Goal: Transaction & Acquisition: Purchase product/service

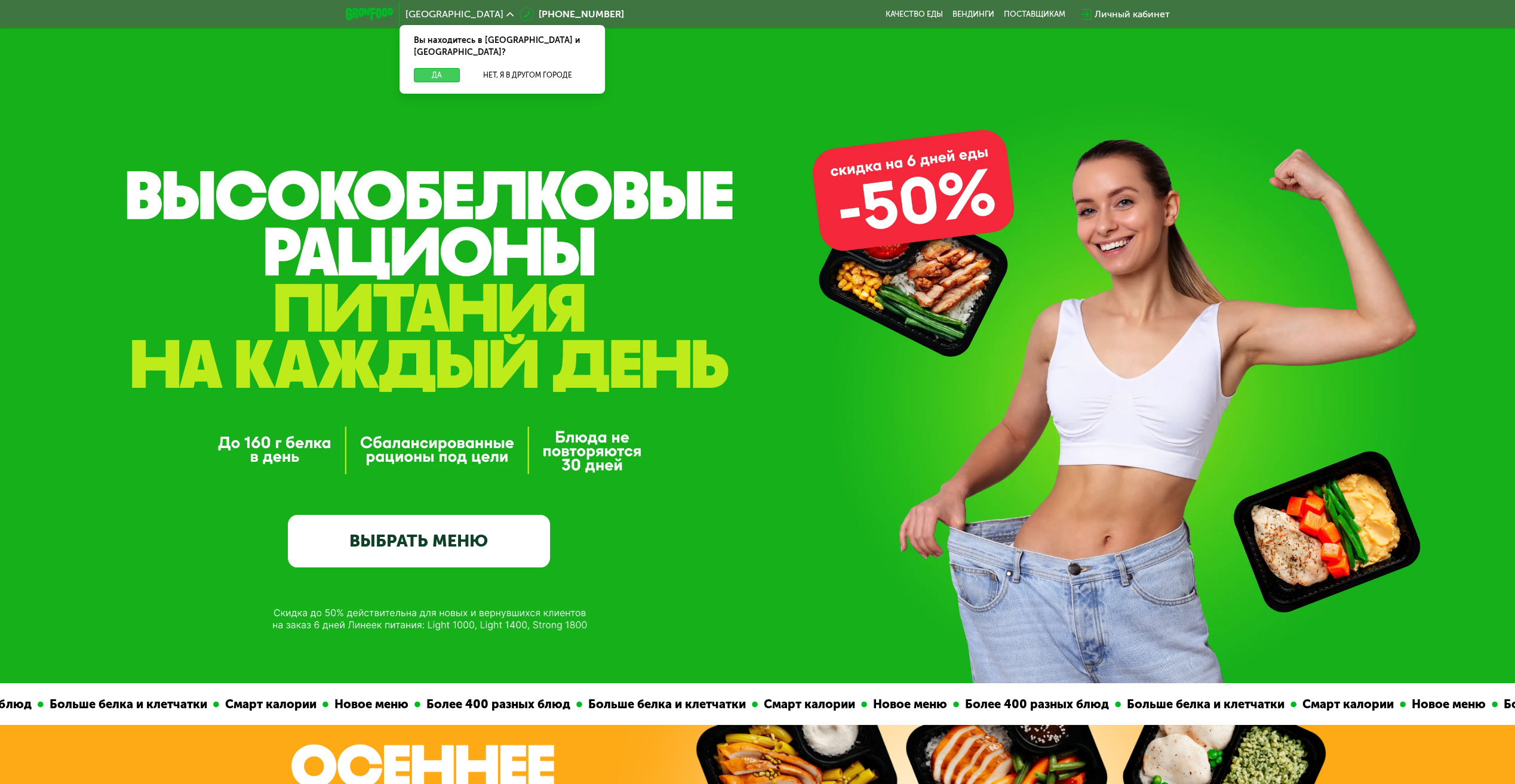
click at [442, 68] on button "Да" at bounding box center [436, 74] width 46 height 14
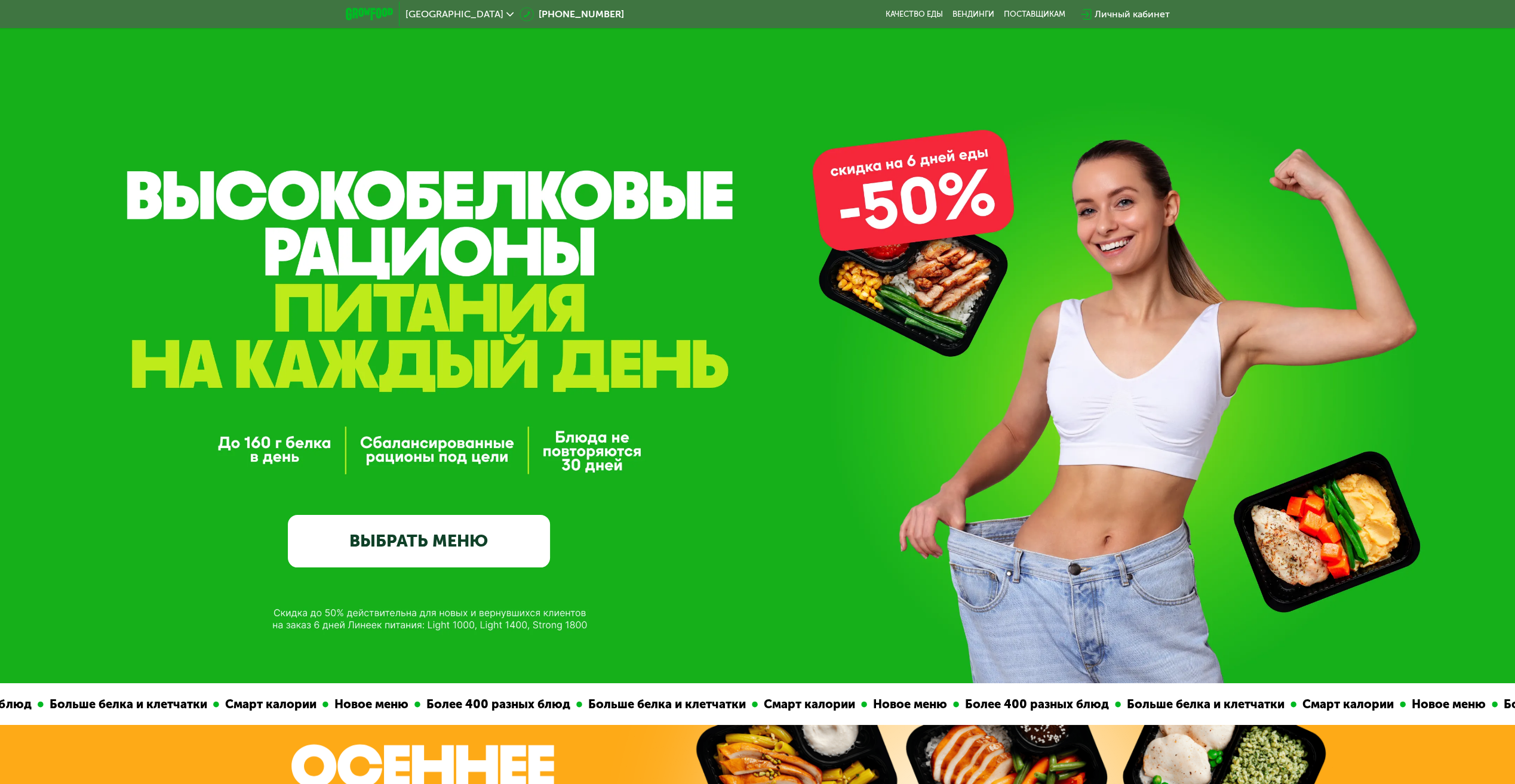
click at [424, 539] on link "ВЫБРАТЬ МЕНЮ" at bounding box center [418, 541] width 262 height 52
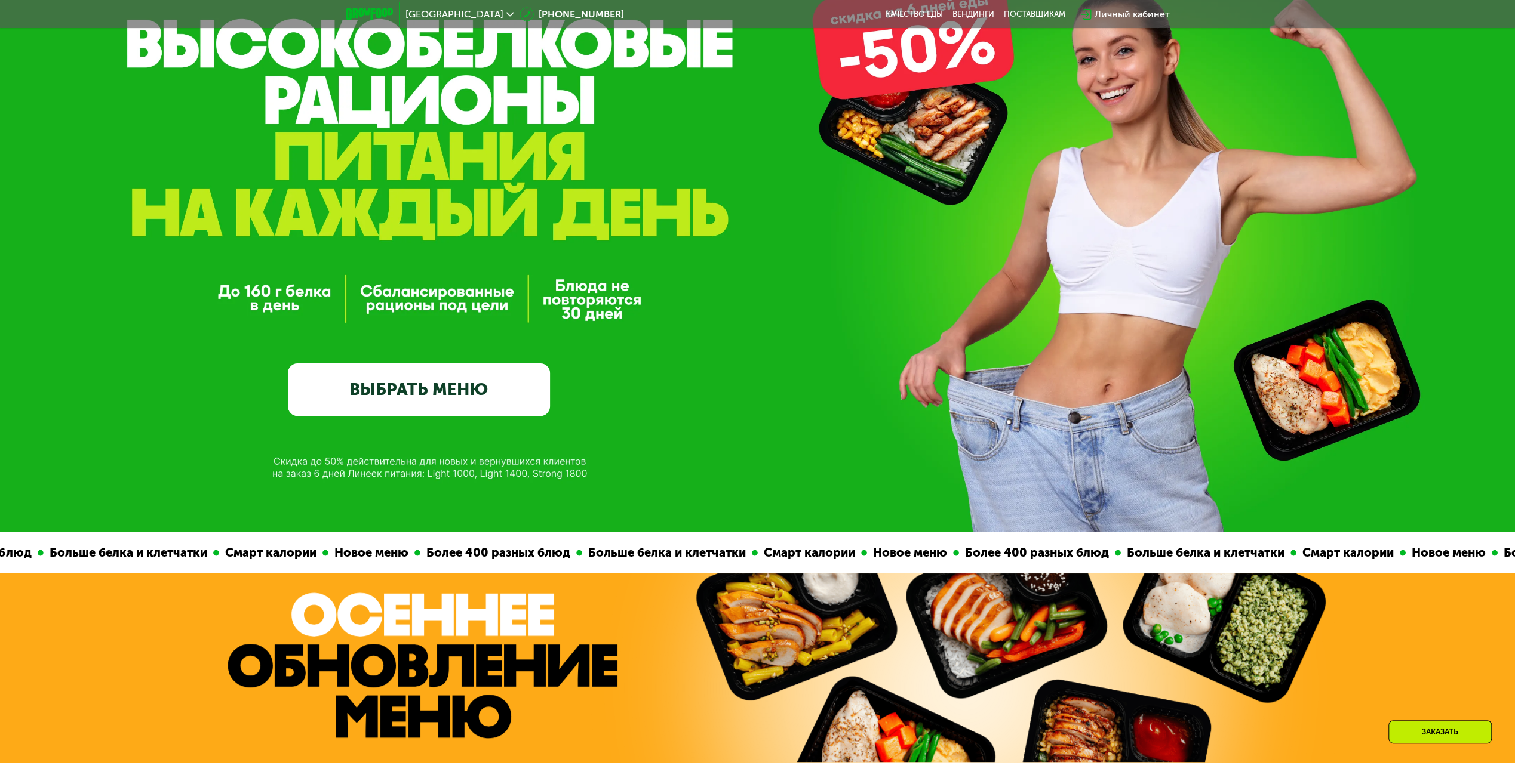
scroll to position [60, 0]
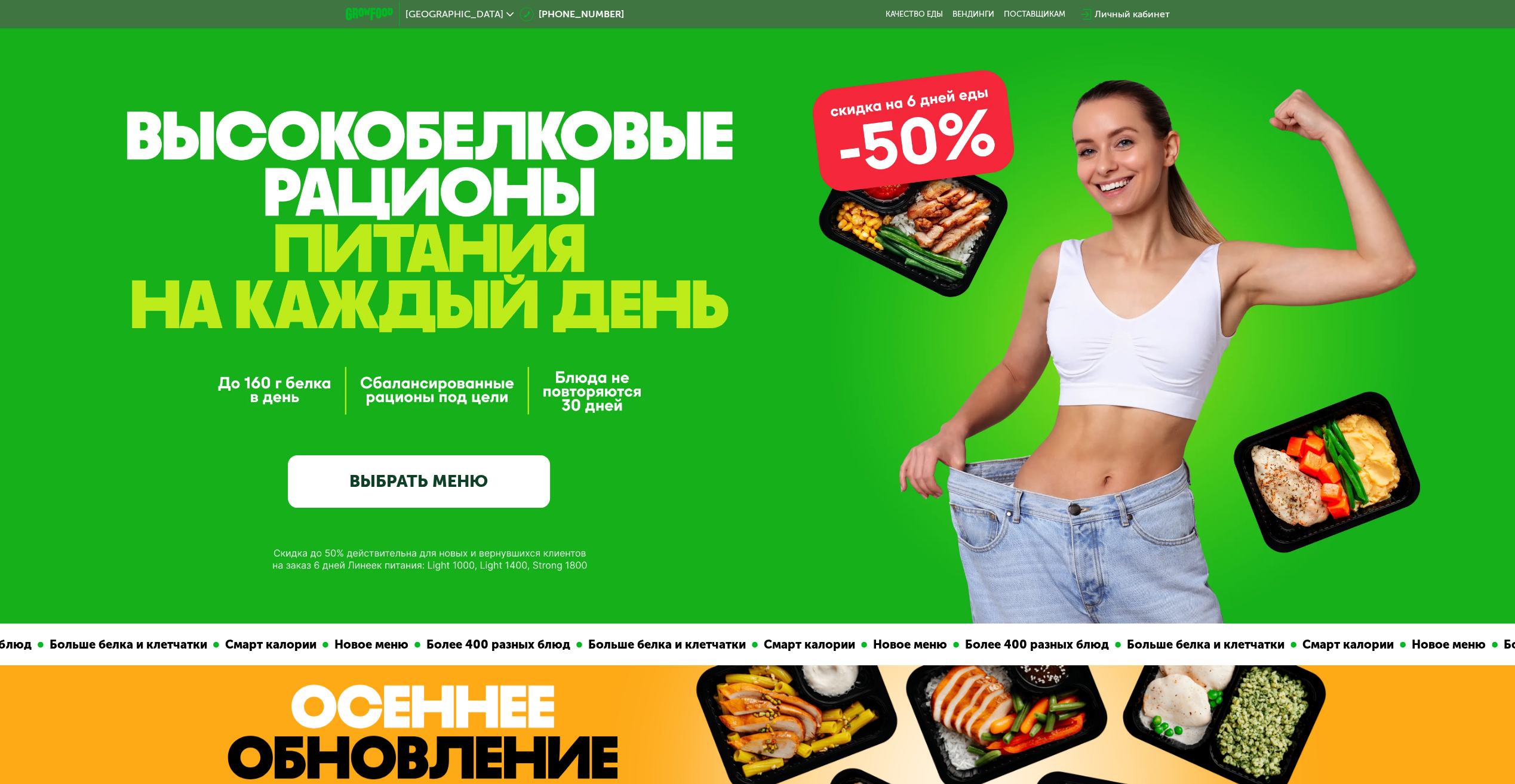
click at [461, 489] on link "ВЫБРАТЬ МЕНЮ" at bounding box center [418, 481] width 262 height 52
click at [455, 477] on link "ВЫБРАТЬ МЕНЮ" at bounding box center [418, 481] width 262 height 52
click at [494, 466] on link "ВЫБРАТЬ МЕНЮ" at bounding box center [418, 481] width 262 height 52
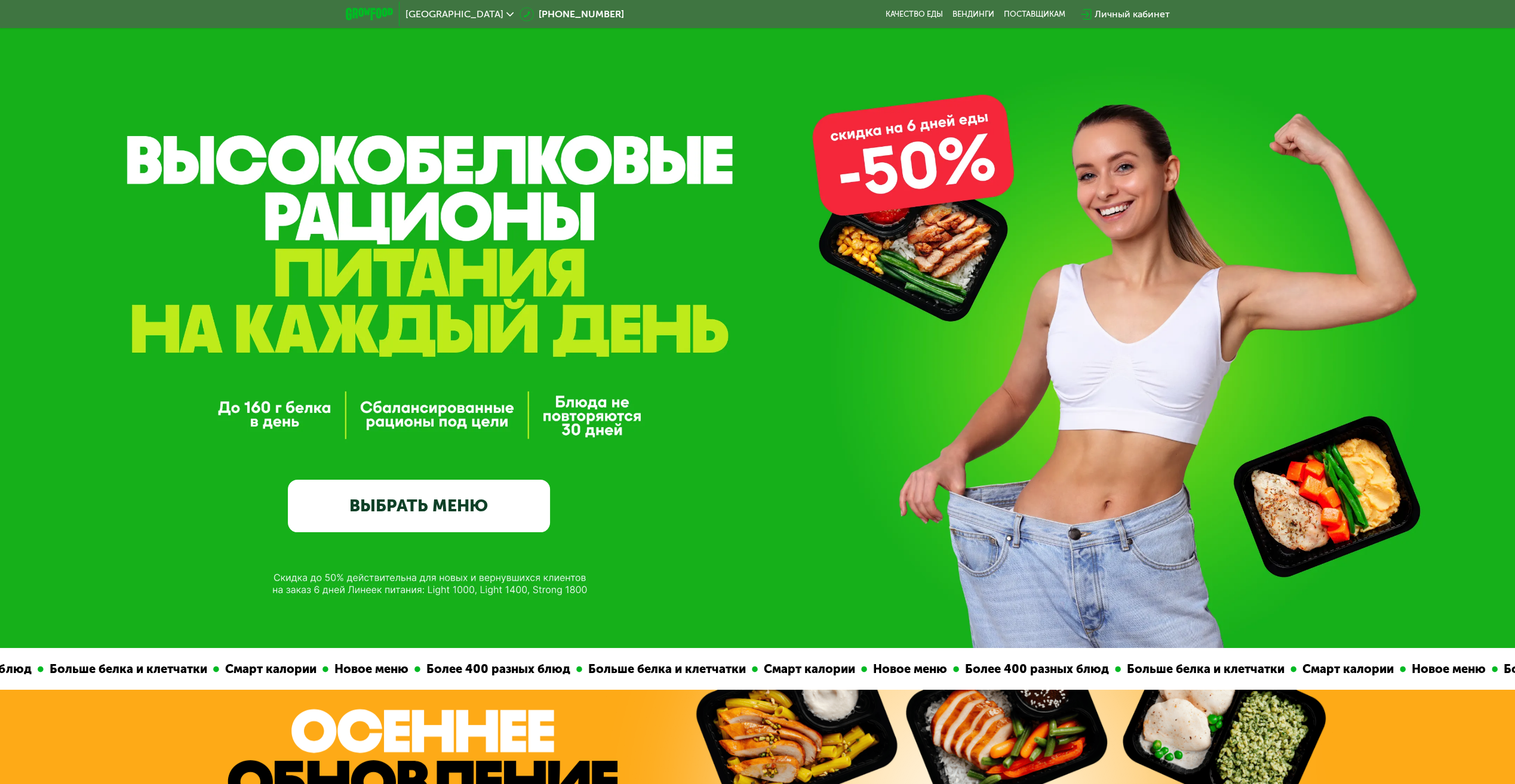
scroll to position [0, 0]
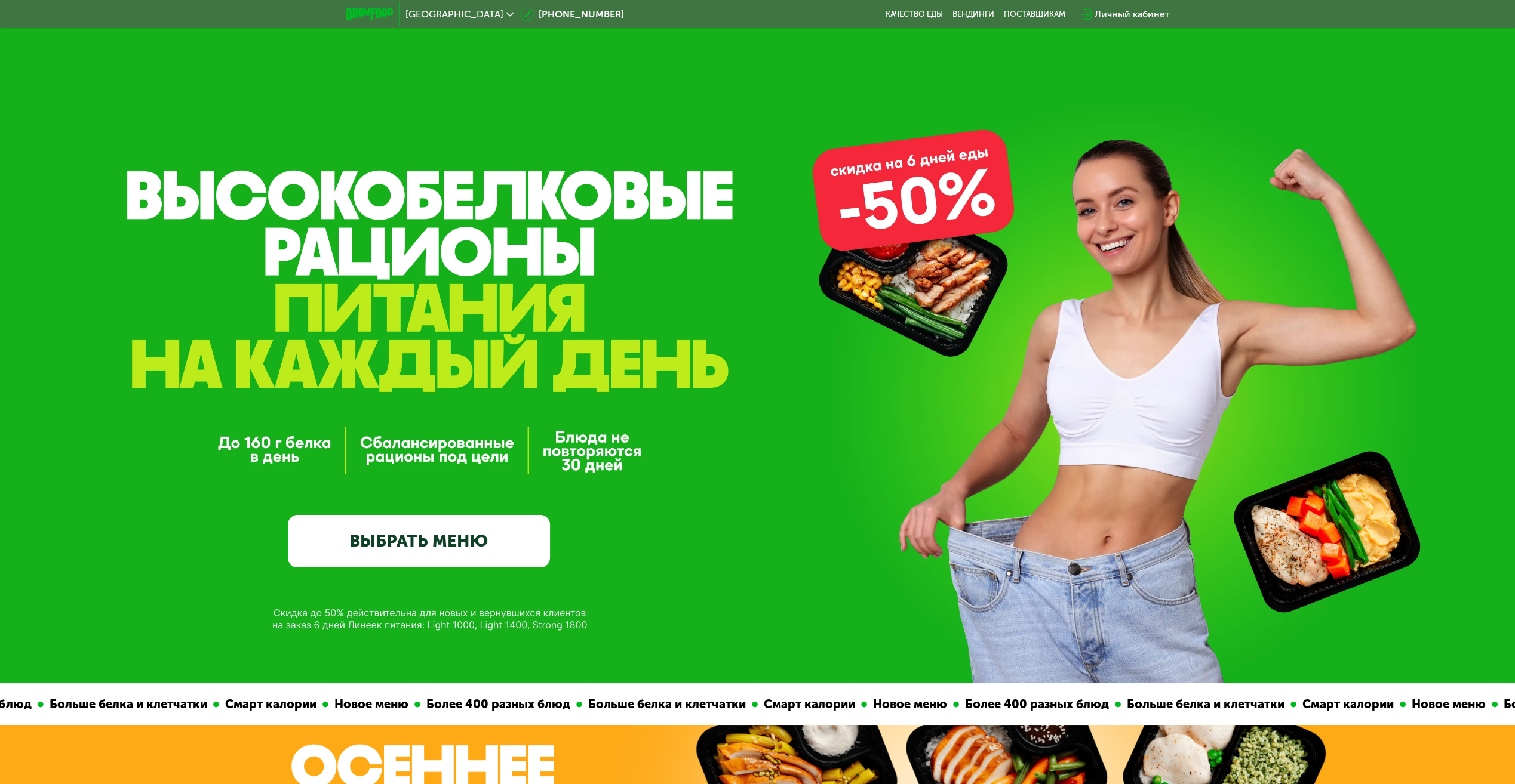
click at [463, 568] on link "ВЫБРАТЬ МЕНЮ" at bounding box center [418, 541] width 262 height 52
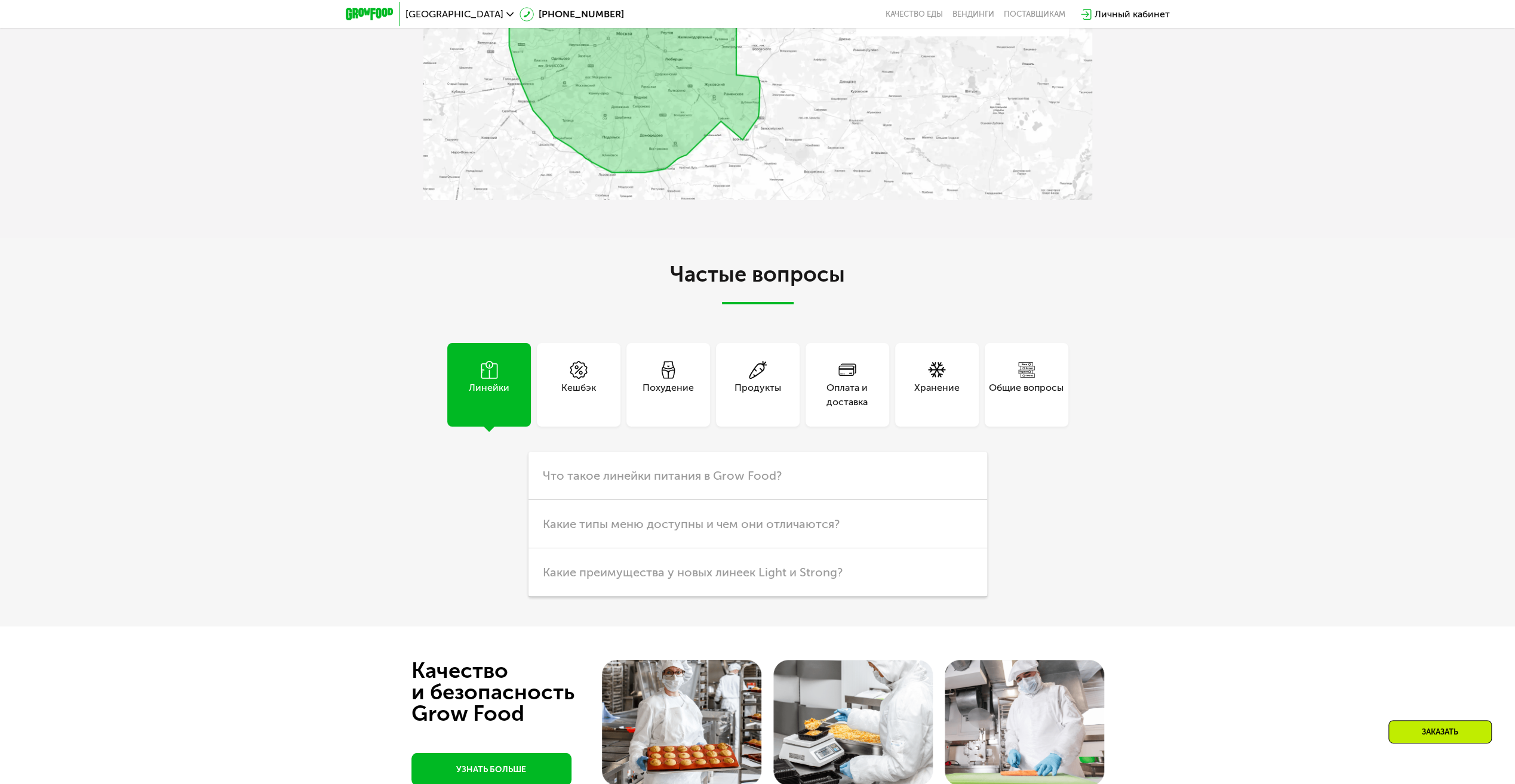
scroll to position [3284, 0]
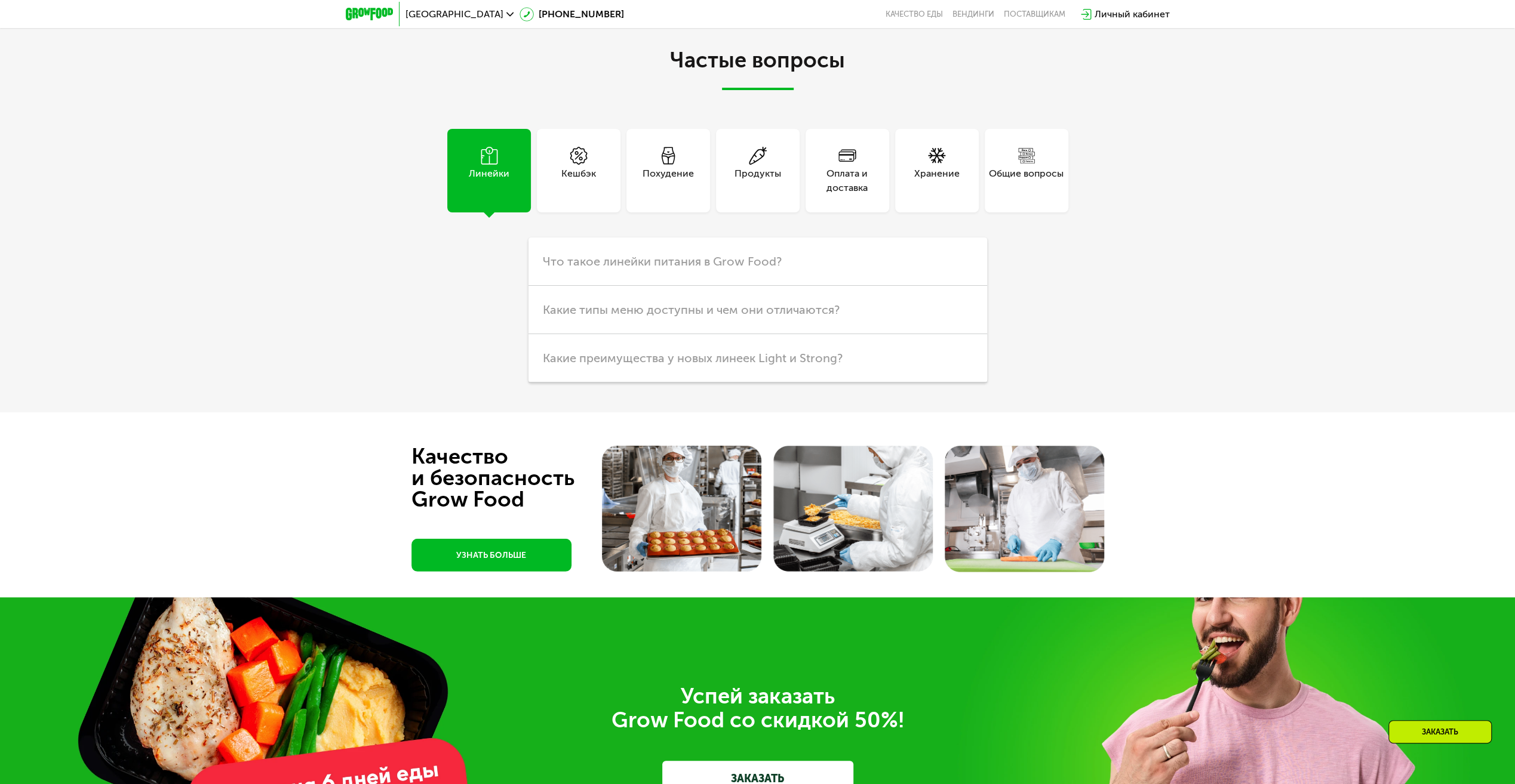
click at [689, 163] on div "Похудение" at bounding box center [668, 171] width 84 height 84
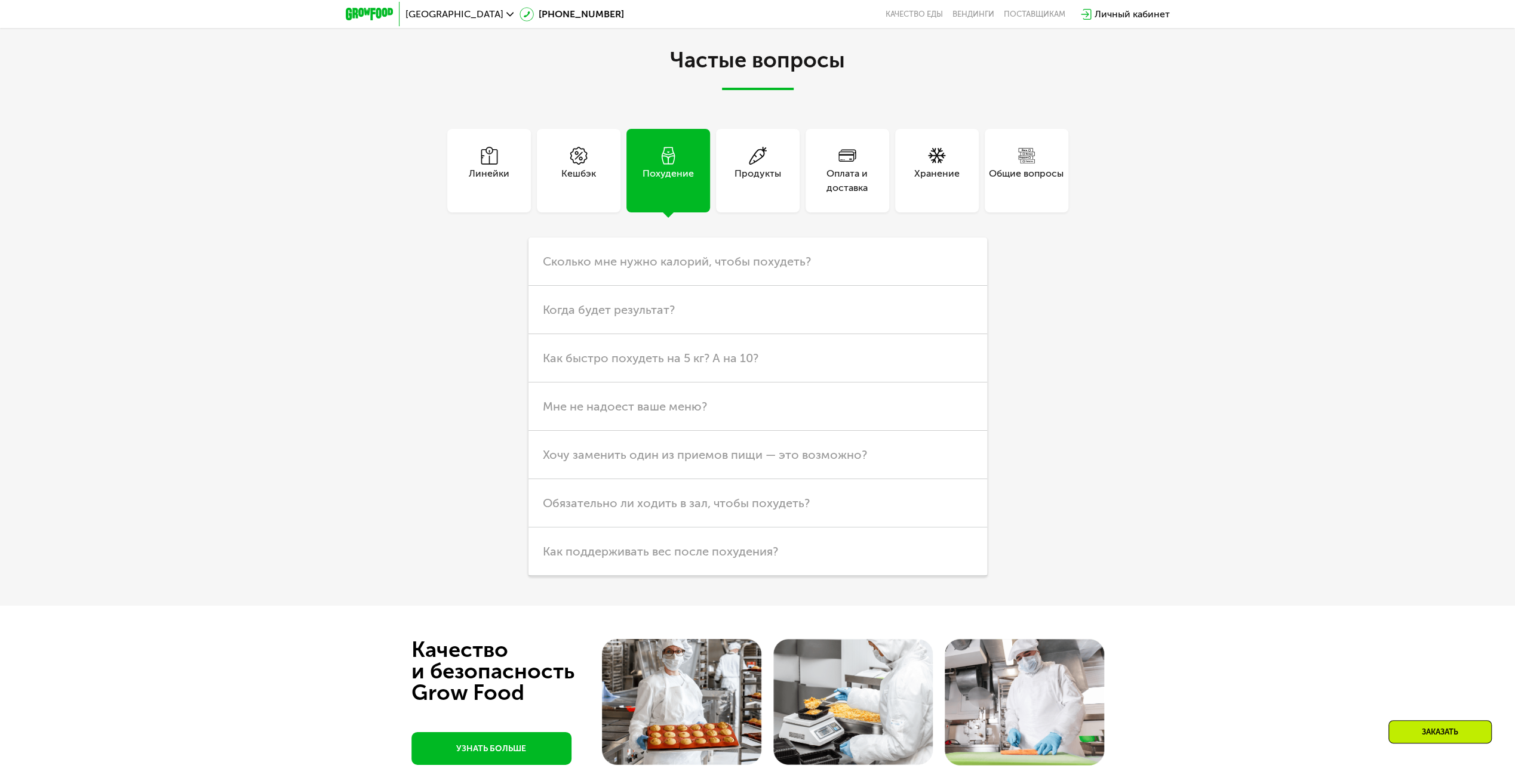
click at [737, 171] on div "Продукты" at bounding box center [758, 181] width 47 height 29
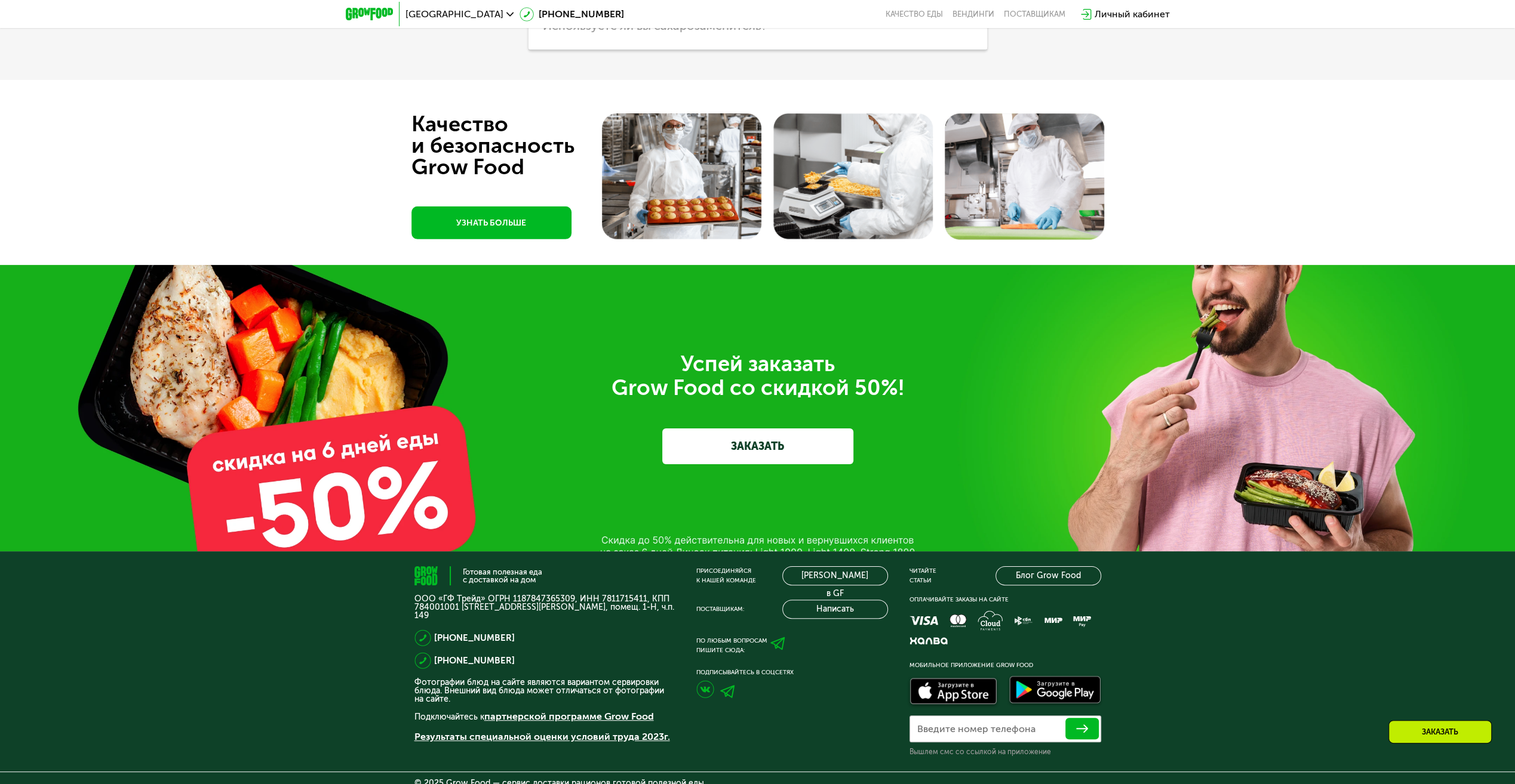
click at [806, 444] on link "ЗАКАЗАТЬ" at bounding box center [758, 447] width 192 height 36
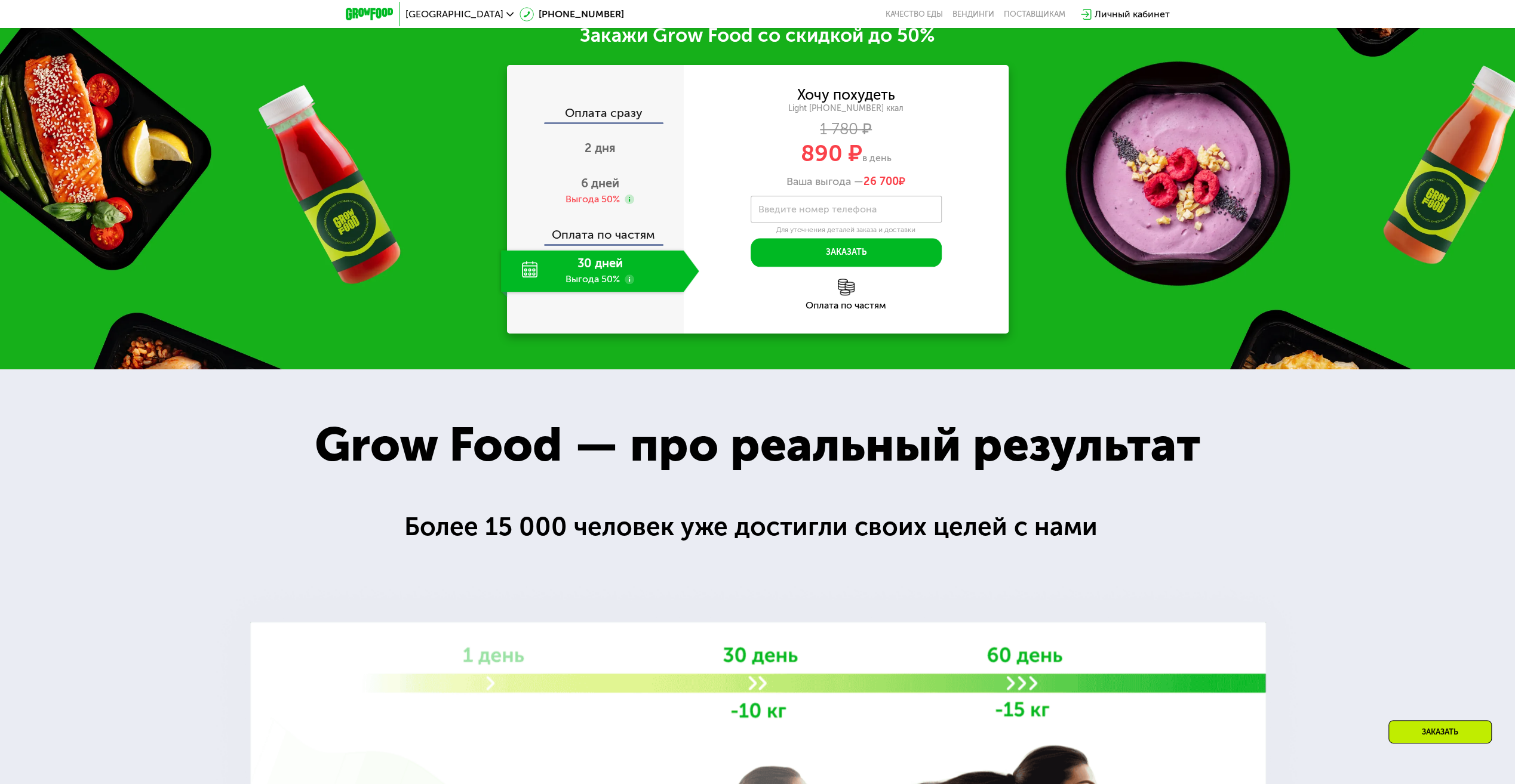
scroll to position [1256, 0]
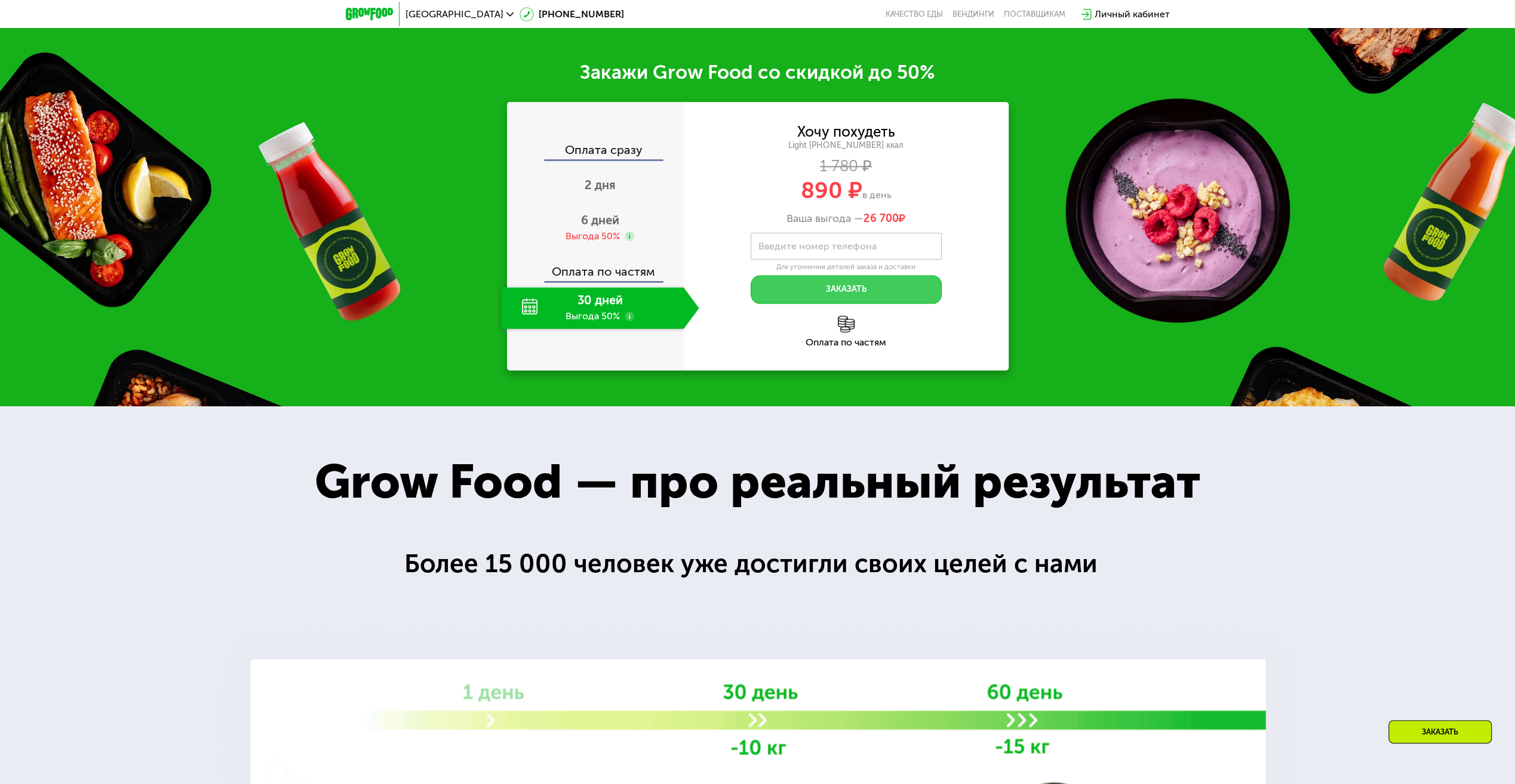
click at [802, 294] on button "Заказать" at bounding box center [846, 290] width 192 height 29
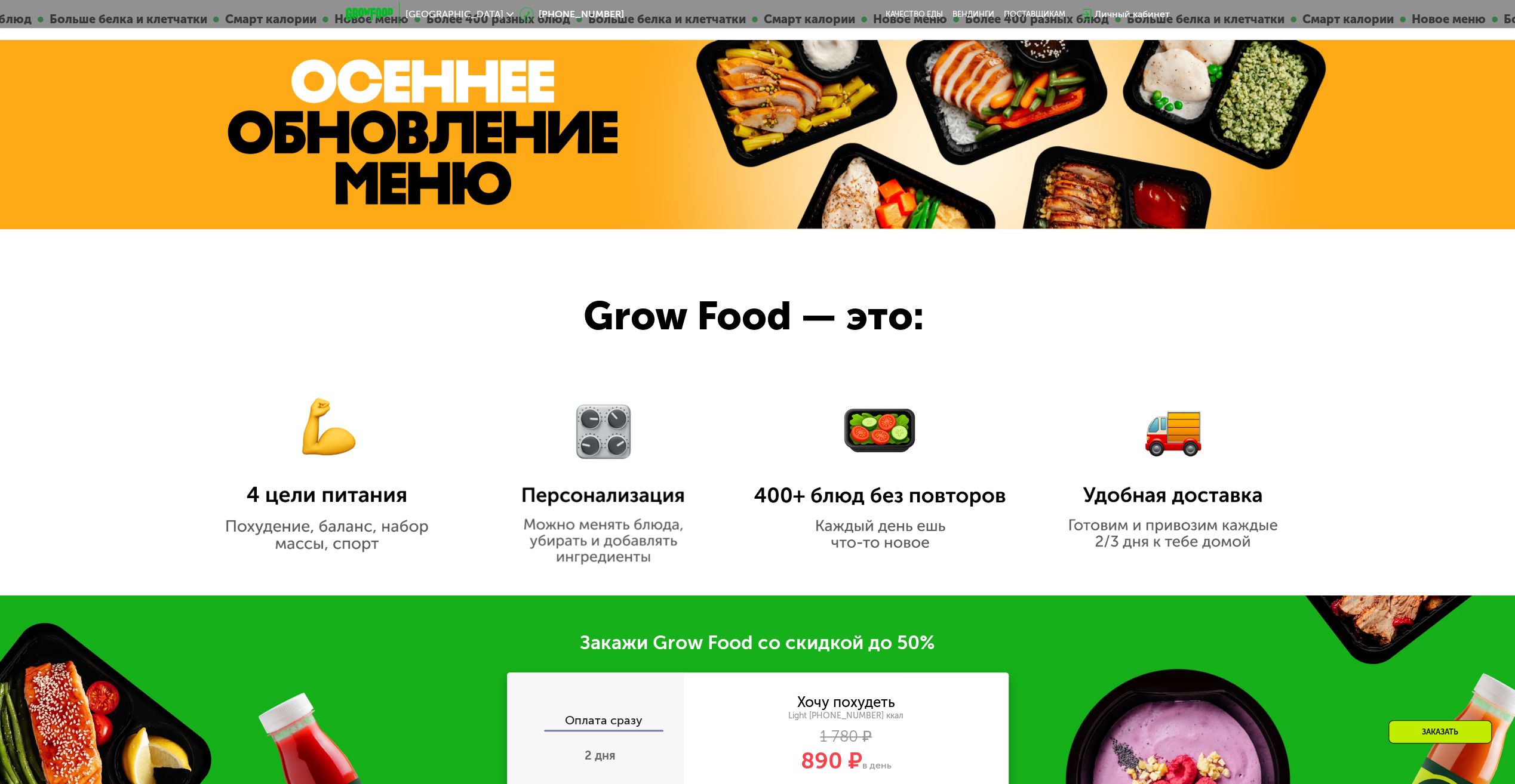
scroll to position [895, 0]
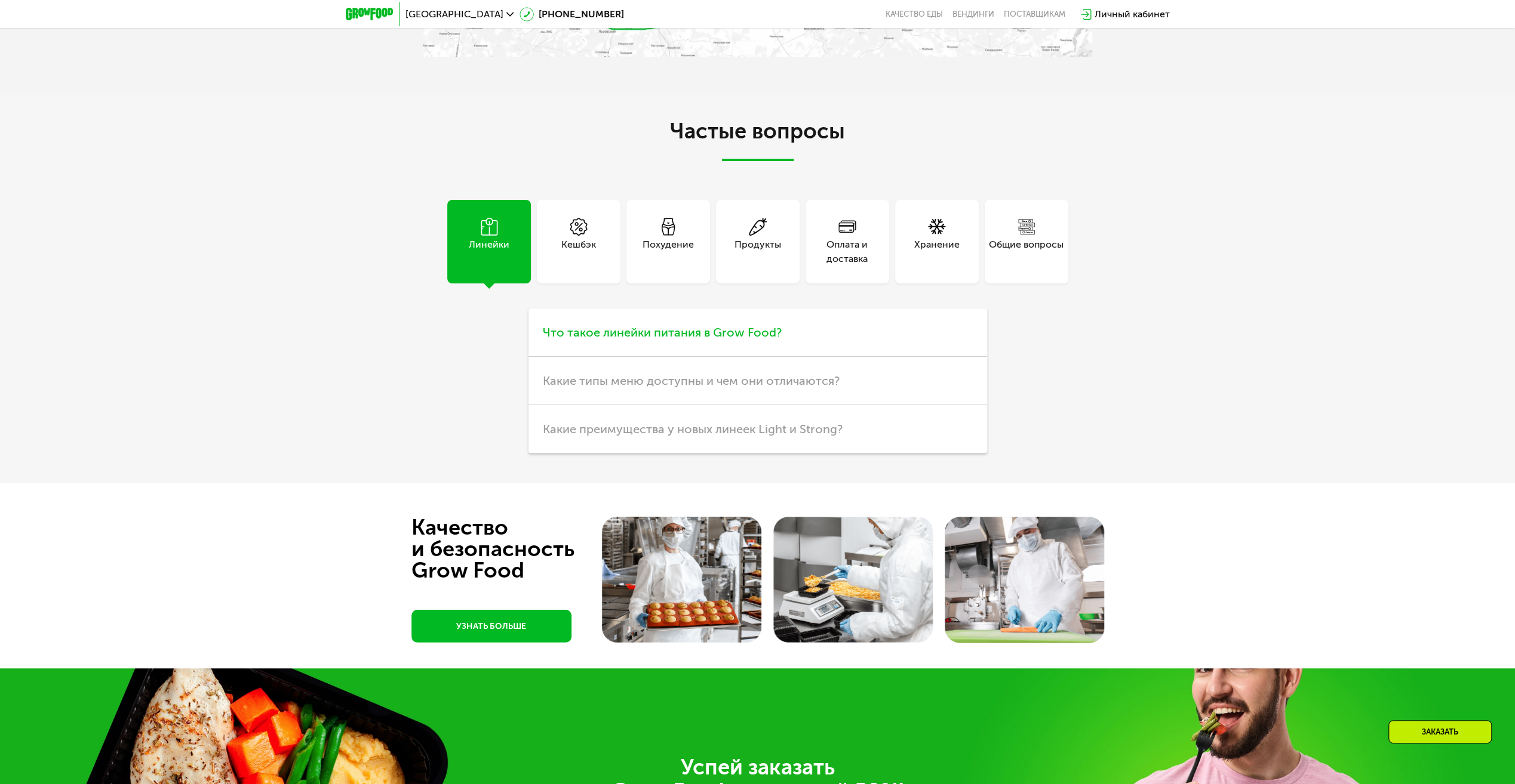
scroll to position [3343, 0]
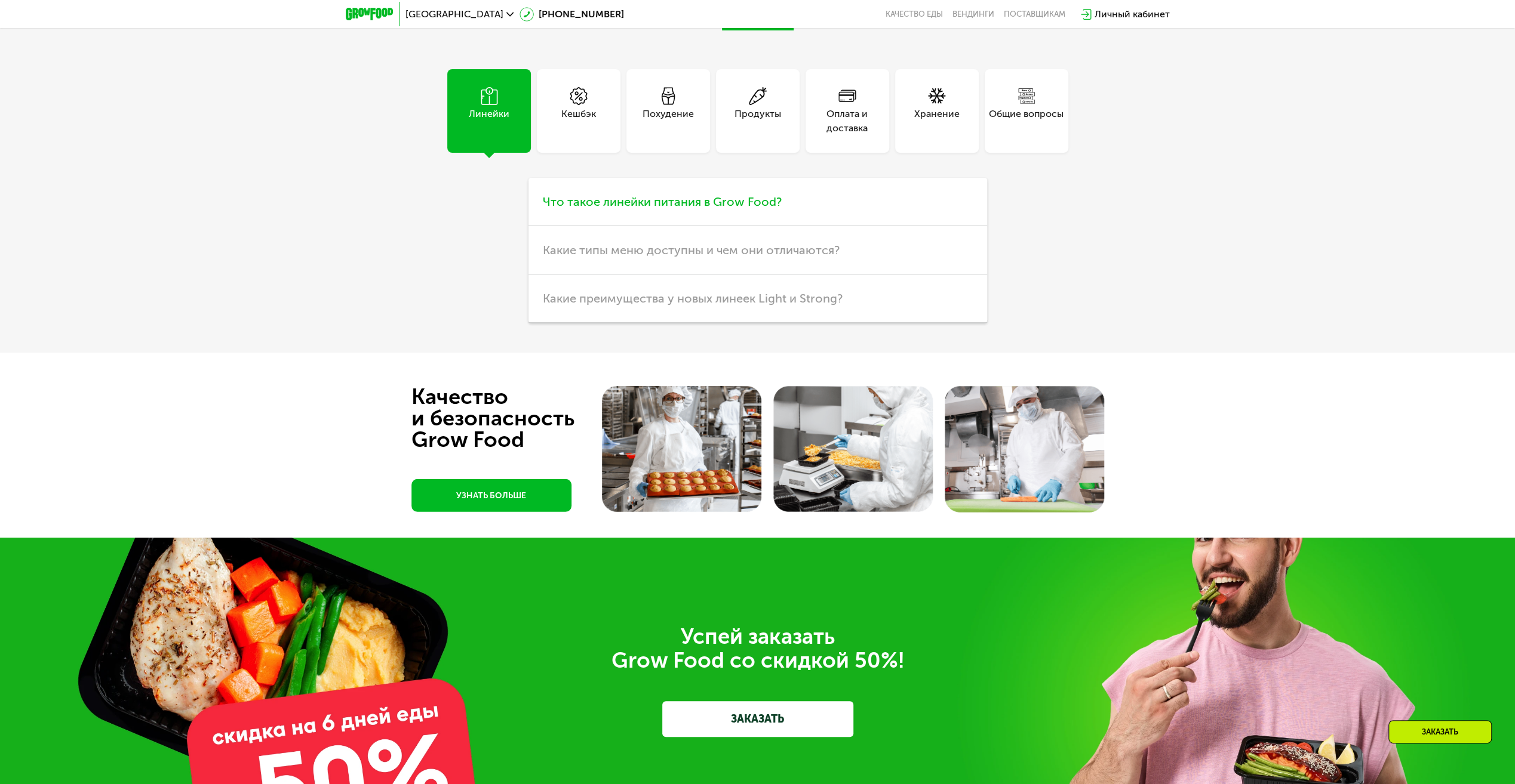
click at [661, 213] on h3 "Что такое линейки питания в Grow Food?" at bounding box center [758, 202] width 458 height 49
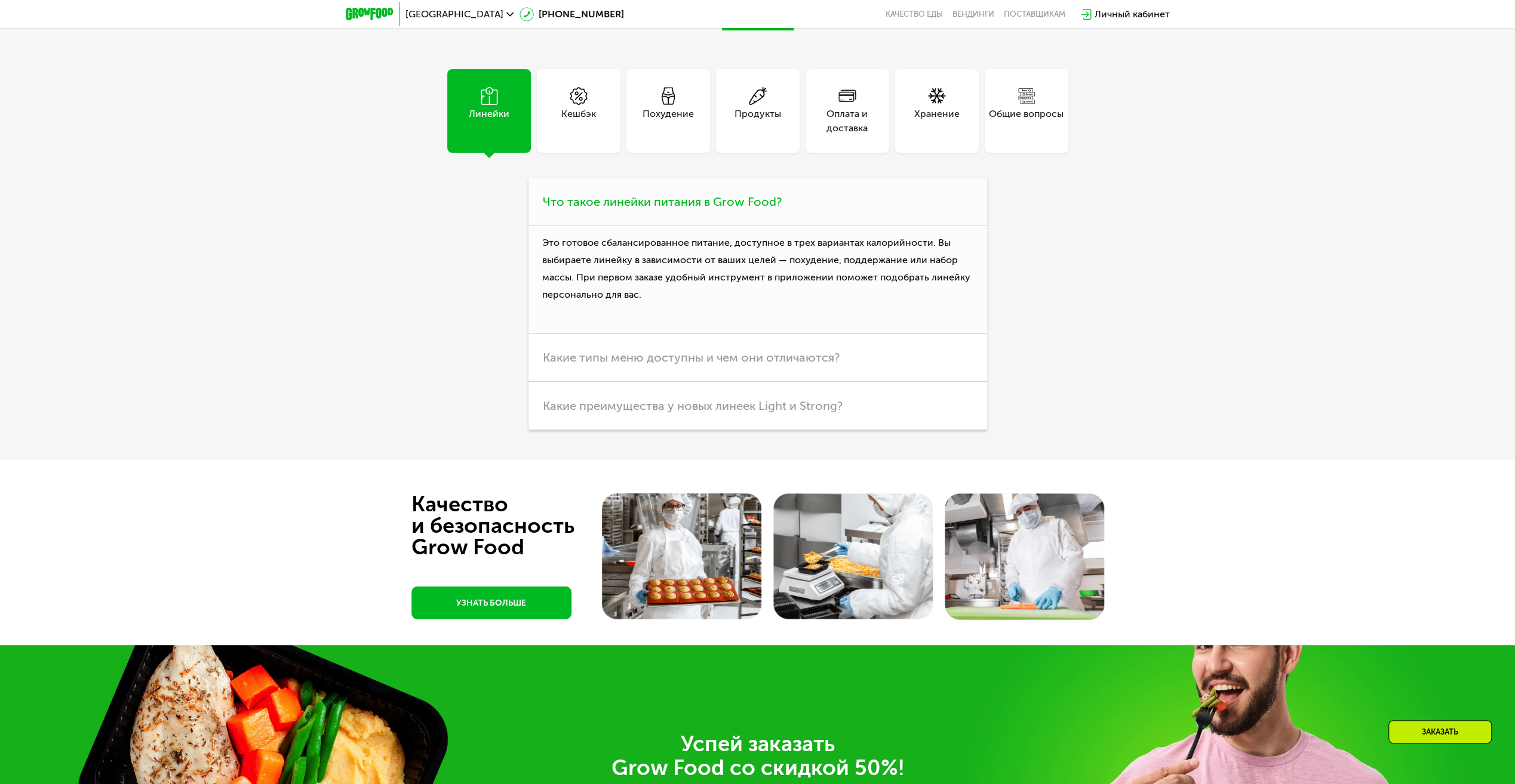
click at [661, 213] on h3 "Что такое линейки питания в Grow Food?" at bounding box center [758, 202] width 458 height 49
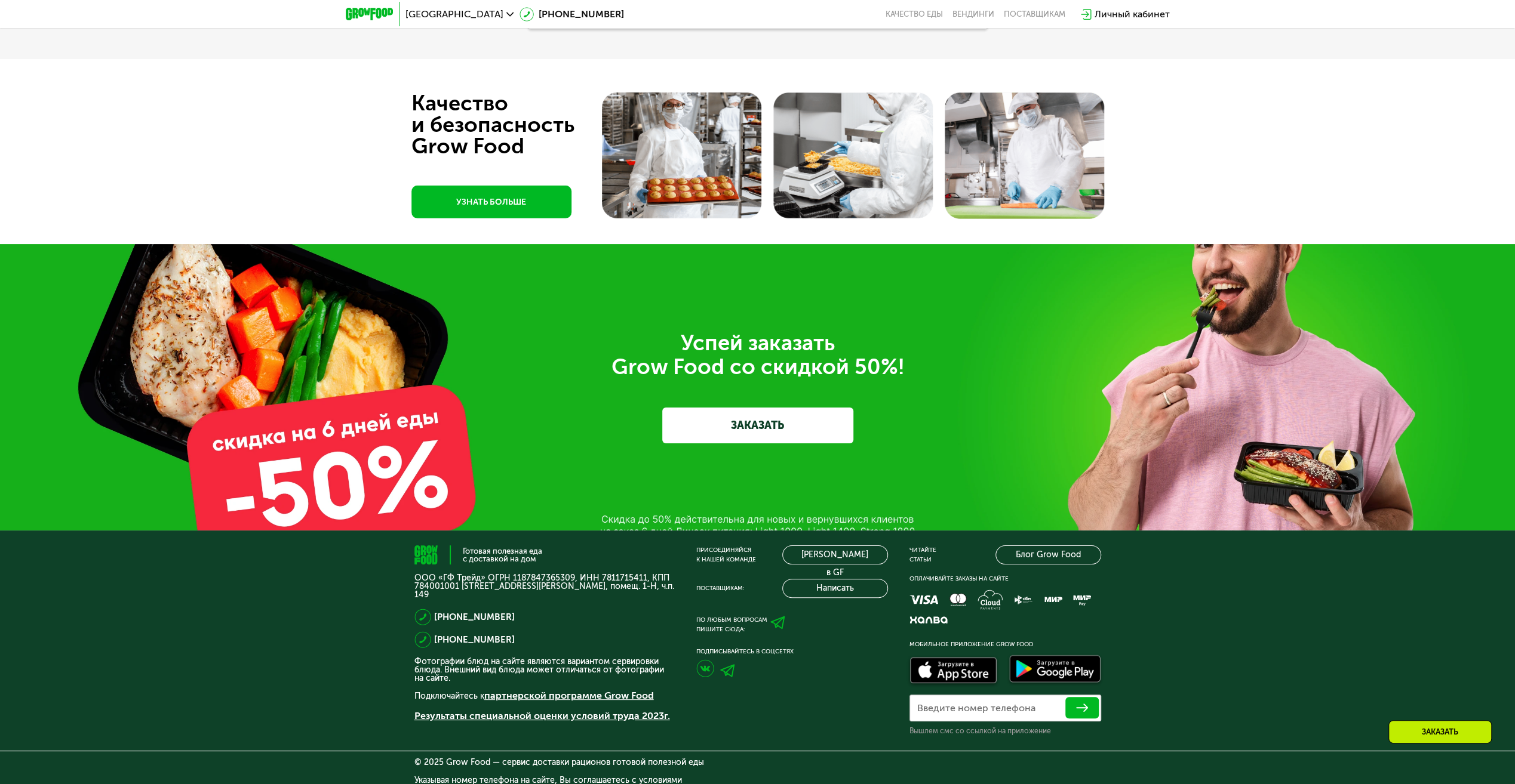
scroll to position [3642, 0]
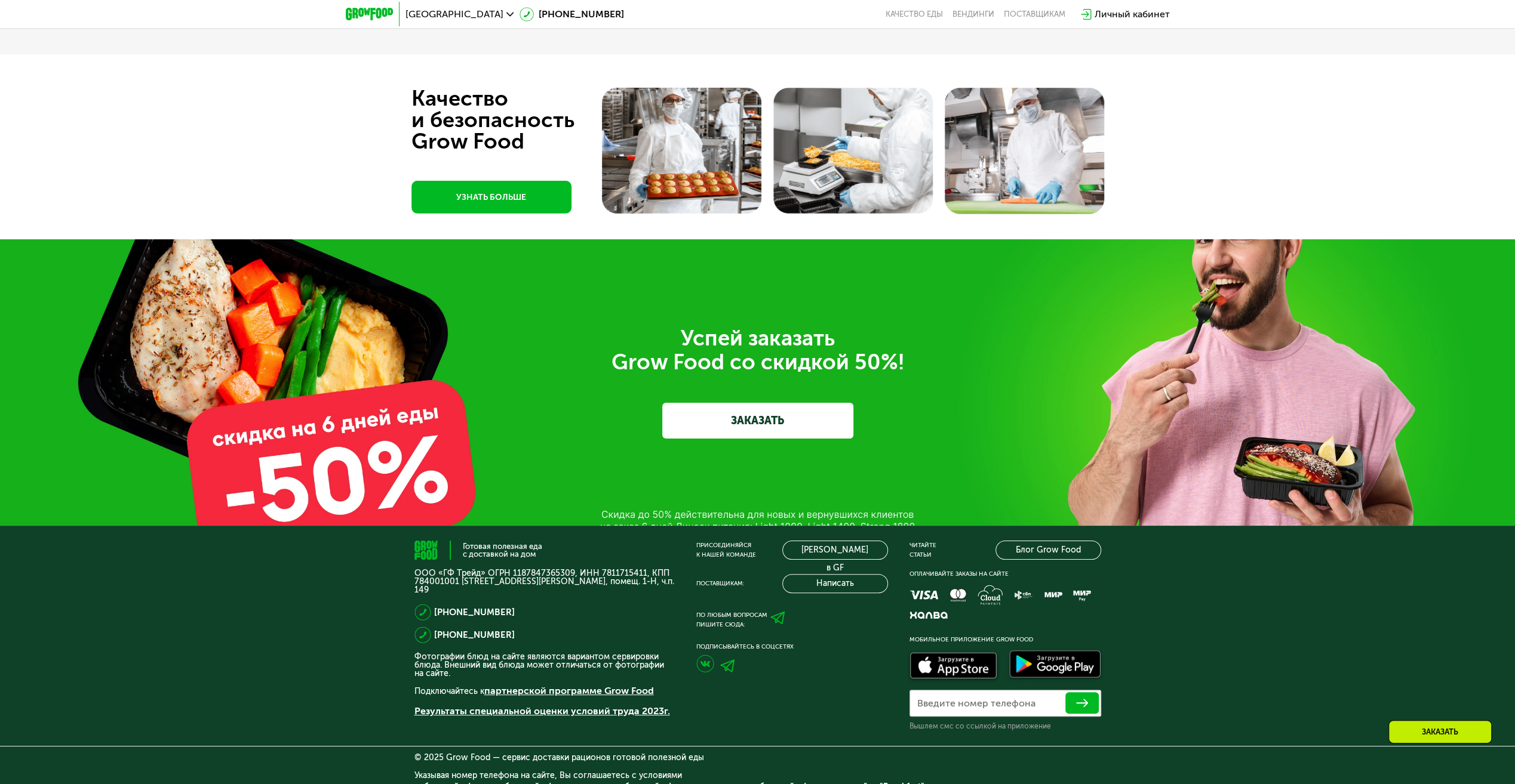
click at [730, 421] on link "ЗАКАЗАТЬ" at bounding box center [758, 421] width 192 height 36
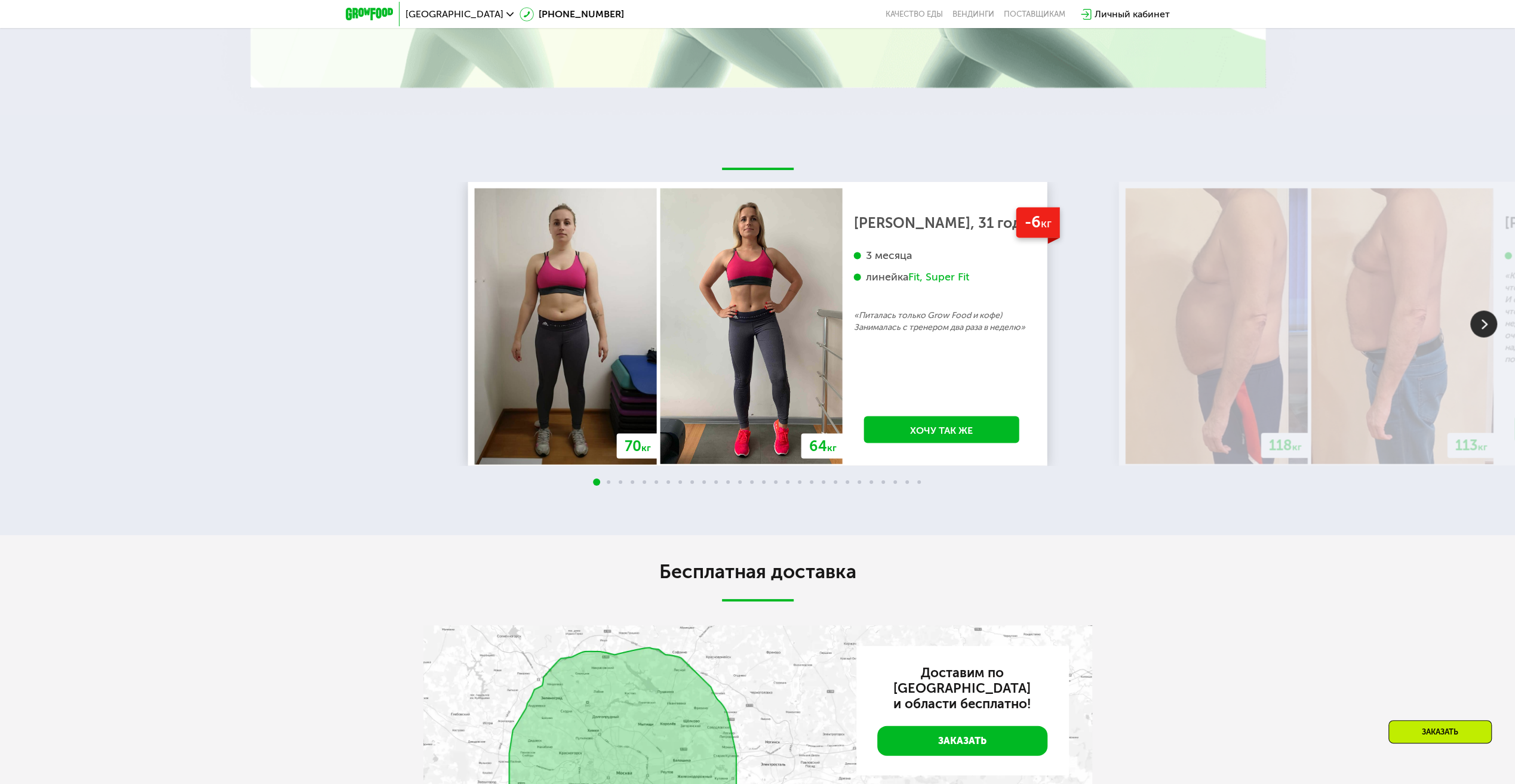
scroll to position [2330, 0]
click at [1423, 283] on img at bounding box center [1402, 326] width 182 height 276
click at [1485, 318] on img at bounding box center [1484, 323] width 27 height 27
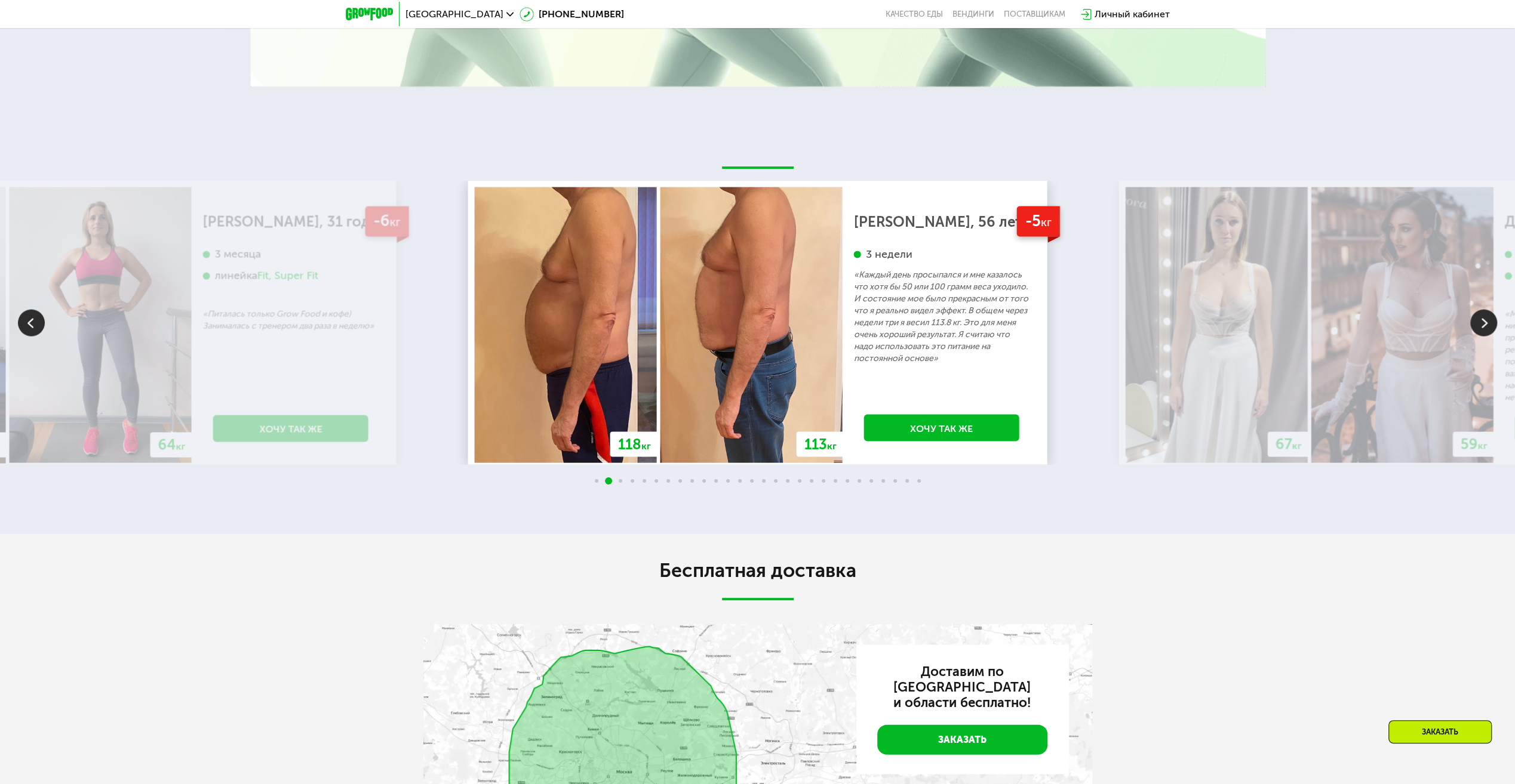
click at [1485, 318] on img at bounding box center [1484, 323] width 27 height 27
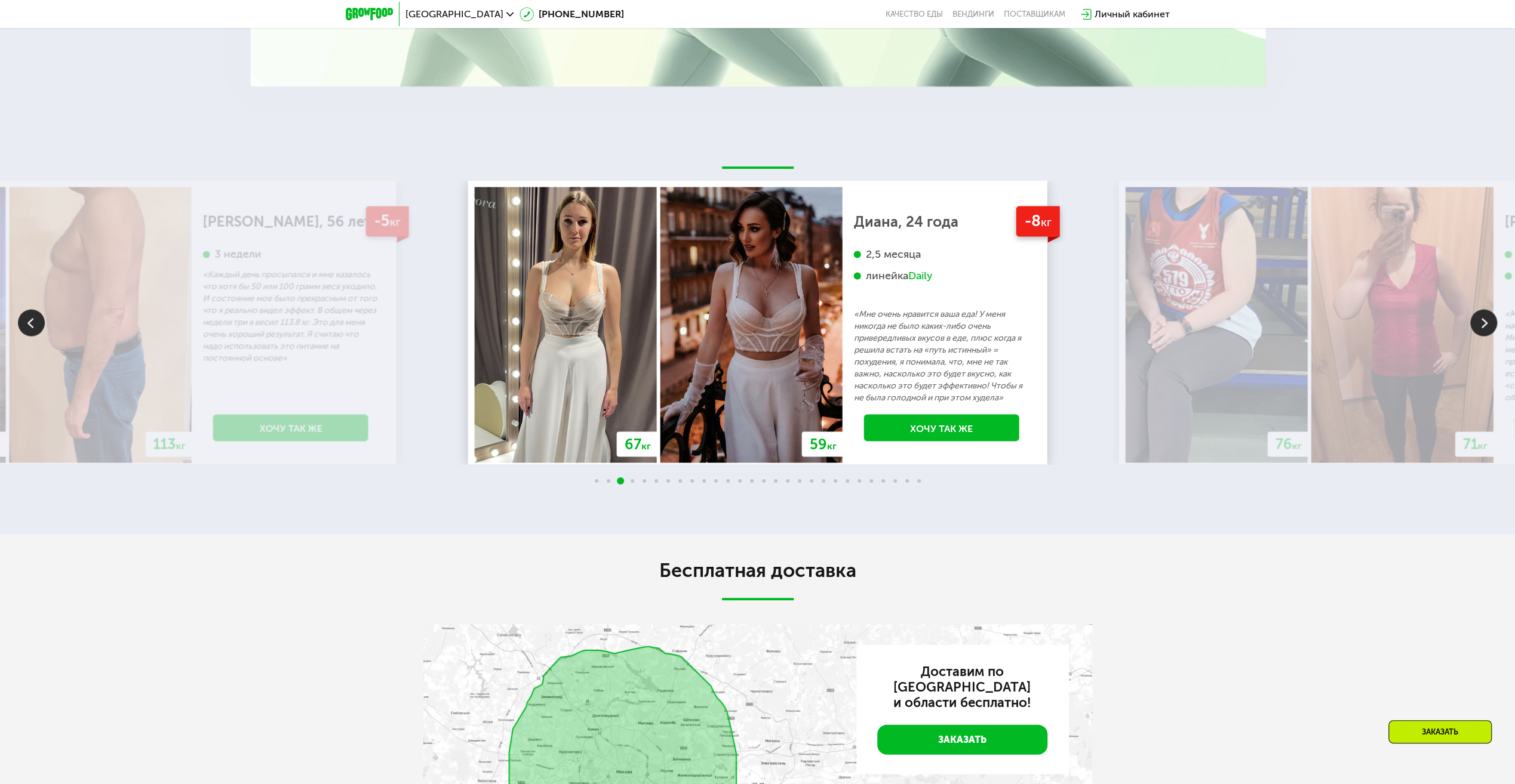
click at [1485, 318] on img at bounding box center [1484, 323] width 27 height 27
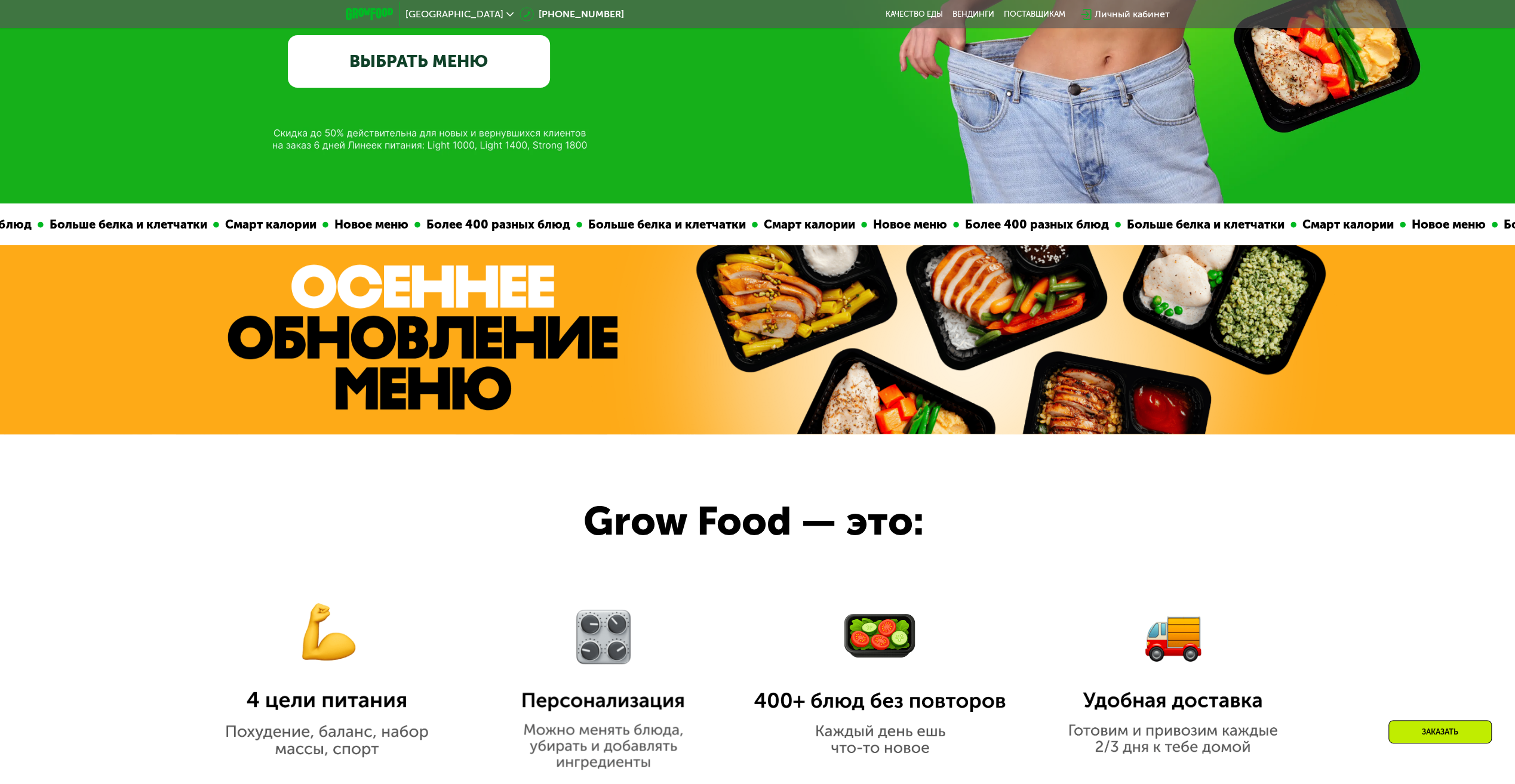
scroll to position [122, 0]
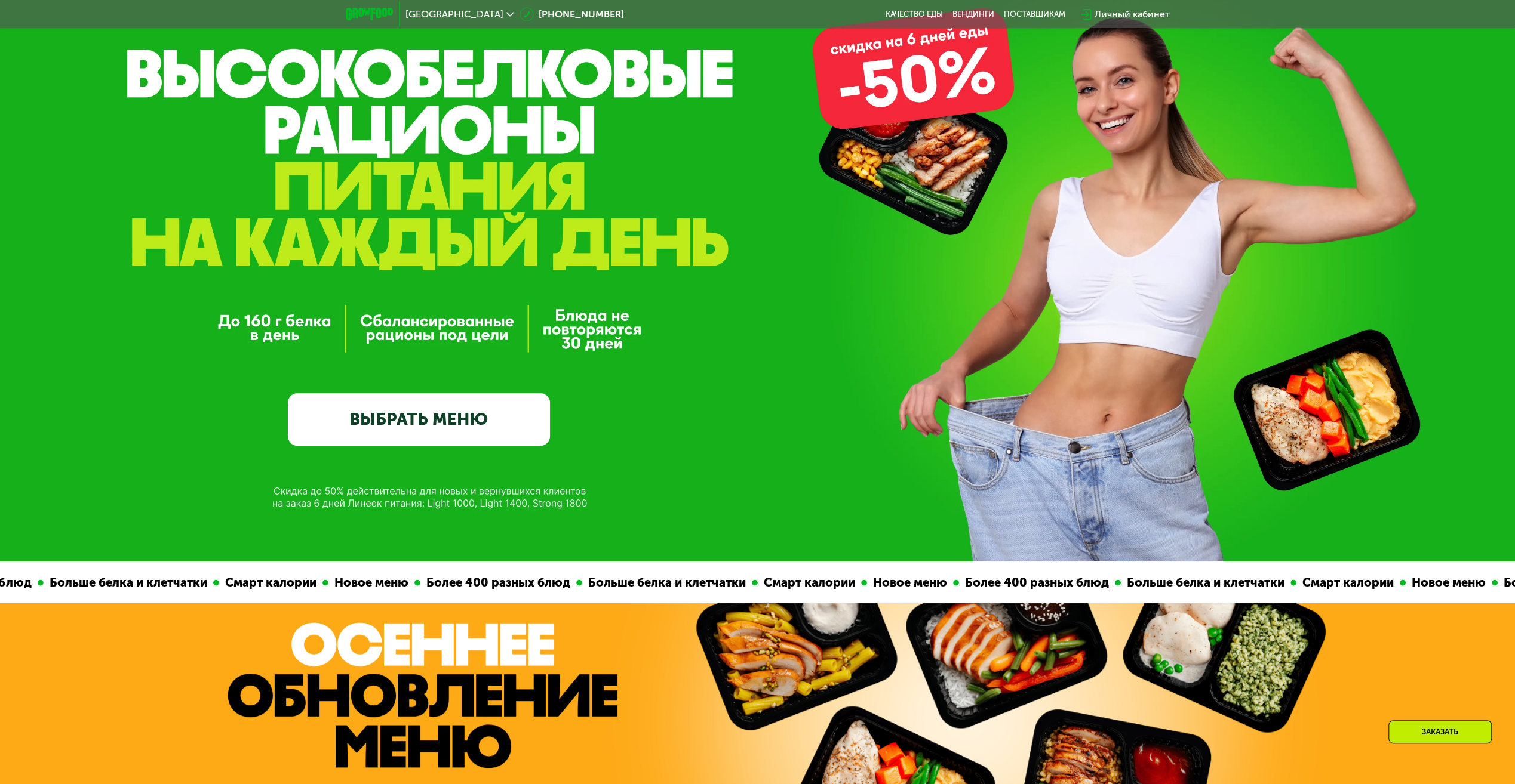
click at [976, 6] on div "Москва 8 (800) 555-21-78 Качество еды Вендинги поставщикам Личный кабинет" at bounding box center [758, 14] width 836 height 27
click at [977, 10] on link "Вендинги" at bounding box center [974, 14] width 42 height 10
click at [895, 10] on link "Качество еды" at bounding box center [914, 14] width 57 height 10
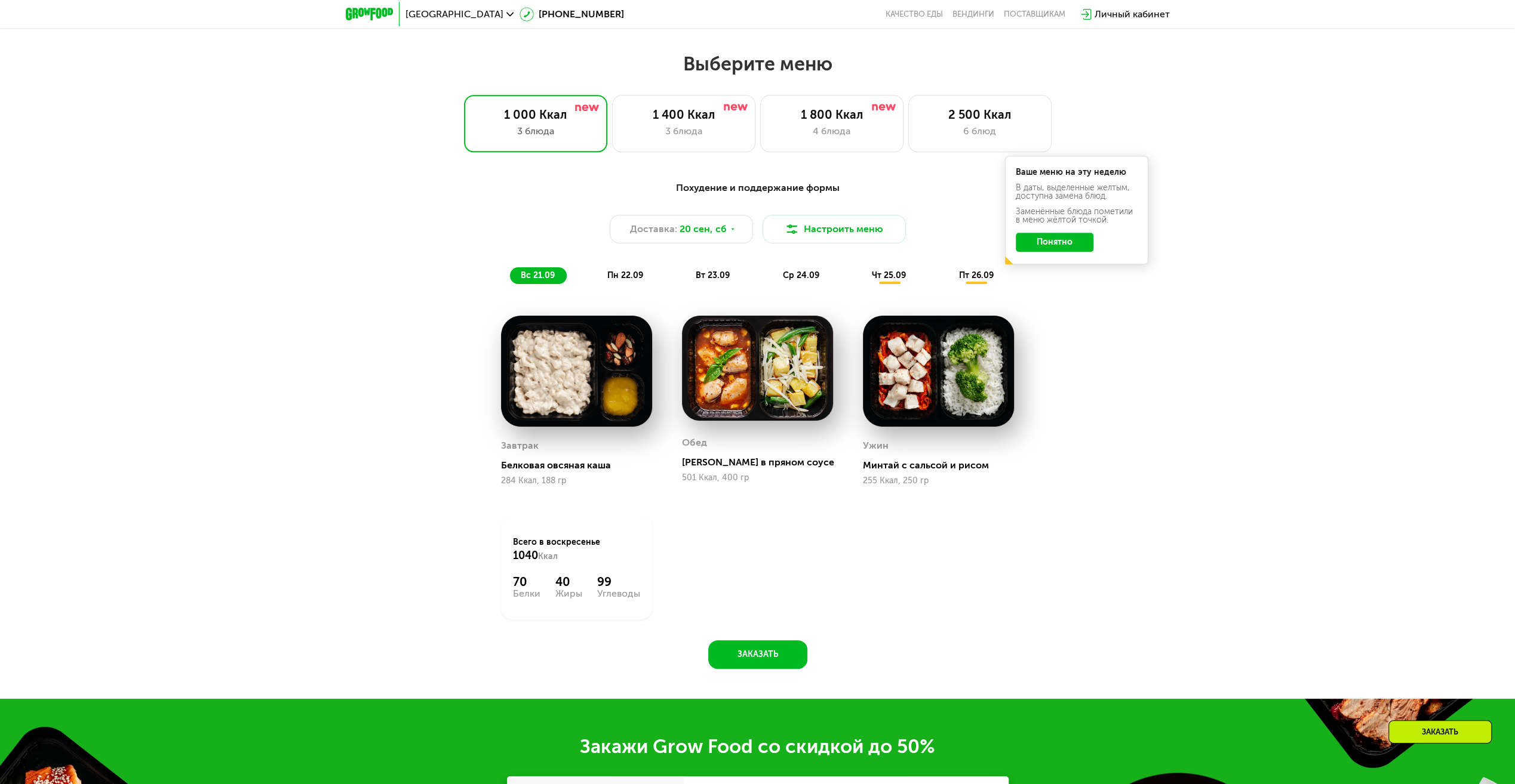
scroll to position [1178, 0]
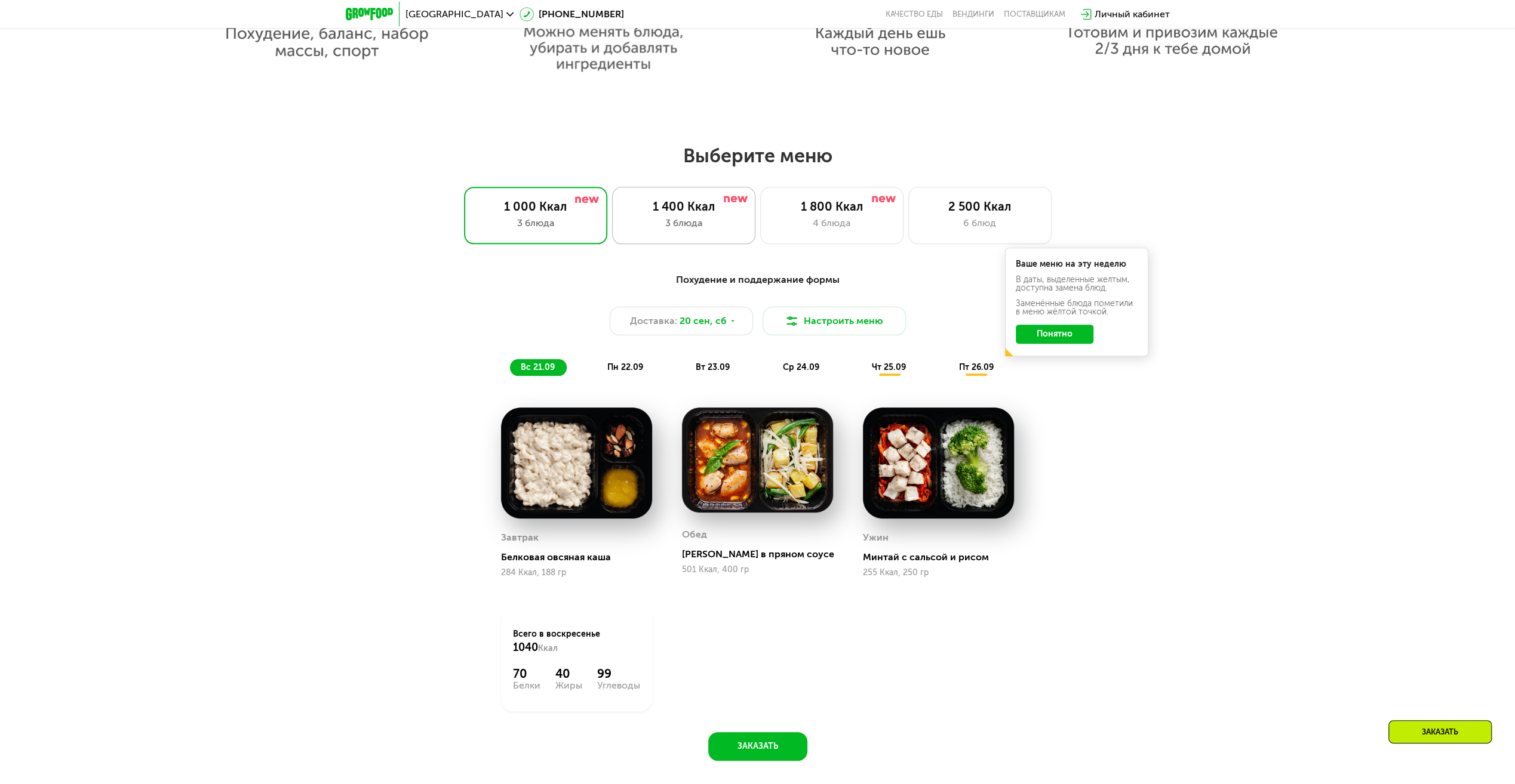
click at [693, 211] on div "1 400 Ккал" at bounding box center [683, 206] width 118 height 14
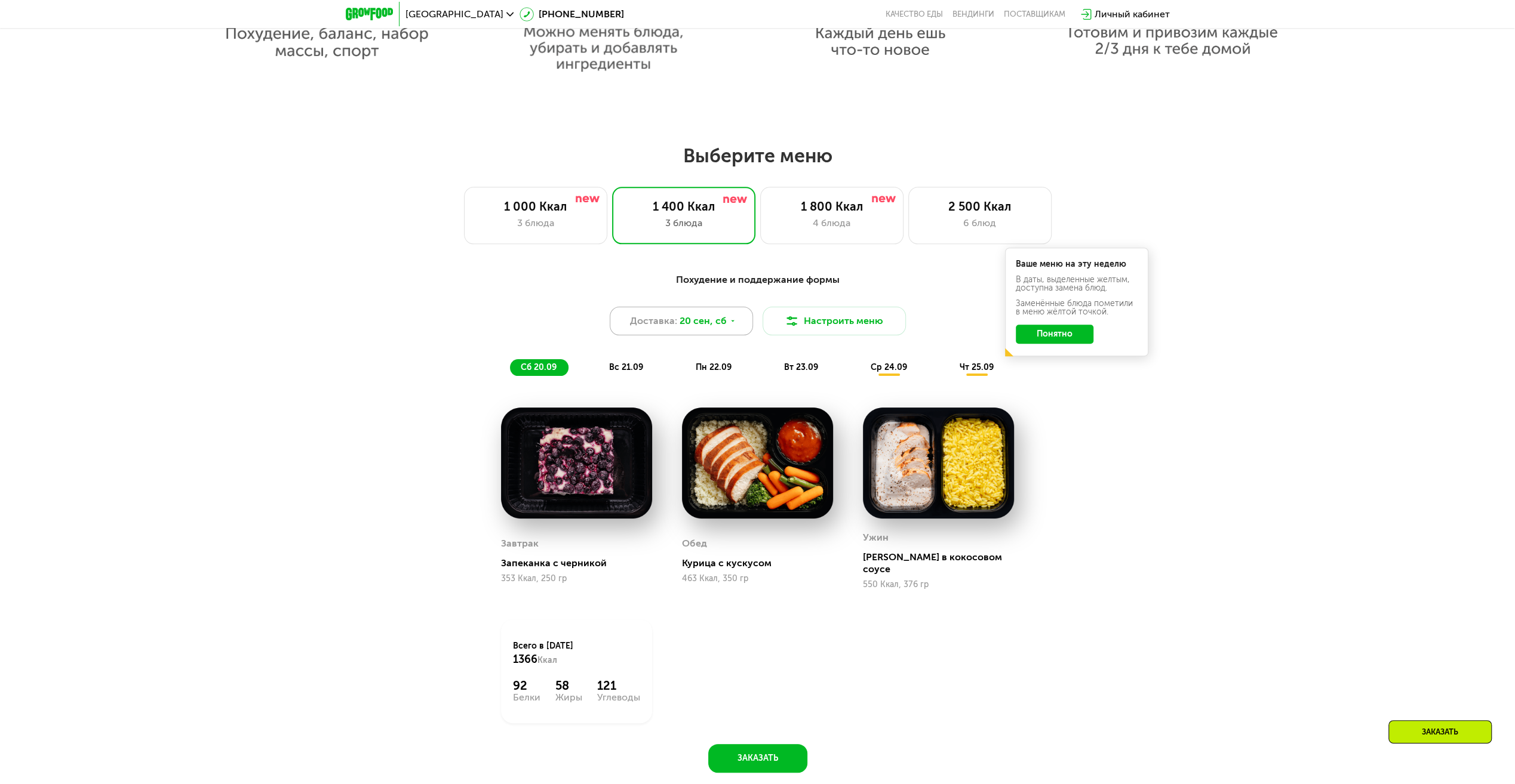
click at [735, 324] on div "Доставка: 20 сен, сб" at bounding box center [681, 321] width 143 height 29
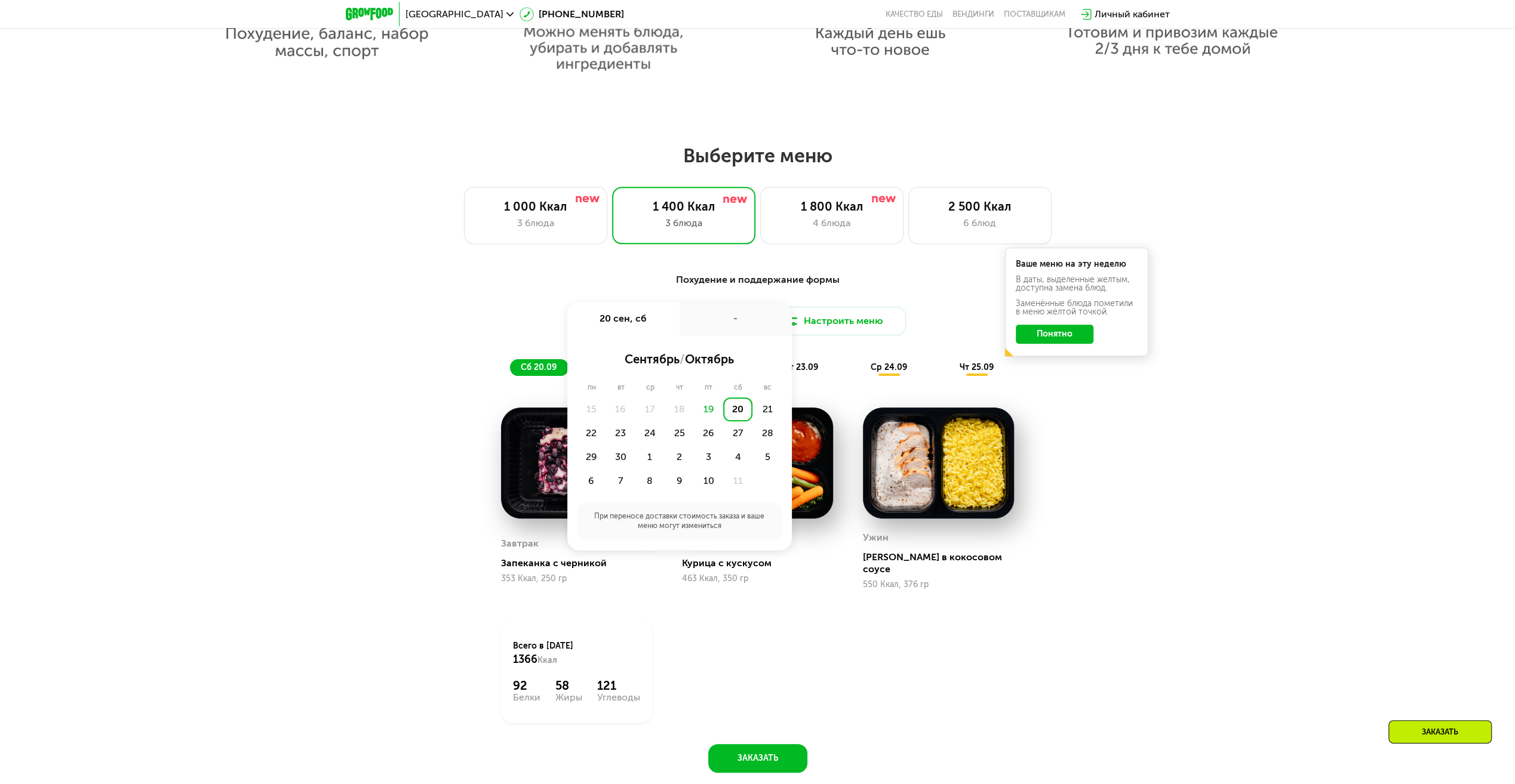
click at [738, 413] on div "20" at bounding box center [737, 409] width 30 height 24
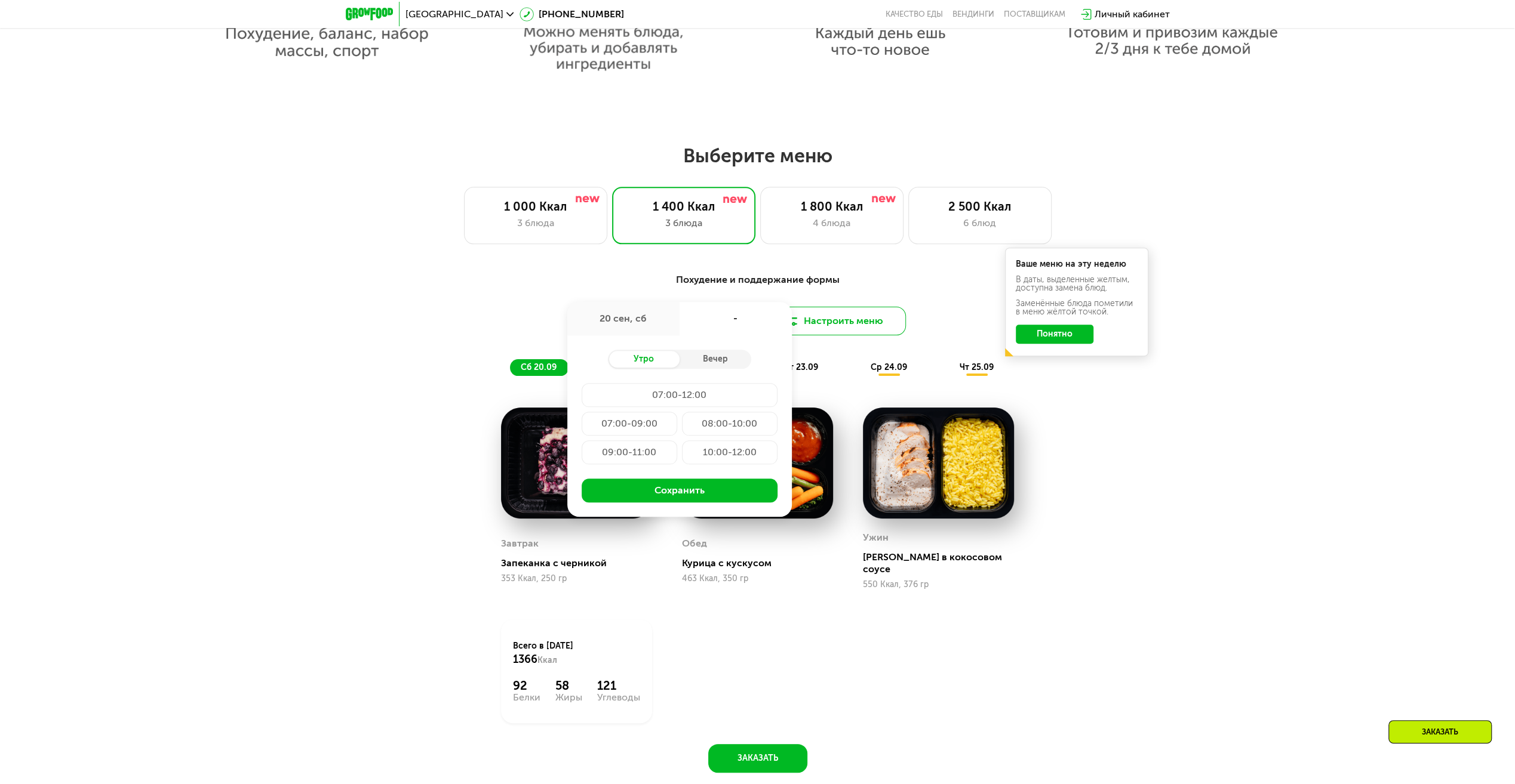
click at [818, 317] on button "Настроить меню" at bounding box center [834, 321] width 143 height 29
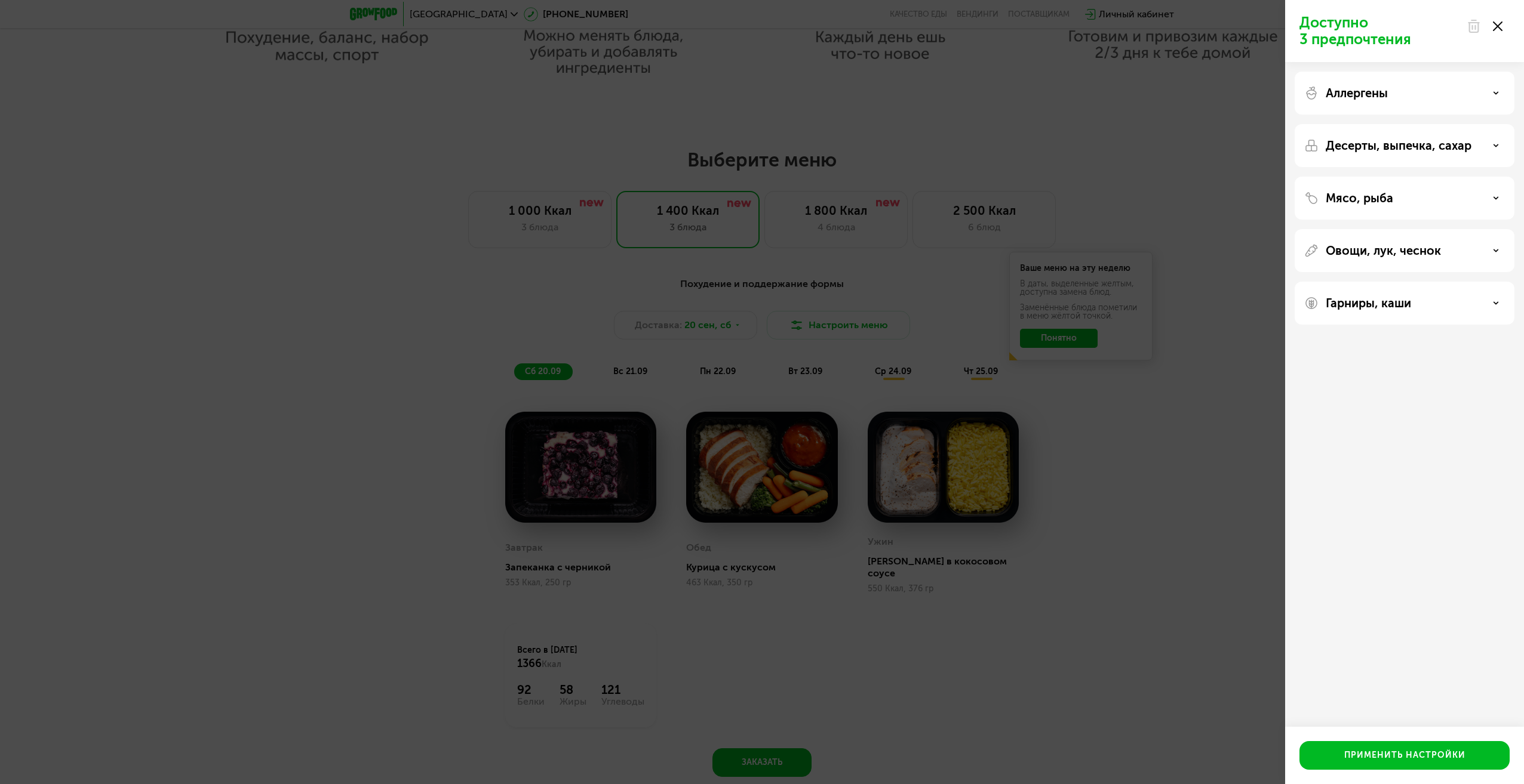
drag, startPoint x: 1498, startPoint y: 22, endPoint x: 1494, endPoint y: 50, distance: 28.3
click at [1498, 28] on icon at bounding box center [1498, 27] width 10 height 10
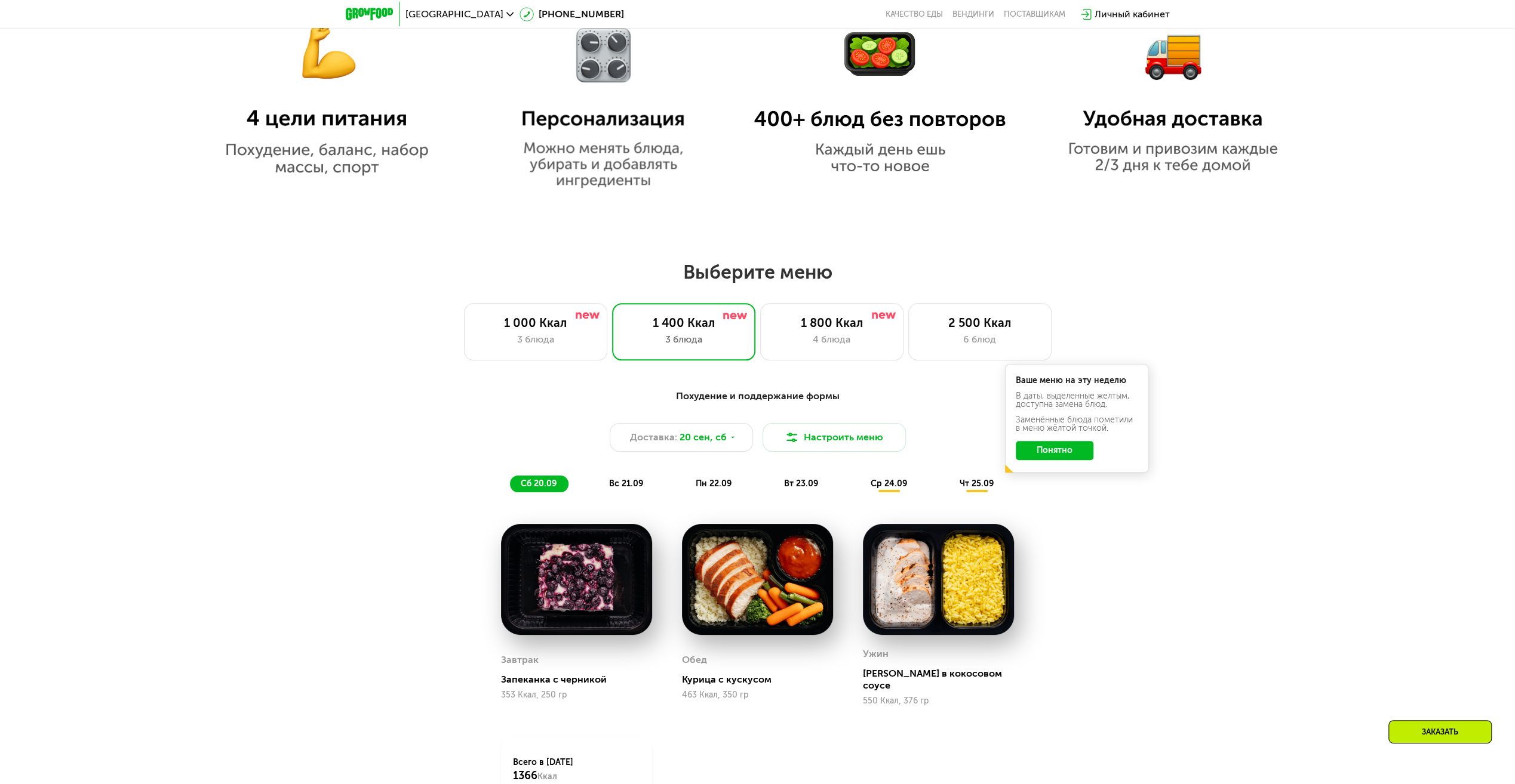
scroll to position [1135, 0]
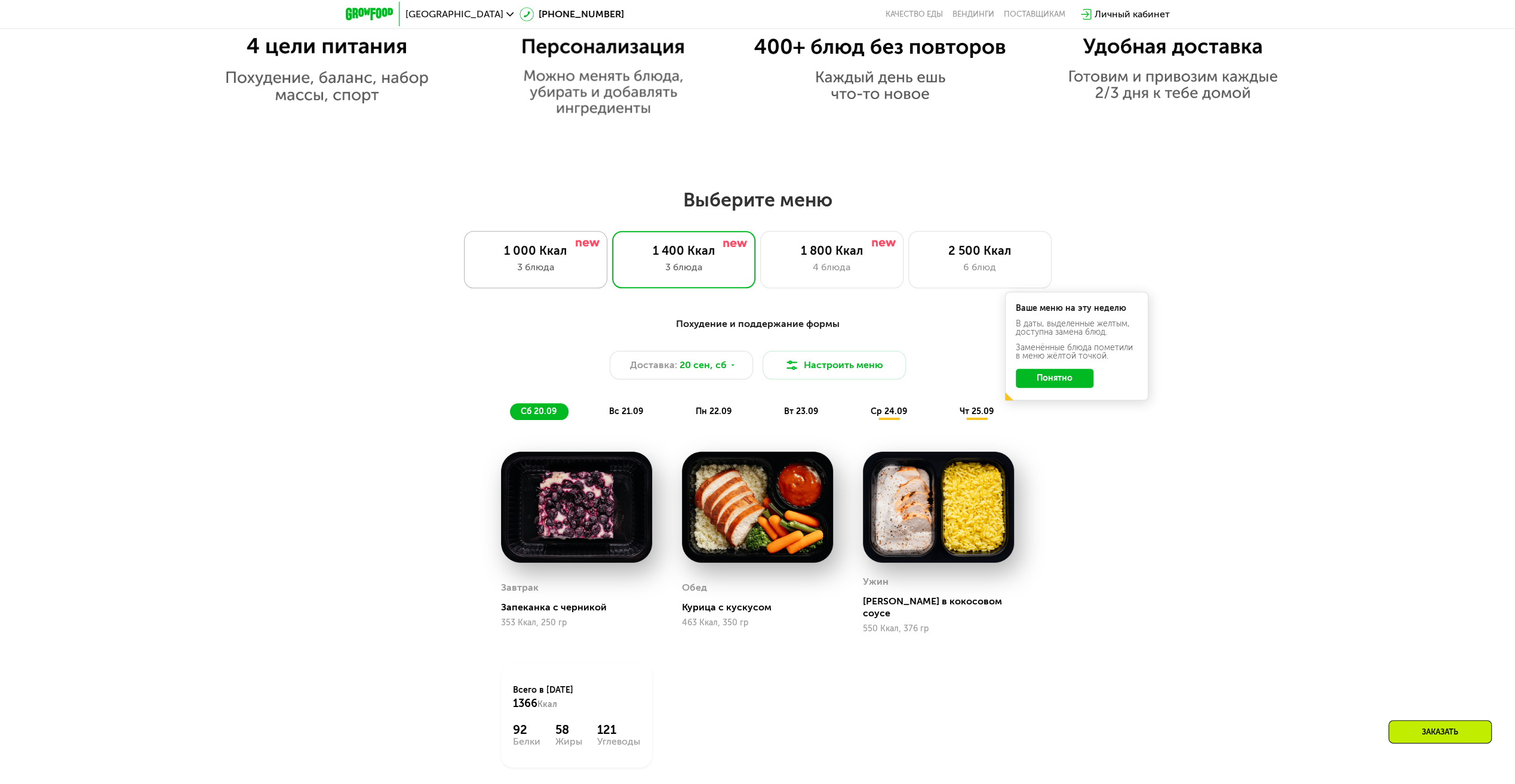
click at [527, 258] on div "1 000 Ккал" at bounding box center [535, 251] width 118 height 14
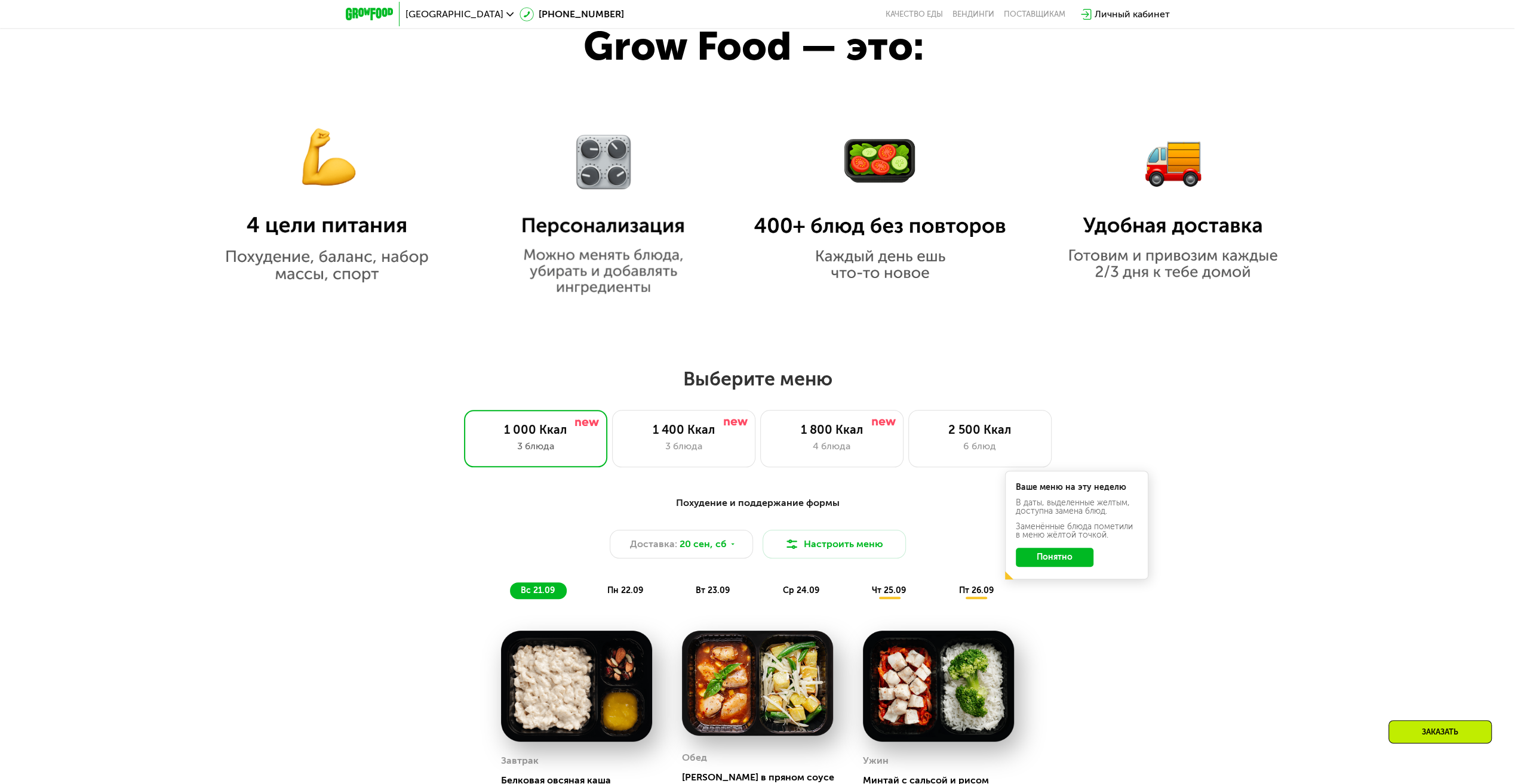
scroll to position [955, 0]
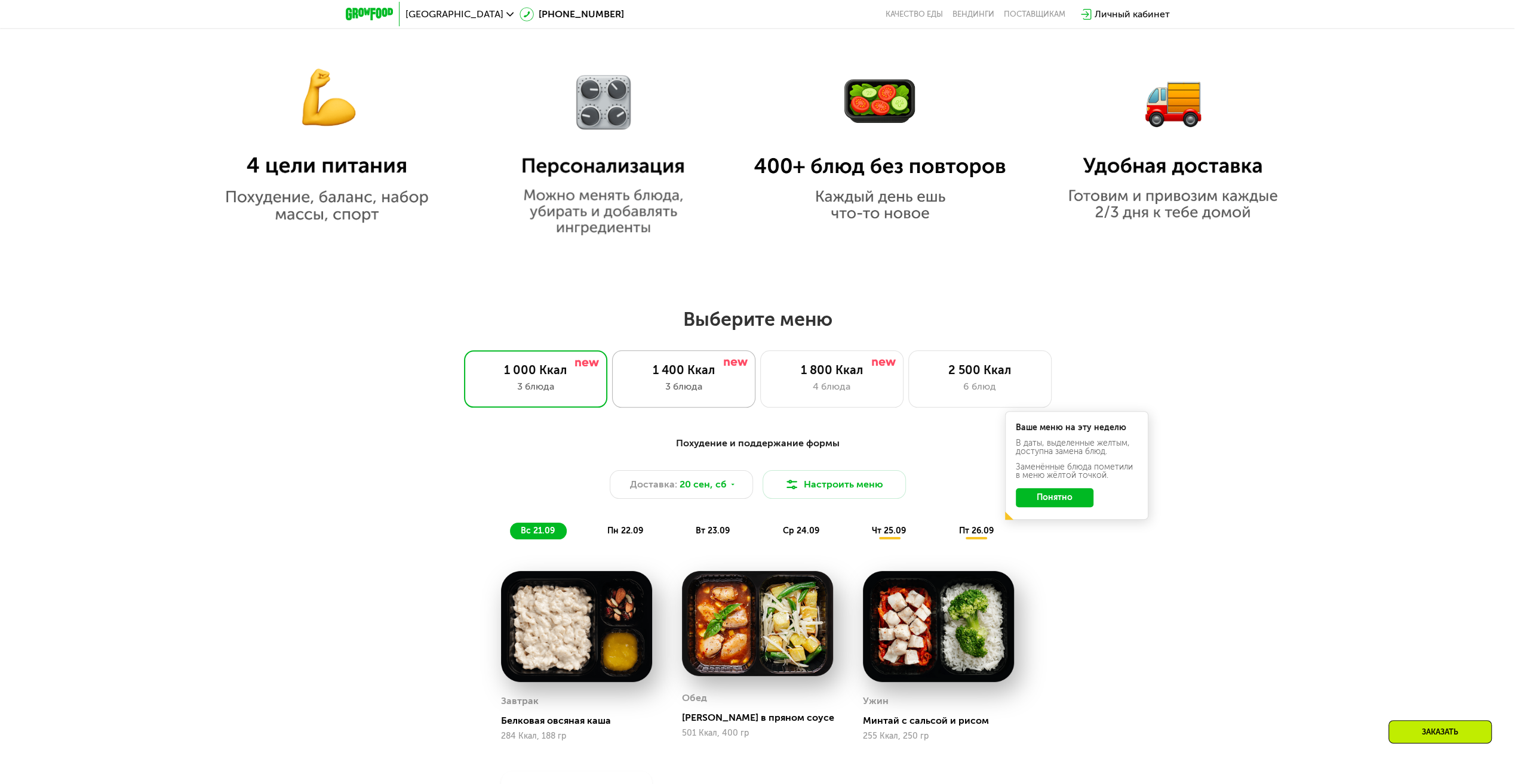
click at [703, 405] on div "1 400 Ккал 3 блюда" at bounding box center [683, 379] width 143 height 57
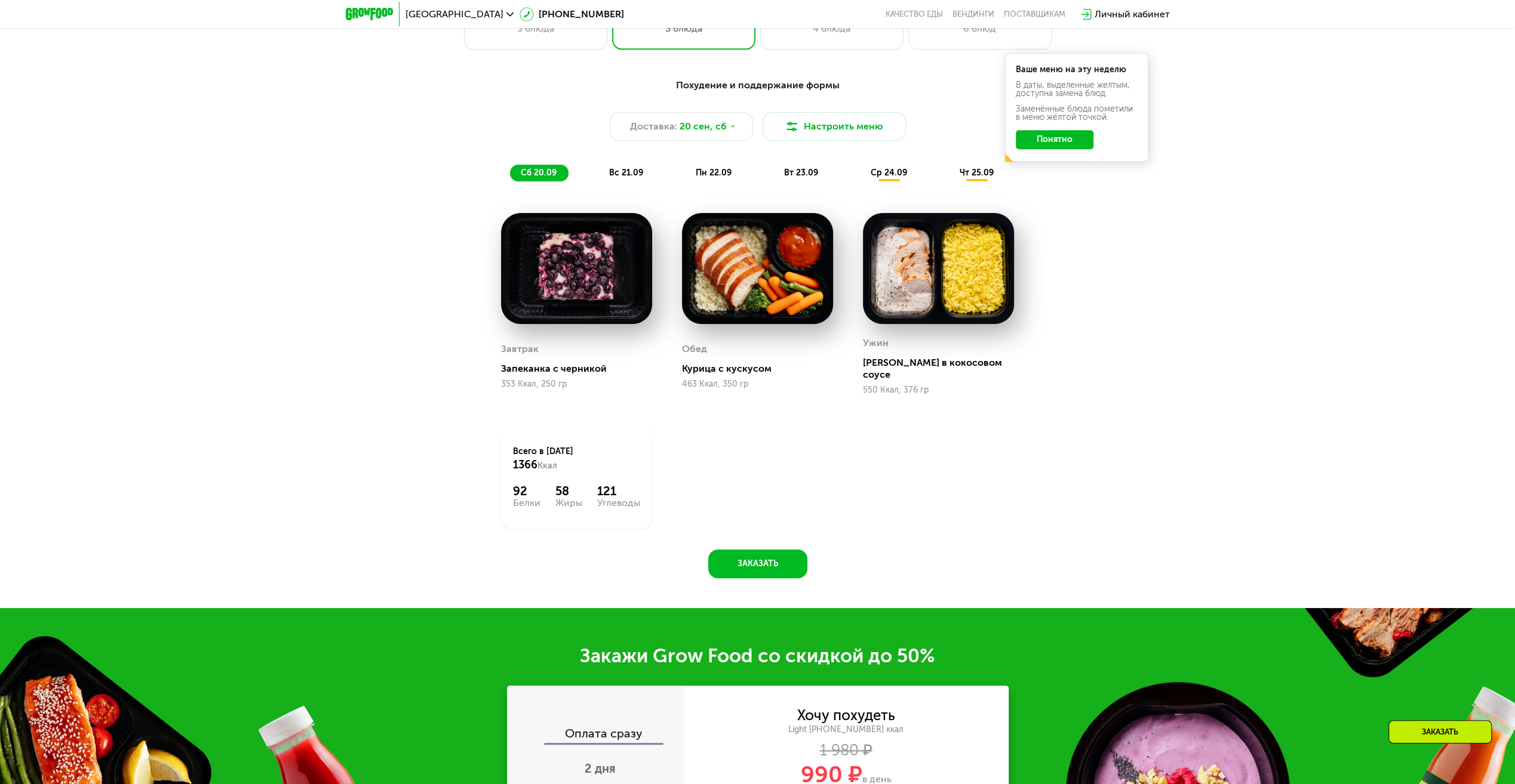
scroll to position [1612, 0]
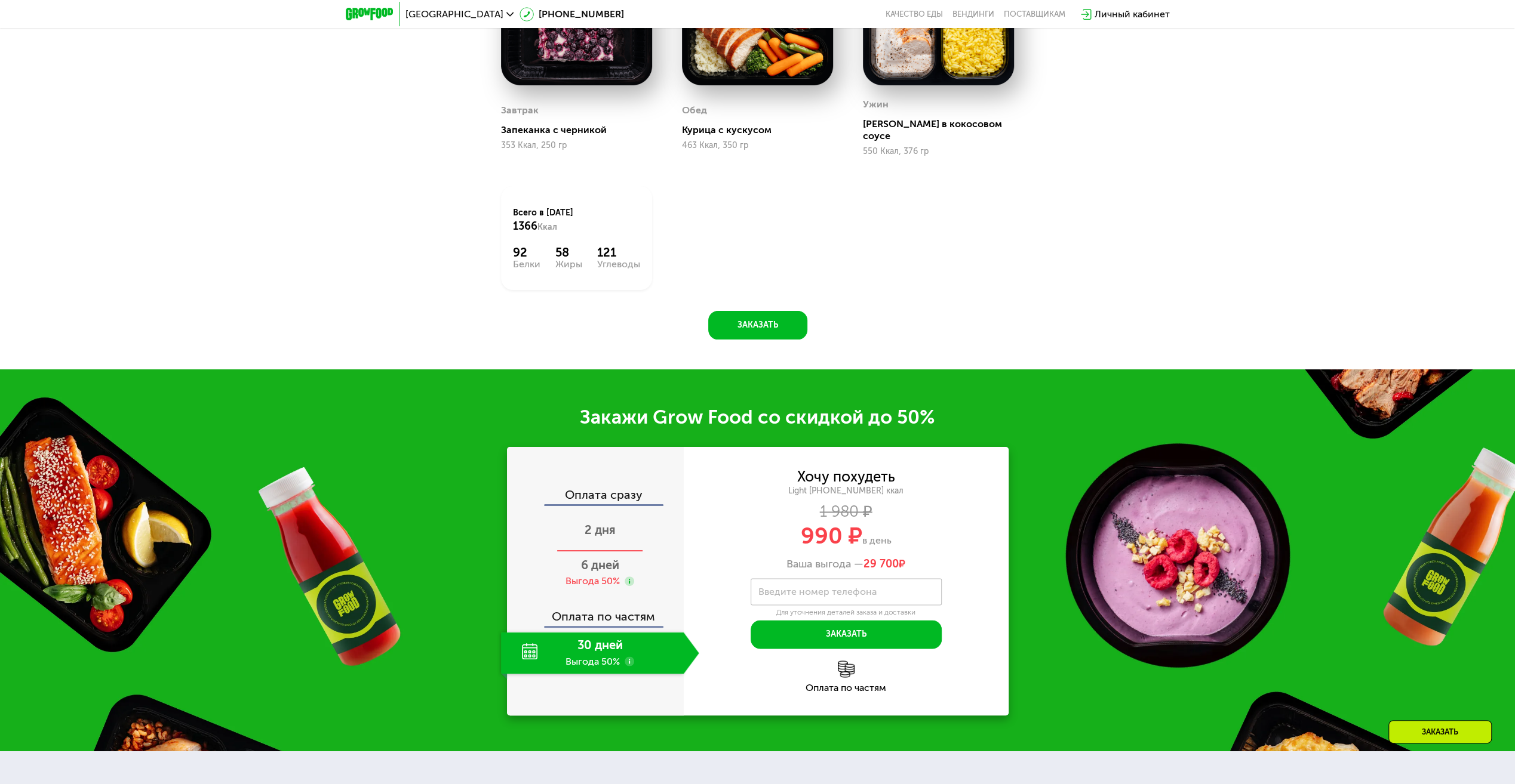
click at [595, 523] on span "2 дня" at bounding box center [599, 530] width 31 height 14
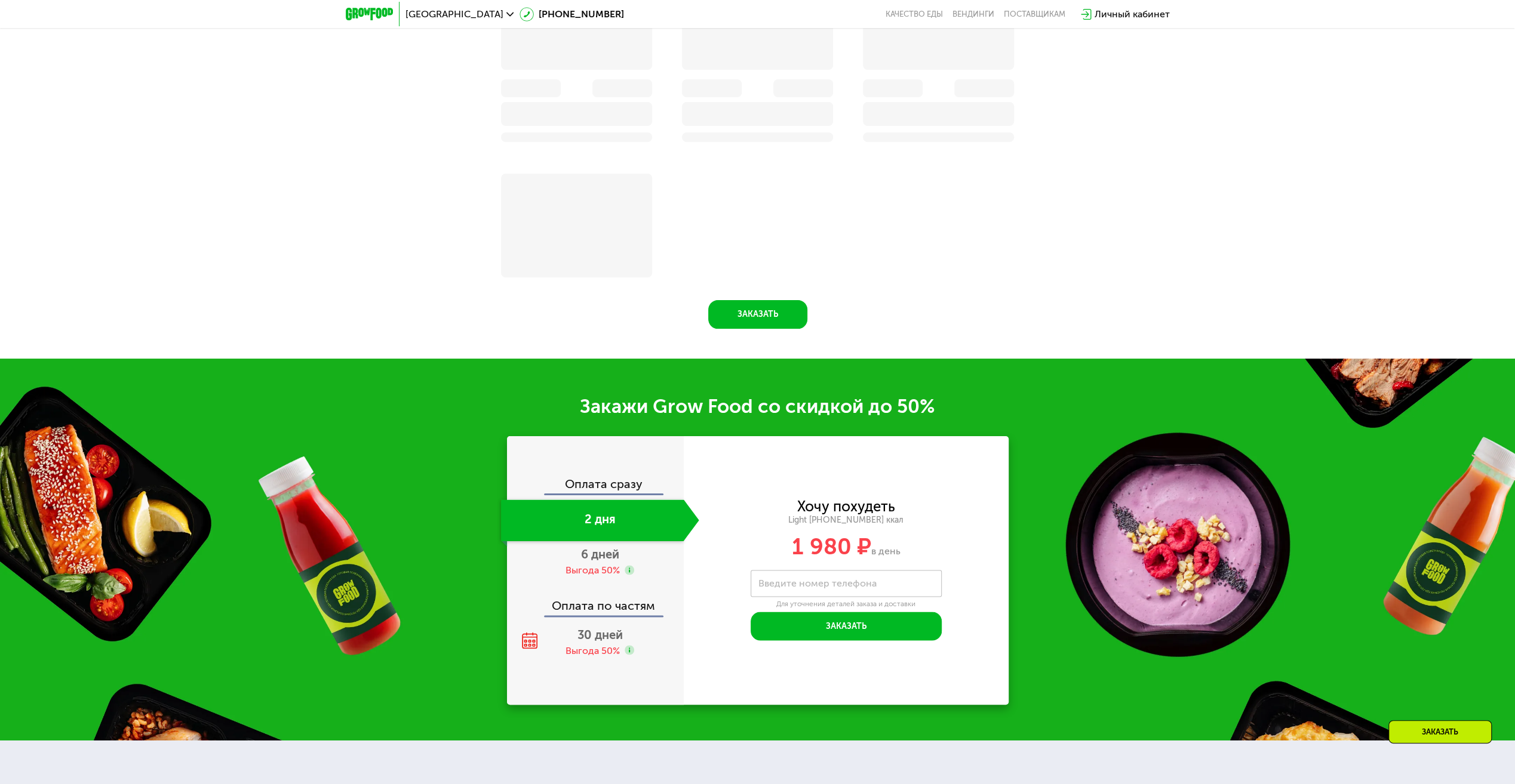
click at [618, 493] on div "Оплата сразу" at bounding box center [596, 486] width 175 height 15
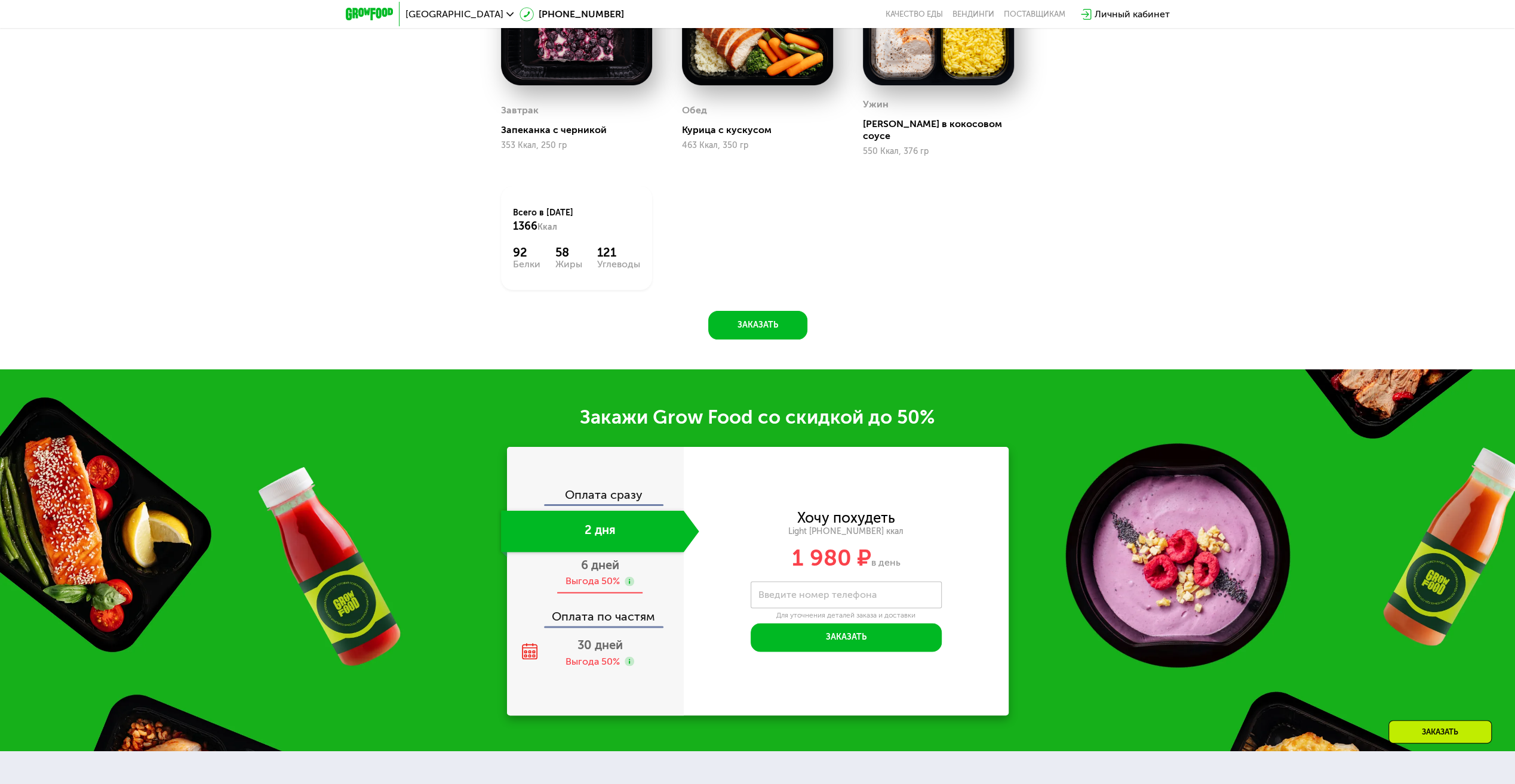
click at [612, 564] on span "6 дней" at bounding box center [600, 565] width 38 height 14
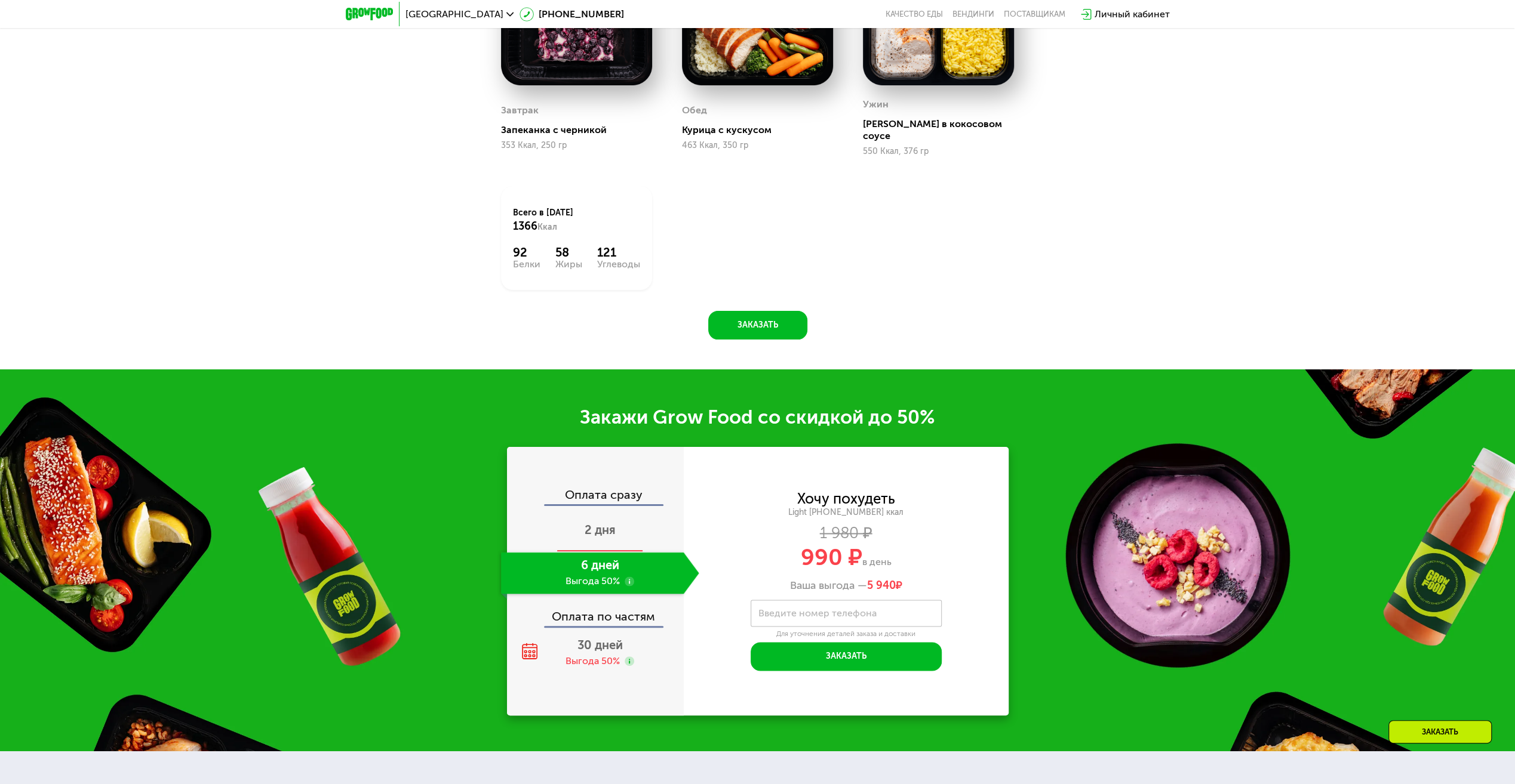
click at [624, 515] on div "2 дня" at bounding box center [600, 532] width 198 height 42
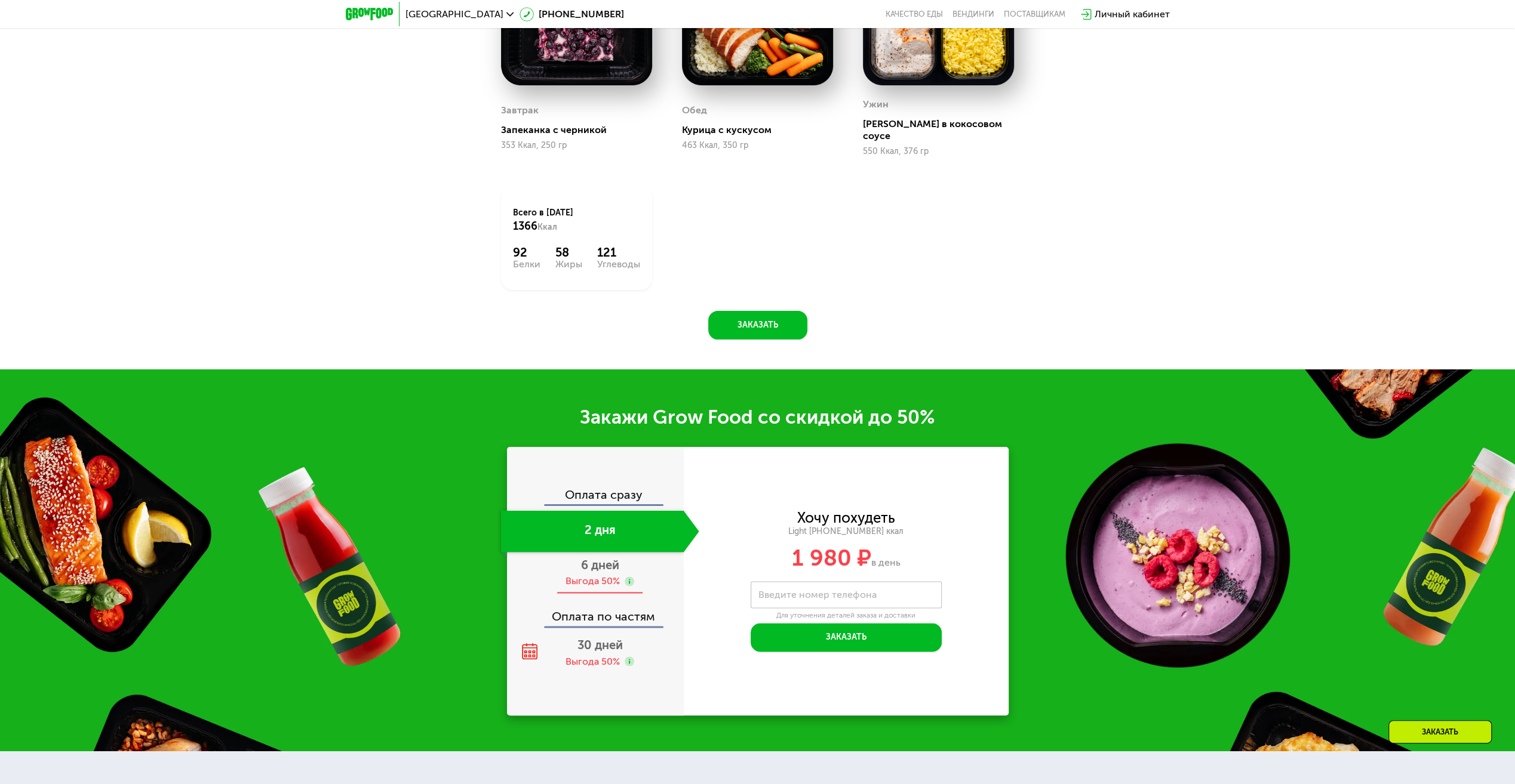
click at [612, 558] on span "6 дней" at bounding box center [600, 565] width 38 height 14
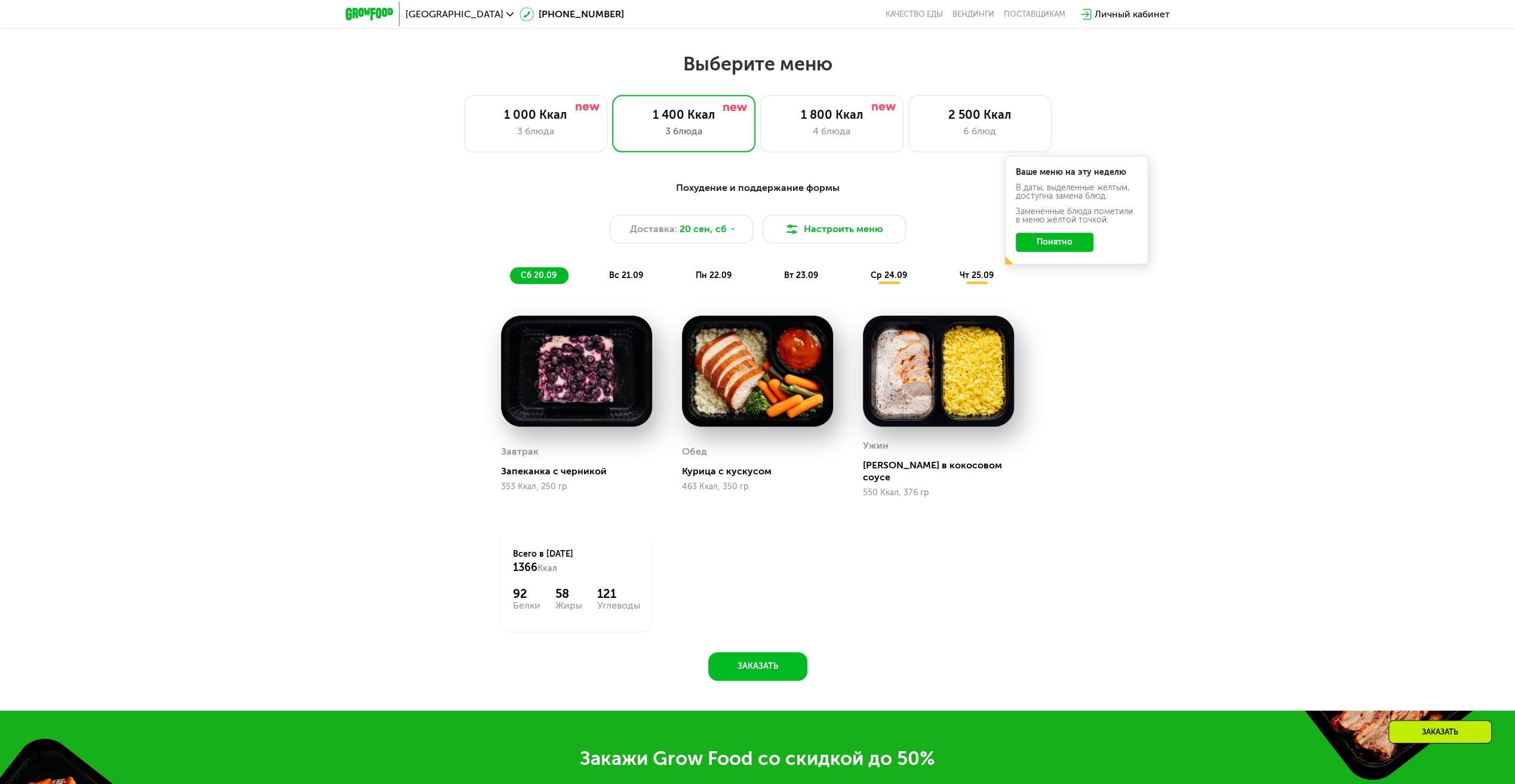
scroll to position [1254, 0]
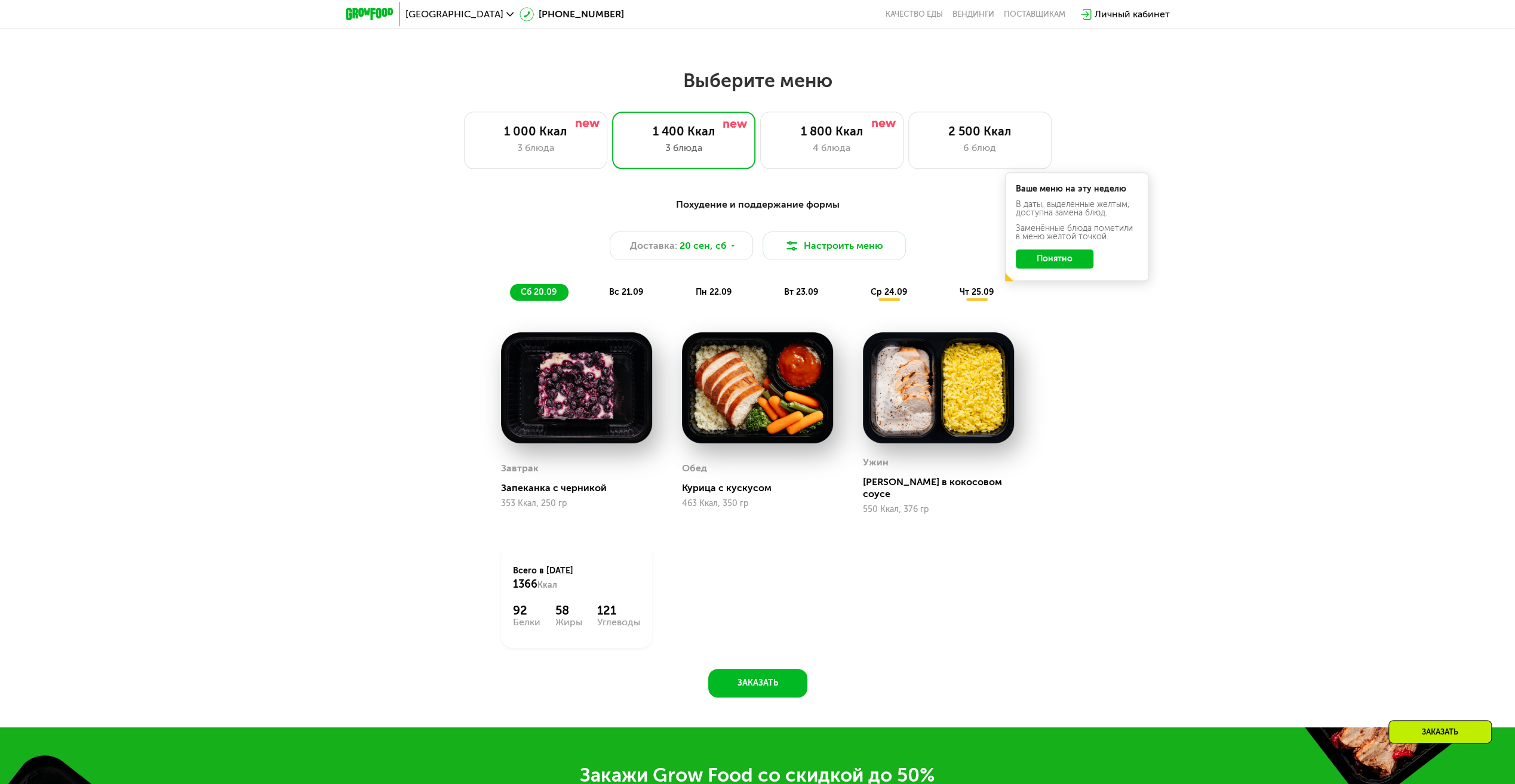
click at [621, 291] on span "вс 21.09" at bounding box center [626, 291] width 34 height 10
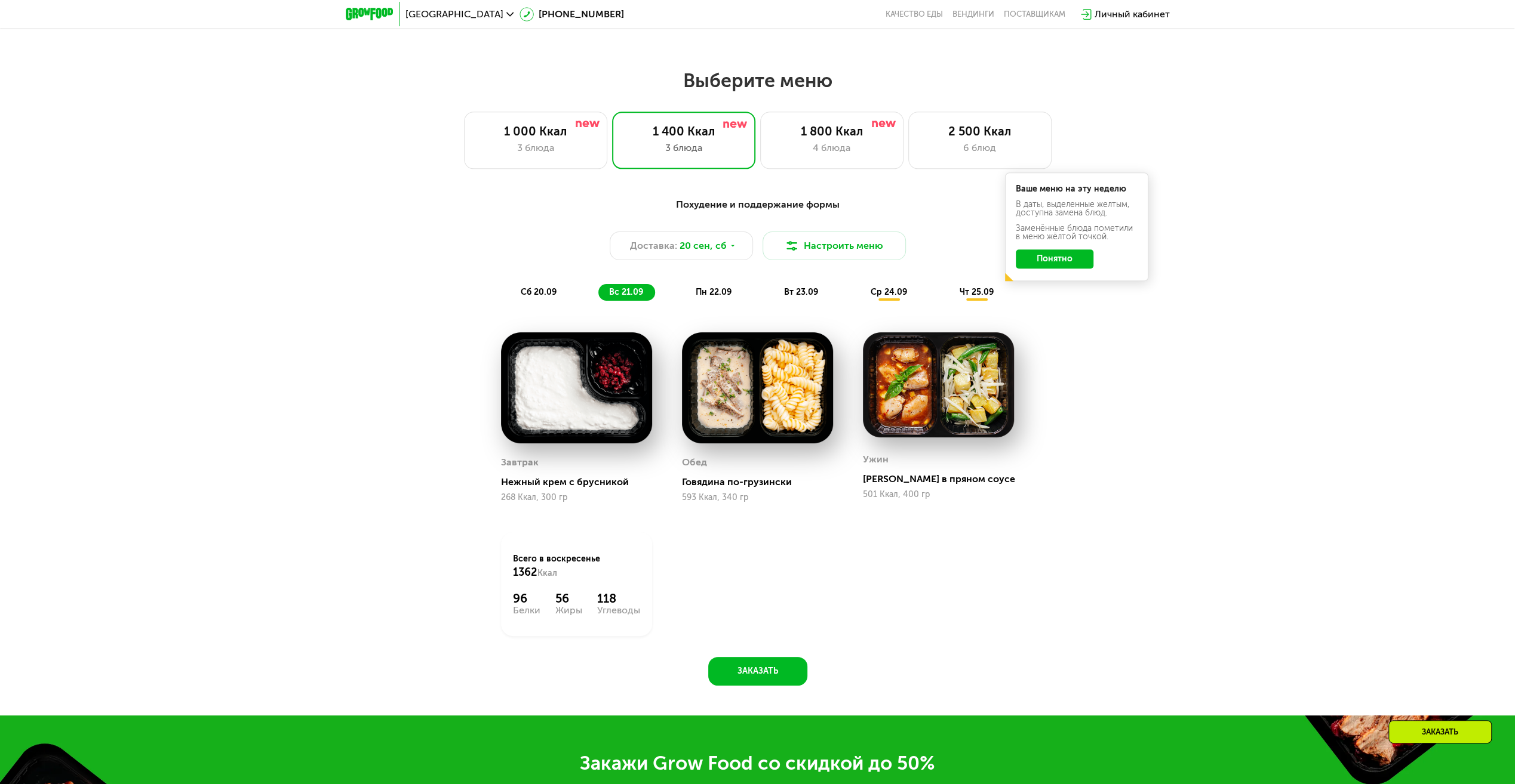
click at [546, 293] on span "сб 20.09" at bounding box center [538, 291] width 36 height 10
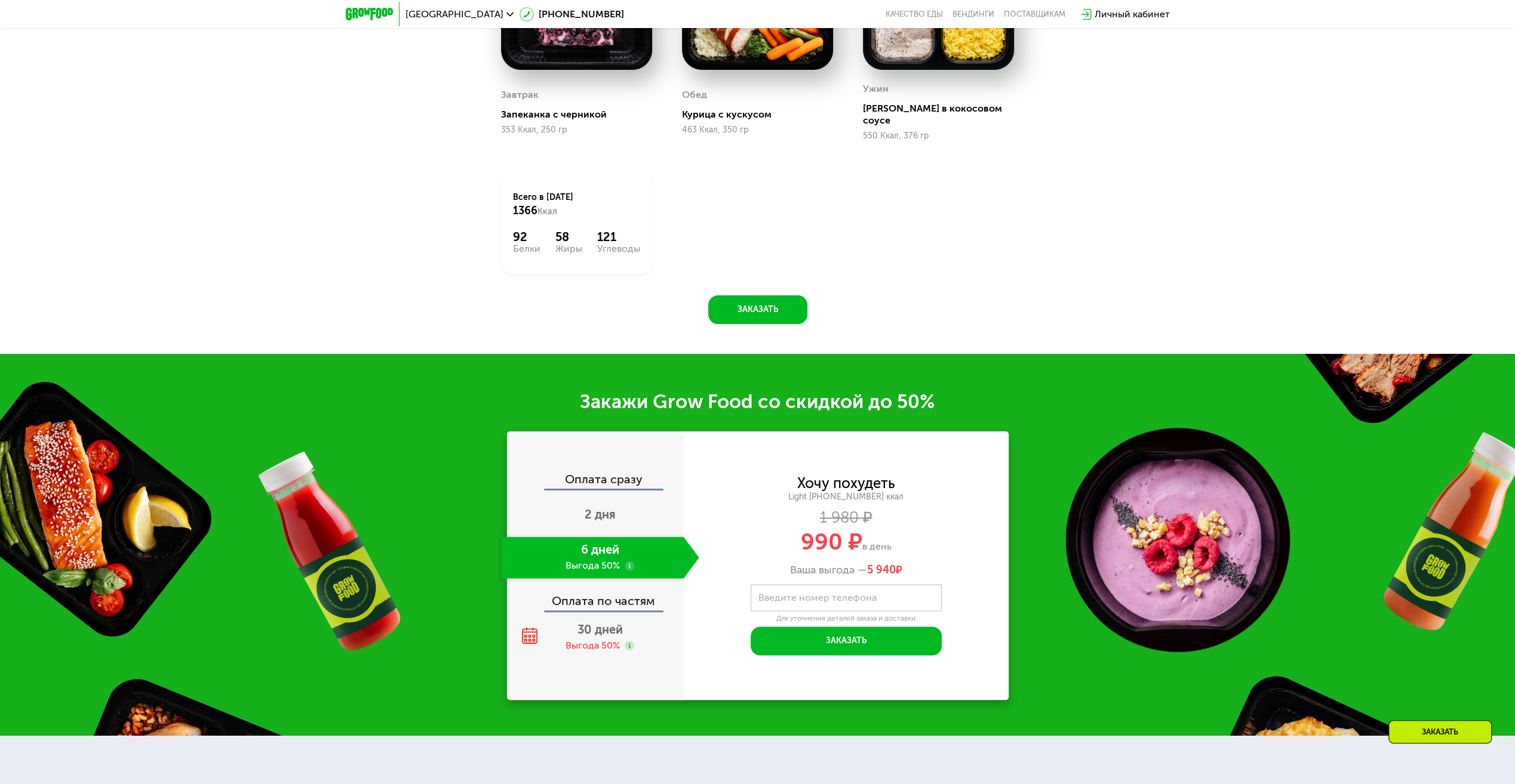
scroll to position [1851, 0]
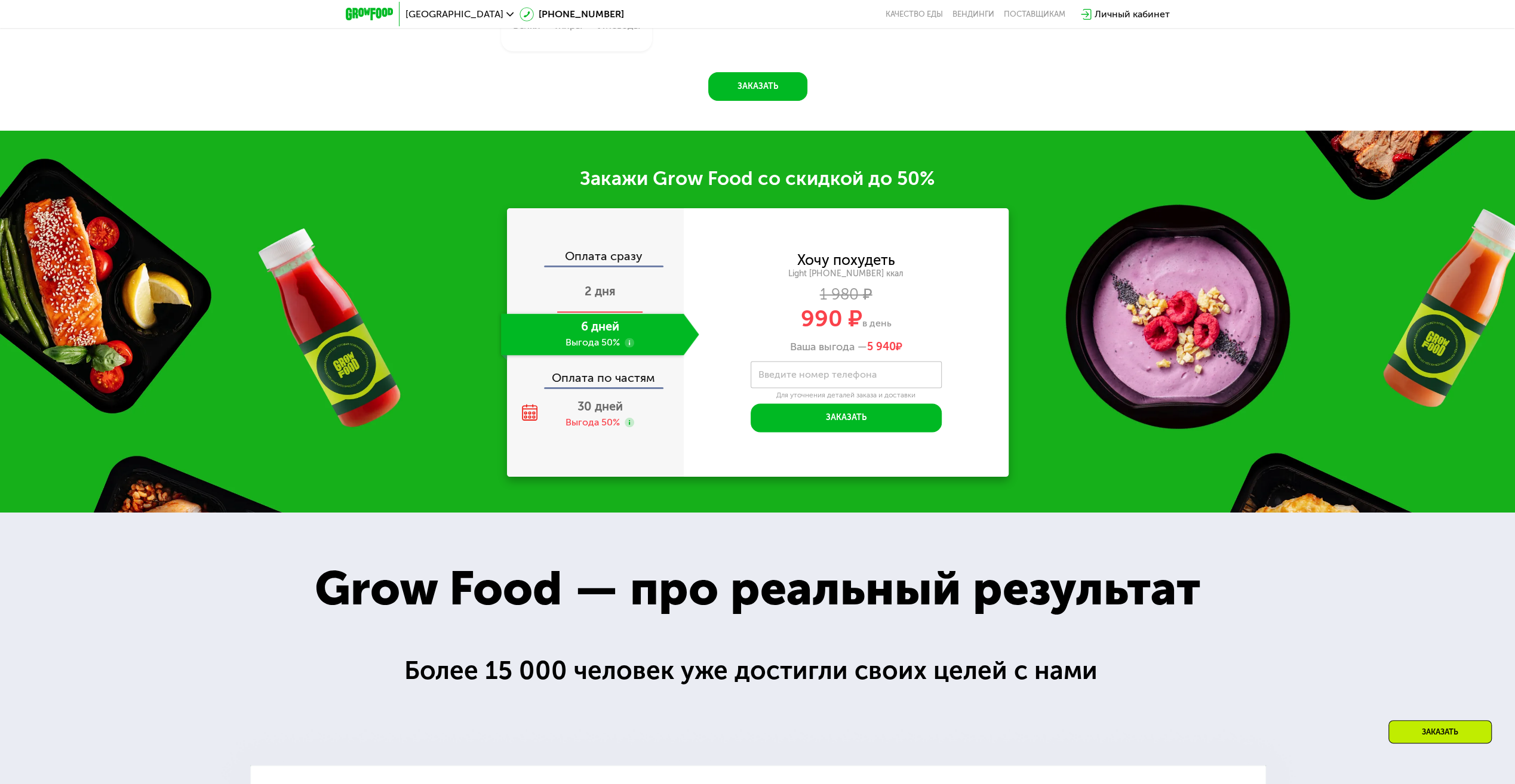
click at [618, 277] on div "2 дня" at bounding box center [600, 292] width 198 height 42
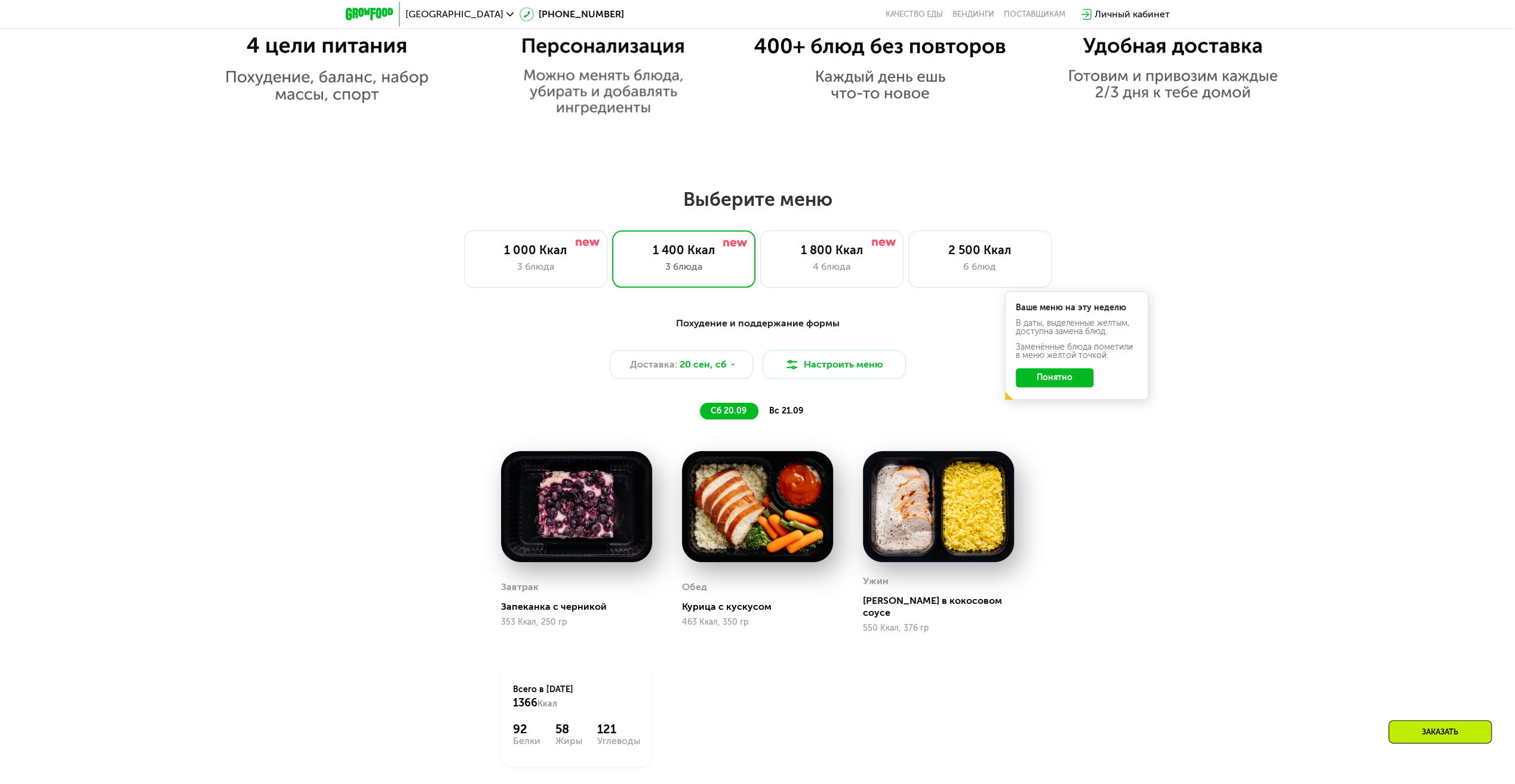
scroll to position [1135, 0]
click at [595, 247] on img at bounding box center [587, 243] width 24 height 7
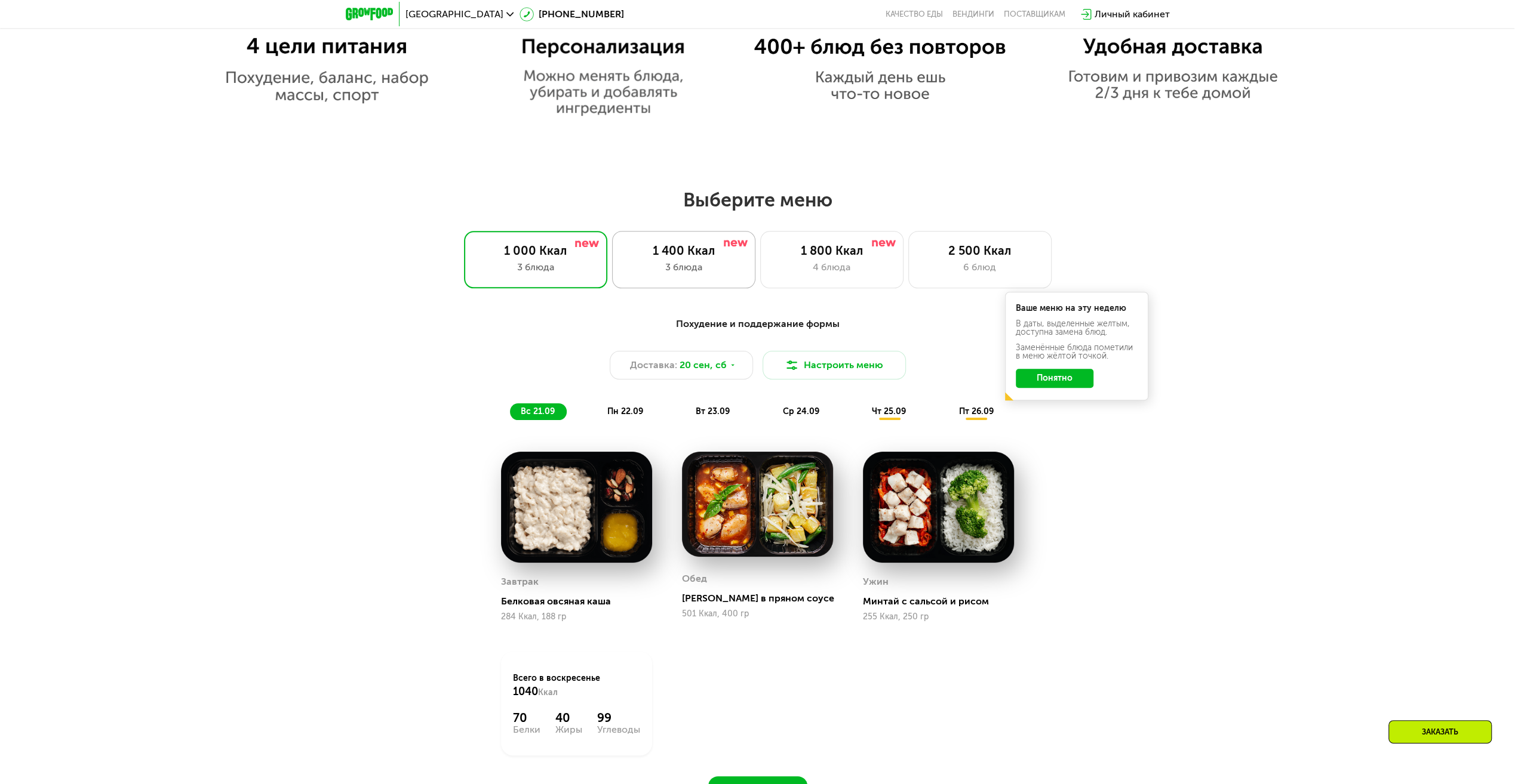
click at [698, 242] on div "1 400 Ккал 3 блюда" at bounding box center [683, 260] width 143 height 57
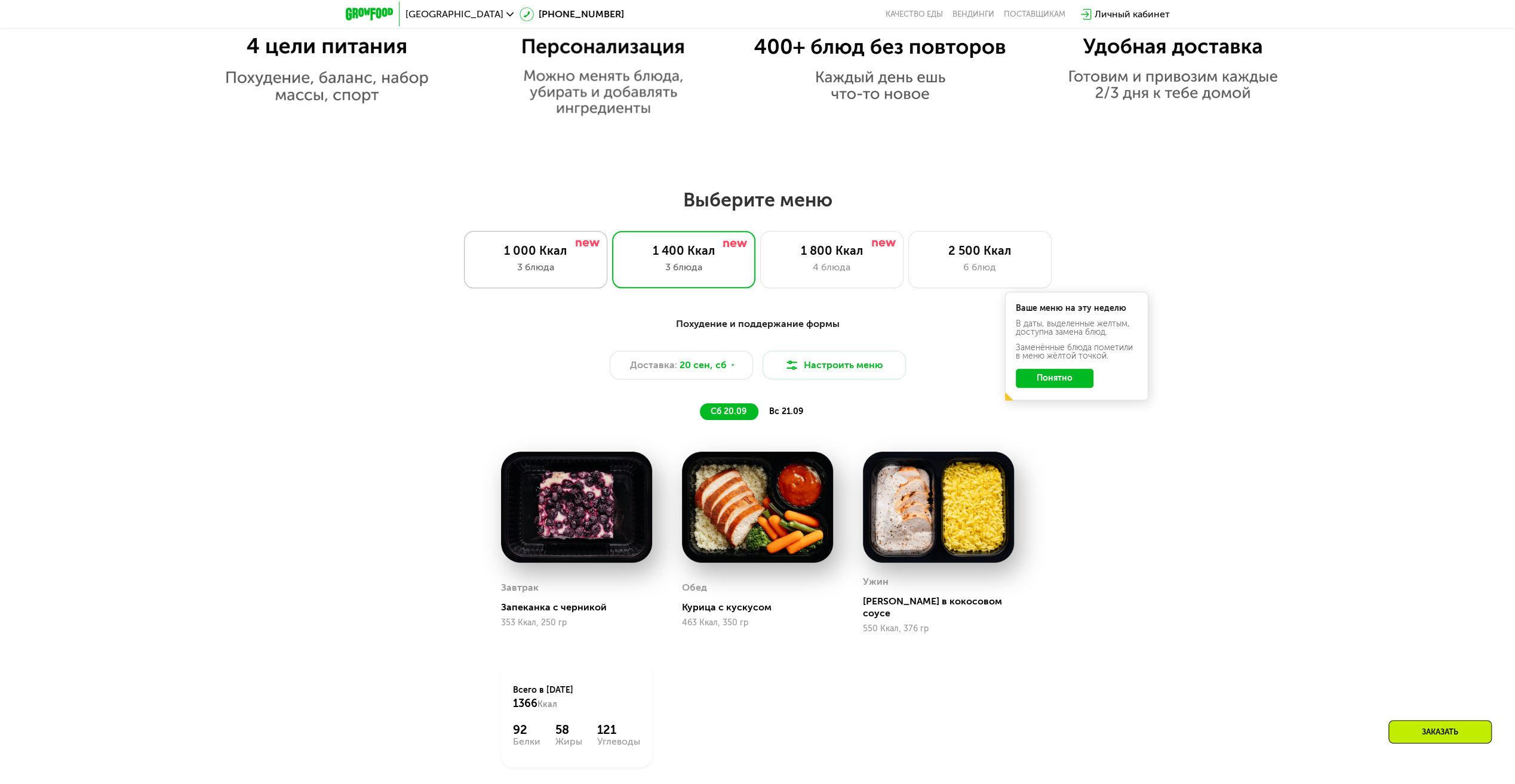
click at [574, 258] on div "1 000 Ккал" at bounding box center [535, 251] width 118 height 14
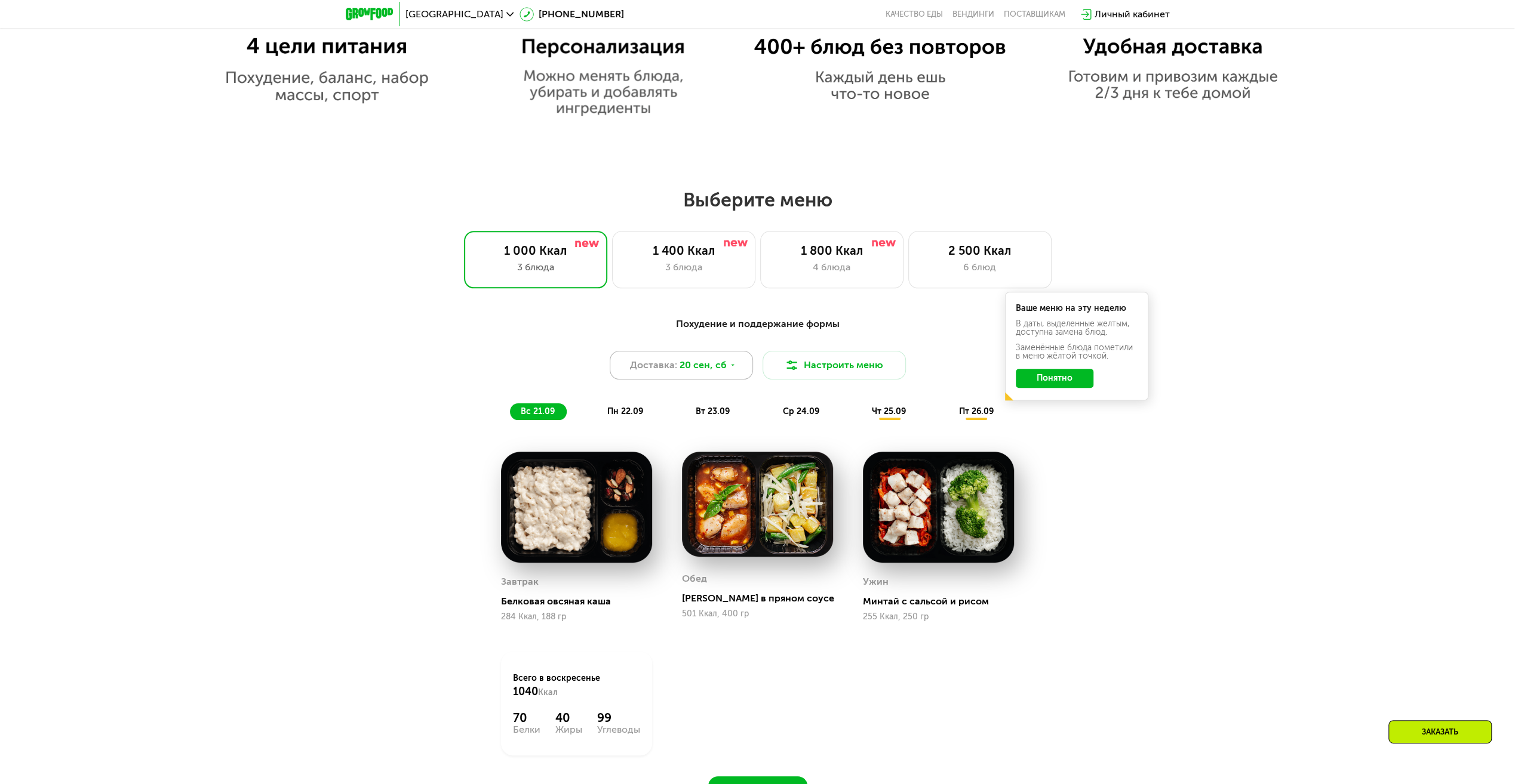
click at [685, 377] on div "Доставка: 20 сен, сб" at bounding box center [681, 365] width 143 height 29
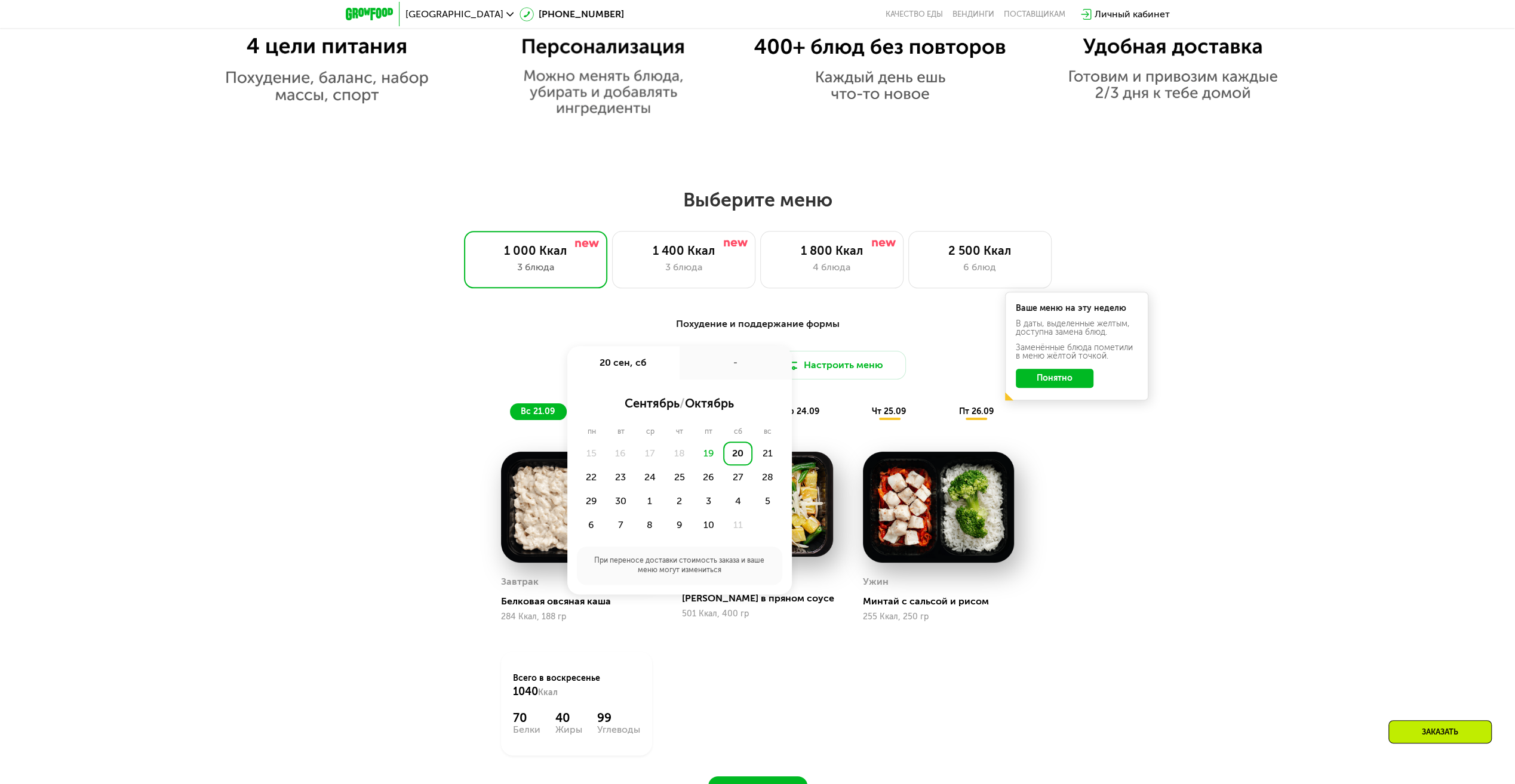
click at [738, 459] on div "20" at bounding box center [737, 453] width 30 height 24
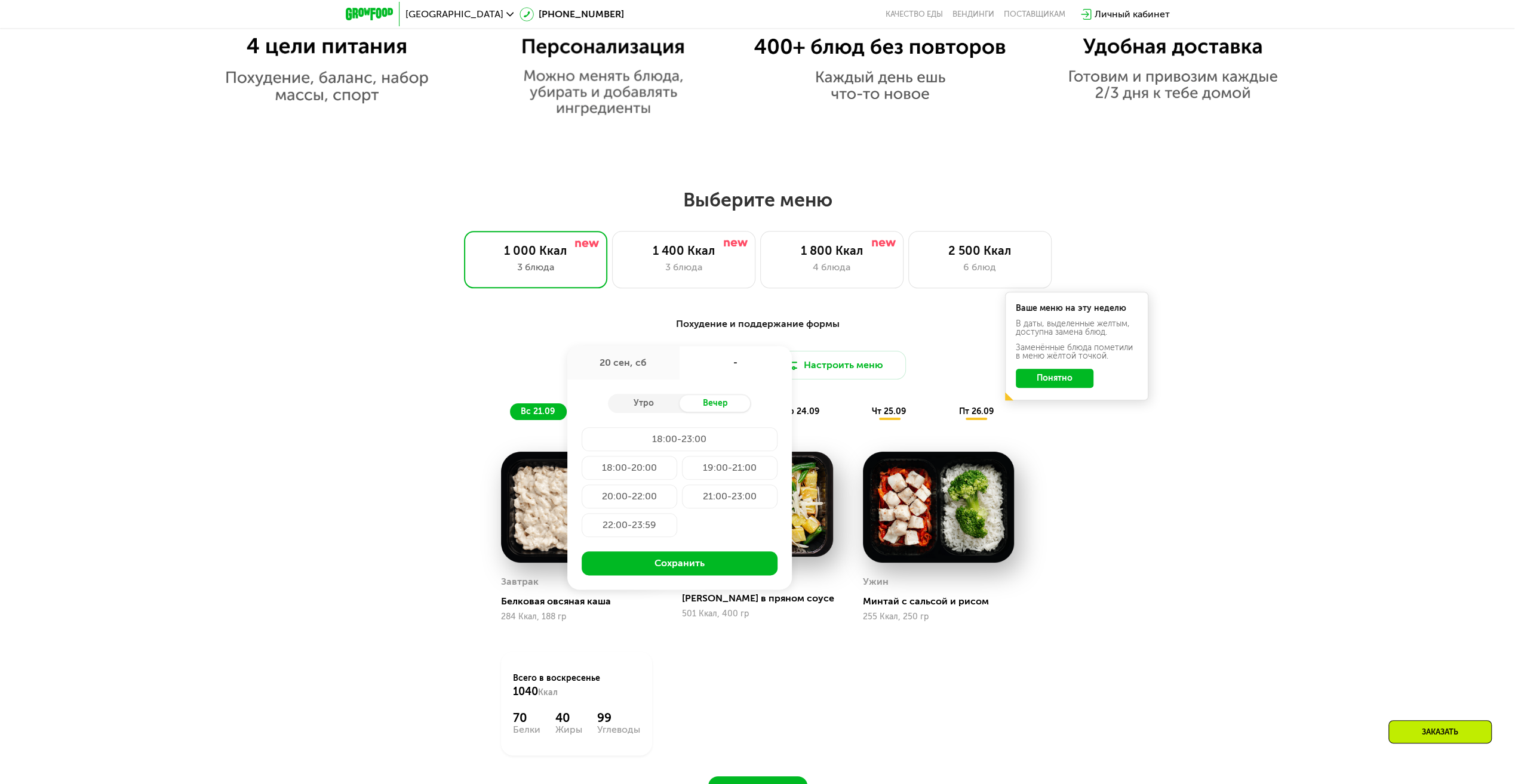
click at [912, 358] on div "Доставка: 20 сен, сб 20 сен, сб - Утро Вечер 18:00-23:00 18:00-20:00 19:00-21:0…" at bounding box center [758, 365] width 707 height 29
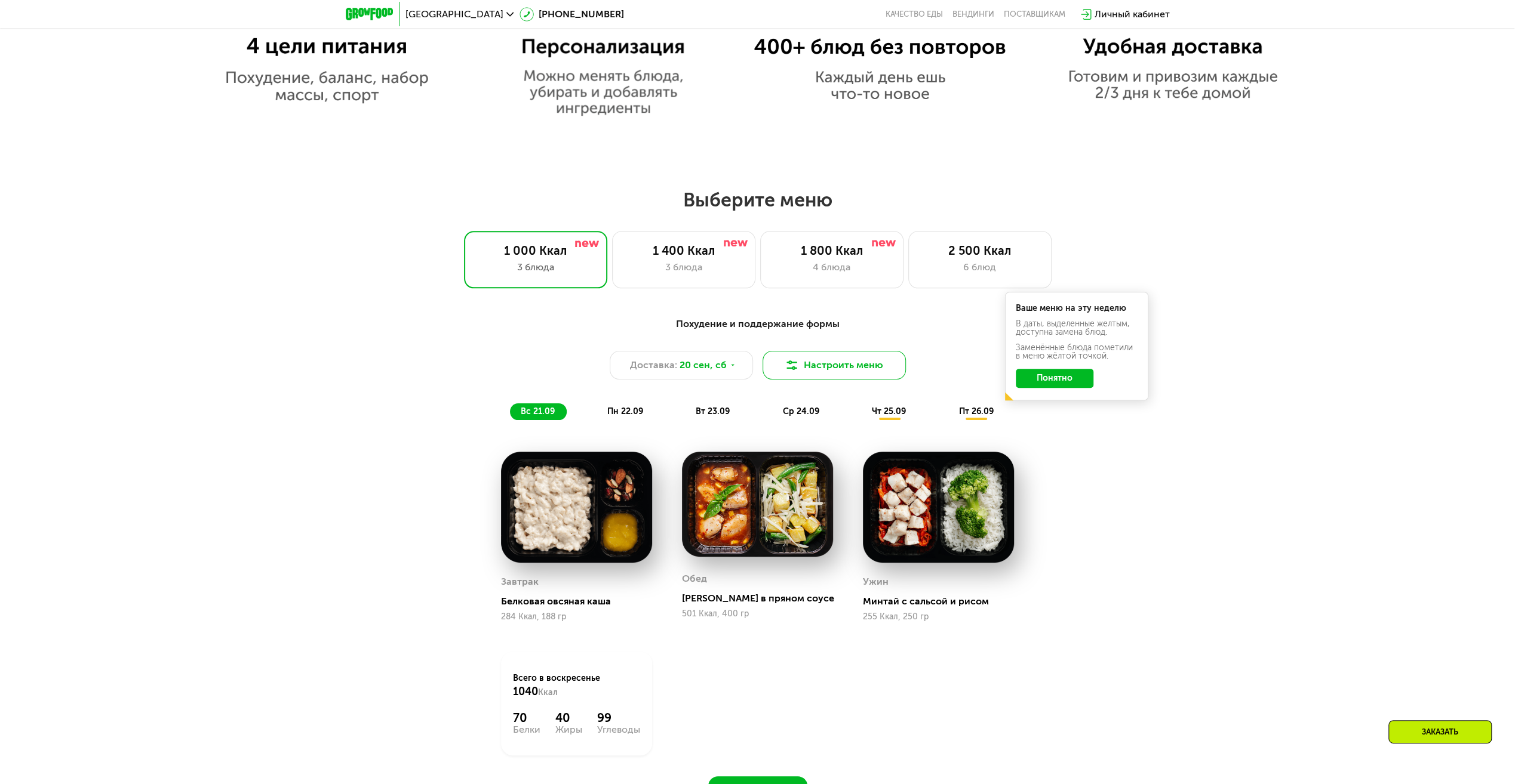
click at [872, 363] on button "Настроить меню" at bounding box center [834, 365] width 143 height 29
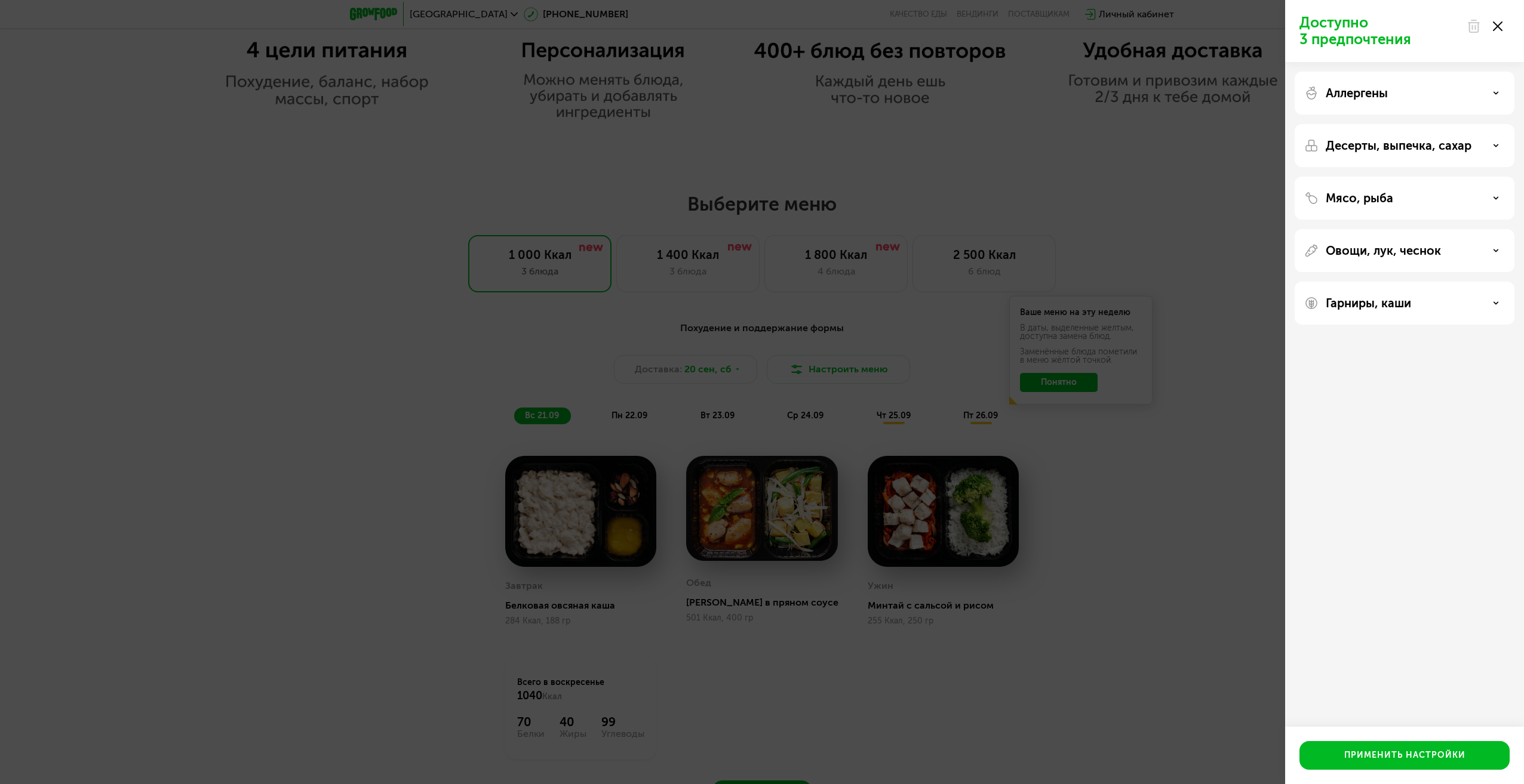
click at [1388, 77] on div "Аллергены" at bounding box center [1405, 92] width 220 height 43
click at [1401, 87] on div "Аллергены" at bounding box center [1405, 92] width 220 height 43
click at [1496, 93] on icon at bounding box center [1496, 93] width 6 height 6
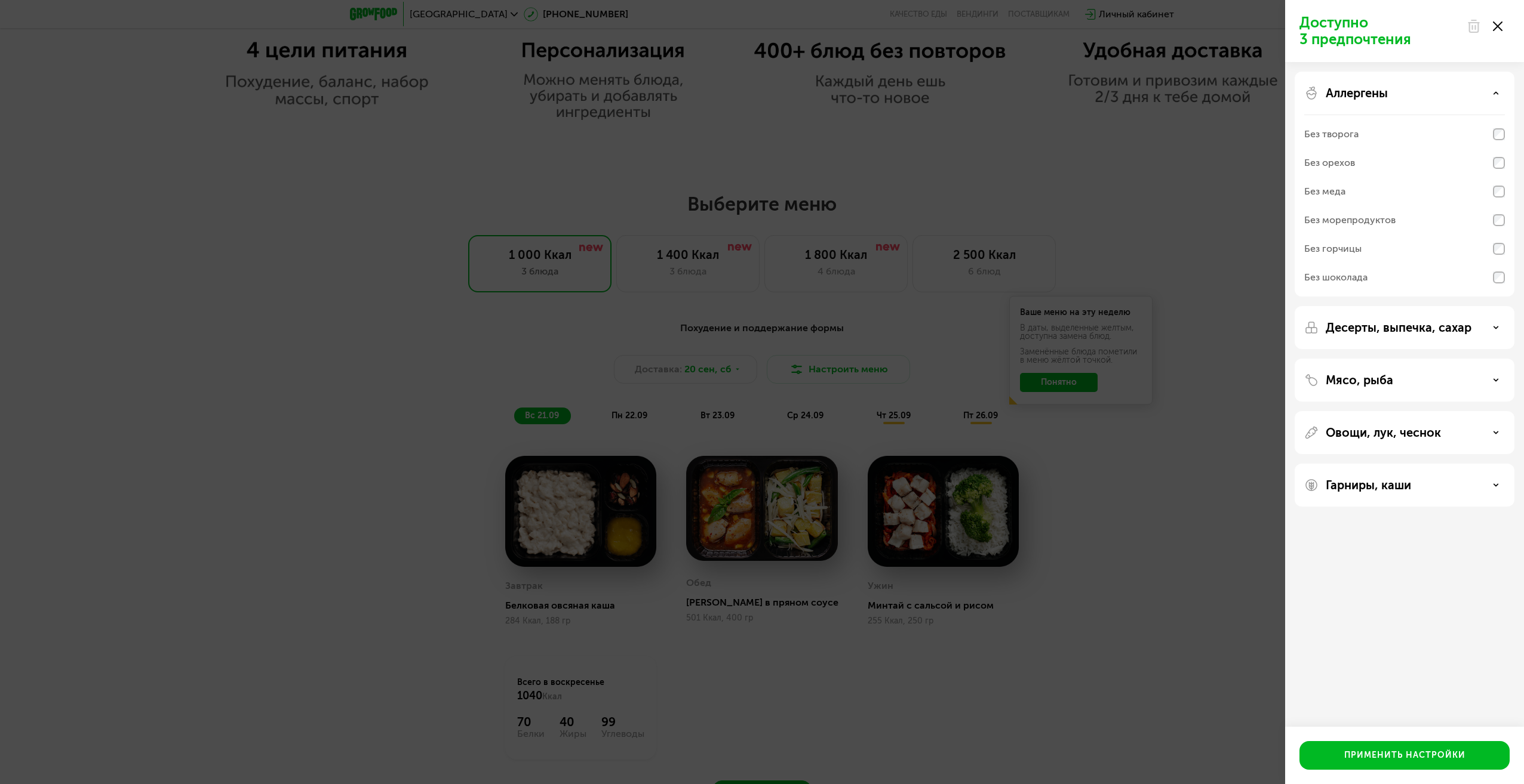
click at [1494, 93] on use at bounding box center [1496, 93] width 4 height 2
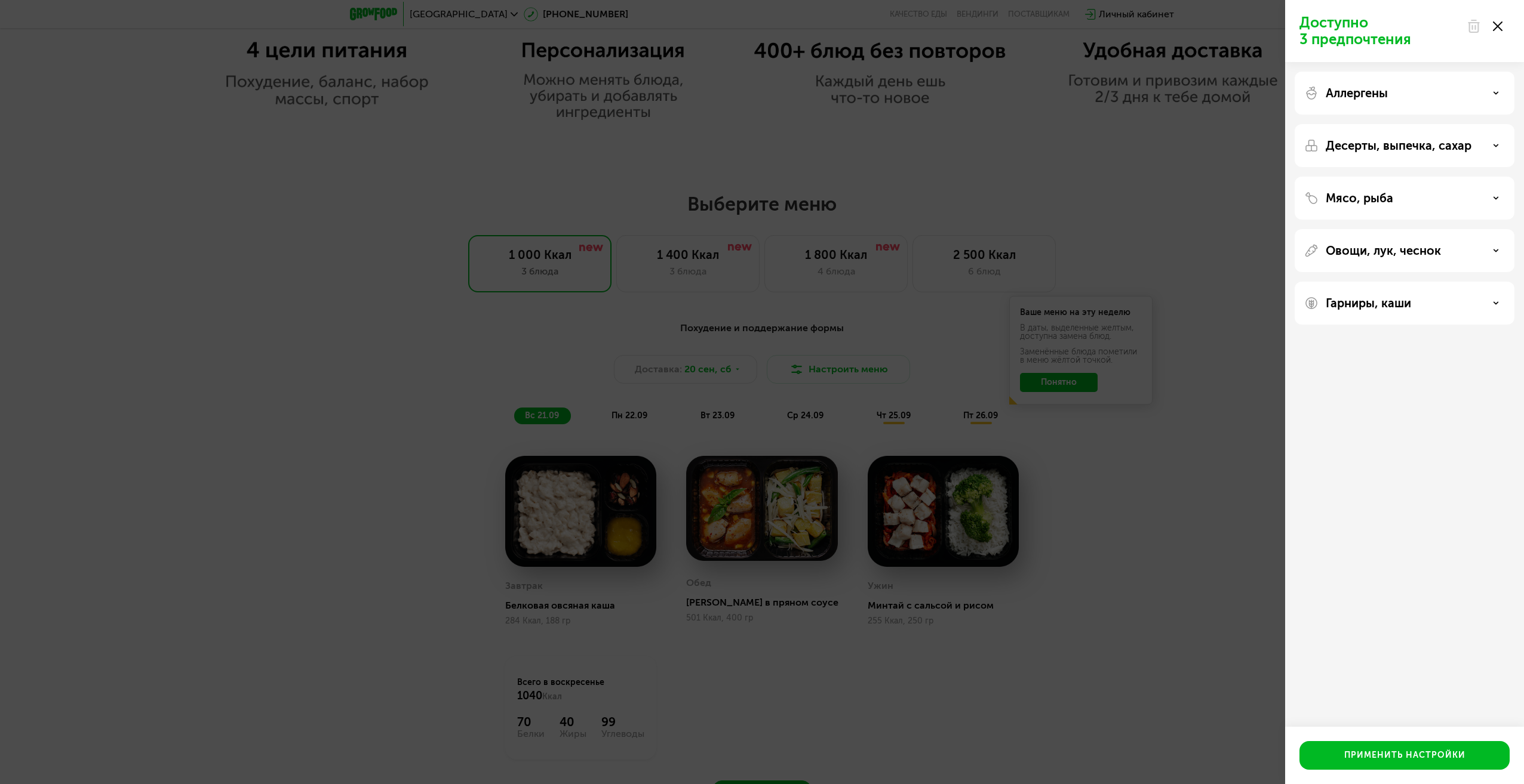
click at [1495, 159] on div "Десерты, выпечка, сахар" at bounding box center [1405, 145] width 220 height 43
click at [1496, 146] on use at bounding box center [1496, 146] width 4 height 2
click at [1494, 185] on div "Мясо, рыба" at bounding box center [1405, 197] width 220 height 43
click at [1494, 192] on div "Мясо, рыба" at bounding box center [1405, 198] width 201 height 14
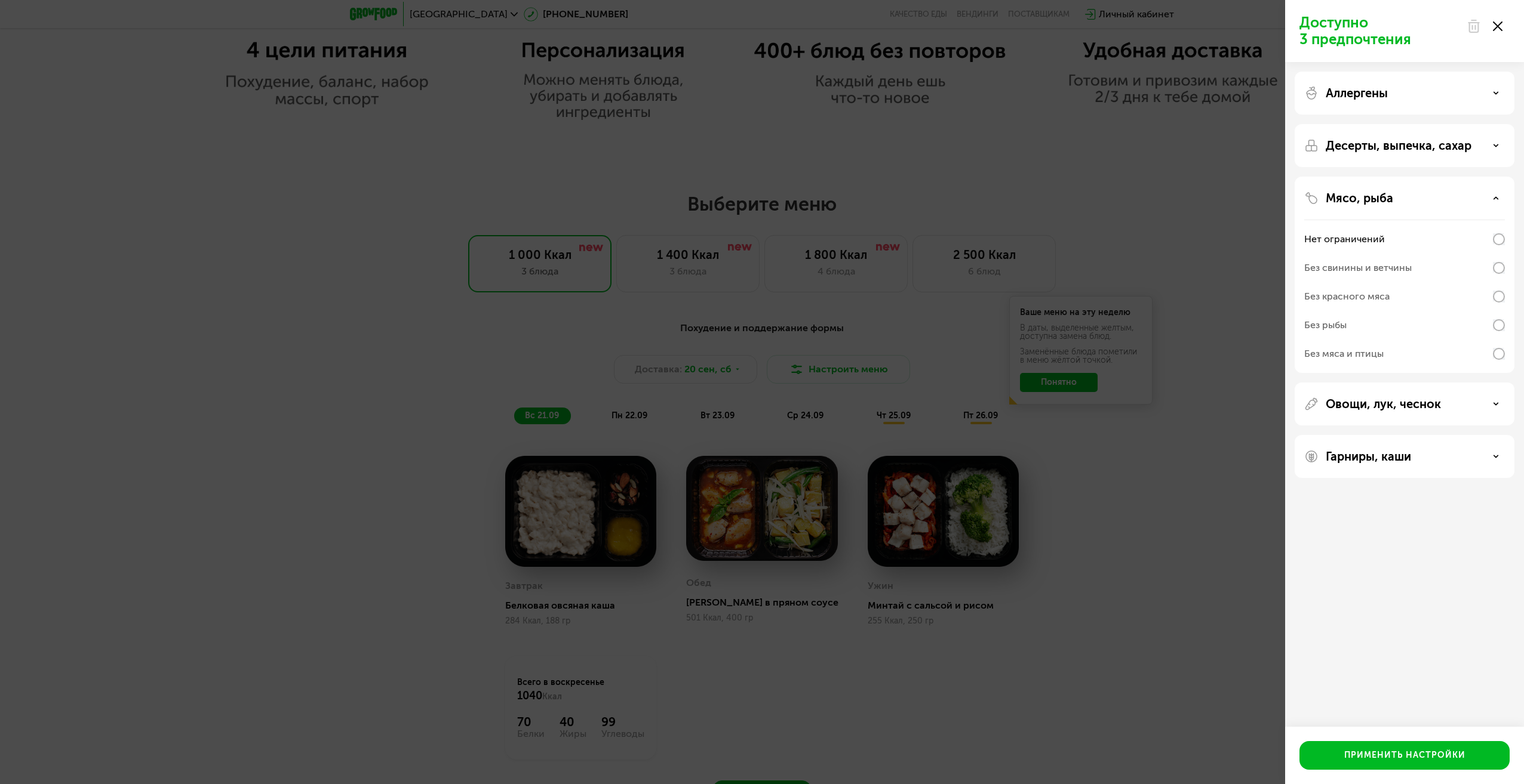
click at [1057, 612] on div "Доступно 3 предпочтения Аллергены Десерты, выпечка, сахар Мясо, рыба Нет ограни…" at bounding box center [762, 392] width 1524 height 784
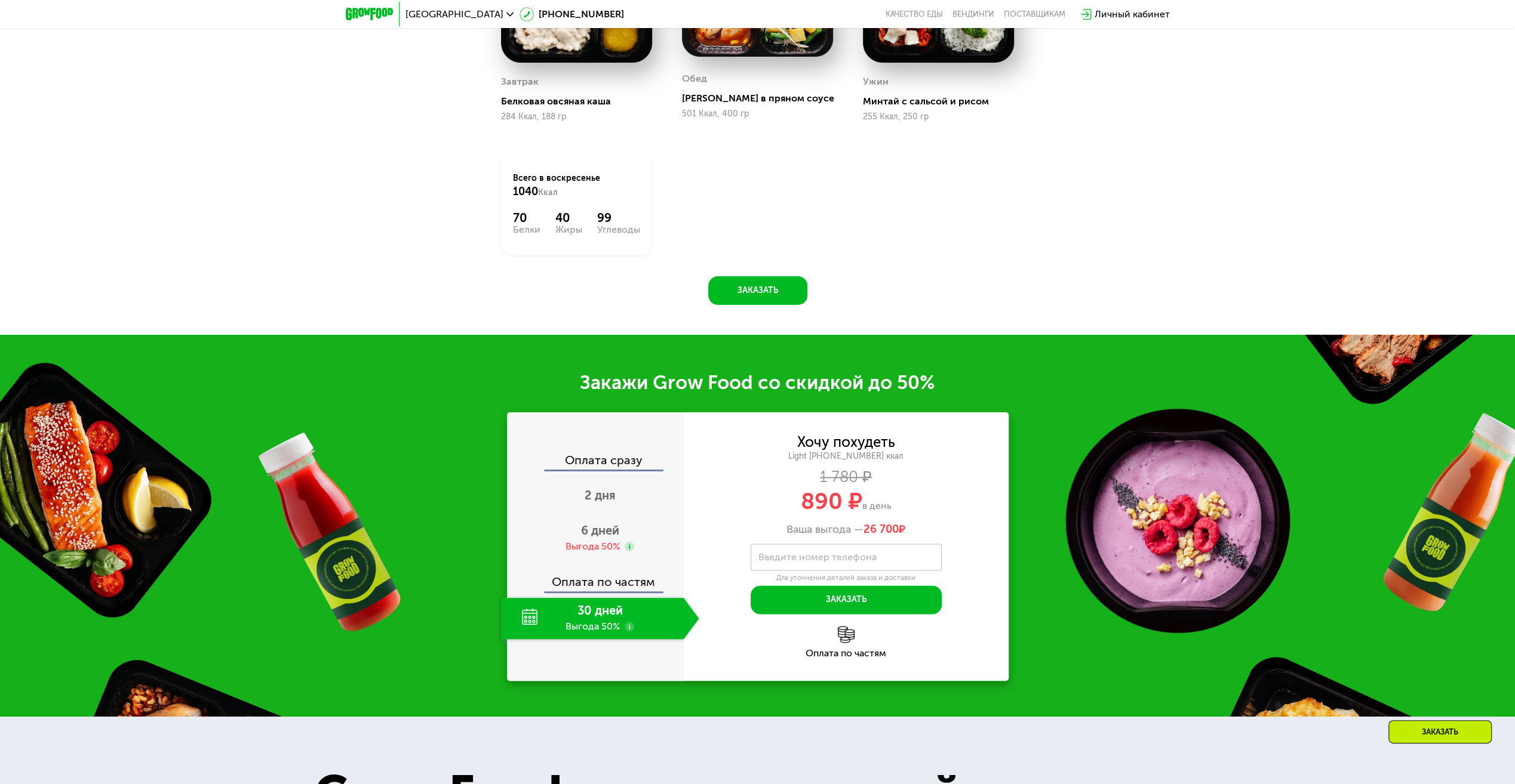
scroll to position [1672, 0]
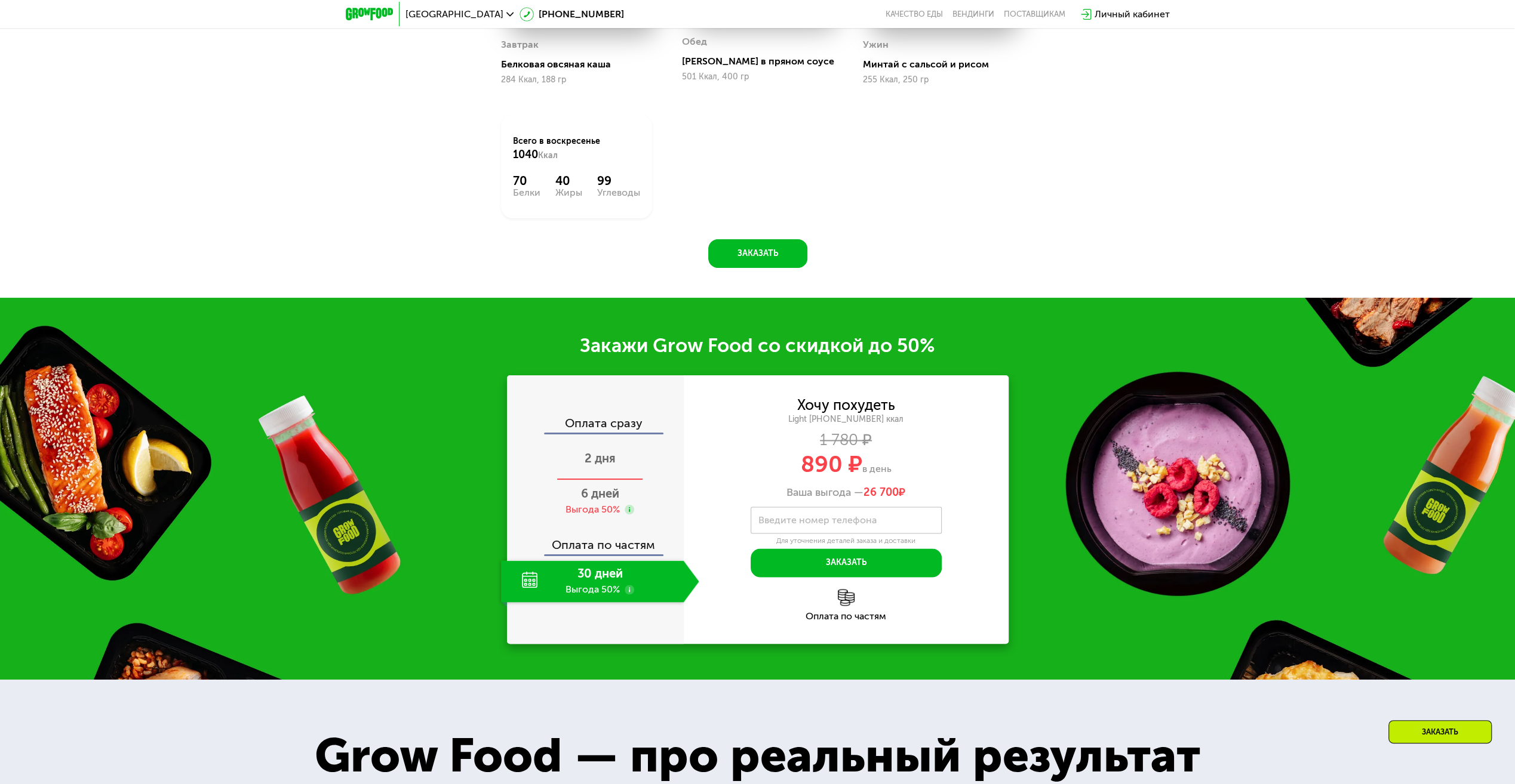
click at [606, 462] on span "2 дня" at bounding box center [599, 458] width 31 height 14
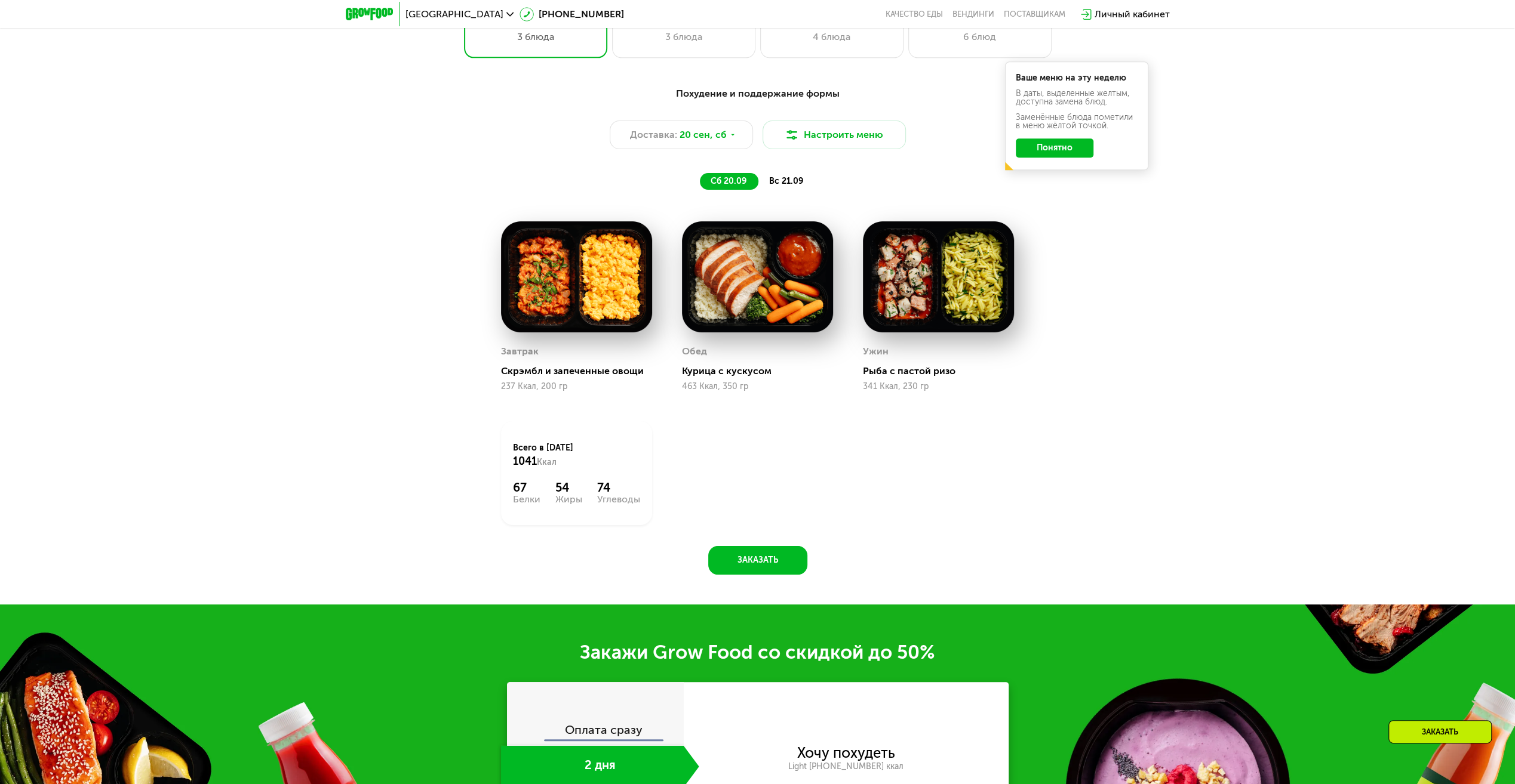
scroll to position [1361, 0]
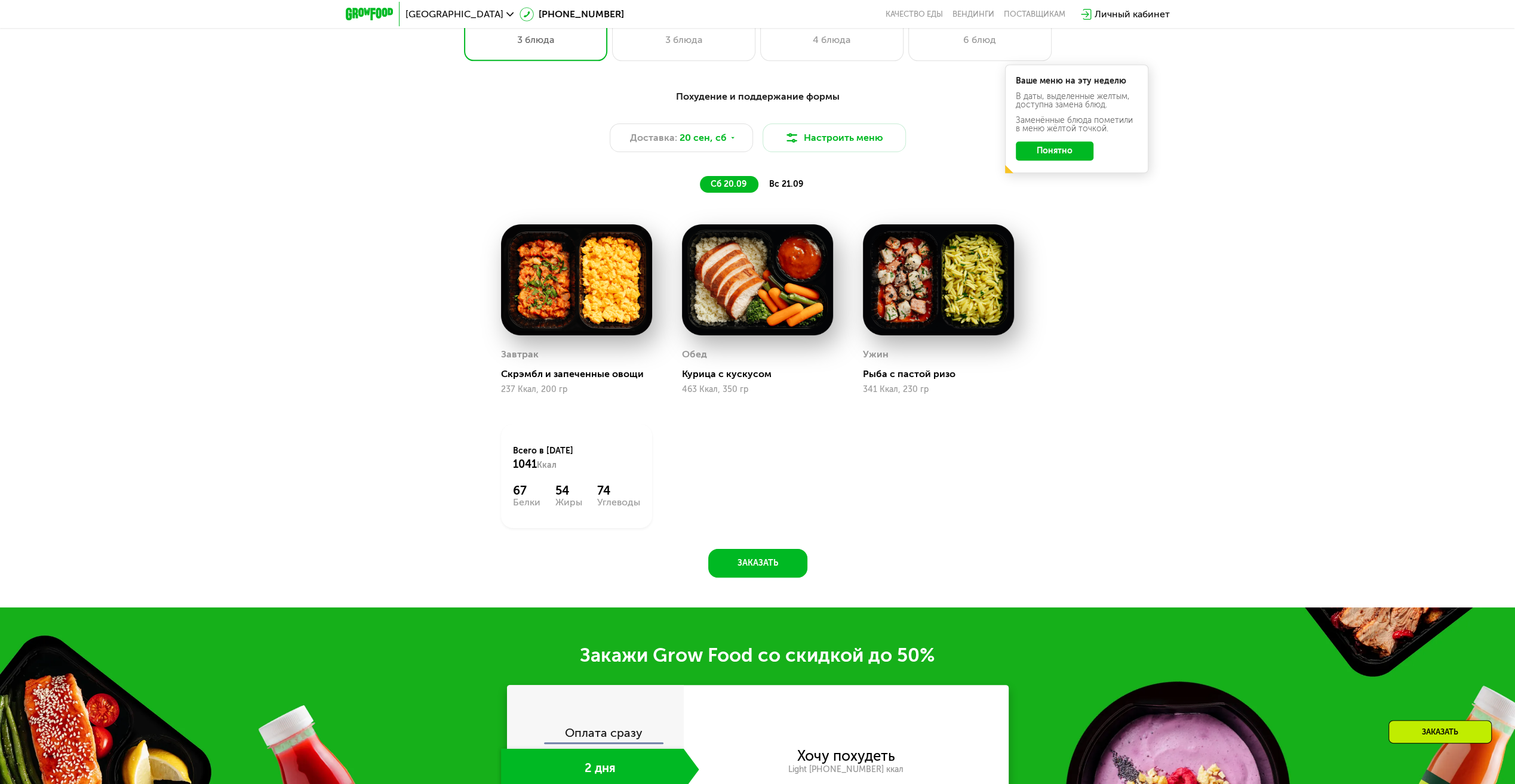
click at [780, 187] on span "вс 21.09" at bounding box center [786, 184] width 34 height 10
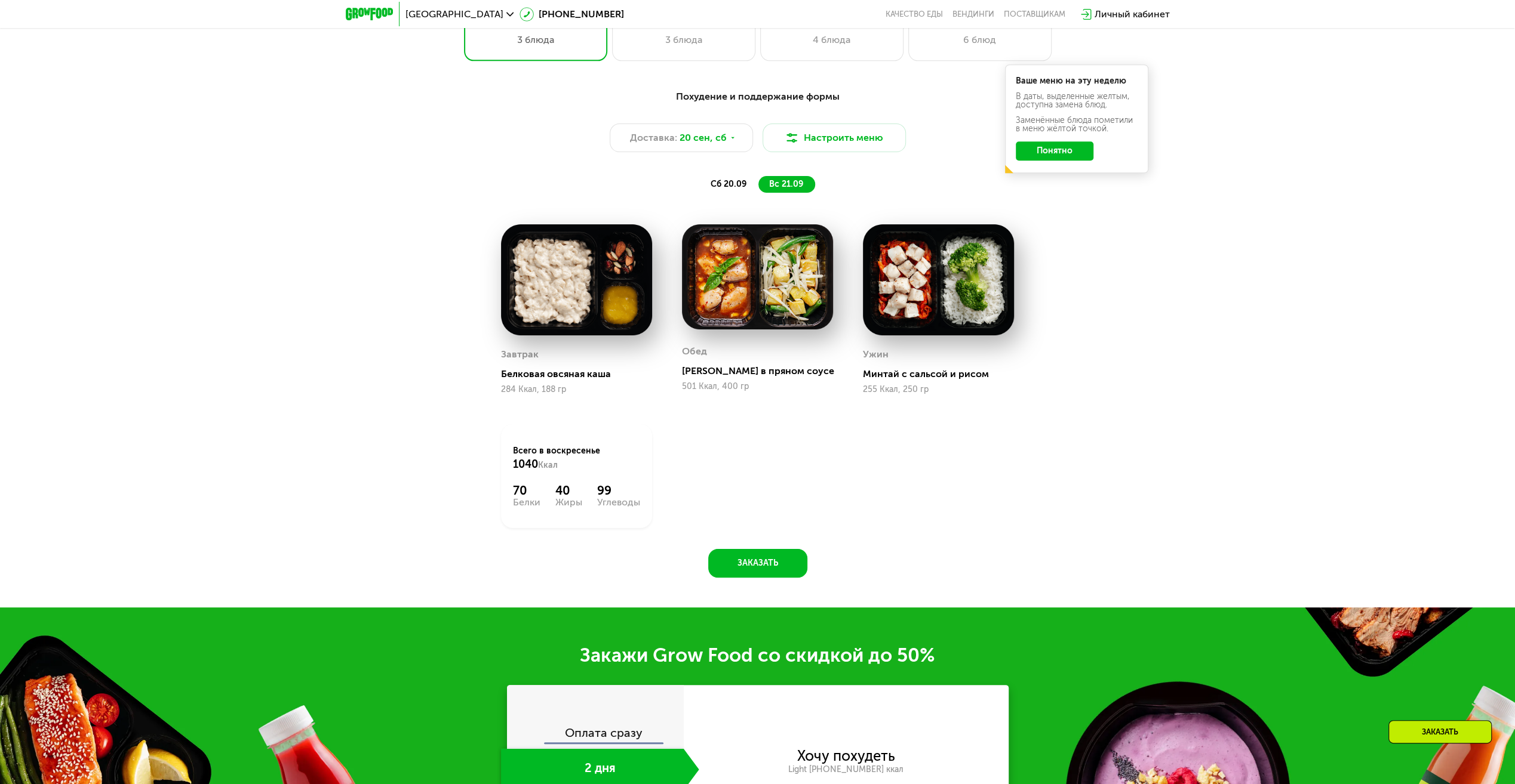
click at [713, 190] on span "сб 20.09" at bounding box center [729, 184] width 36 height 10
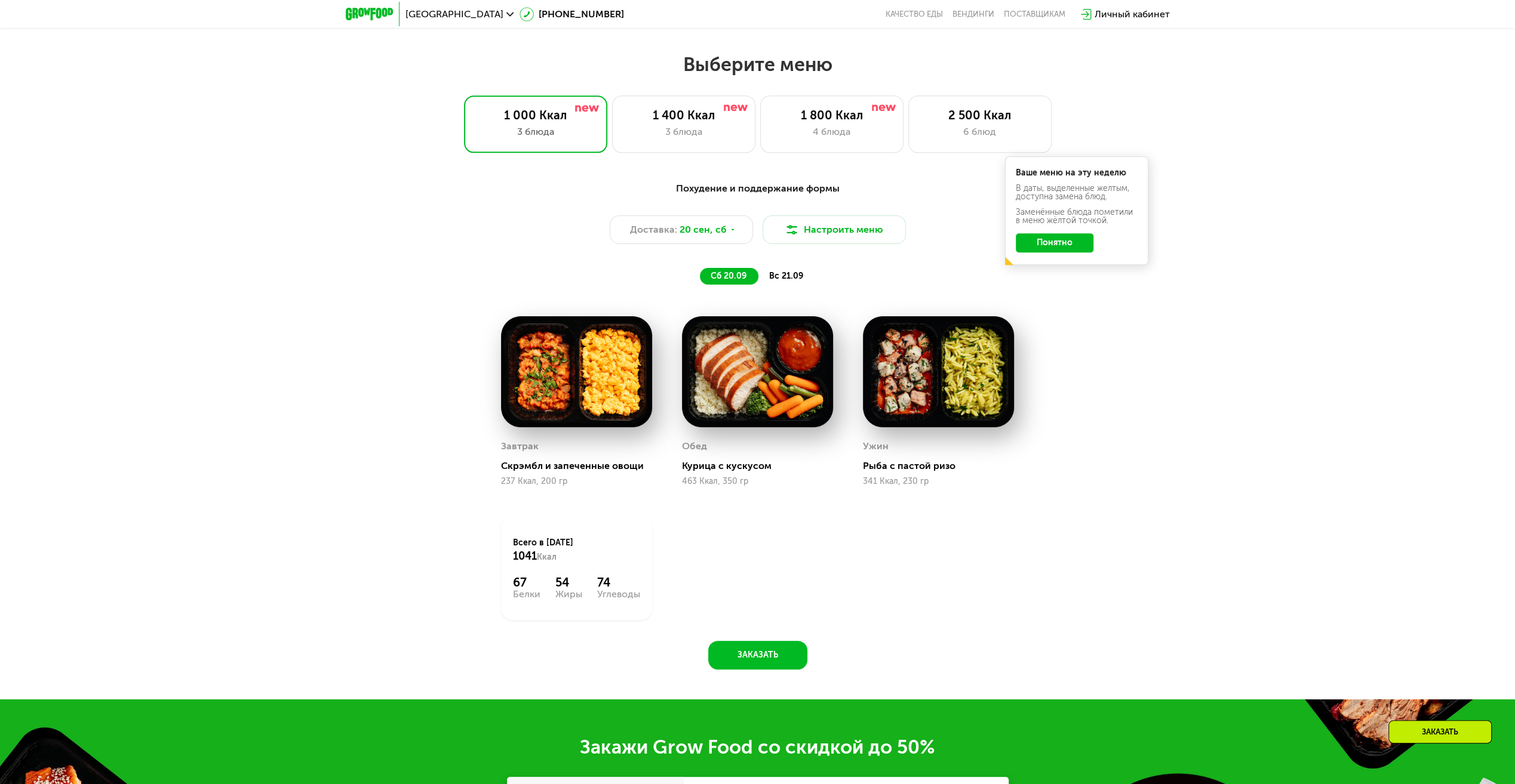
scroll to position [1242, 0]
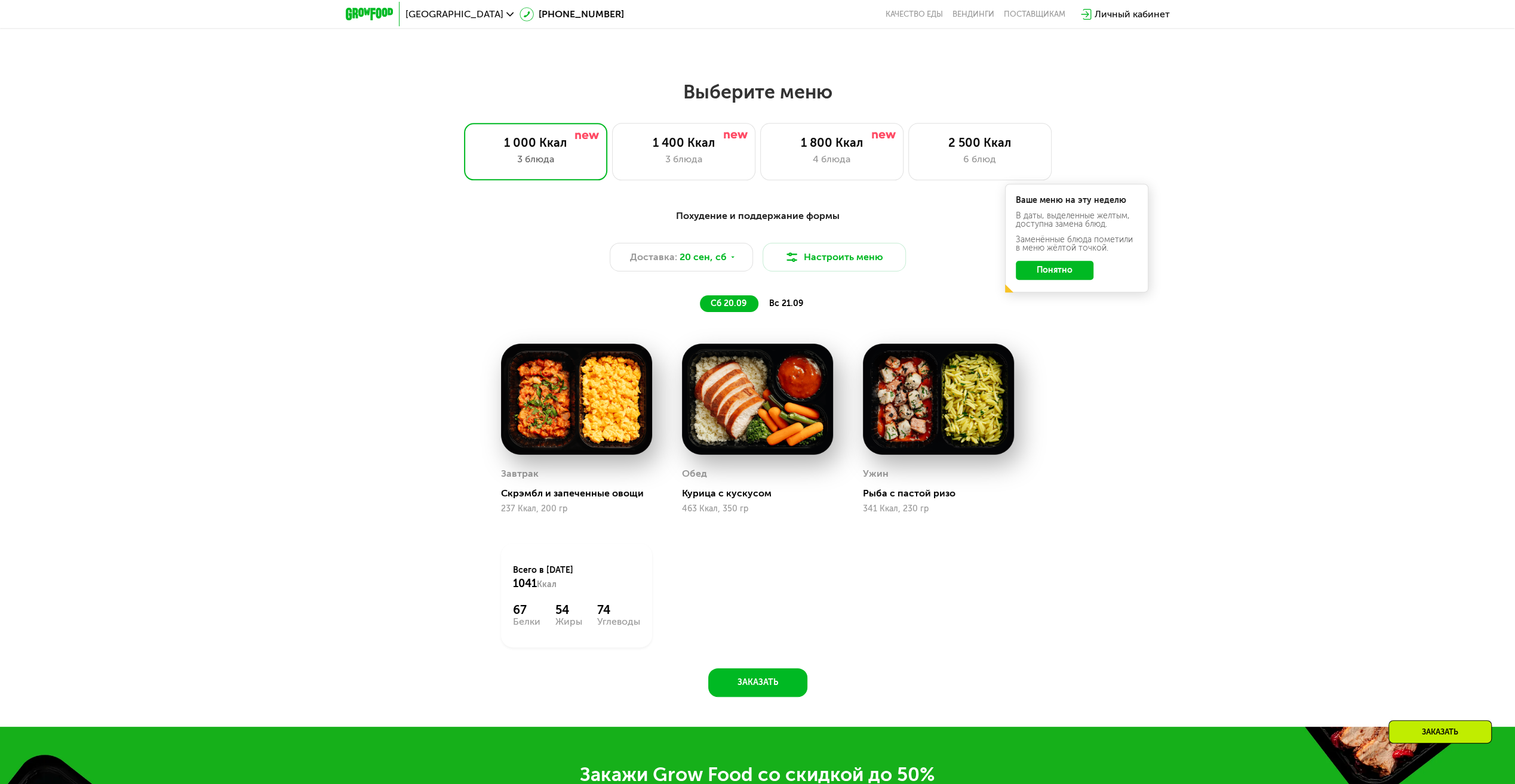
click at [779, 299] on div "вс 21.09" at bounding box center [787, 304] width 57 height 17
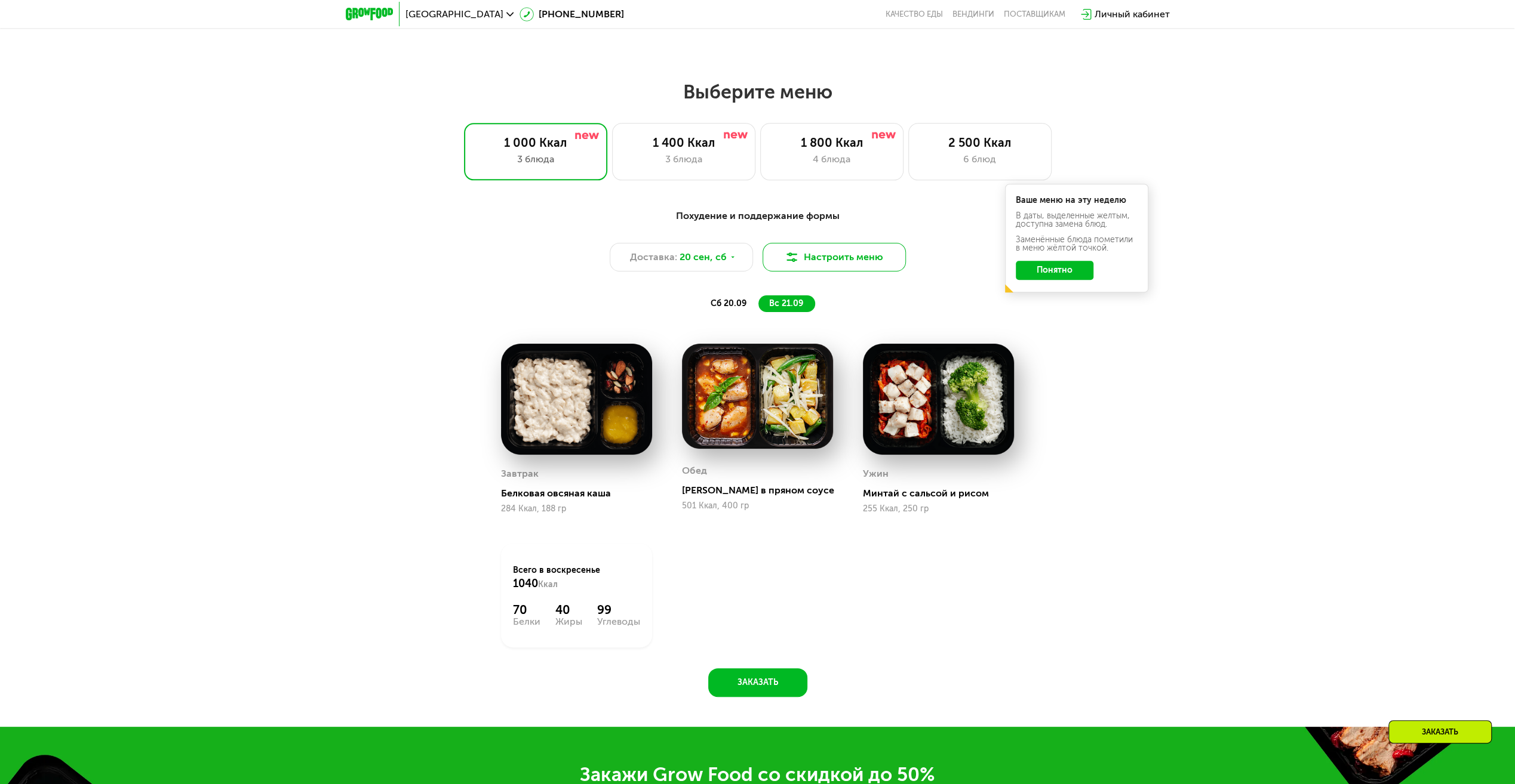
click at [838, 255] on button "Настроить меню" at bounding box center [834, 257] width 143 height 29
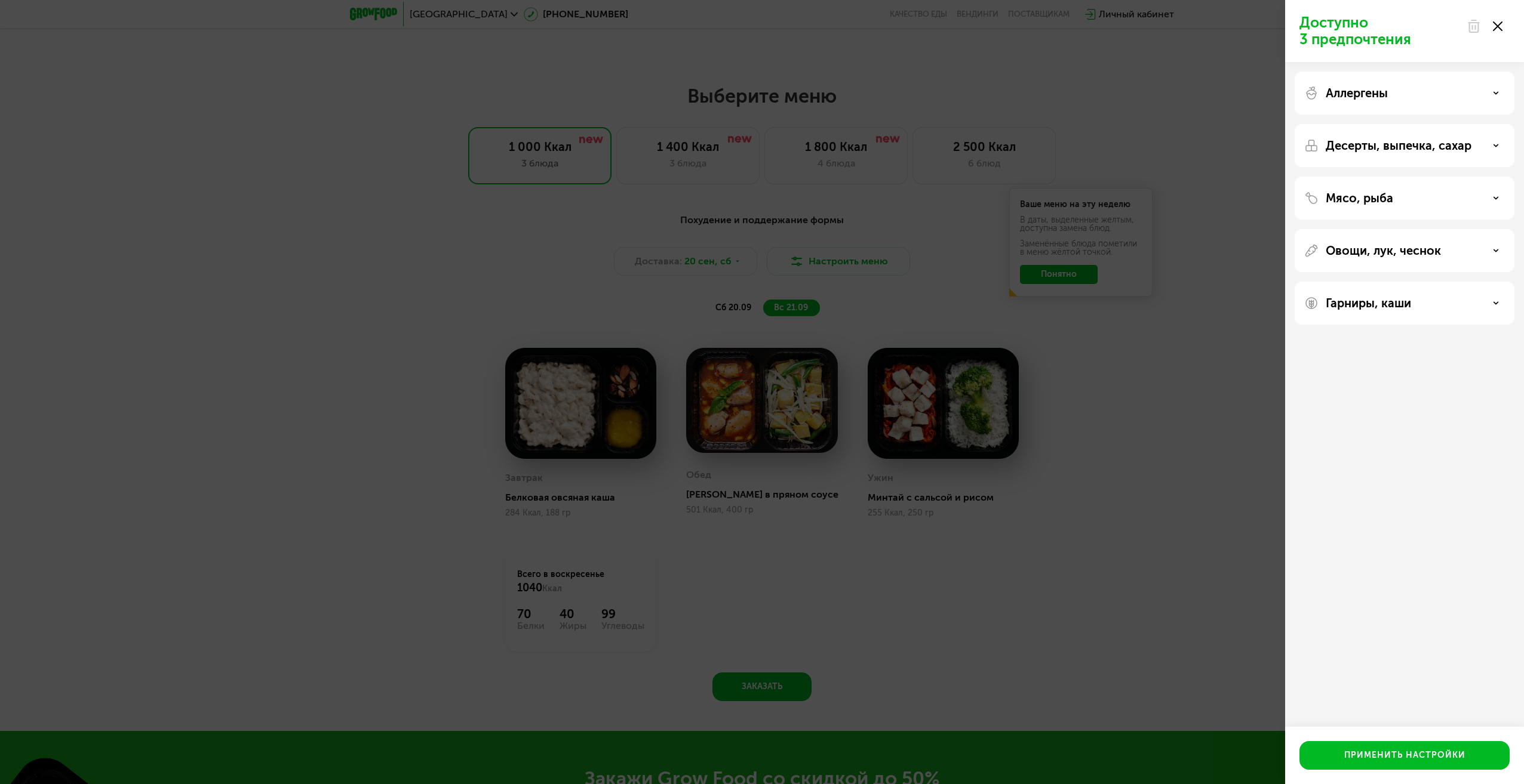
click at [1453, 259] on div "Овощи, лук, чеснок" at bounding box center [1405, 251] width 220 height 43
click at [1489, 252] on div "Овощи, лук, чеснок" at bounding box center [1405, 251] width 201 height 14
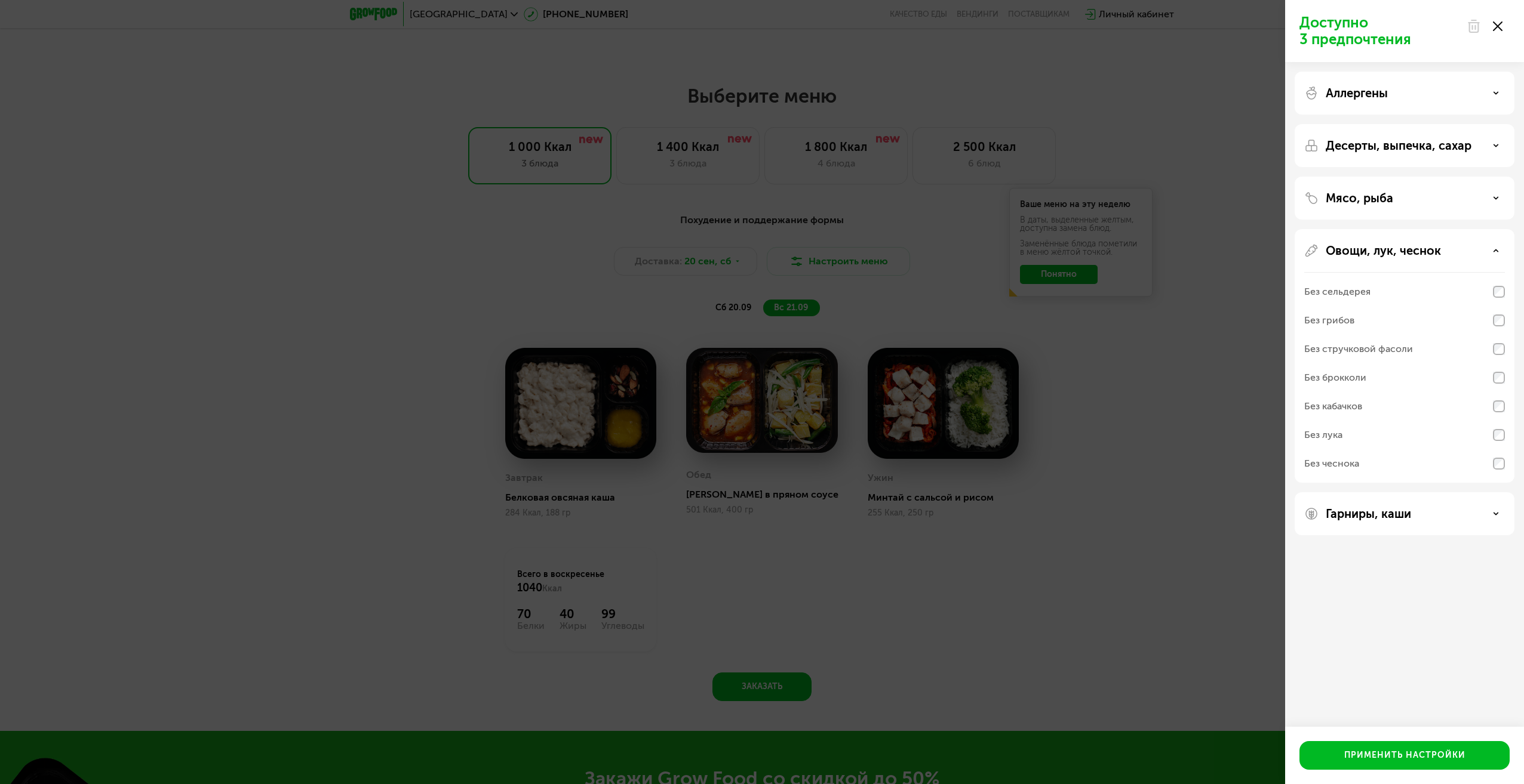
click at [1489, 252] on div "Овощи, лук, чеснок" at bounding box center [1405, 251] width 201 height 14
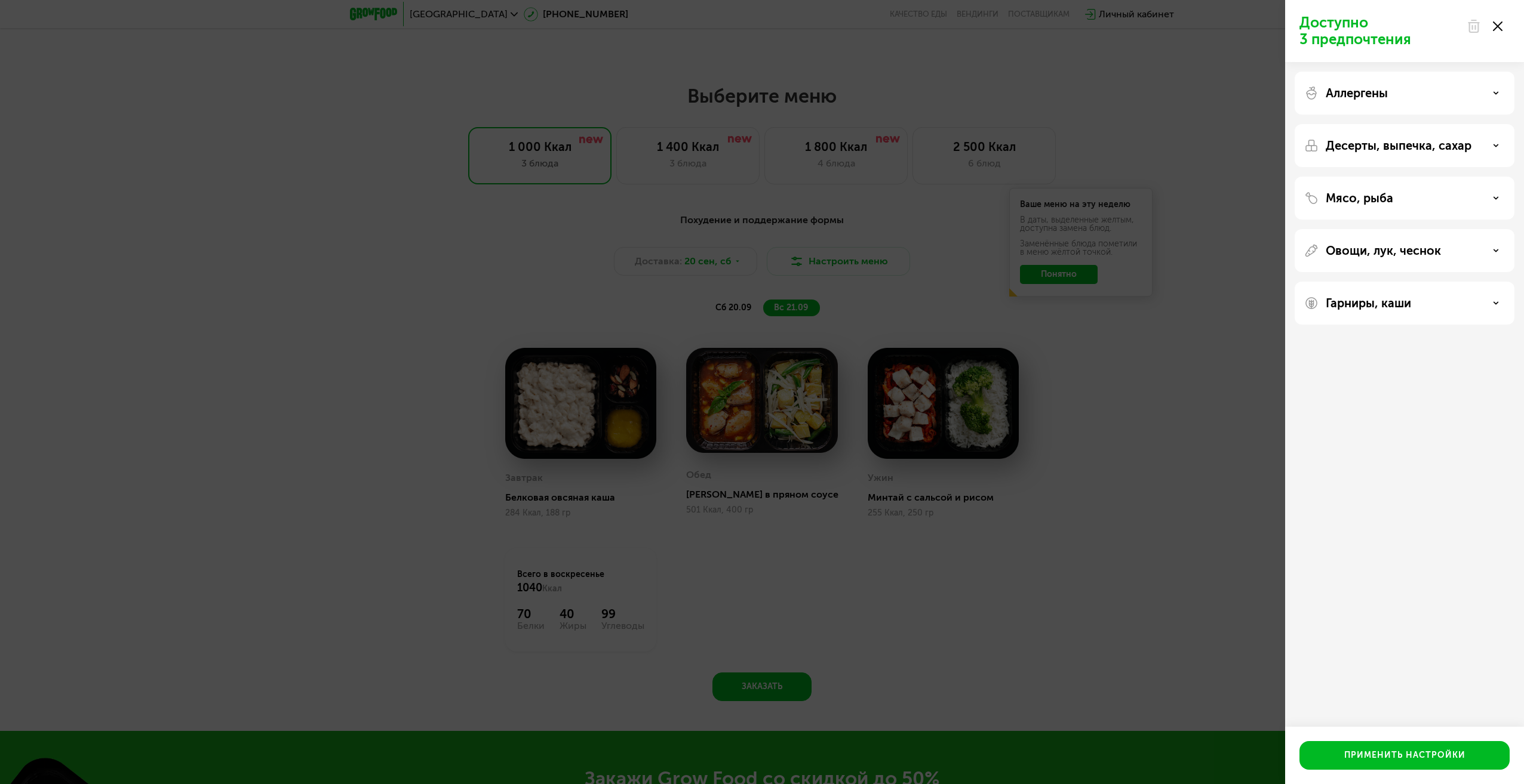
click at [1175, 551] on div "Доступно 3 предпочтения Аллергены Десерты, выпечка, сахар Мясо, рыба Овощи, лук…" at bounding box center [762, 392] width 1524 height 784
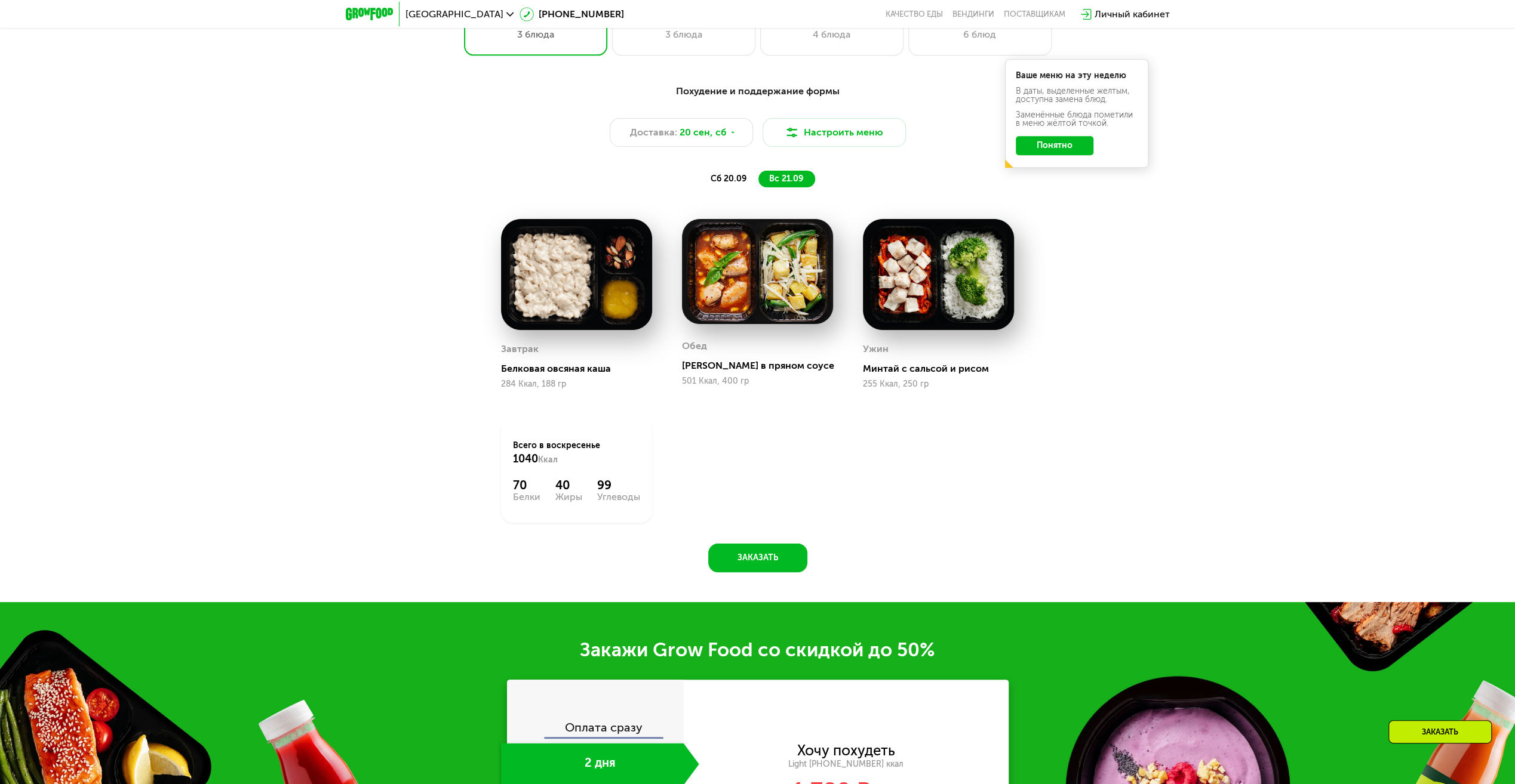
scroll to position [1540, 0]
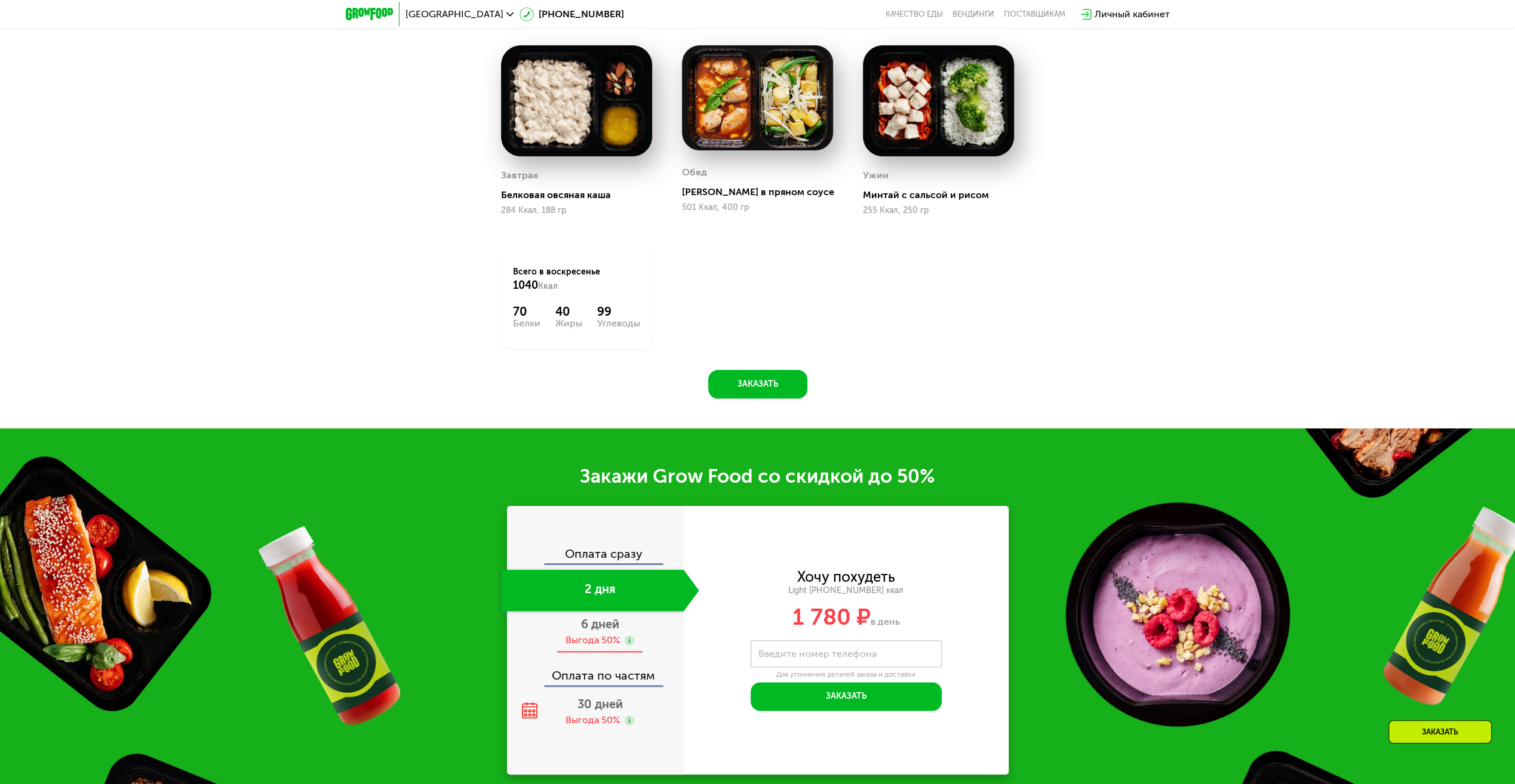
click at [569, 637] on div "Выгода 50%" at bounding box center [592, 641] width 54 height 13
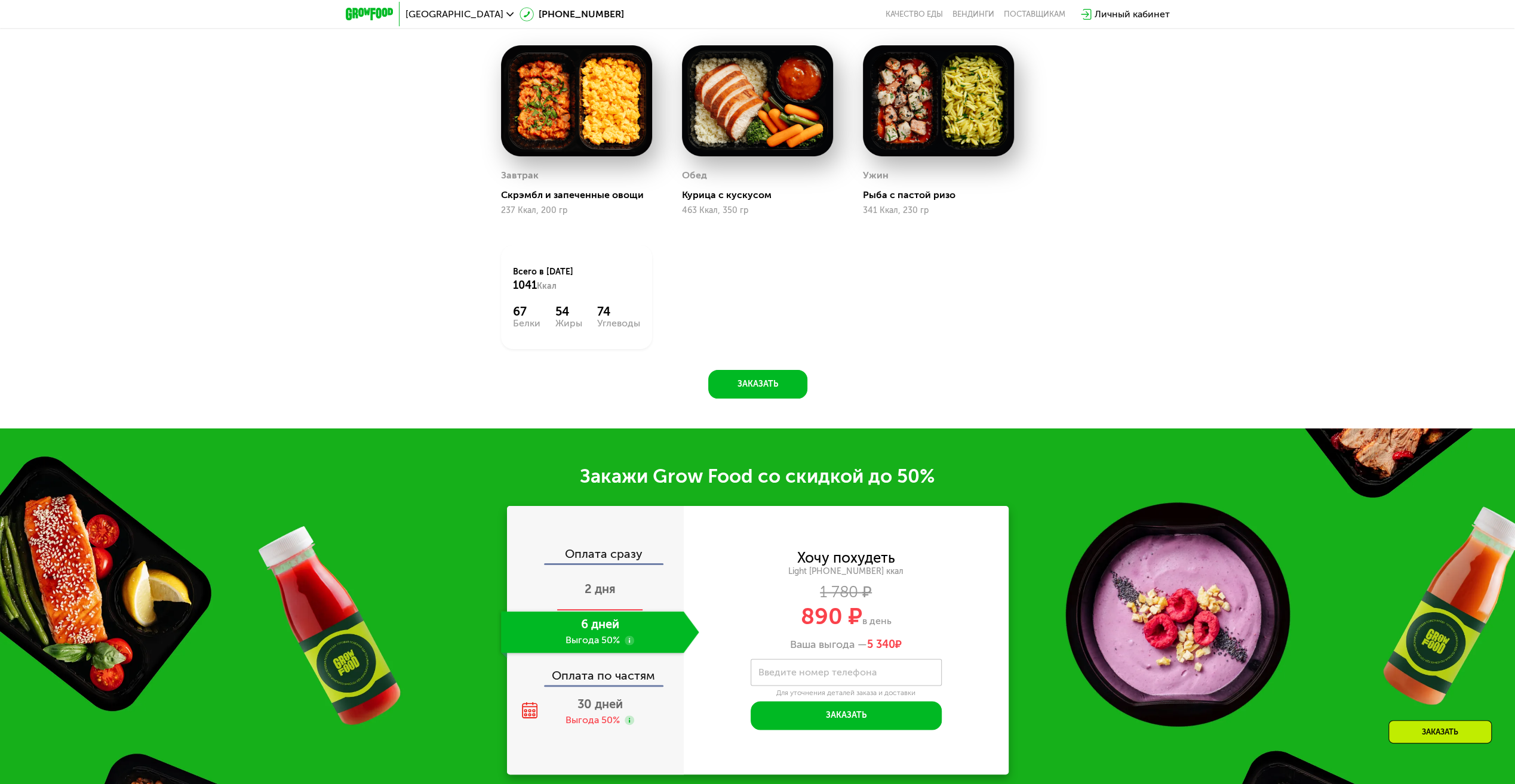
click at [588, 591] on span "2 дня" at bounding box center [599, 589] width 31 height 14
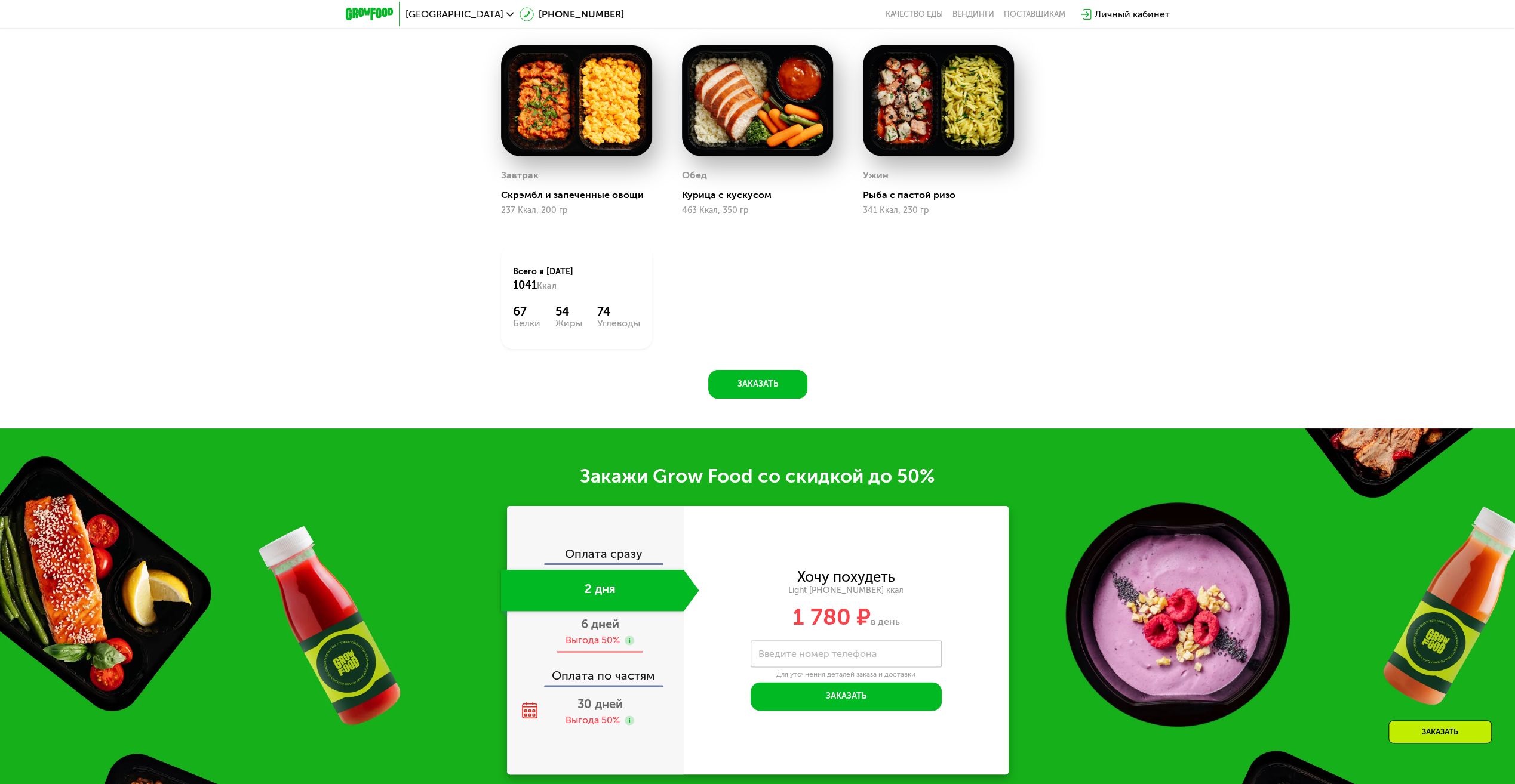
click at [594, 626] on span "6 дней" at bounding box center [600, 624] width 38 height 14
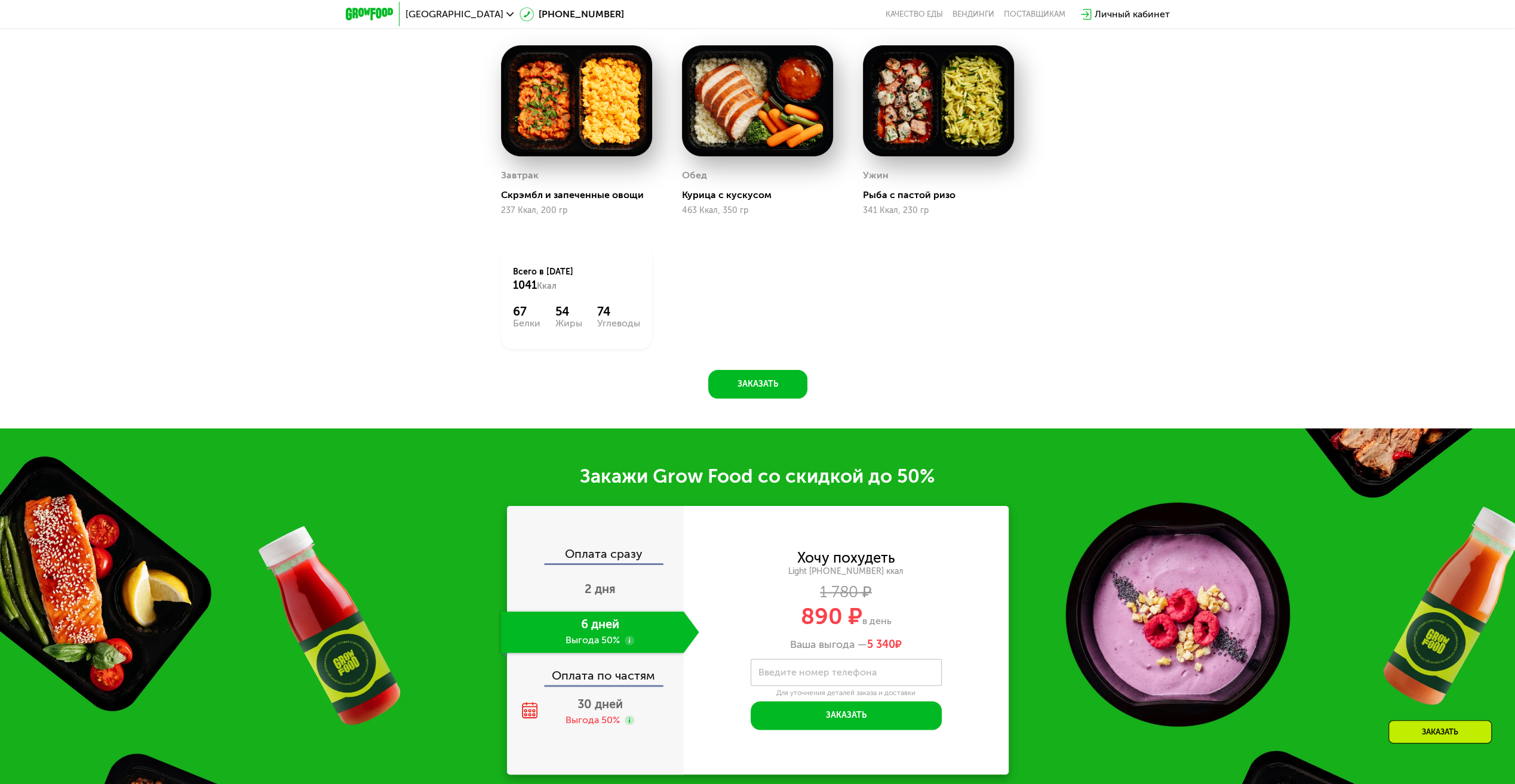
click at [621, 561] on div "Оплата сразу" at bounding box center [596, 555] width 175 height 15
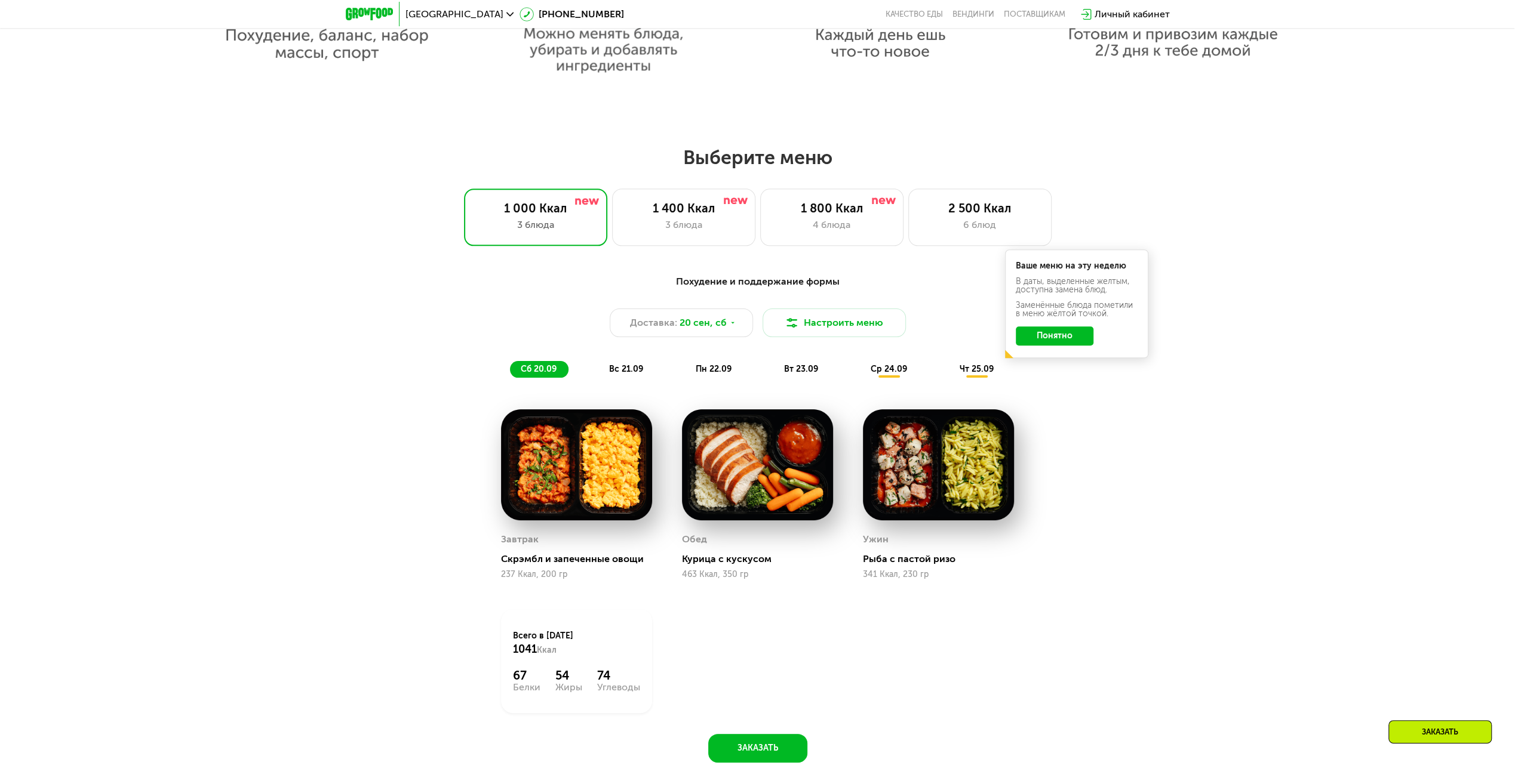
scroll to position [1182, 0]
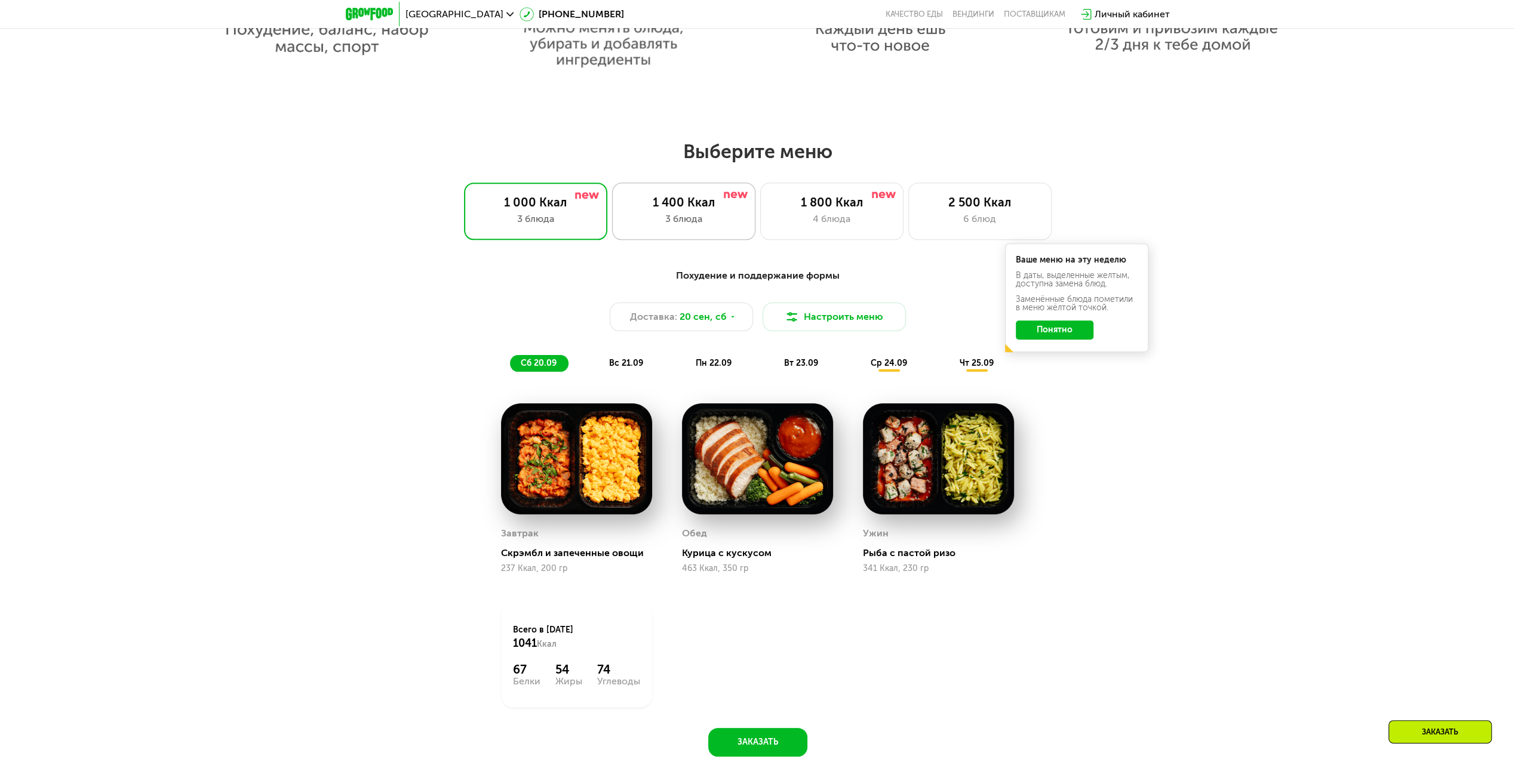
click at [696, 206] on div "1 400 Ккал" at bounding box center [683, 202] width 118 height 14
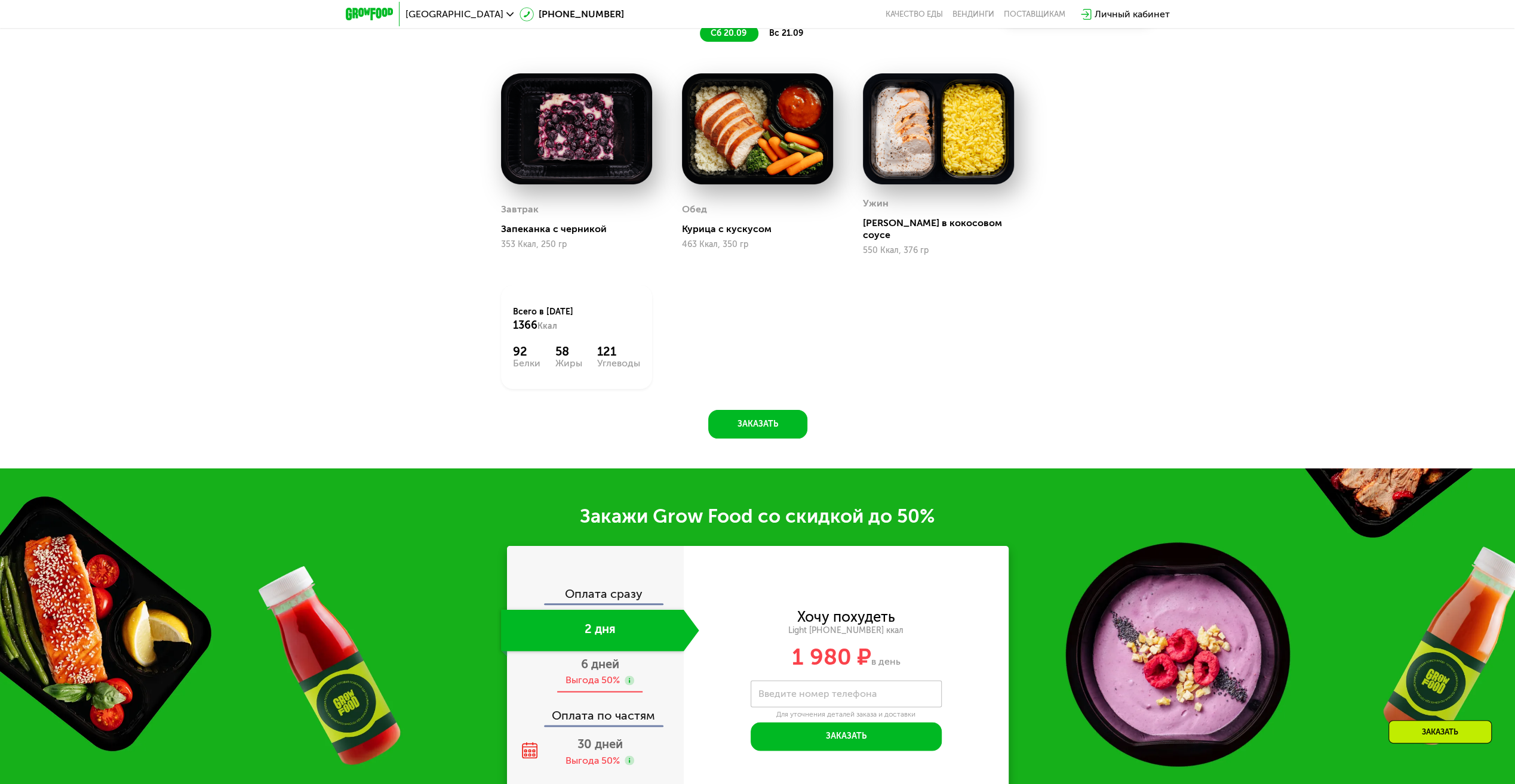
scroll to position [1540, 0]
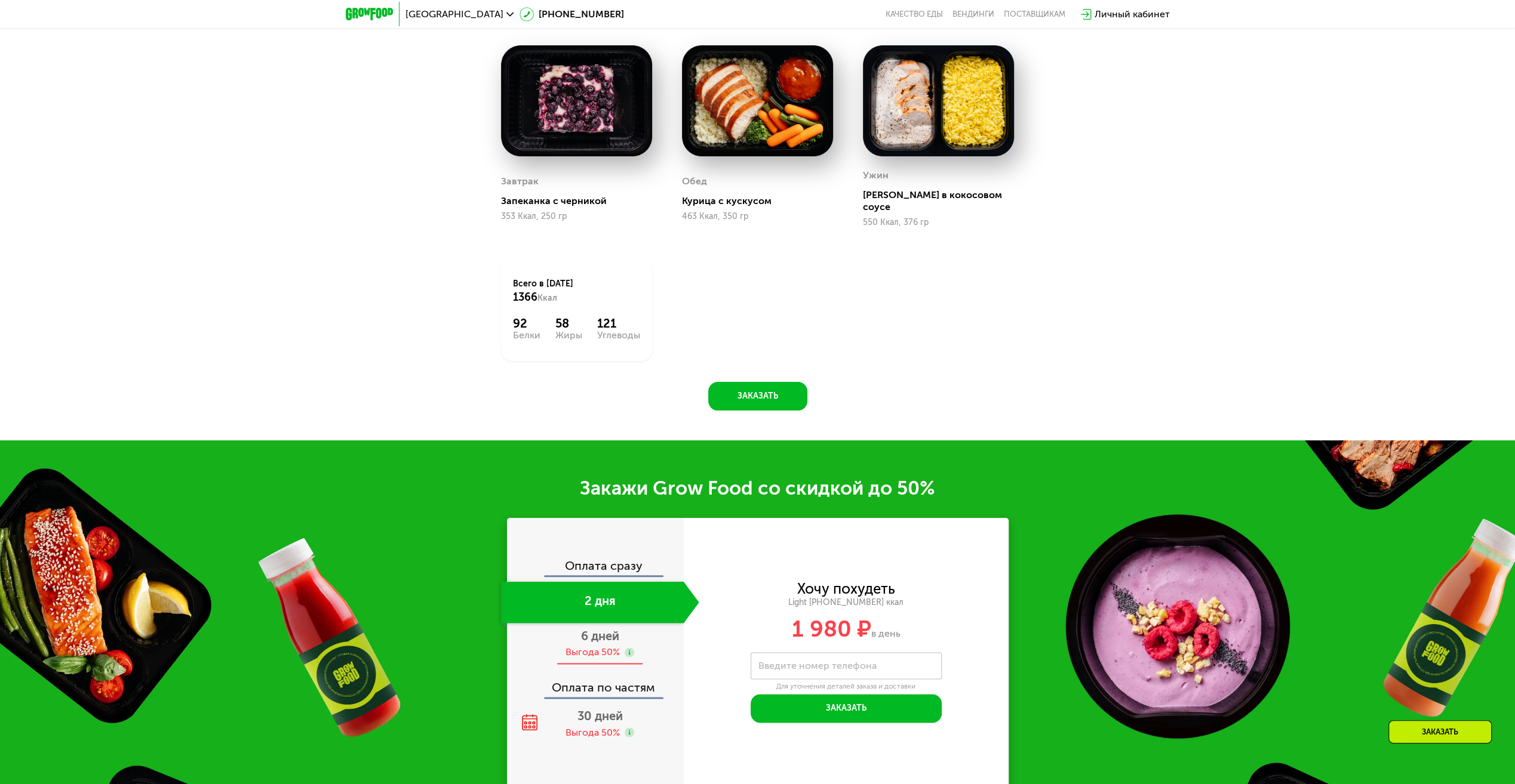
click at [587, 646] on div "Выгода 50%" at bounding box center [592, 653] width 54 height 13
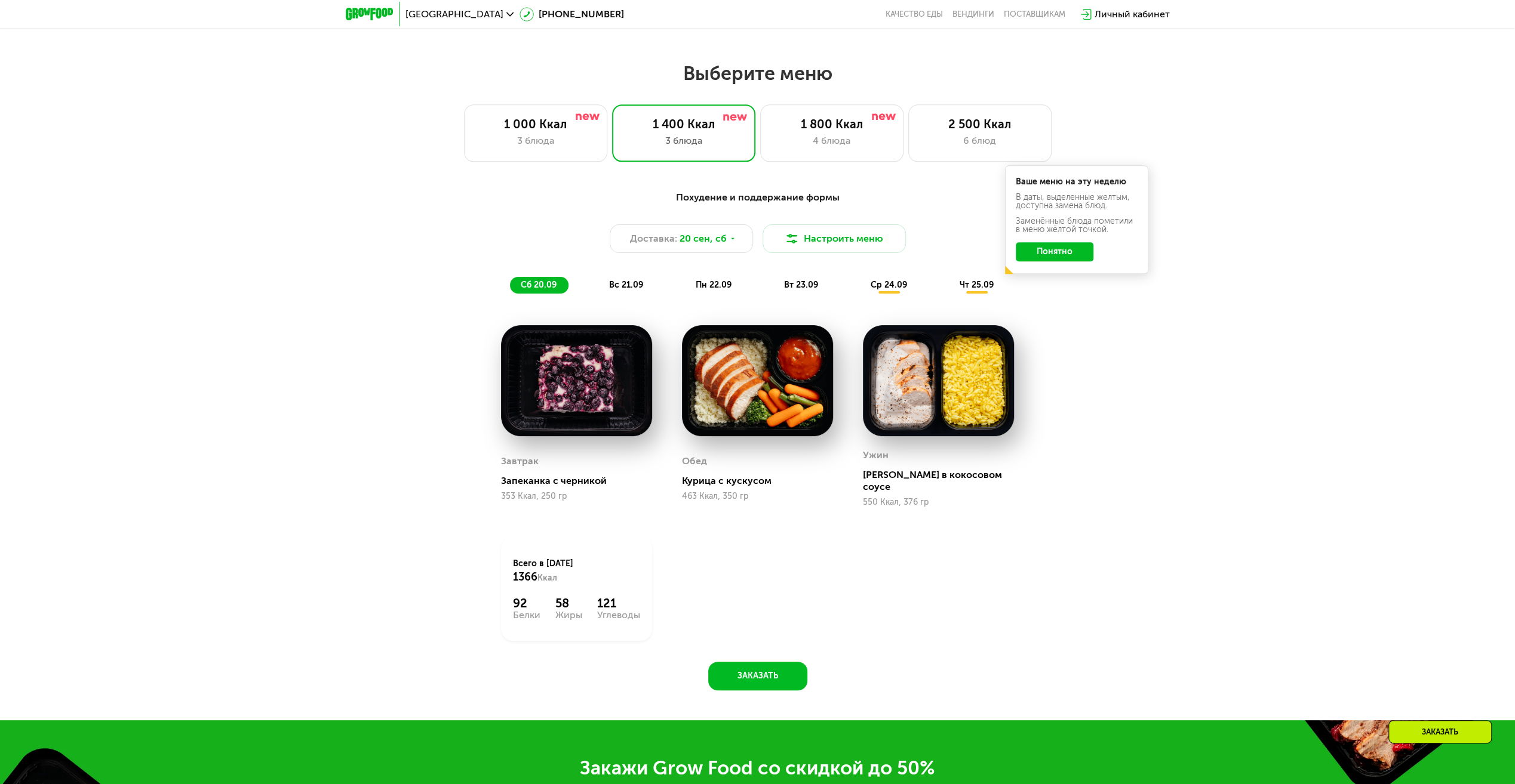
scroll to position [1242, 0]
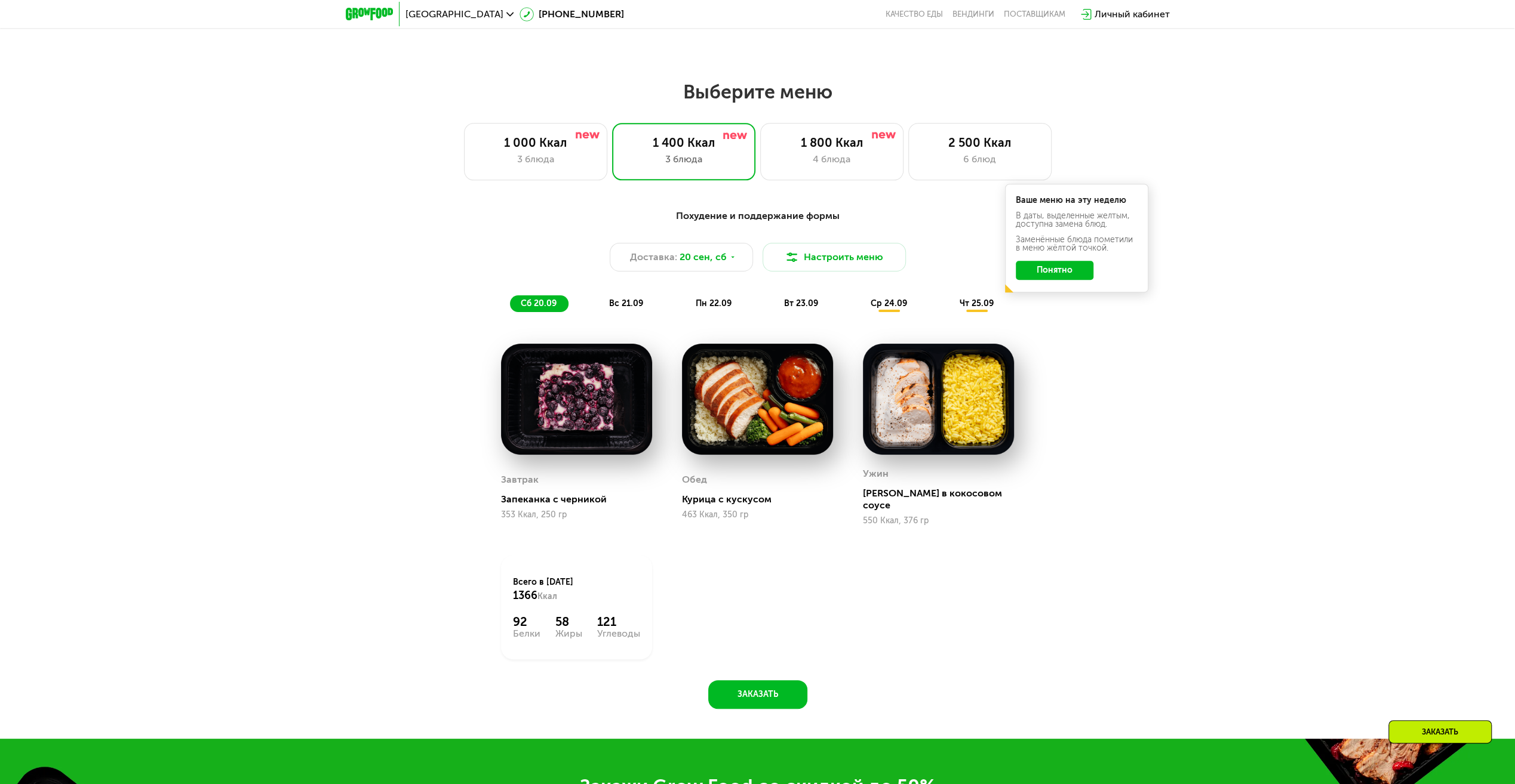
click at [1052, 272] on button "Понятно" at bounding box center [1054, 271] width 77 height 19
click at [891, 305] on span "ср 24.09" at bounding box center [889, 303] width 36 height 10
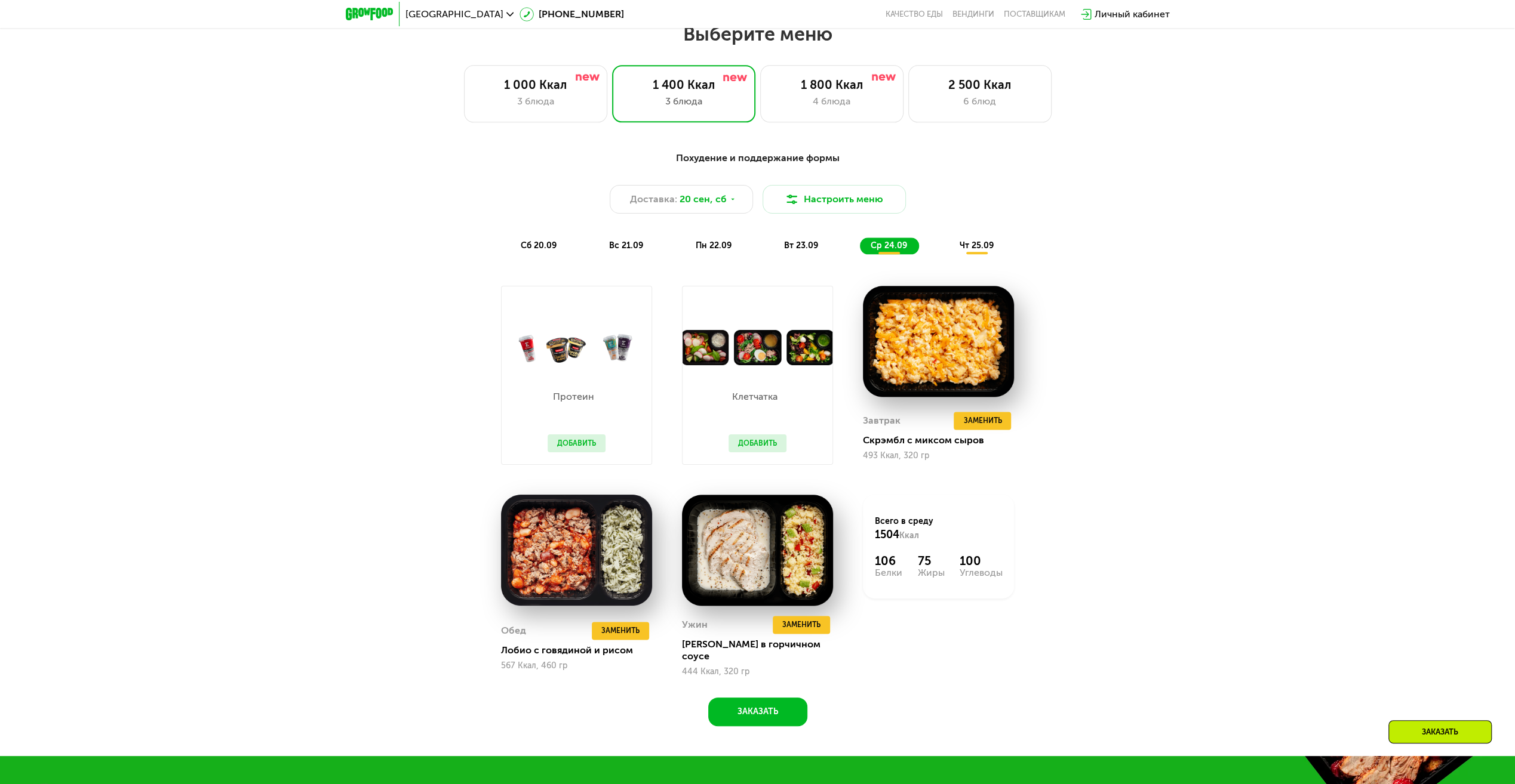
scroll to position [1302, 0]
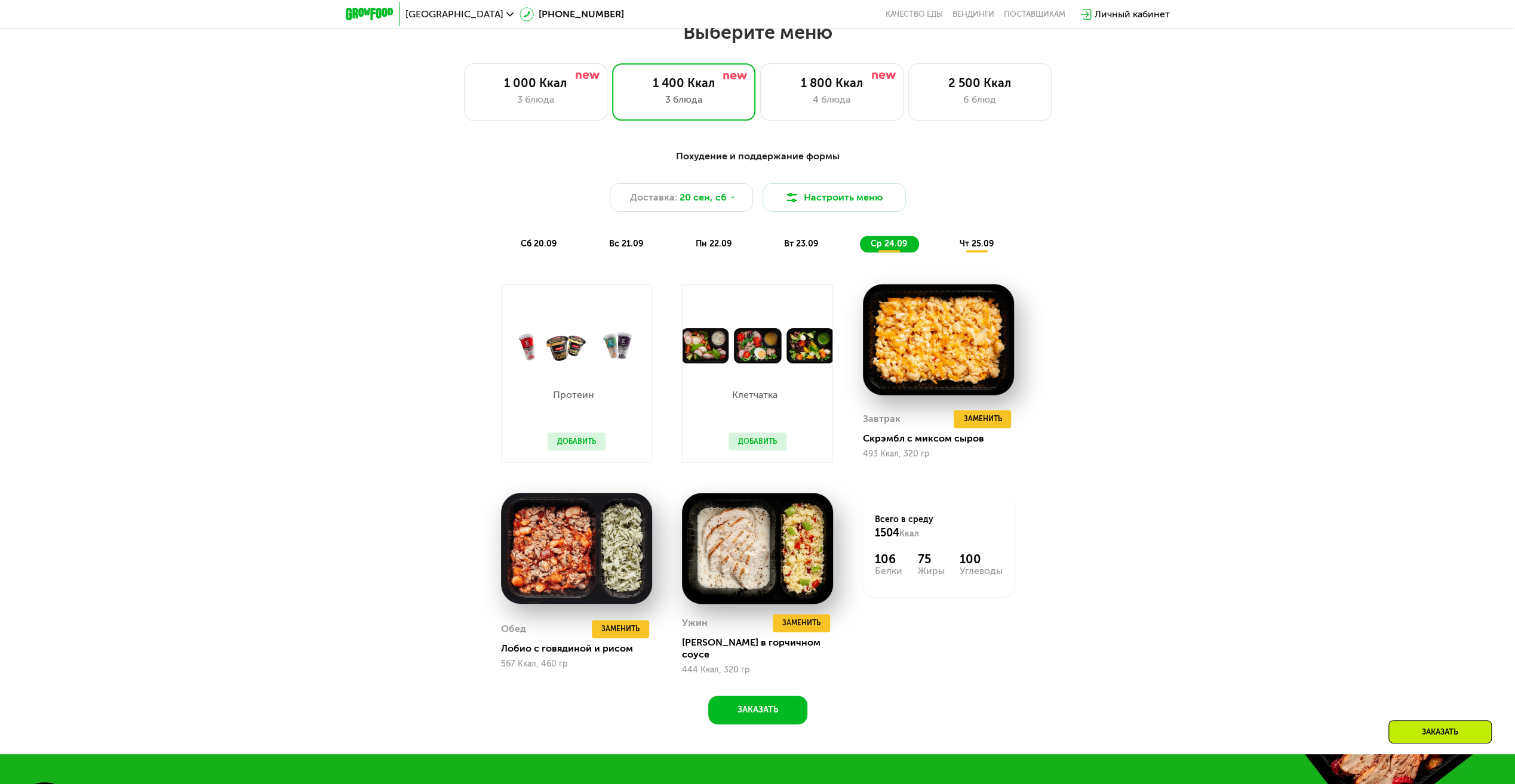
click at [791, 239] on div "вт 23.09" at bounding box center [802, 245] width 57 height 17
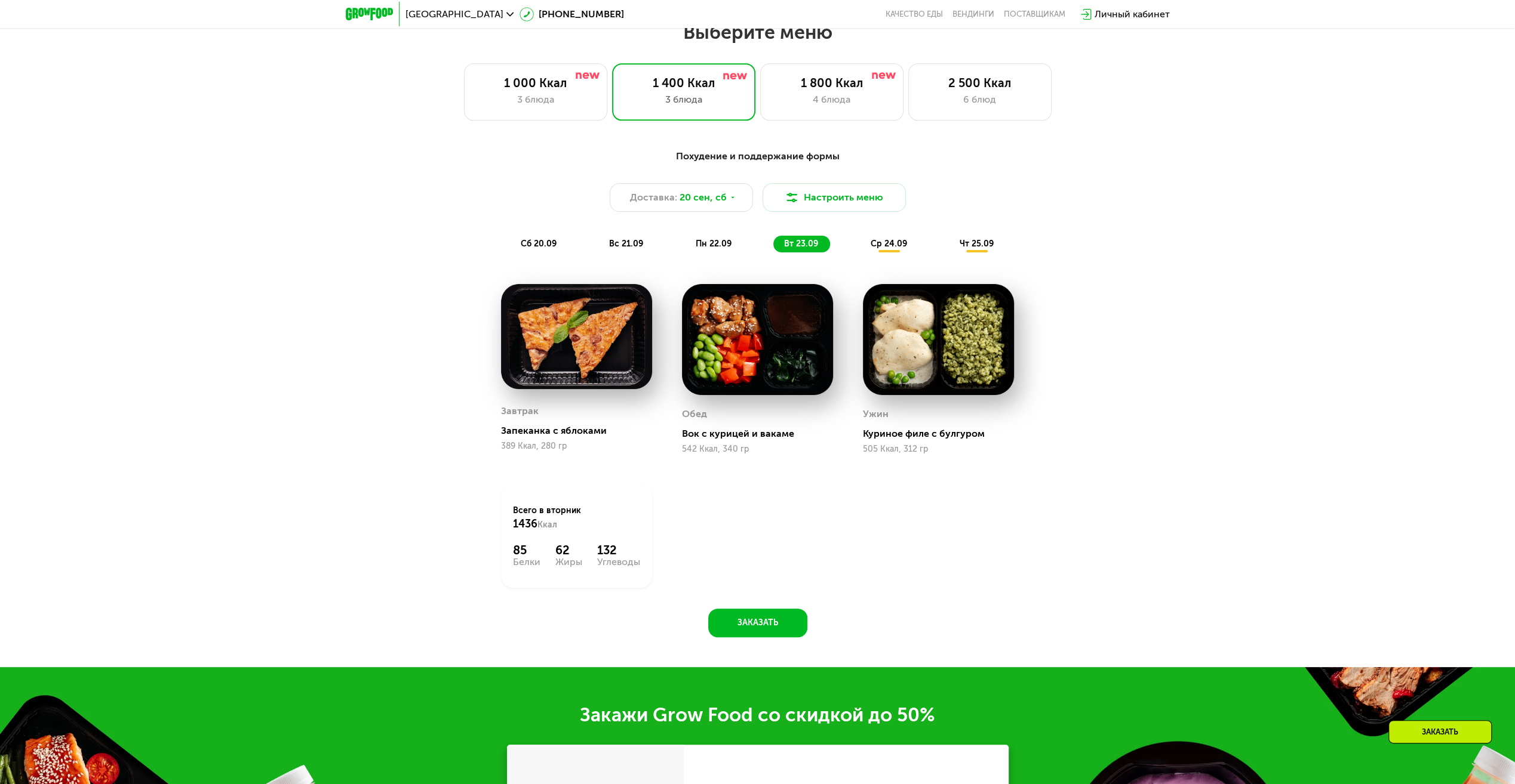
click at [670, 269] on div "Похудение и поддержание формы Доставка: 20 сен, сб Настроить меню сб 20.09 вс 2…" at bounding box center [758, 390] width 736 height 495
click at [690, 246] on div "пн 22.09" at bounding box center [714, 245] width 58 height 17
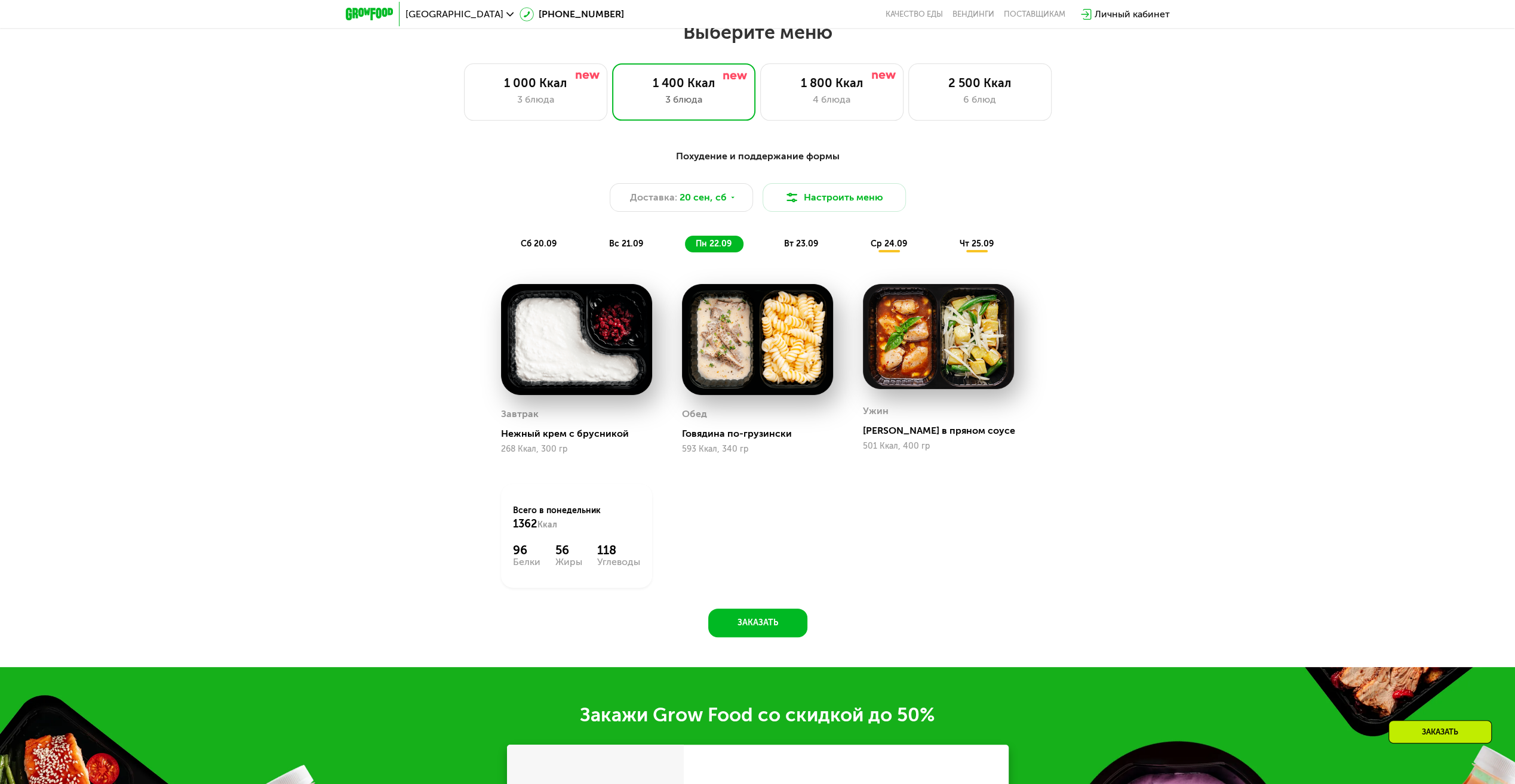
click at [637, 240] on div "вс 21.09" at bounding box center [627, 245] width 57 height 17
click at [532, 246] on span "сб 20.09" at bounding box center [538, 244] width 36 height 10
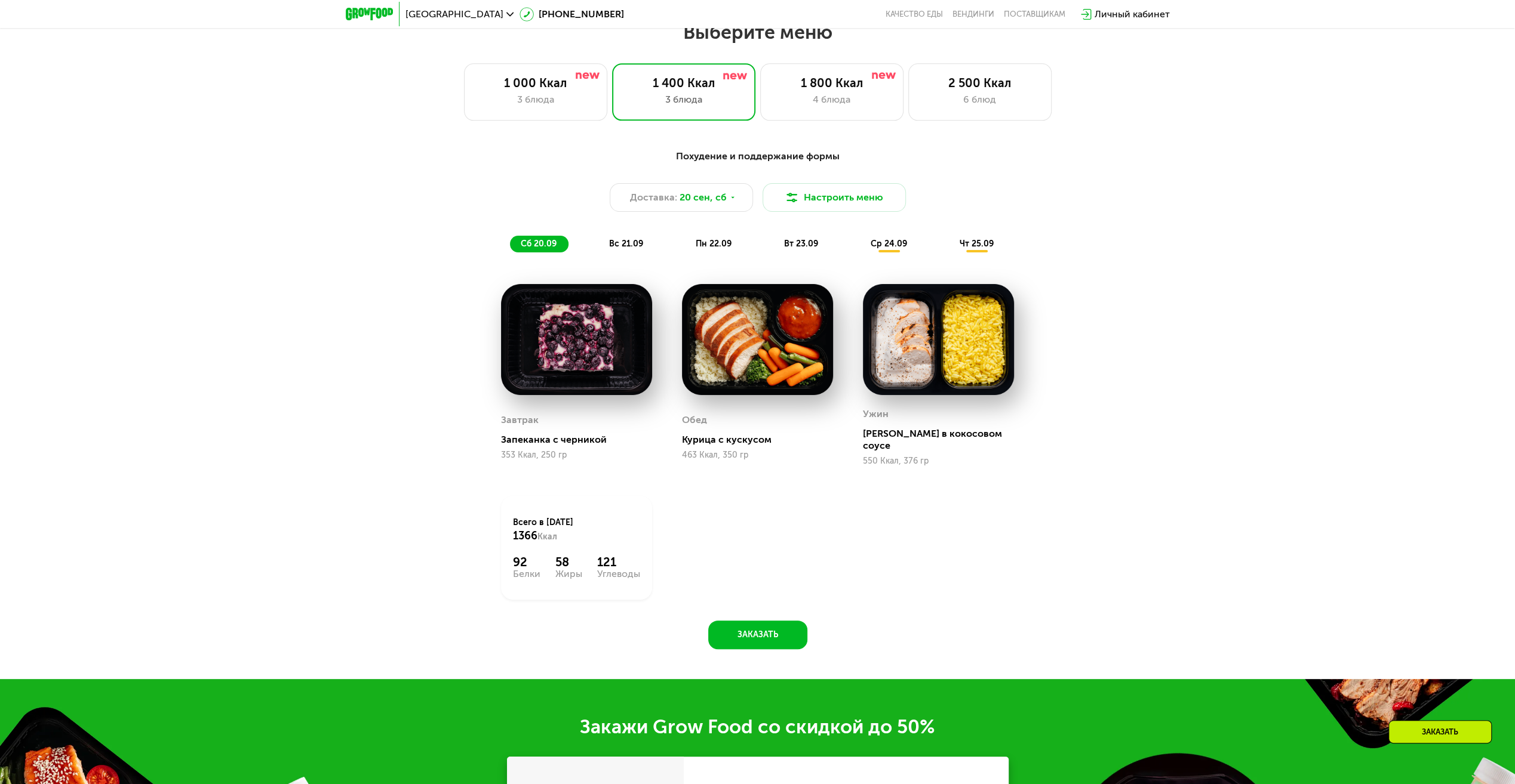
click at [619, 246] on span "вс 21.09" at bounding box center [626, 244] width 34 height 10
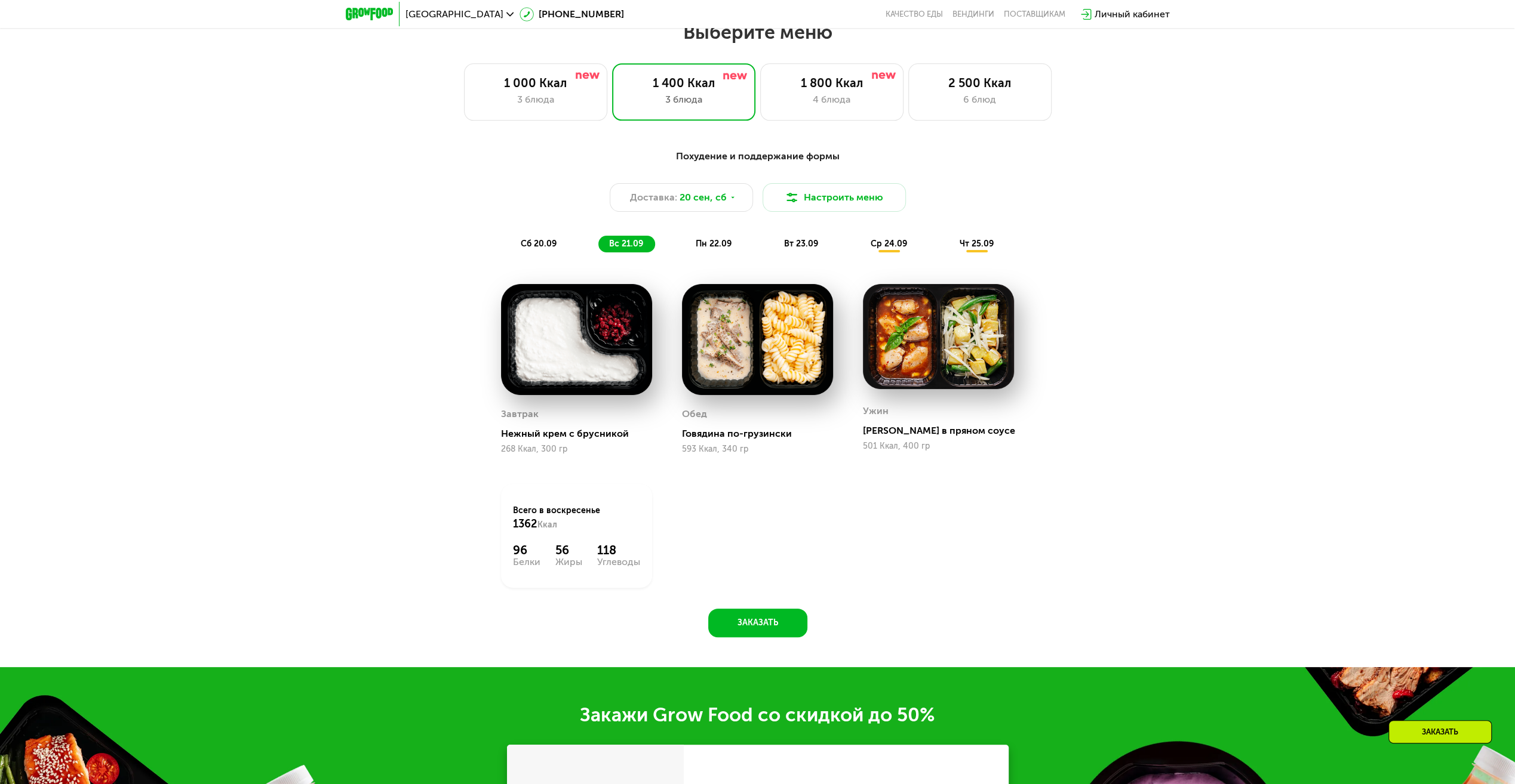
click at [711, 241] on div "пн 22.09" at bounding box center [714, 245] width 58 height 17
click at [722, 244] on span "пн 22.09" at bounding box center [714, 244] width 36 height 10
click at [626, 249] on span "вс 21.09" at bounding box center [626, 244] width 34 height 10
click at [717, 247] on span "пн 22.09" at bounding box center [714, 244] width 36 height 10
click at [616, 249] on span "вс 21.09" at bounding box center [626, 244] width 34 height 10
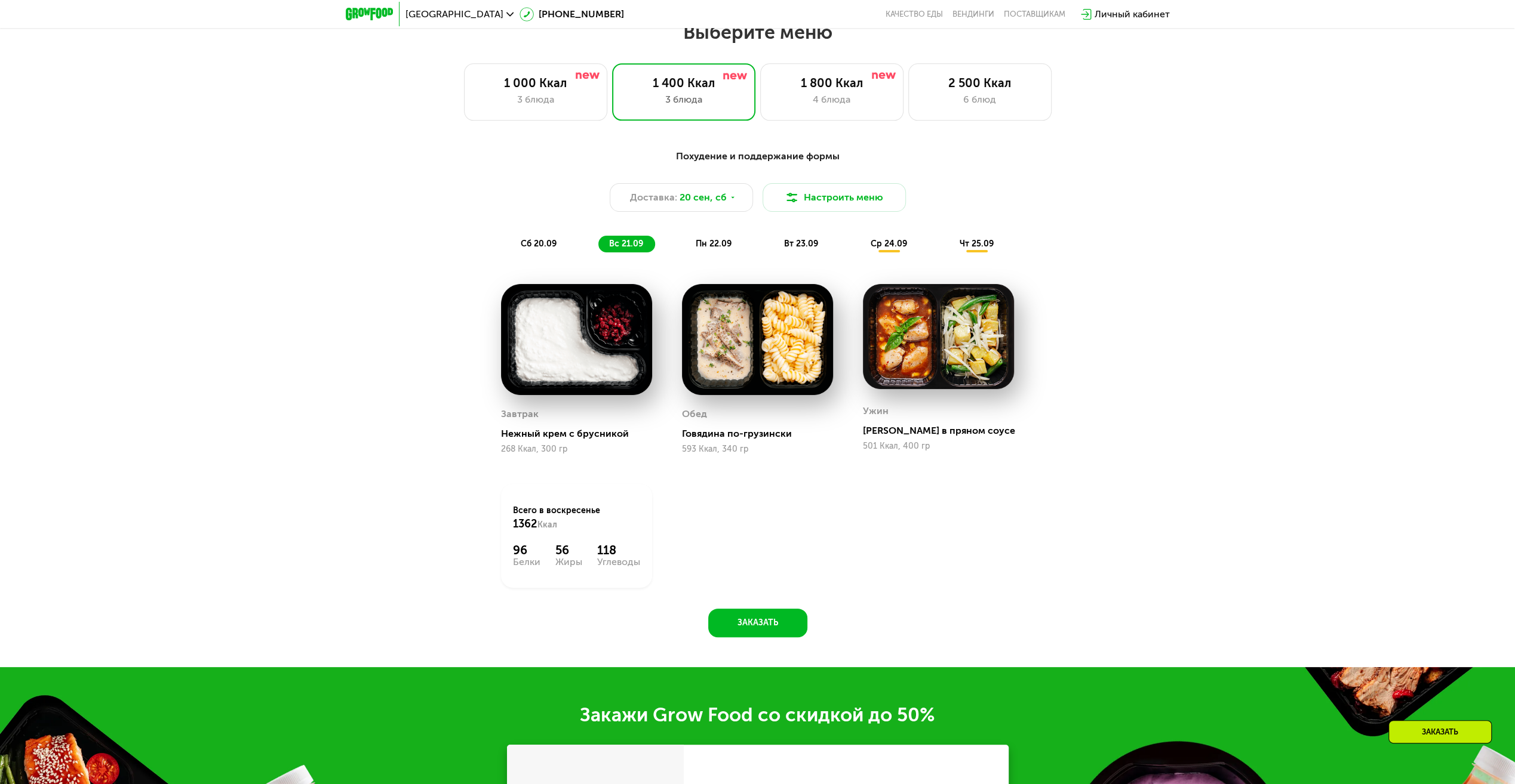
click at [714, 249] on span "пн 22.09" at bounding box center [714, 244] width 36 height 10
click at [625, 247] on span "вс 21.09" at bounding box center [626, 244] width 34 height 10
click at [724, 246] on span "пн 22.09" at bounding box center [714, 244] width 36 height 10
click at [778, 244] on div "вт 23.09" at bounding box center [802, 245] width 57 height 17
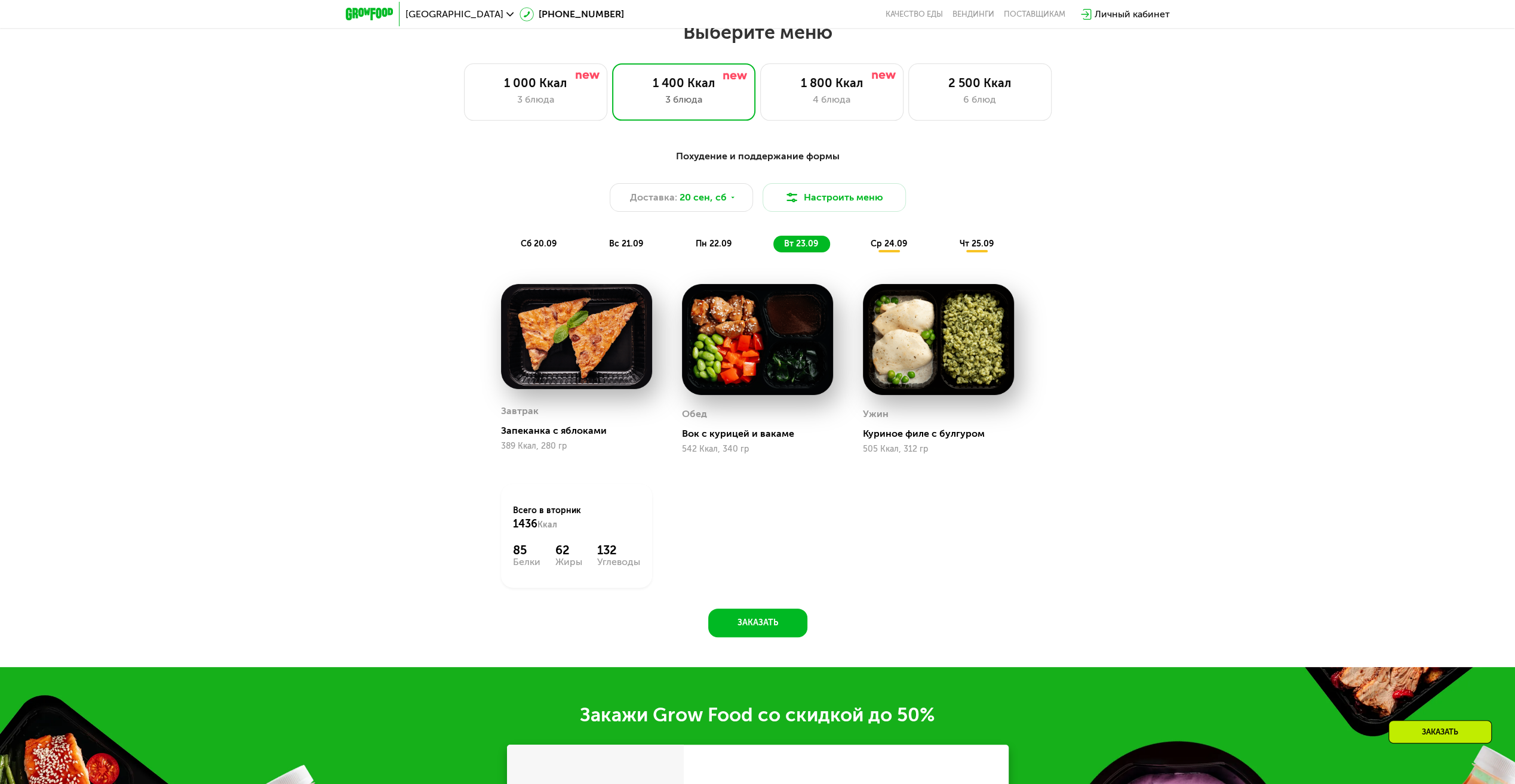
click at [698, 249] on span "пн 22.09" at bounding box center [714, 244] width 36 height 10
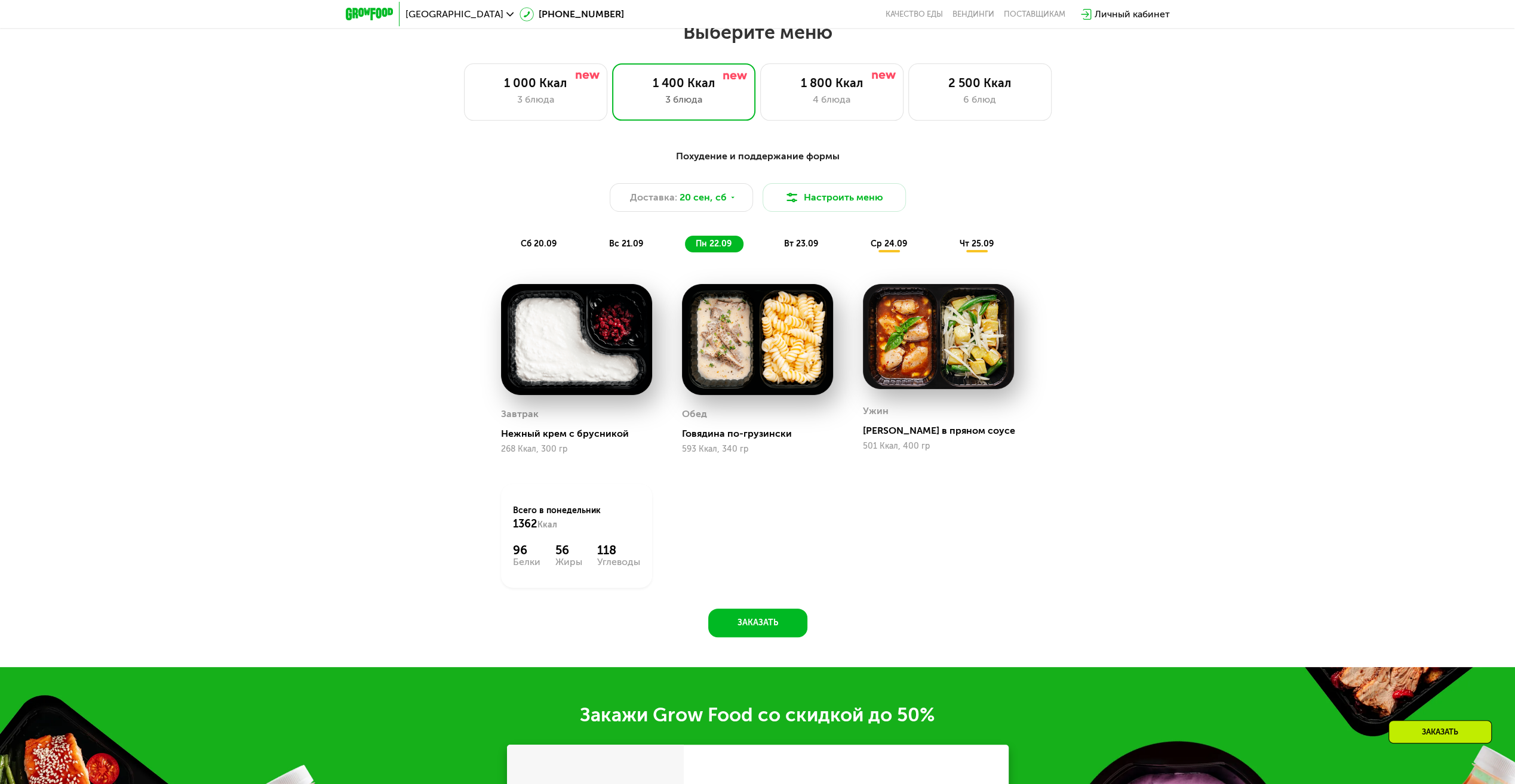
click at [608, 241] on div "вс 21.09" at bounding box center [627, 245] width 57 height 17
click at [799, 252] on div "вт 23.09" at bounding box center [802, 245] width 57 height 17
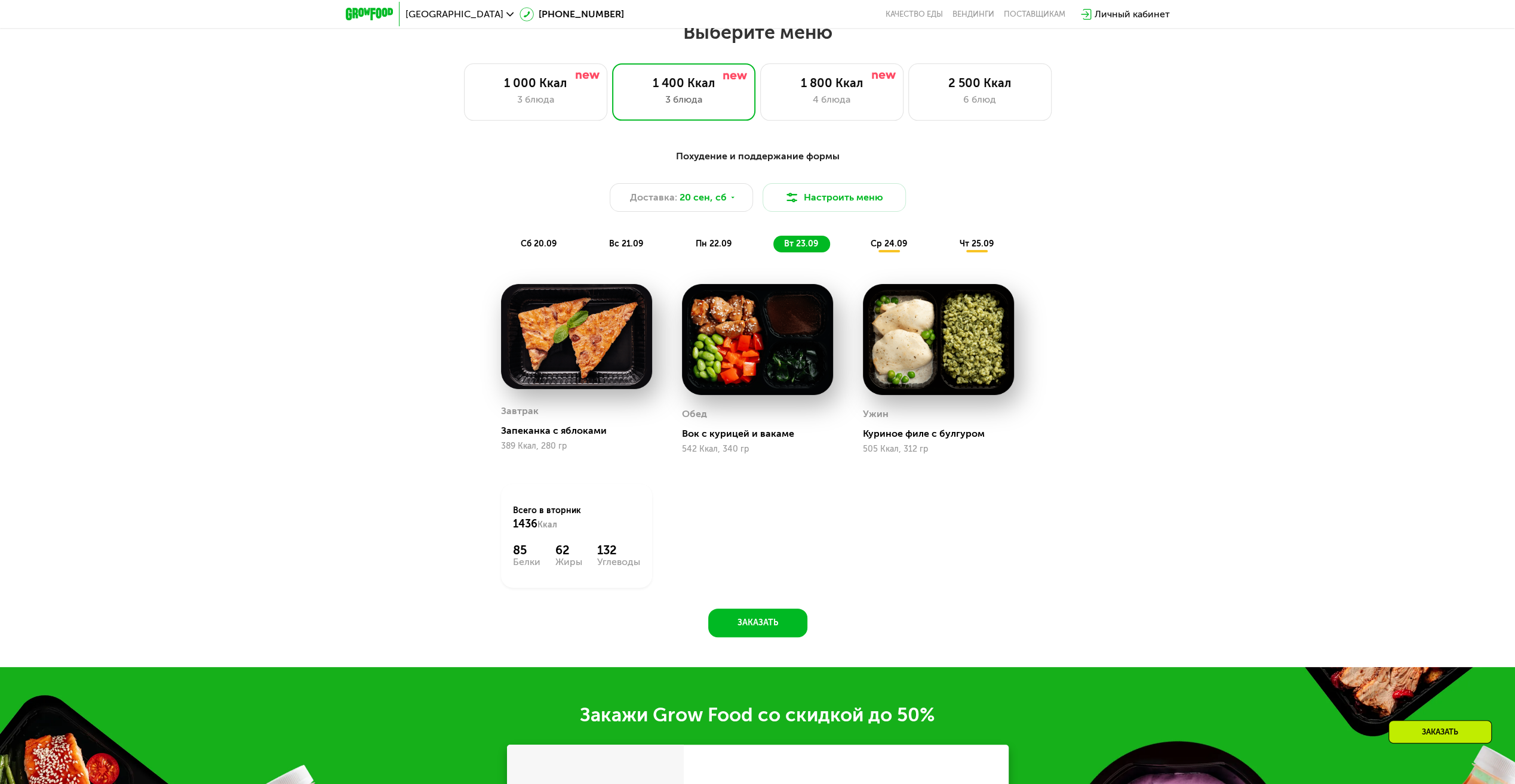
click at [895, 241] on div "ср 24.09" at bounding box center [889, 245] width 59 height 17
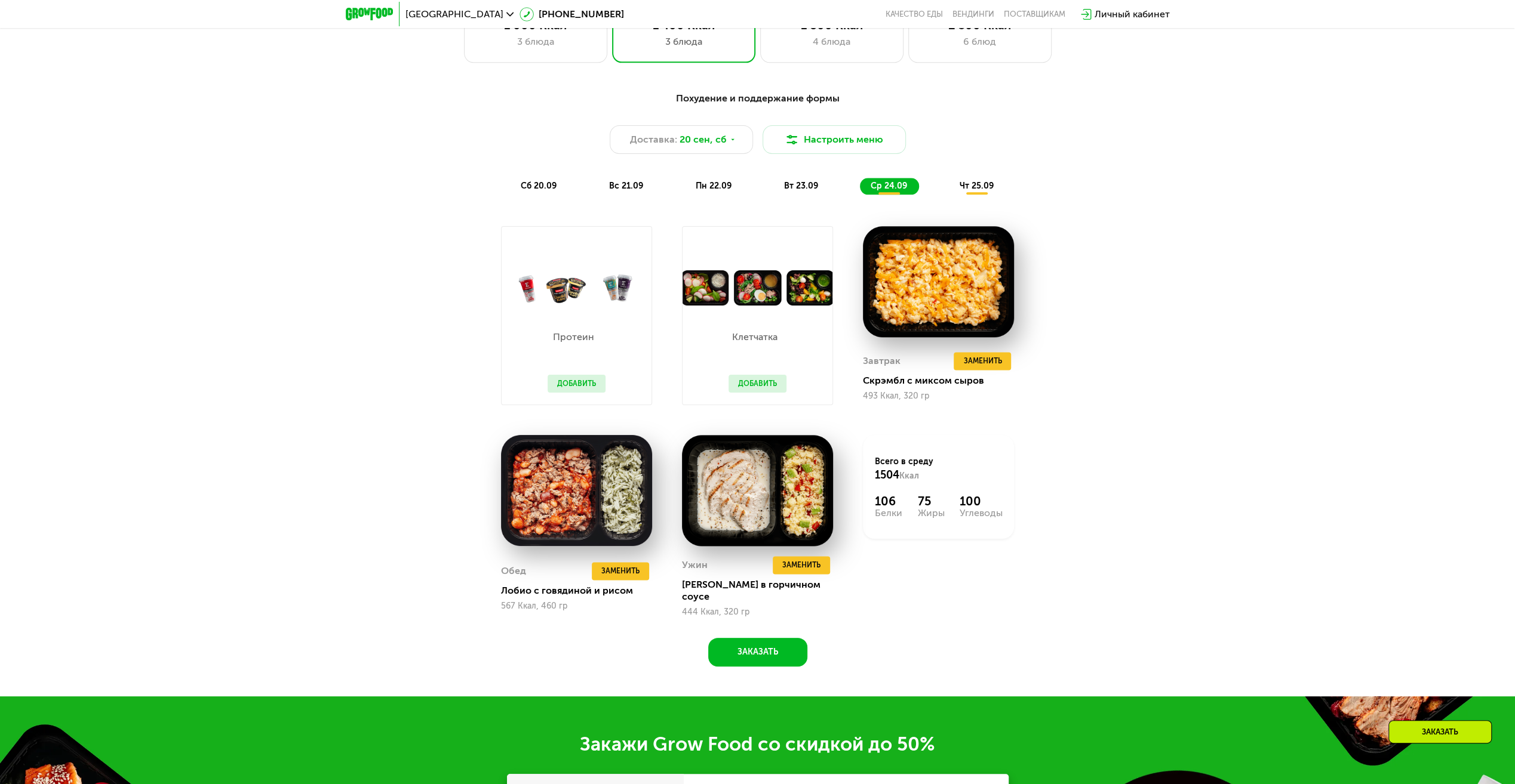
scroll to position [1361, 0]
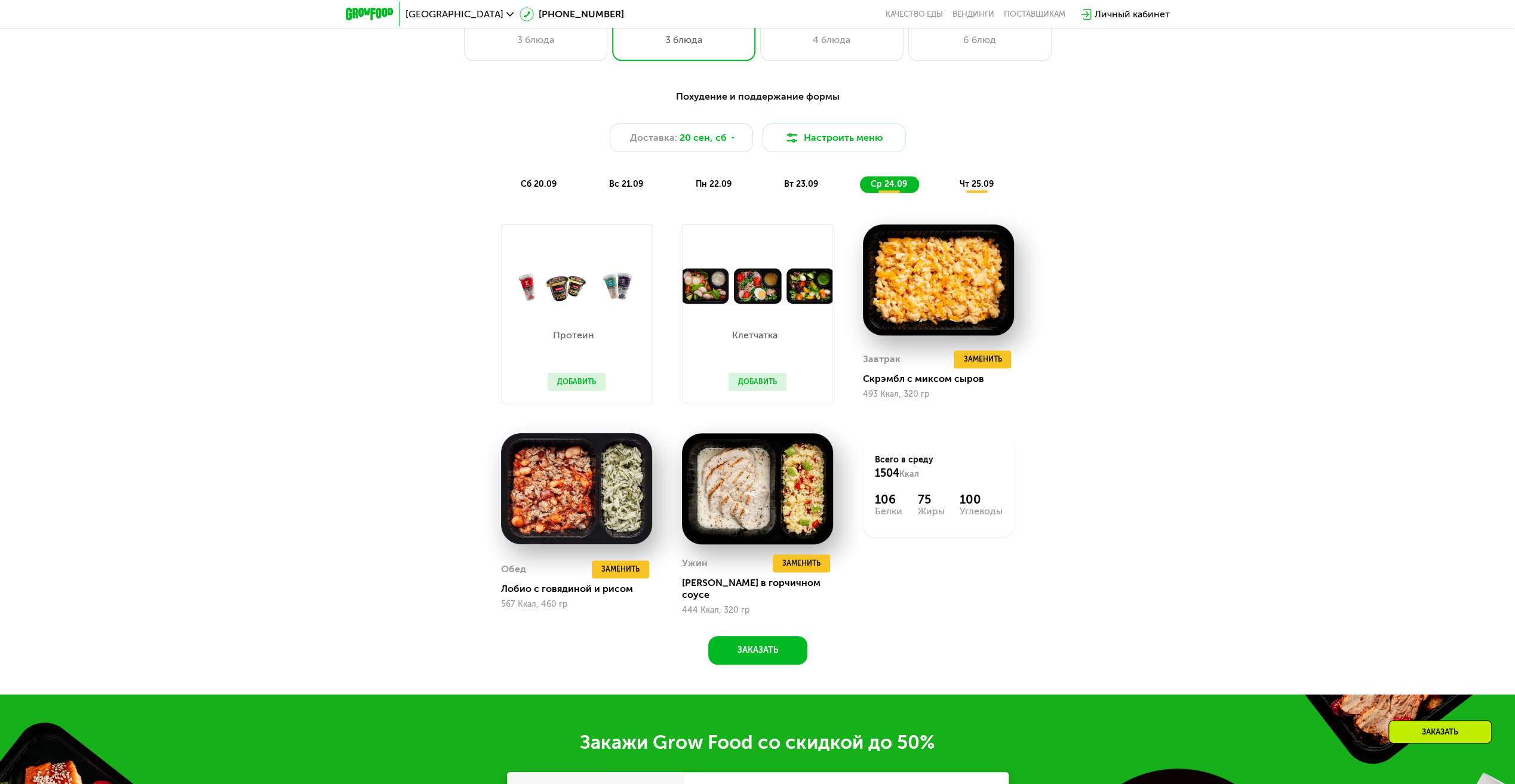
click at [578, 377] on button "Добавить" at bounding box center [576, 382] width 58 height 18
click at [579, 382] on button "Добавить" at bounding box center [576, 382] width 58 height 18
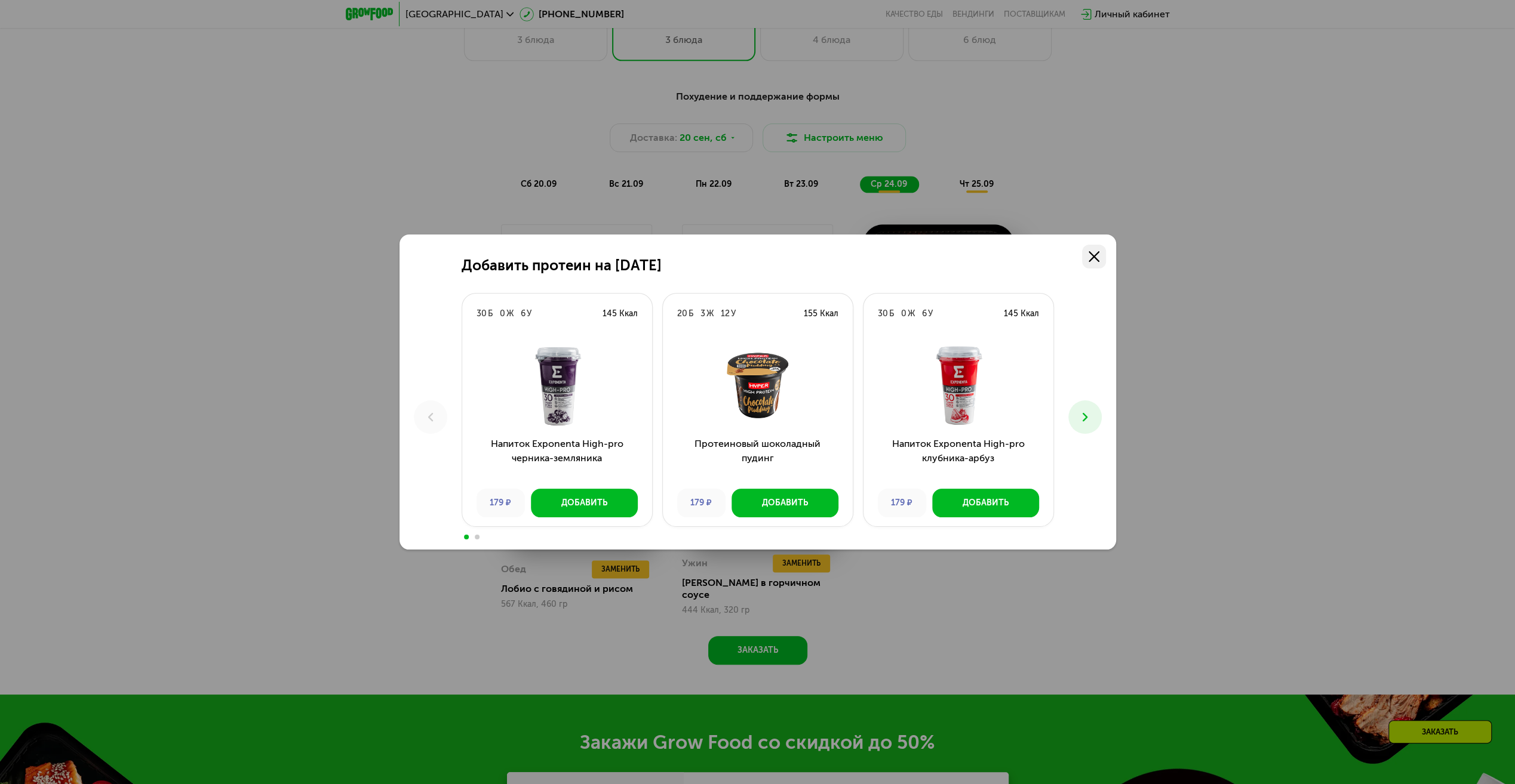
click at [1097, 261] on icon at bounding box center [1093, 256] width 10 height 10
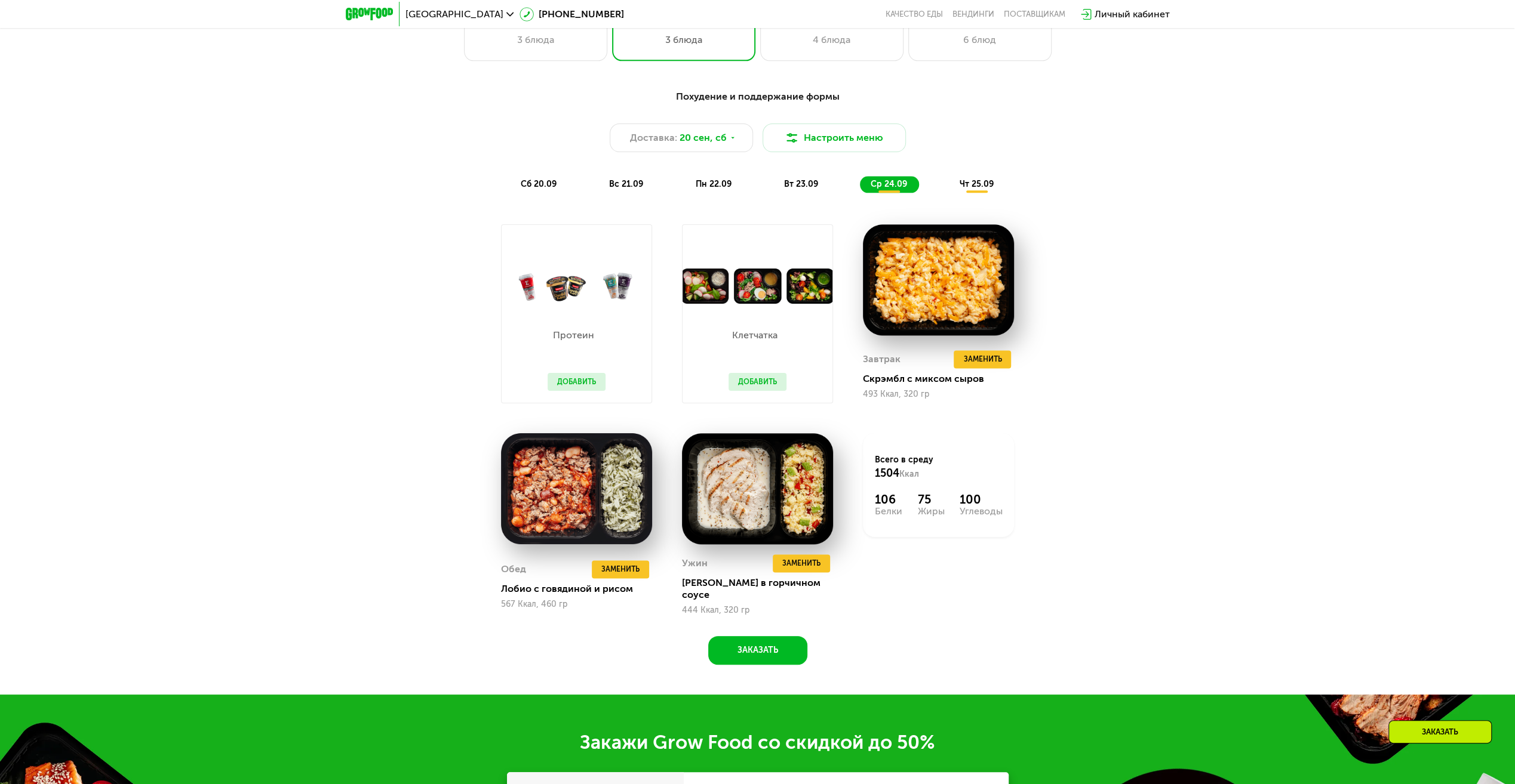
click at [961, 183] on span "чт 25.09" at bounding box center [977, 184] width 34 height 10
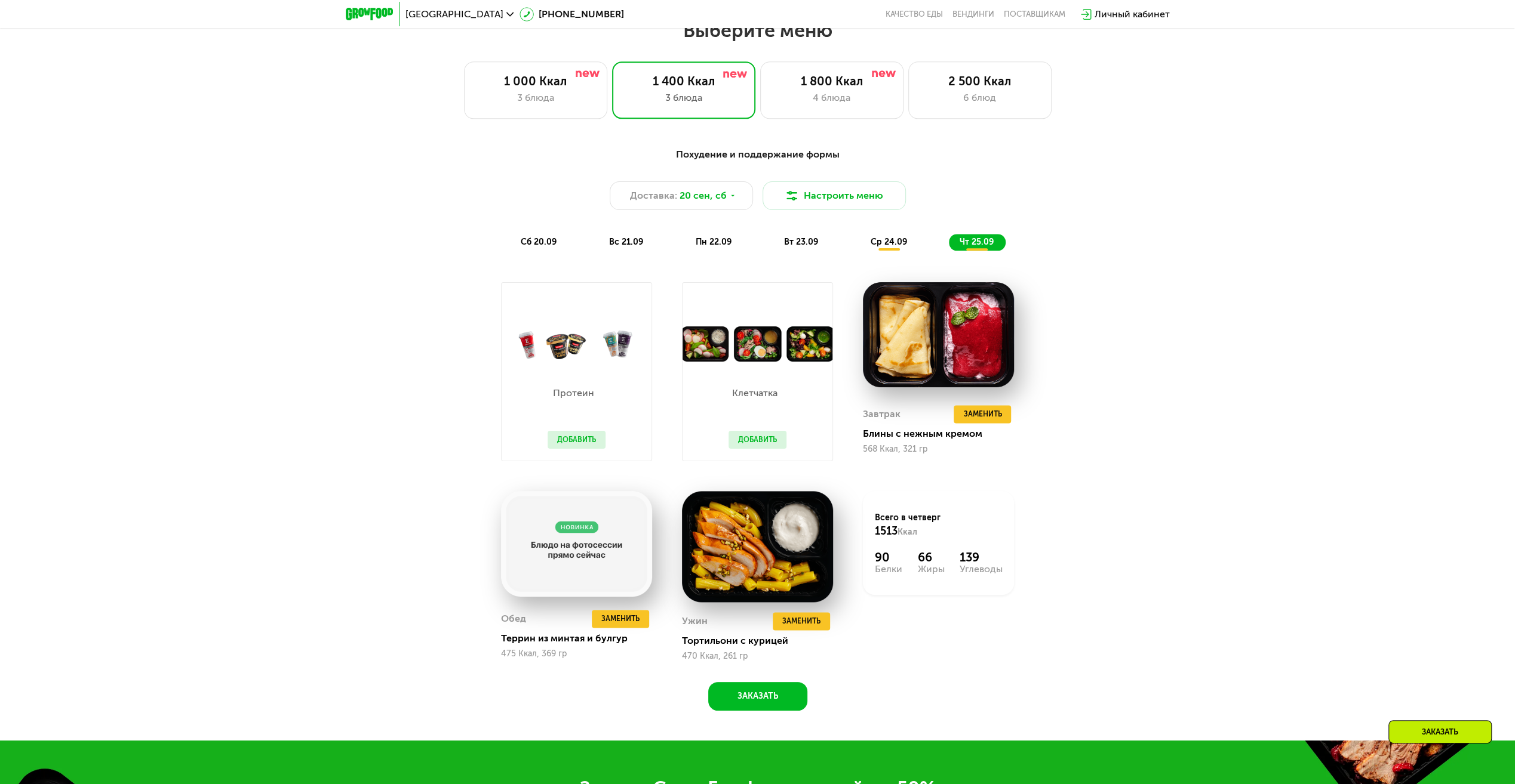
scroll to position [1302, 0]
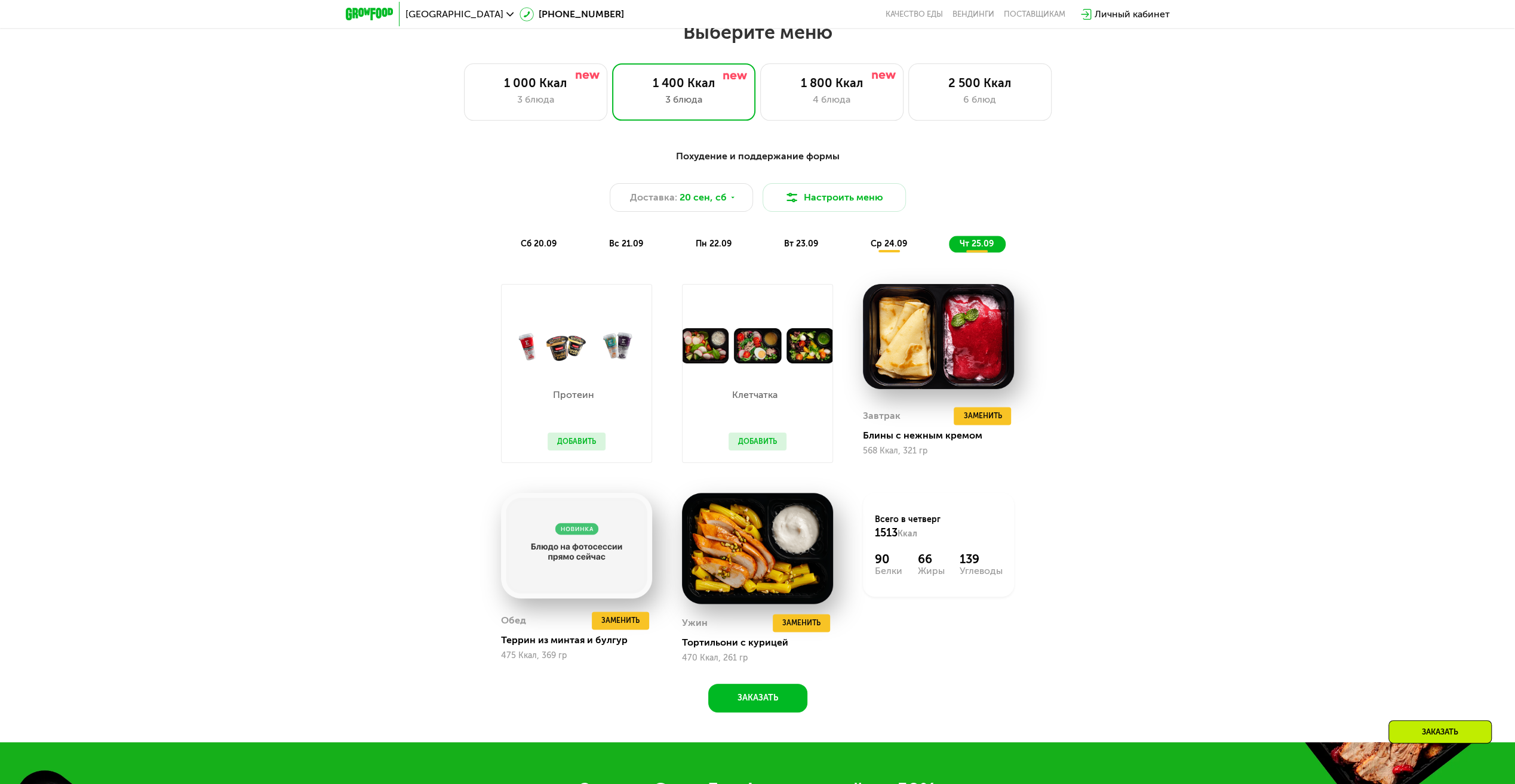
click at [743, 446] on button "Добавить" at bounding box center [758, 441] width 58 height 18
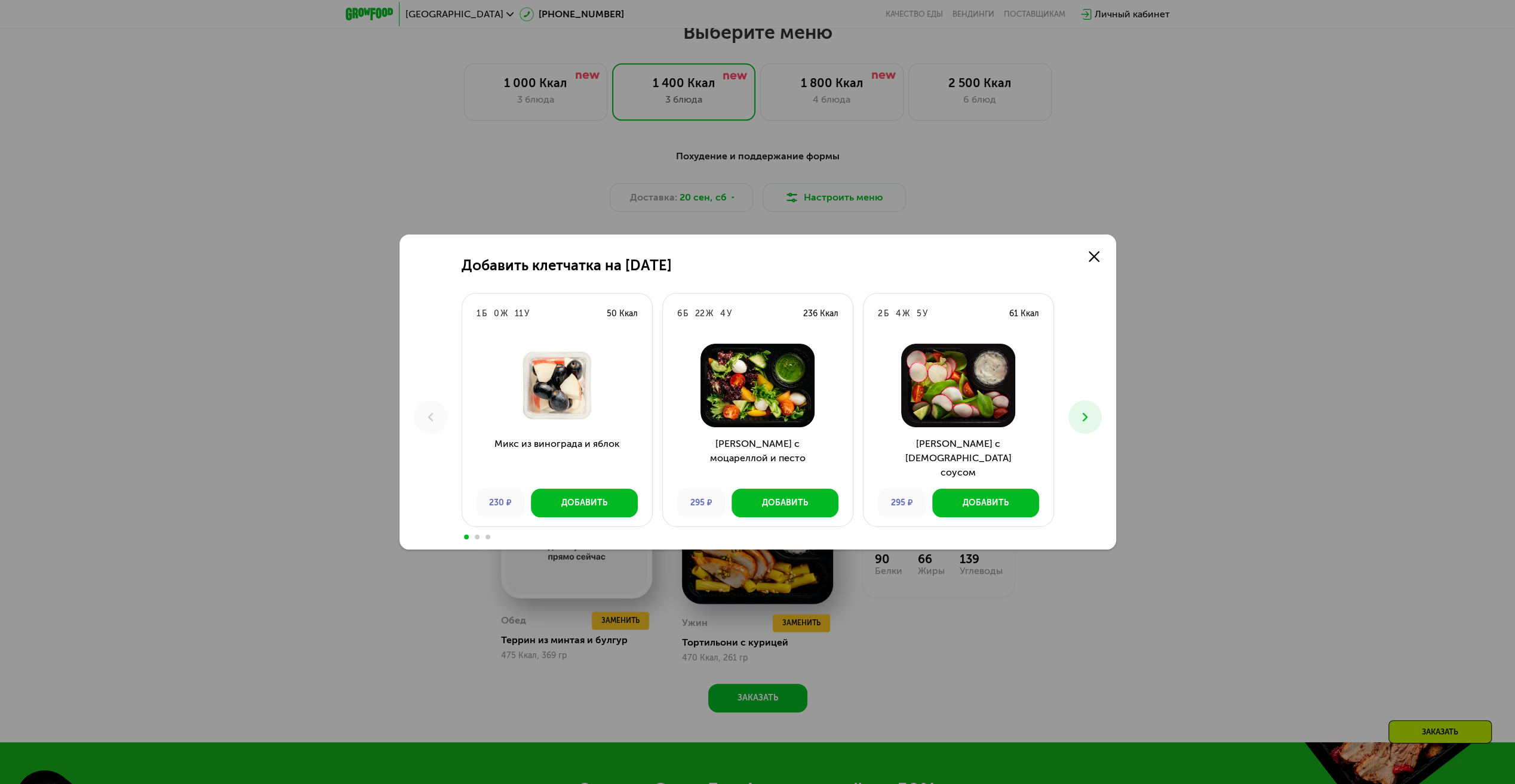
click at [1081, 411] on icon at bounding box center [1084, 417] width 14 height 14
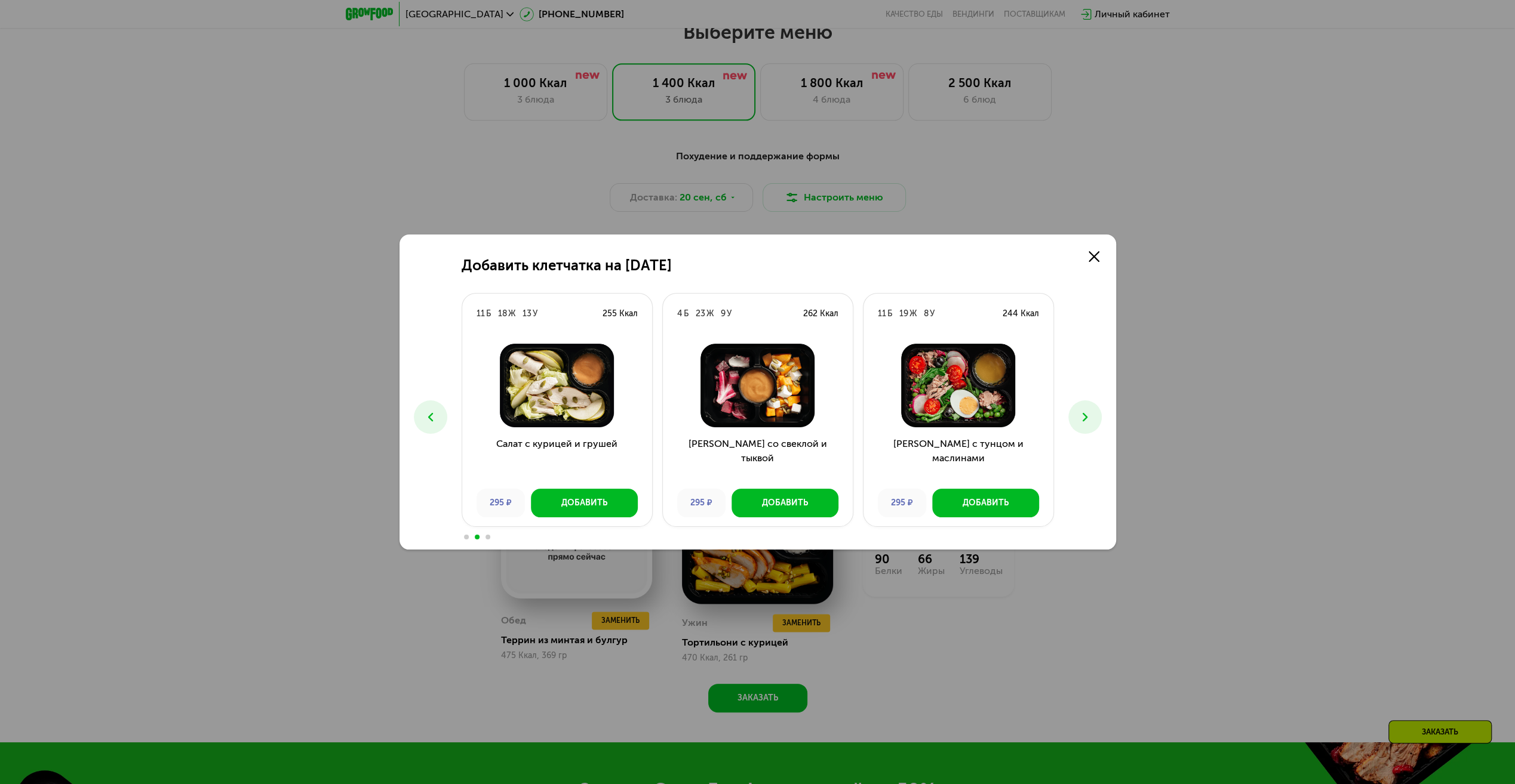
click at [1081, 411] on icon at bounding box center [1084, 417] width 14 height 14
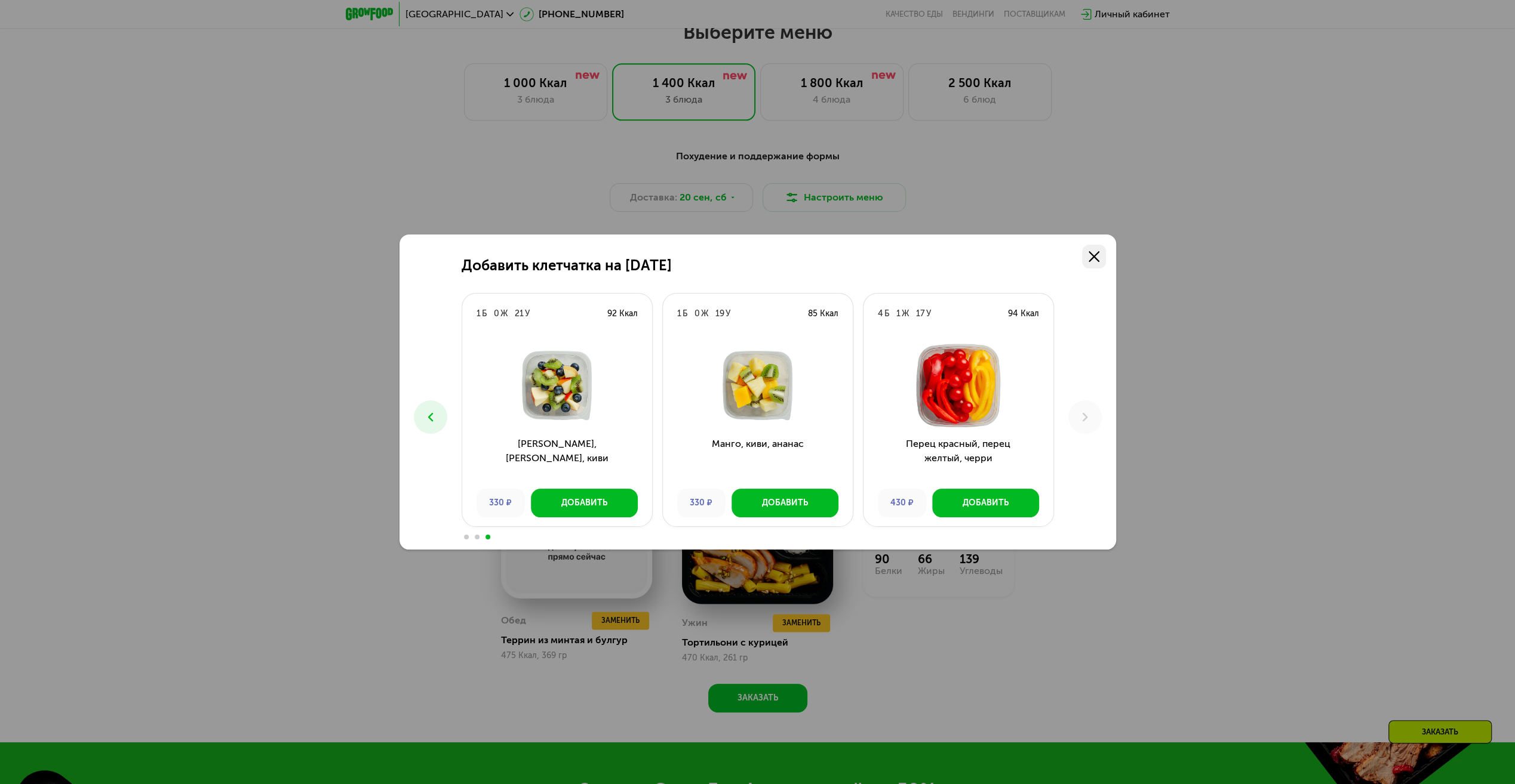
click at [1087, 255] on link at bounding box center [1093, 256] width 24 height 24
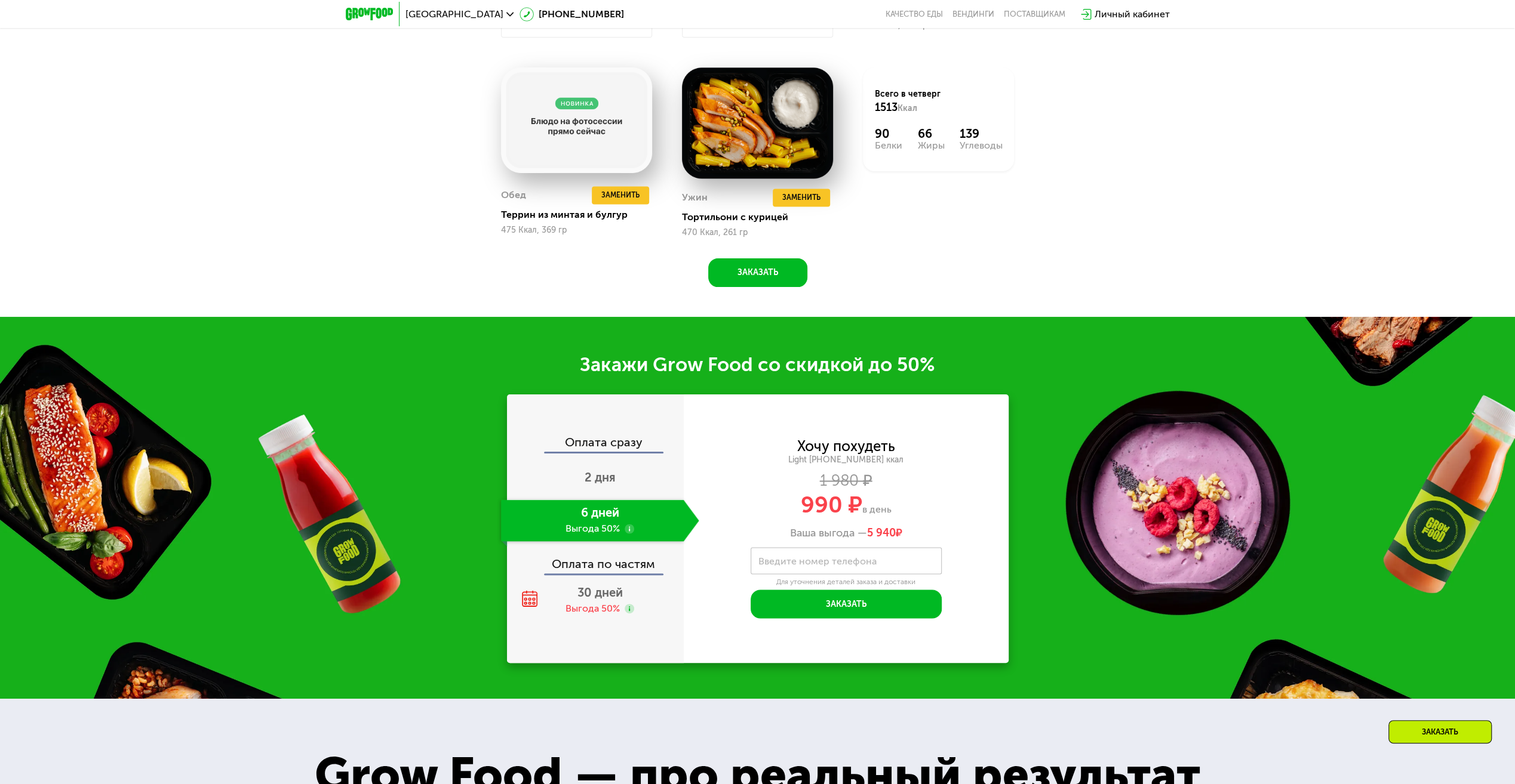
scroll to position [1731, 0]
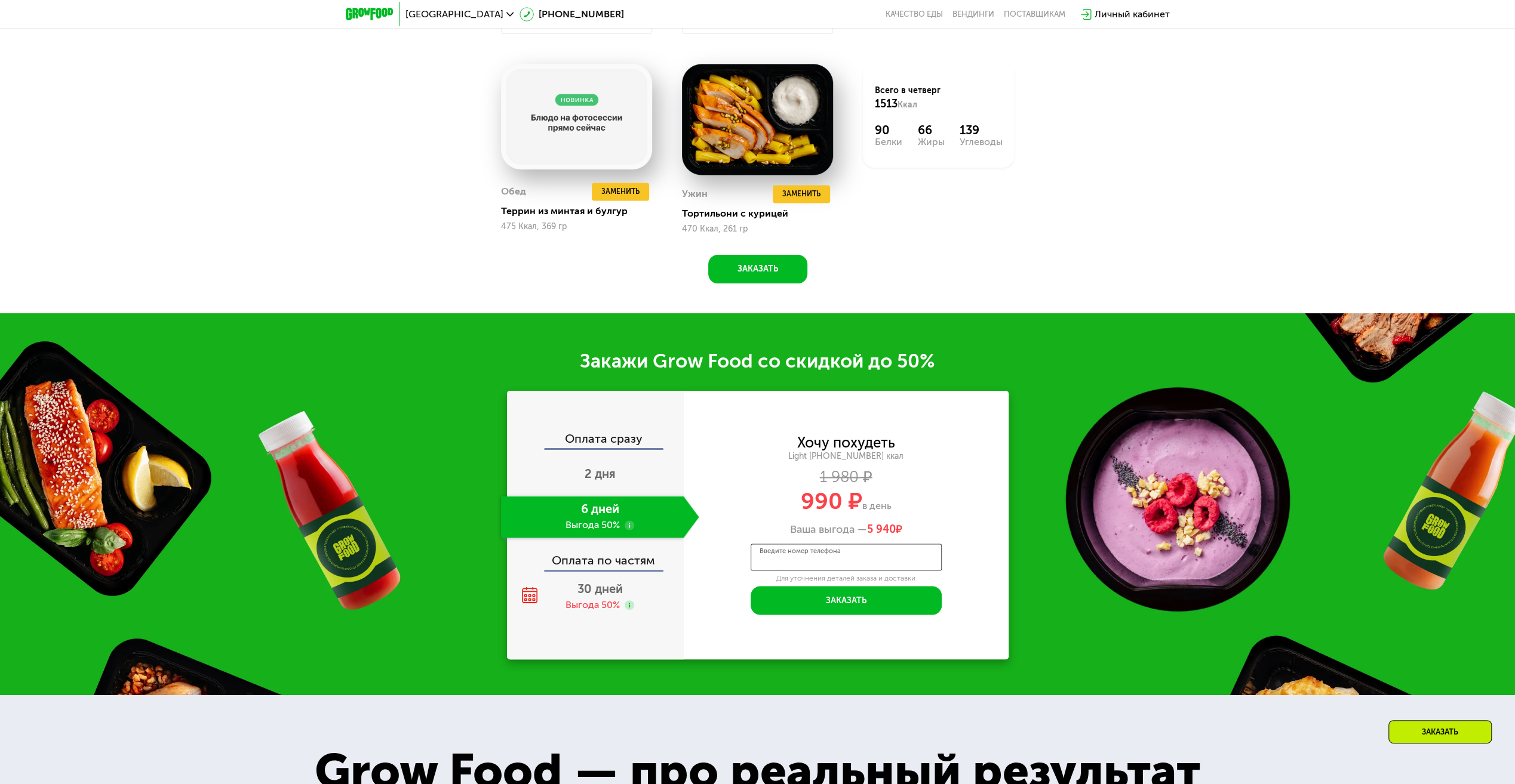
click at [915, 553] on input "Введите номер телефона" at bounding box center [846, 557] width 192 height 27
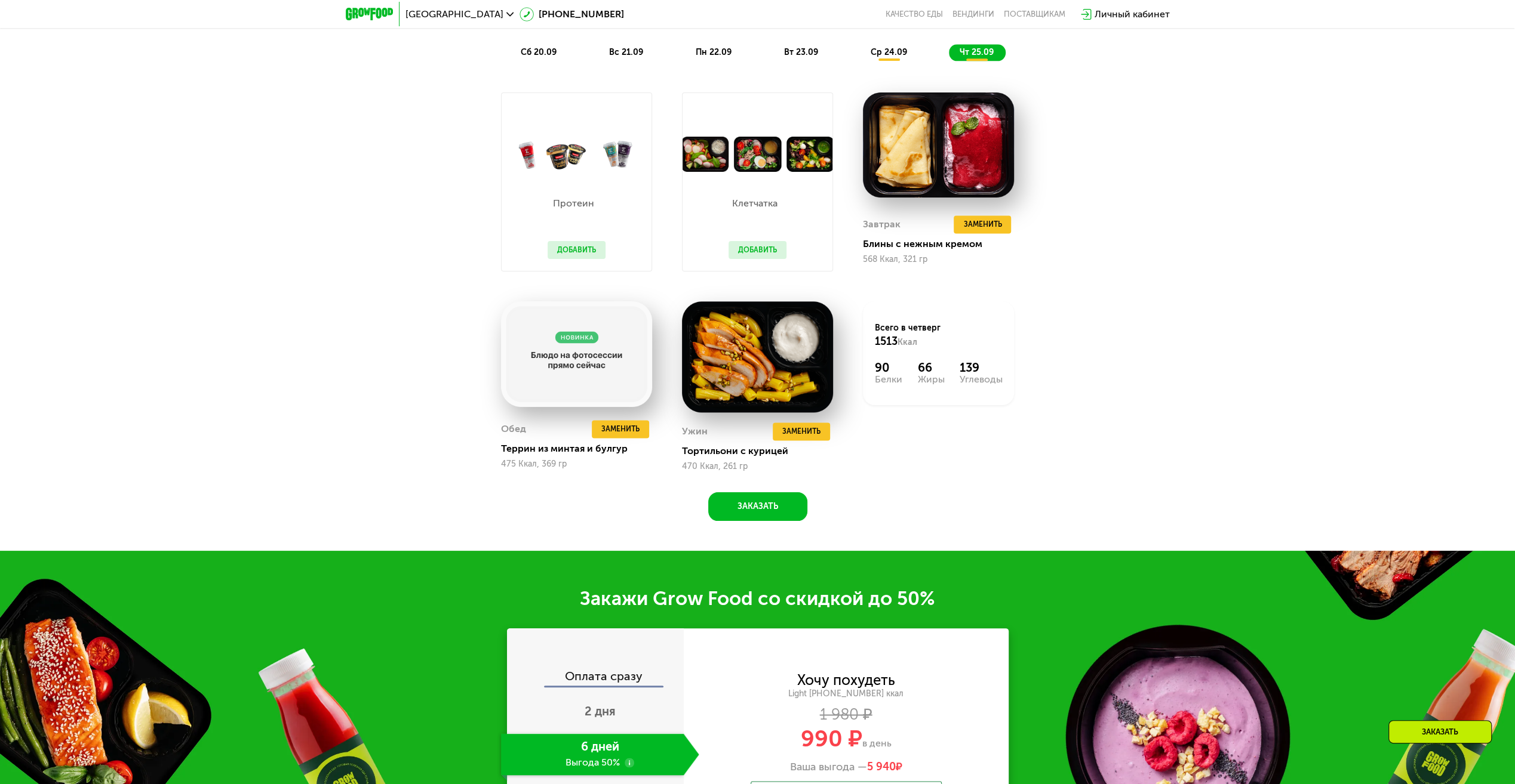
scroll to position [1493, 0]
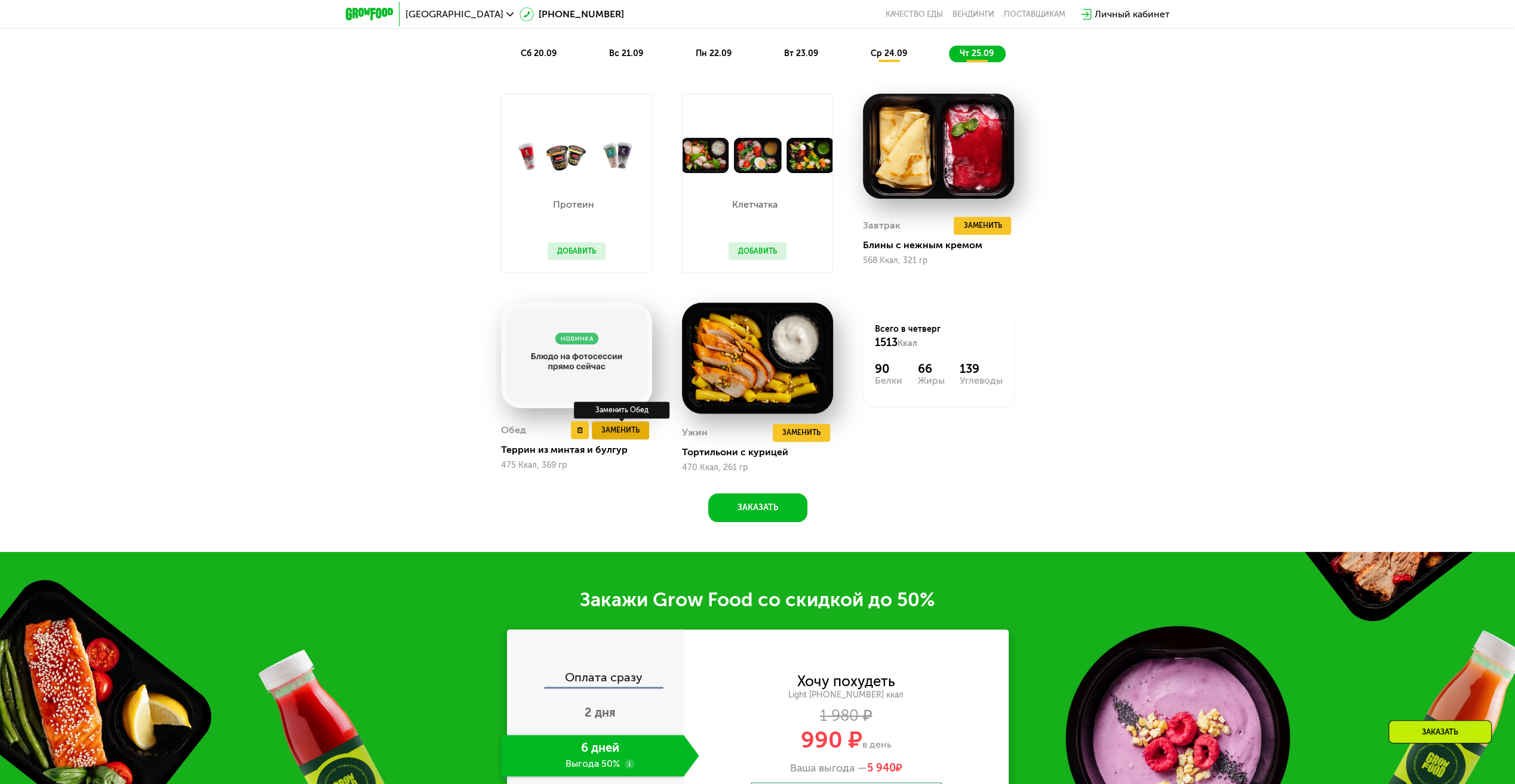
type input "**********"
click at [641, 436] on button "Заменить" at bounding box center [620, 430] width 57 height 18
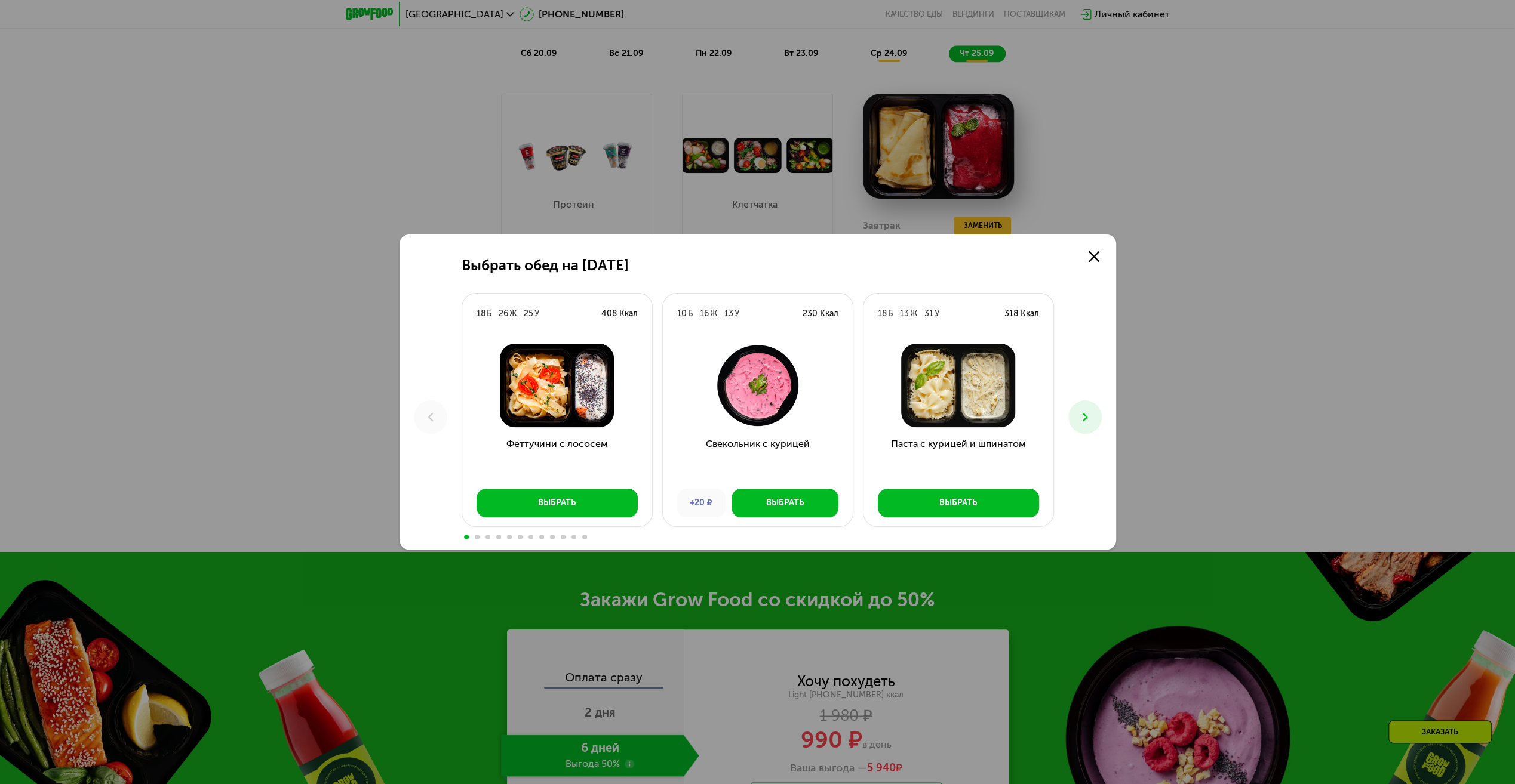
click at [475, 538] on span at bounding box center [476, 536] width 5 height 5
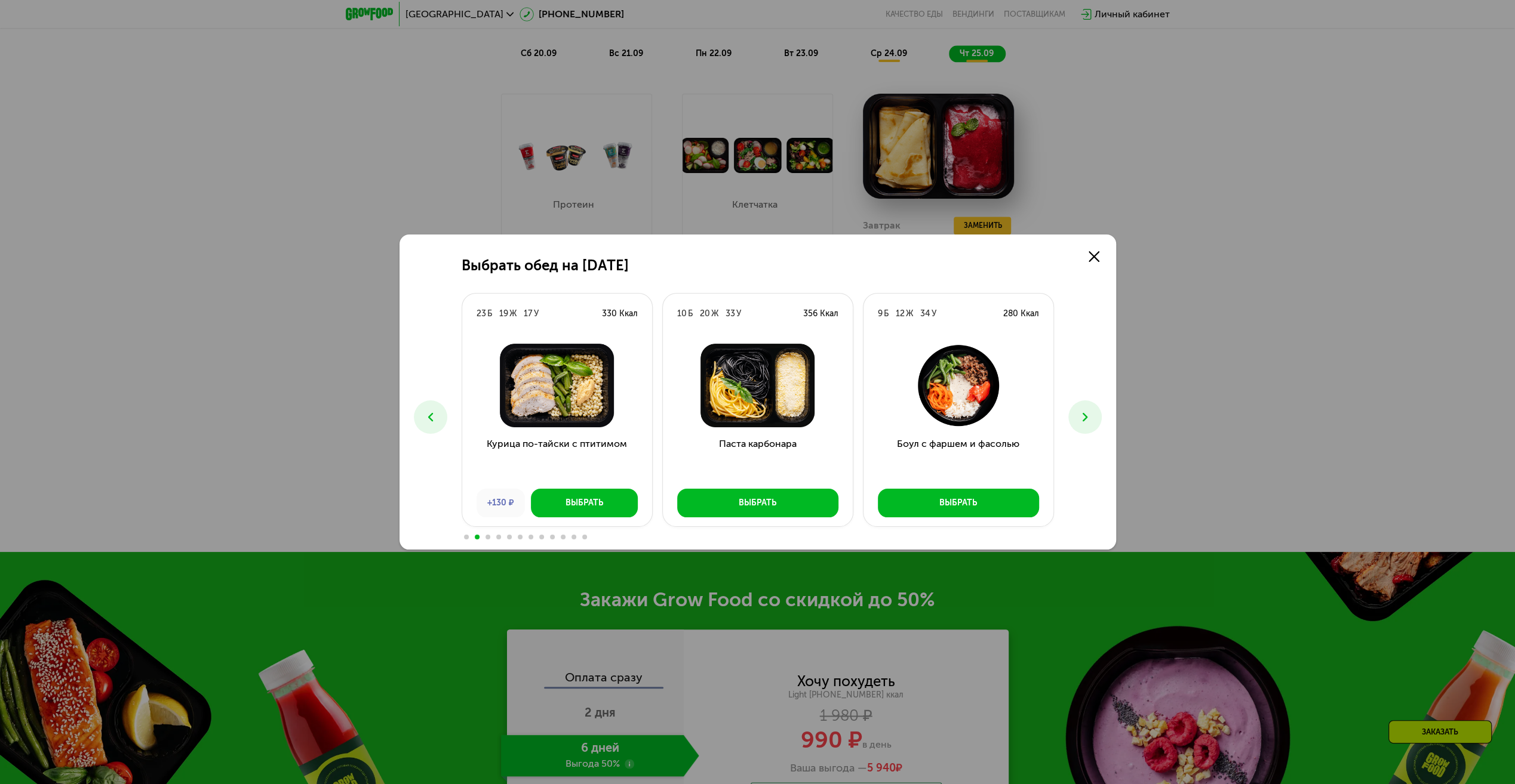
click at [488, 536] on span at bounding box center [487, 536] width 5 height 5
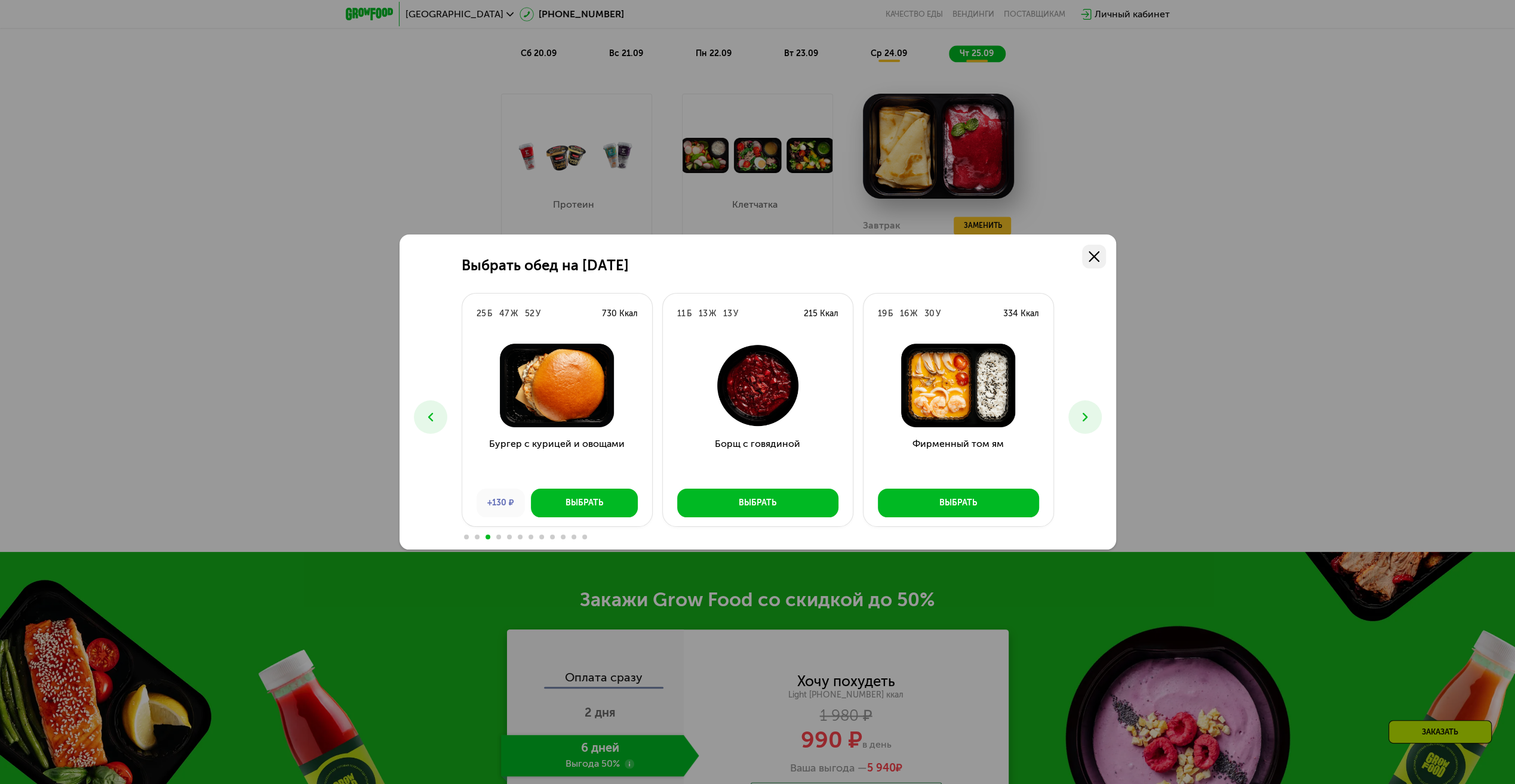
click at [1094, 256] on icon at bounding box center [1093, 256] width 10 height 10
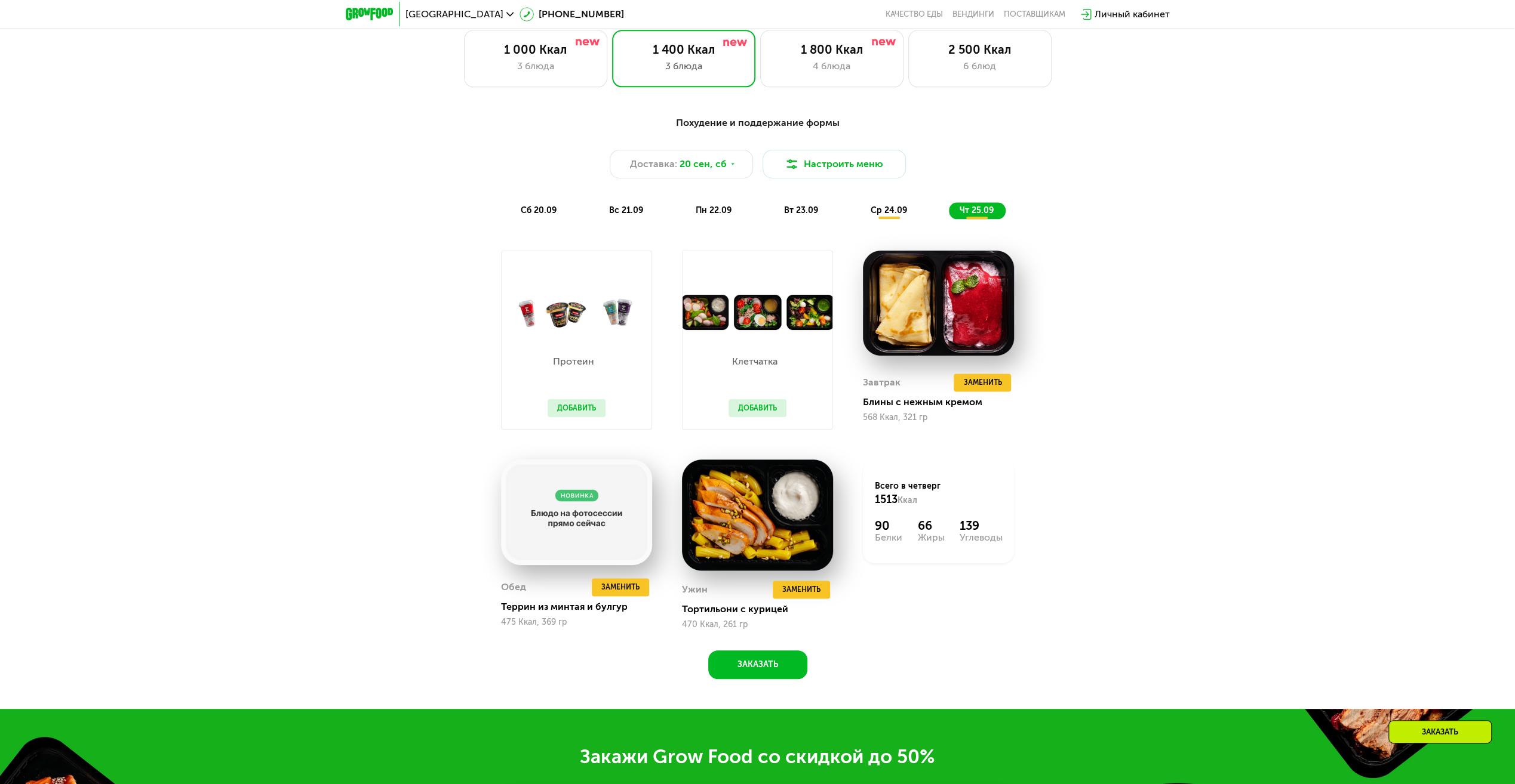
scroll to position [1314, 0]
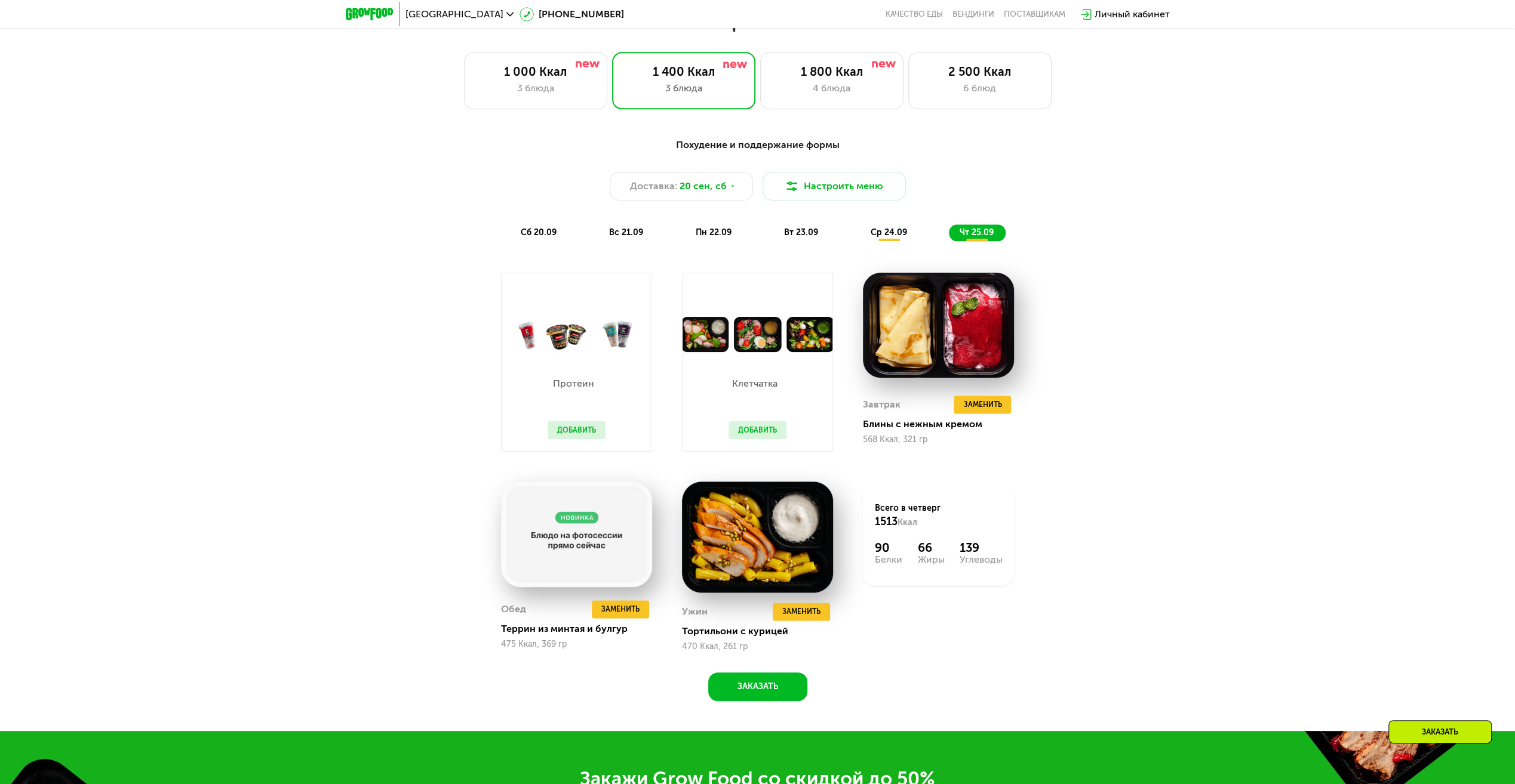
click at [900, 231] on div "Похудение и поддержание формы Доставка: 20 сен, сб Настроить меню сб 20.09 вс 2…" at bounding box center [758, 190] width 707 height 103
click at [887, 261] on div "Завтрак Удалить Завтрак Заменить Заменить Завтрак Блины с нежным кремом 568 Кка…" at bounding box center [939, 362] width 181 height 209
drag, startPoint x: 891, startPoint y: 236, endPoint x: 892, endPoint y: 223, distance: 13.0
click at [892, 223] on div "Похудение и поддержание формы Доставка: 20 сен, сб Настроить меню сб 20.09 вс 2…" at bounding box center [758, 190] width 707 height 103
click at [897, 236] on span "ср 24.09" at bounding box center [889, 232] width 36 height 10
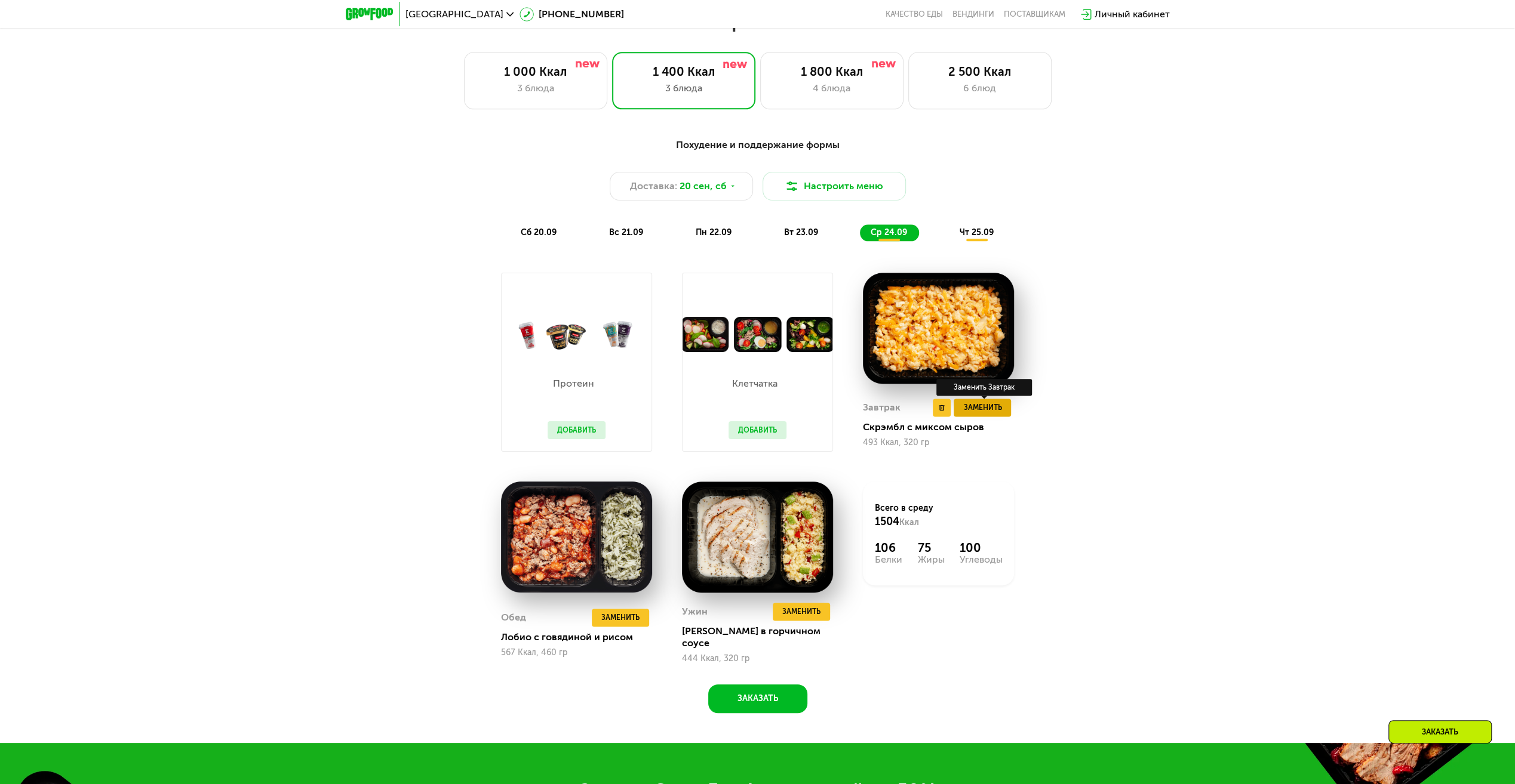
click at [984, 411] on span "Заменить" at bounding box center [982, 408] width 38 height 12
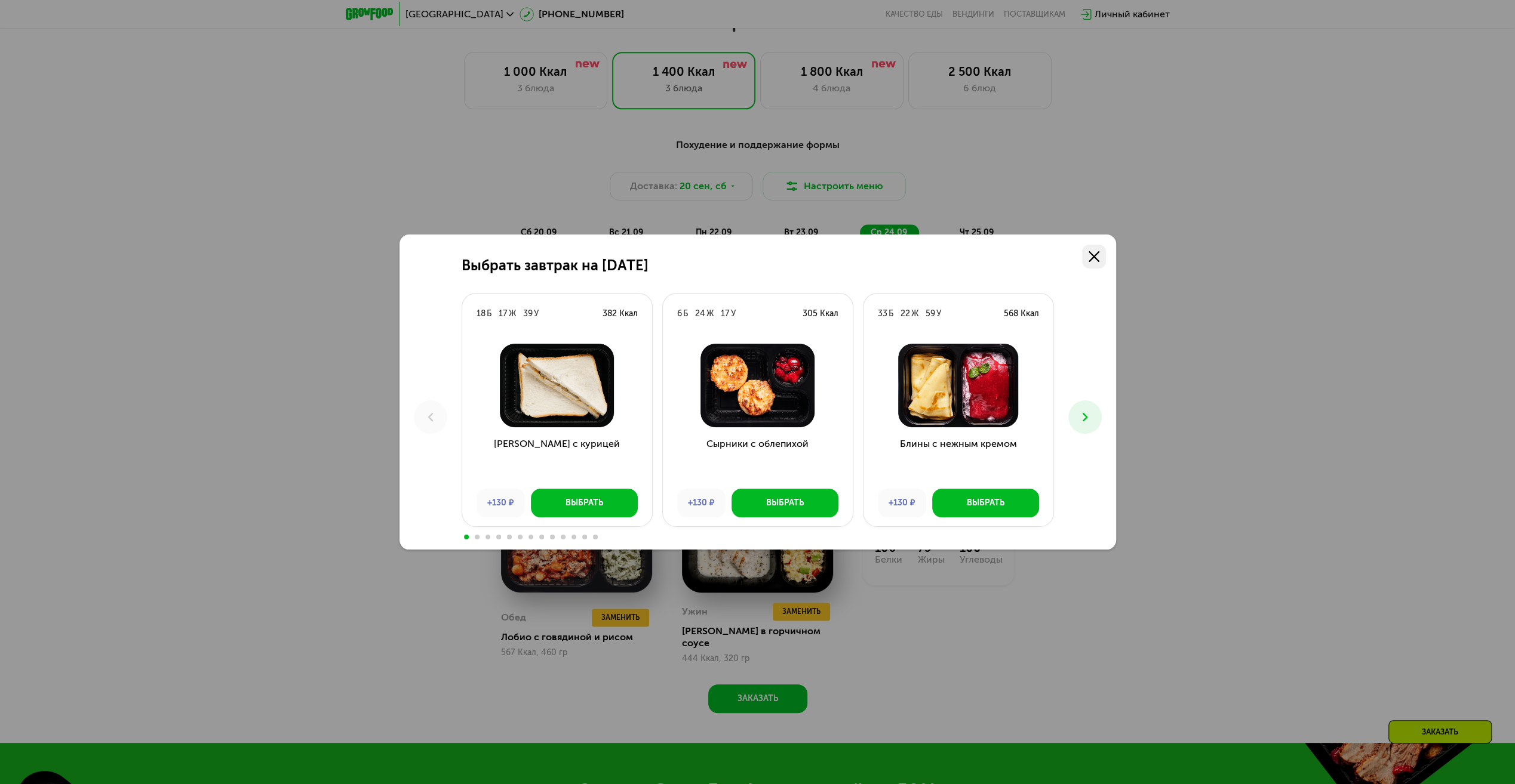
click at [1103, 260] on link at bounding box center [1093, 256] width 24 height 24
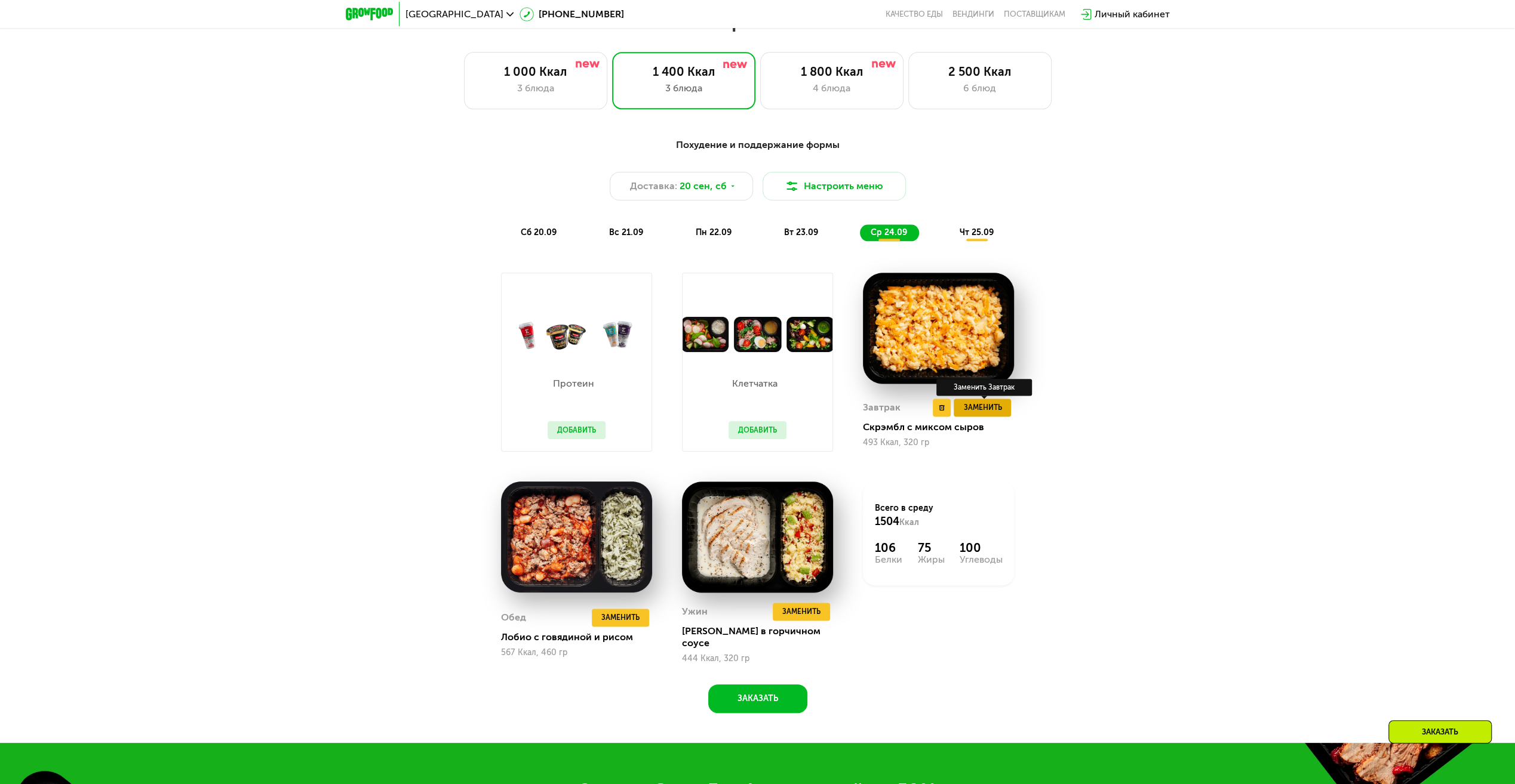
click at [995, 412] on span "Заменить" at bounding box center [982, 408] width 38 height 12
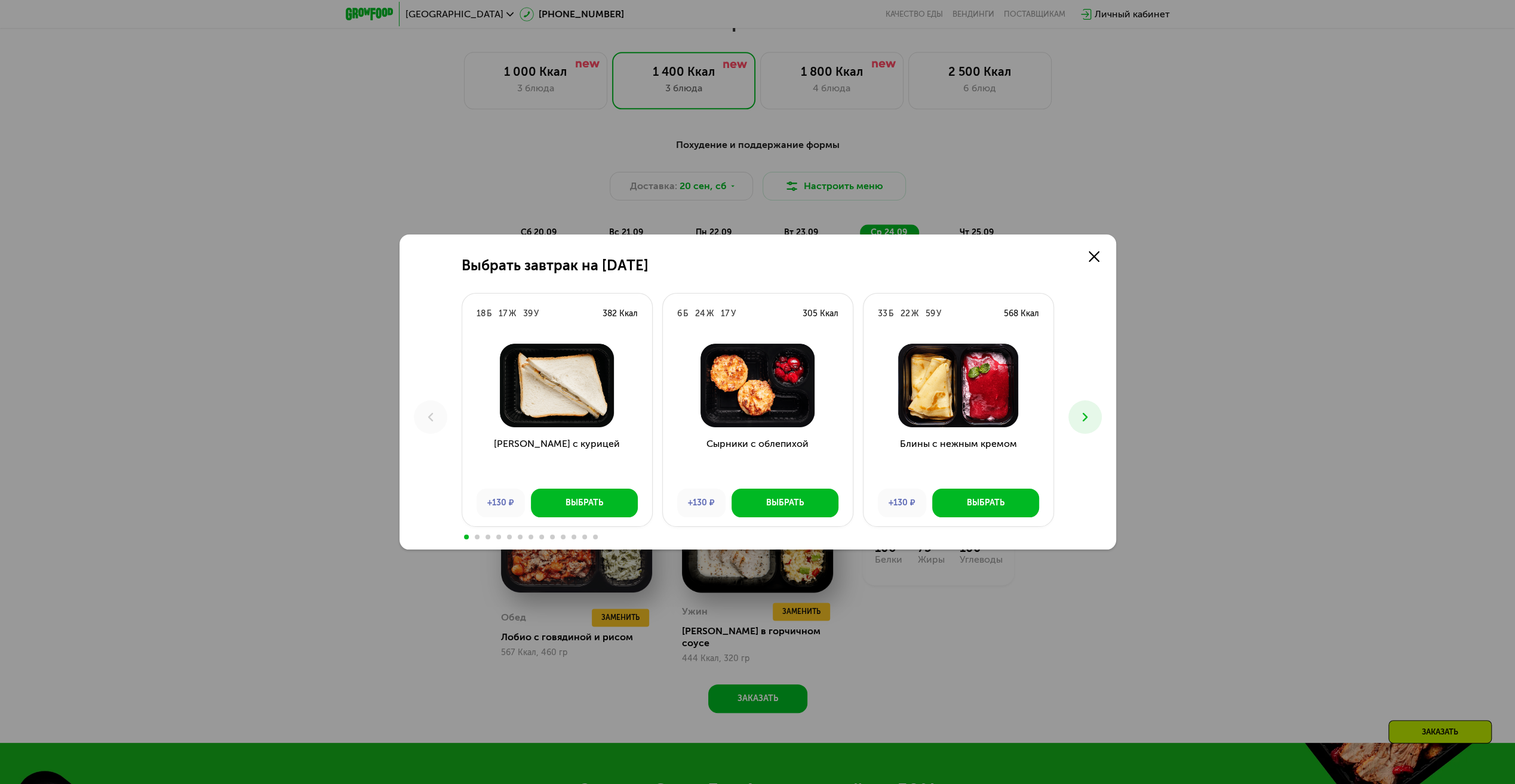
drag, startPoint x: 495, startPoint y: 268, endPoint x: 713, endPoint y: 259, distance: 218.2
click at [713, 259] on div "Выбрать завтрак на 24 сентября" at bounding box center [758, 266] width 593 height 17
click at [1095, 259] on icon at bounding box center [1093, 256] width 10 height 10
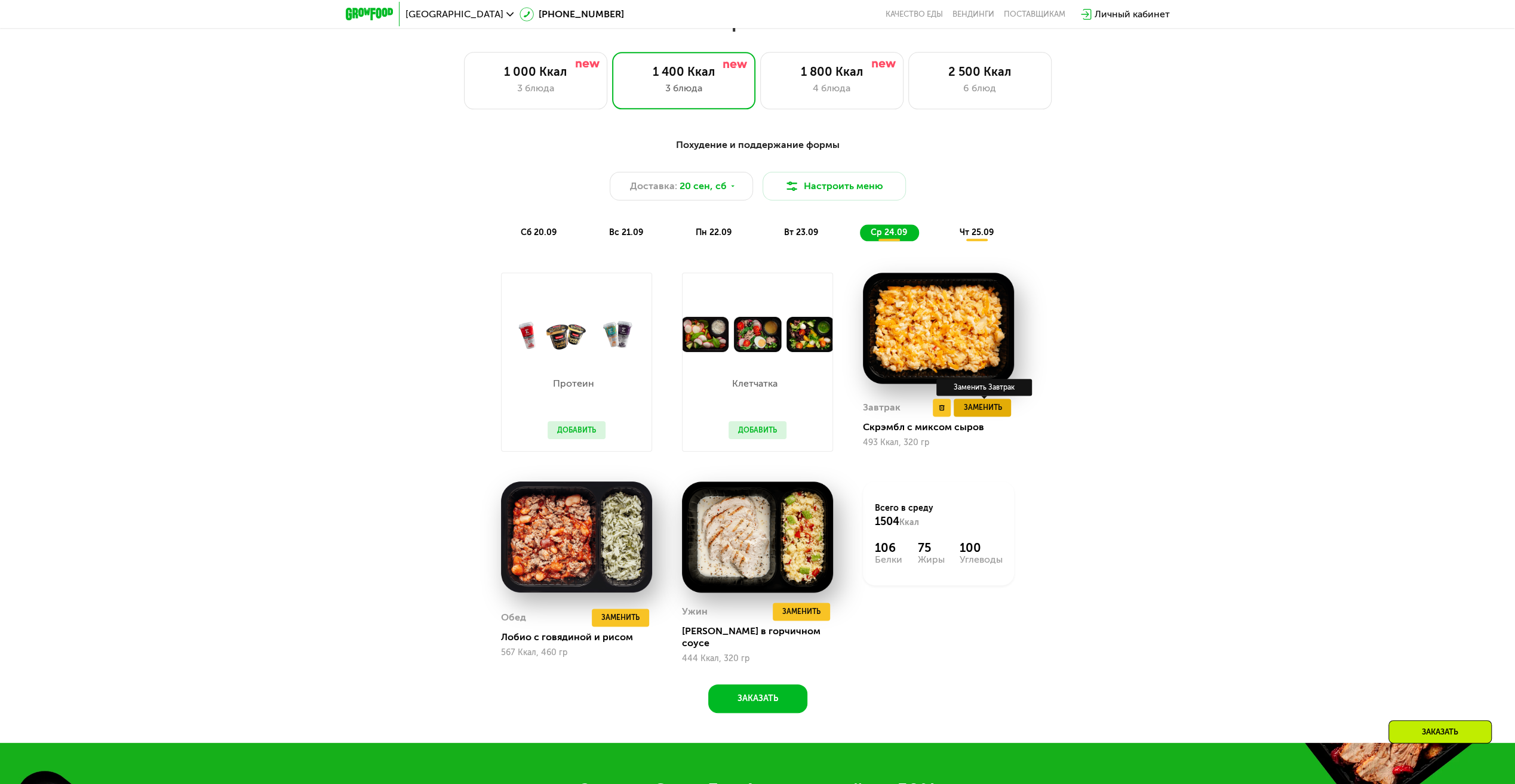
click at [985, 411] on span "Заменить" at bounding box center [982, 408] width 38 height 12
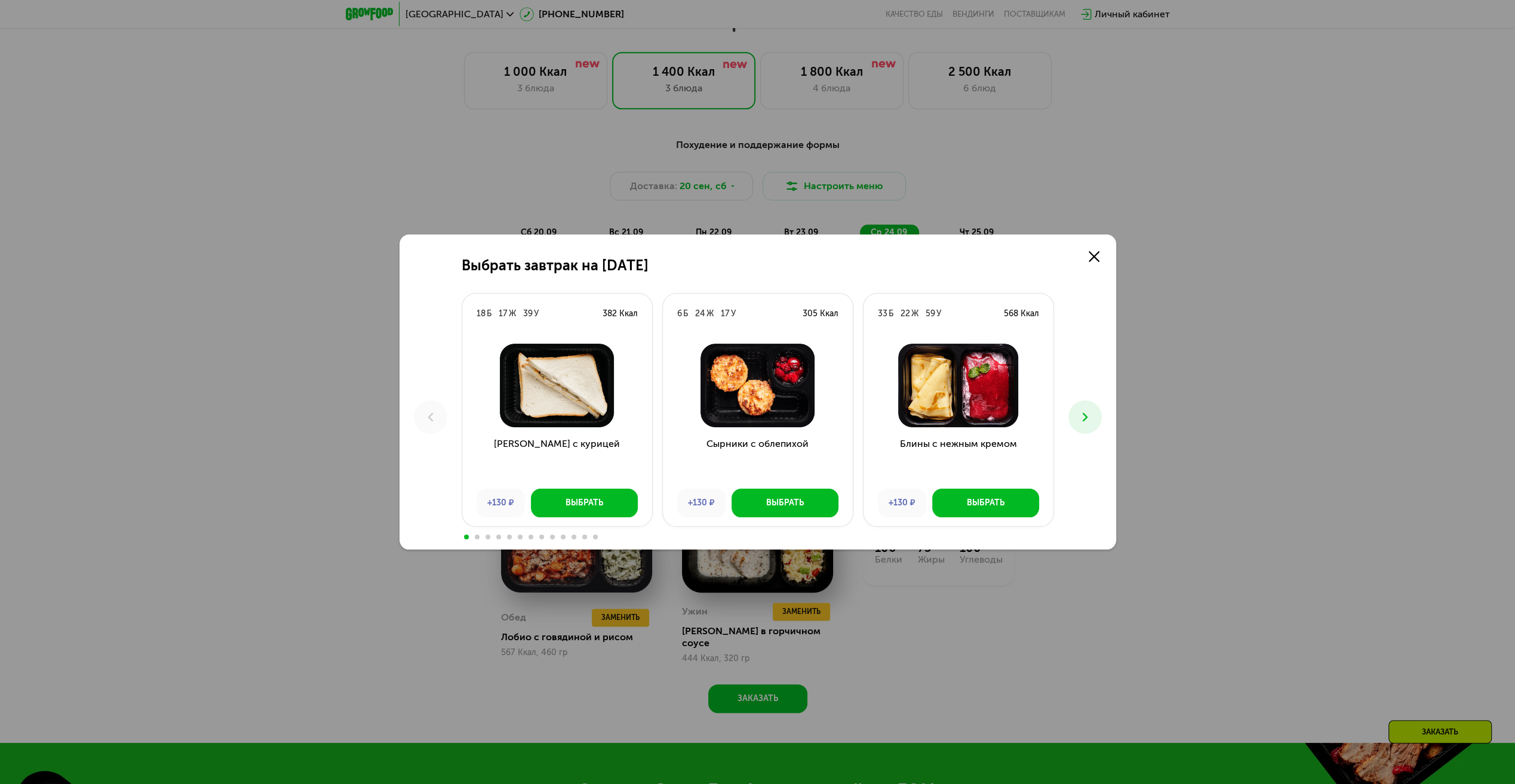
click at [476, 538] on span at bounding box center [476, 536] width 5 height 5
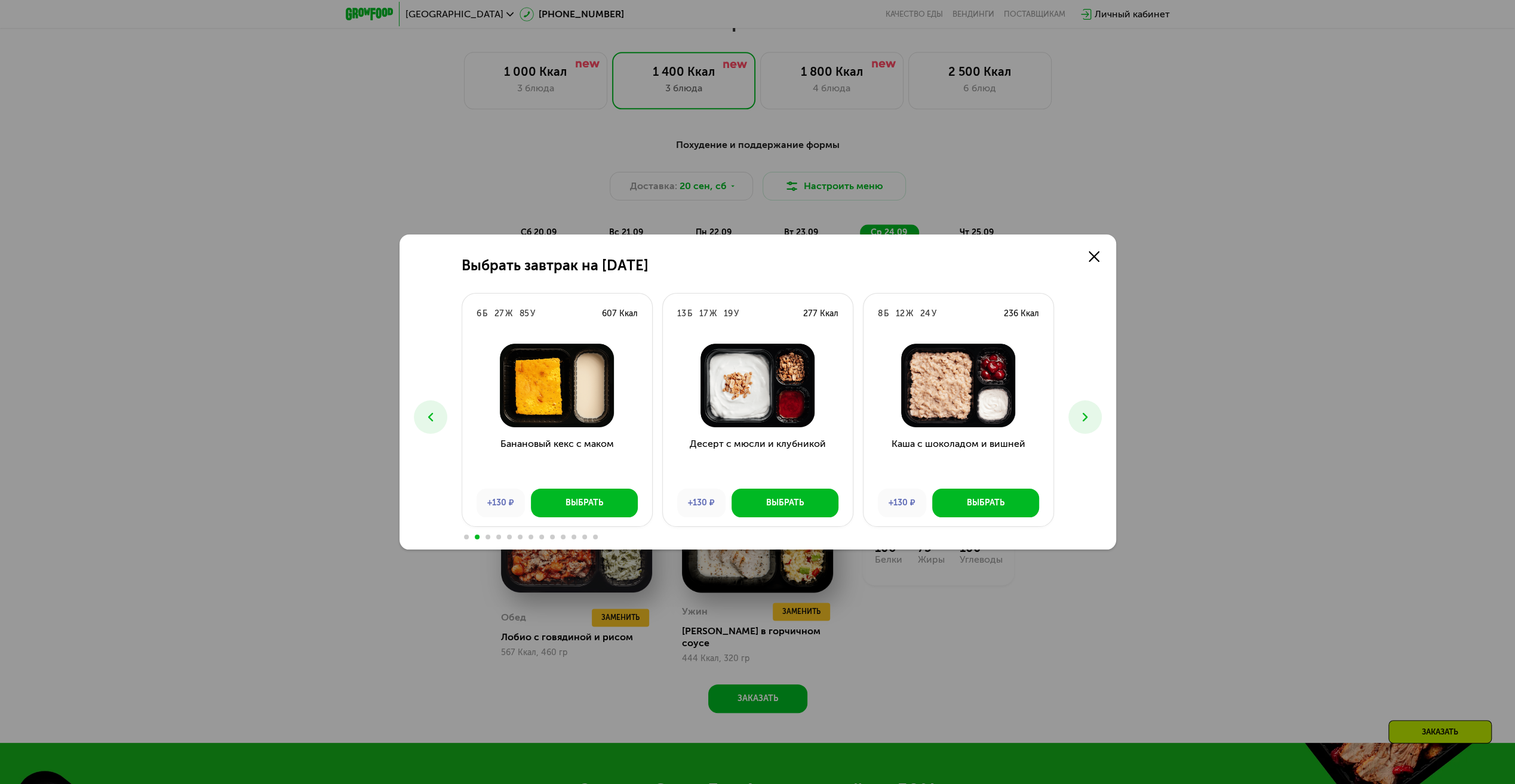
click at [1132, 590] on div "Выбрать завтрак на 24 сентября 18 Б 17 Ж 39 У 382 Ккал Сэндвич с курицей +130 ₽…" at bounding box center [758, 392] width 1515 height 784
click at [1089, 251] on icon at bounding box center [1093, 256] width 10 height 10
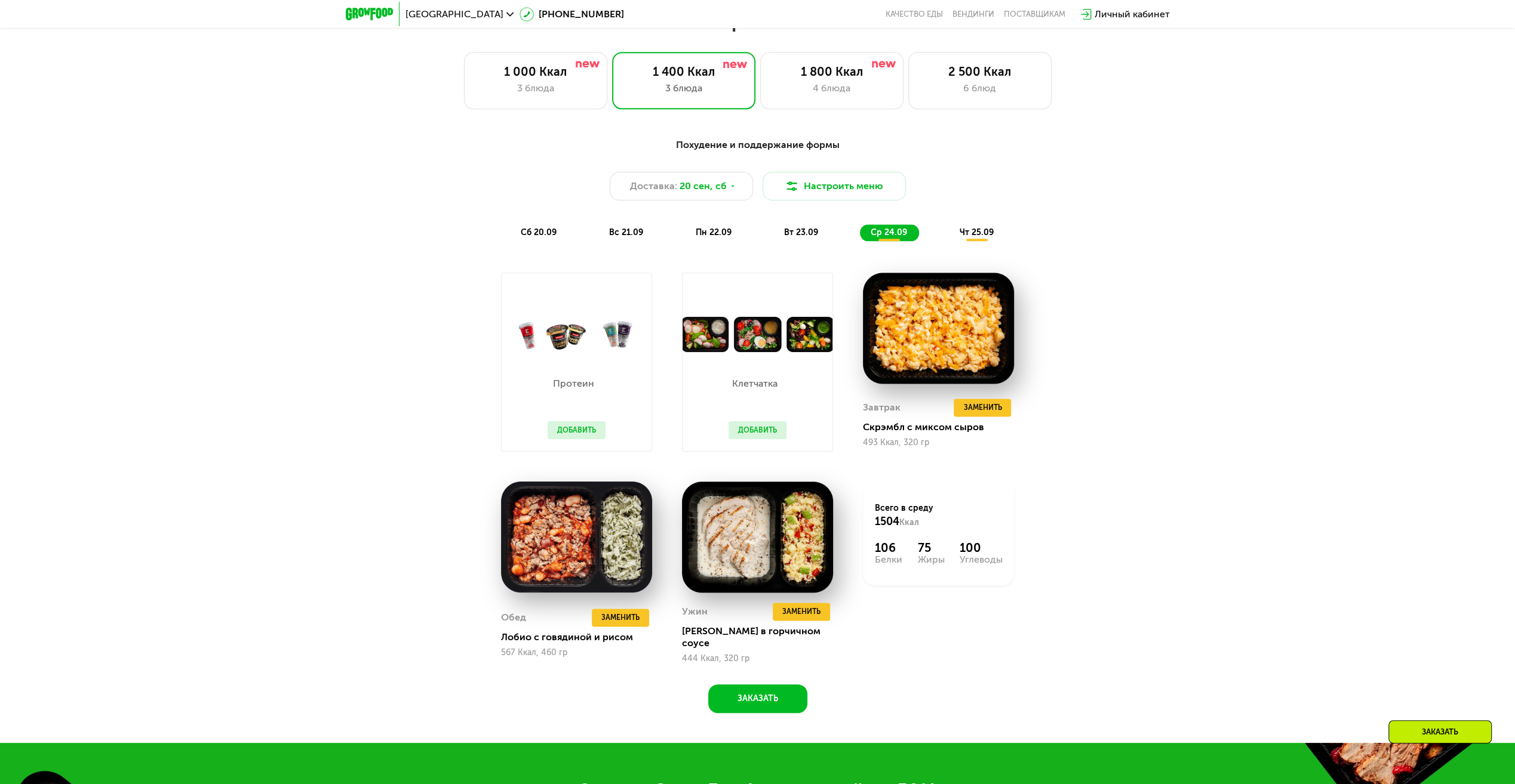
click at [959, 241] on div "чт 25.09" at bounding box center [978, 233] width 57 height 17
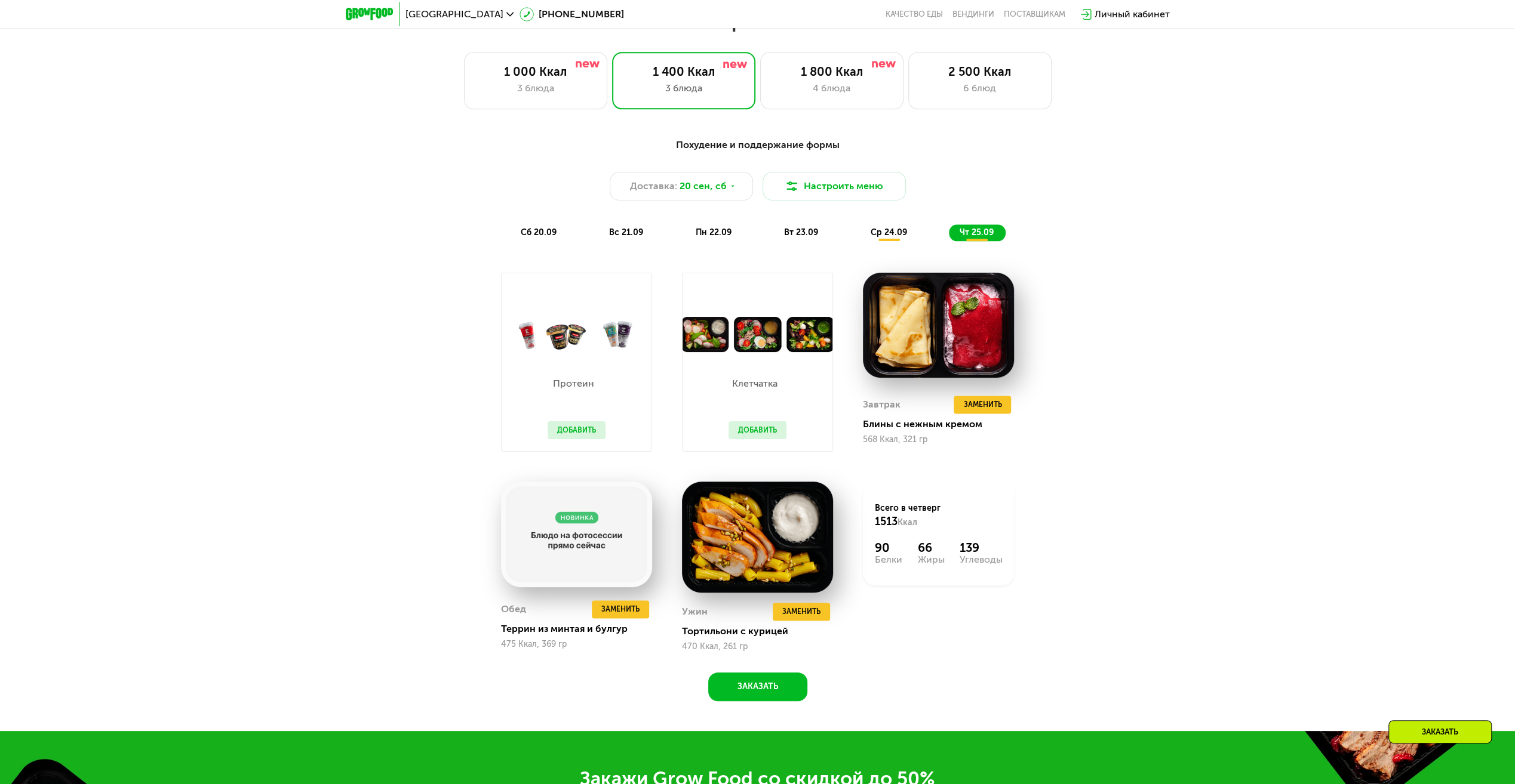
click at [962, 237] on span "чт 25.09" at bounding box center [977, 232] width 34 height 10
click at [909, 235] on div "ср 24.09" at bounding box center [889, 233] width 59 height 17
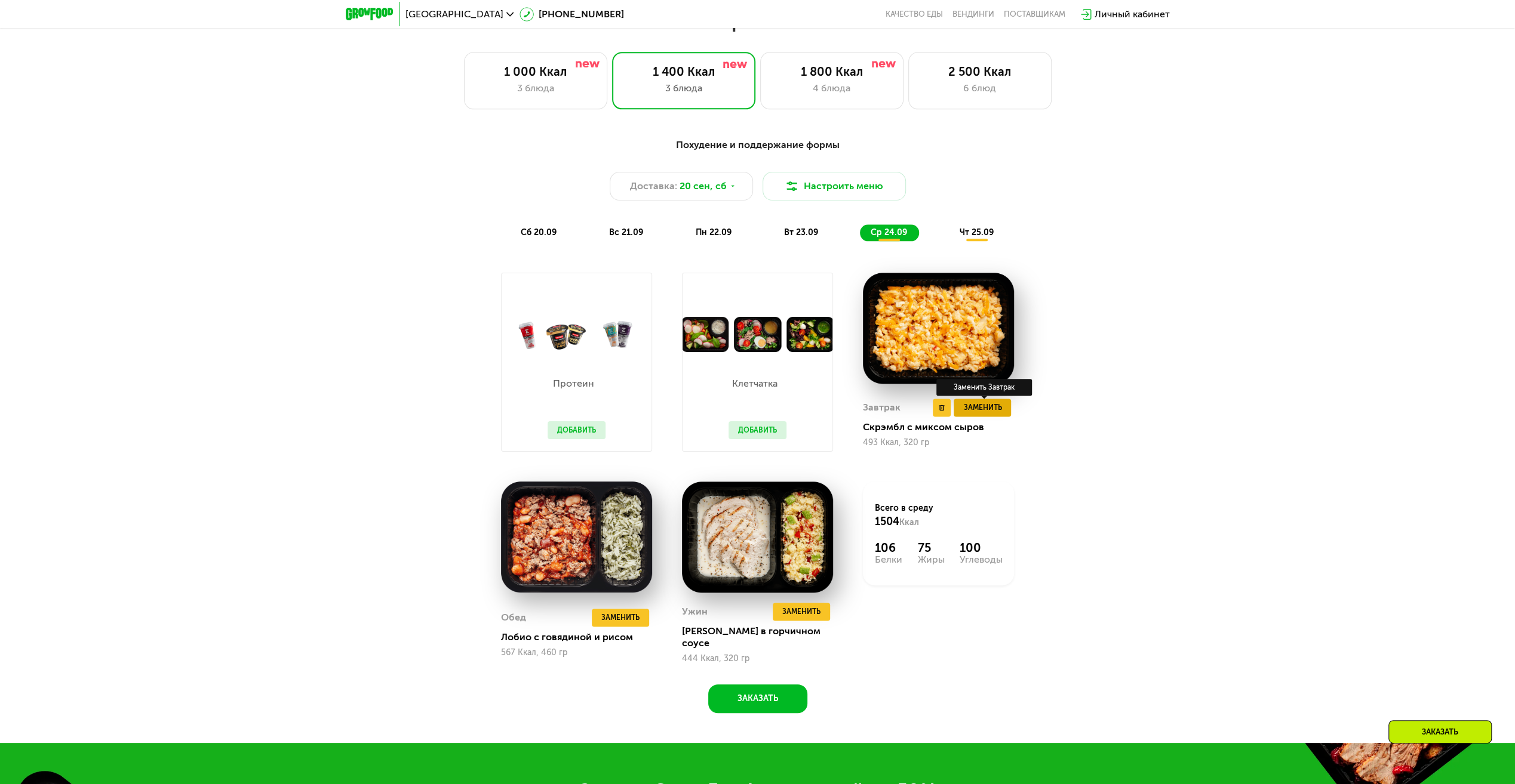
click at [974, 408] on span "Заменить" at bounding box center [982, 408] width 38 height 12
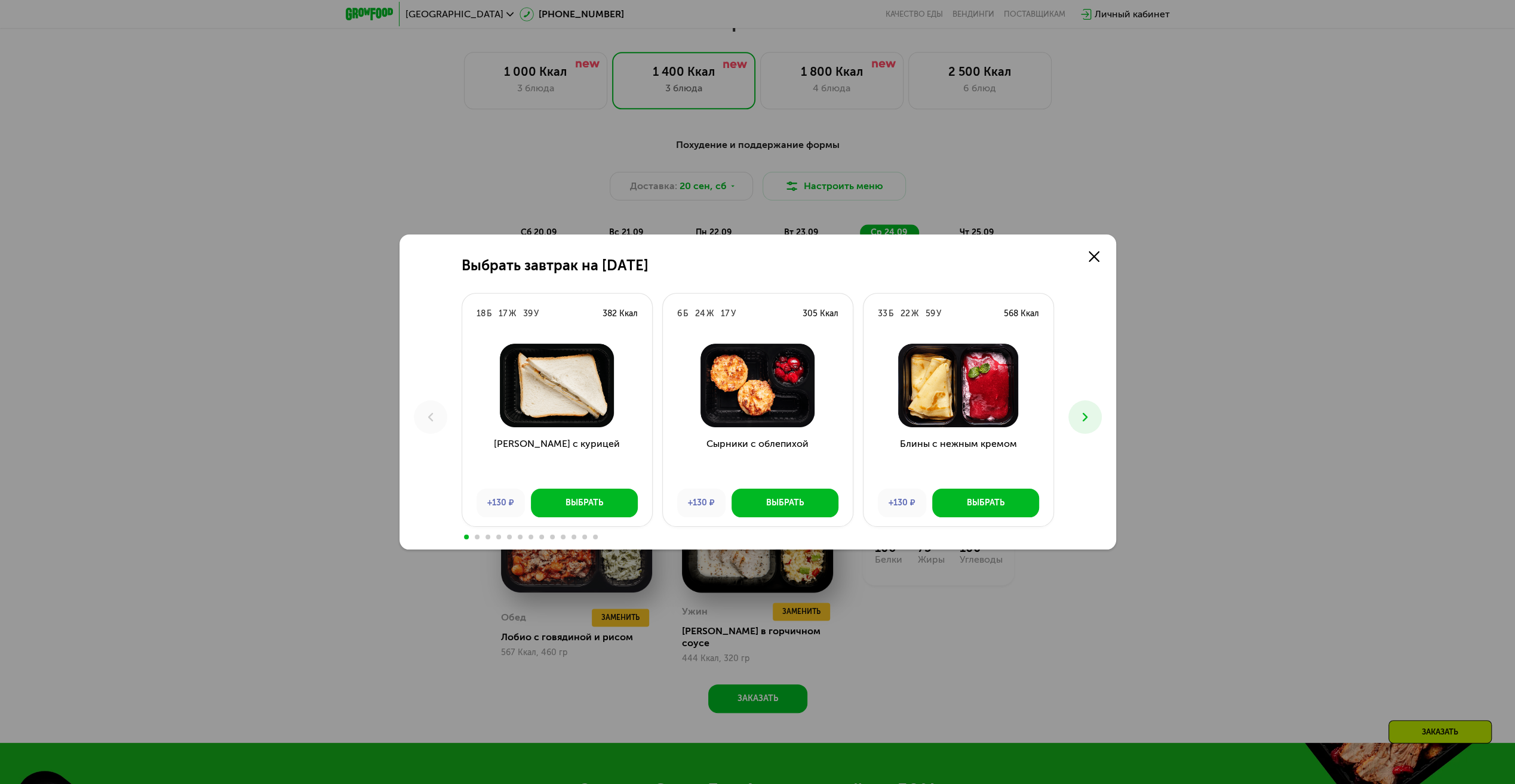
click at [596, 534] on div at bounding box center [758, 536] width 593 height 10
click at [596, 538] on span at bounding box center [595, 536] width 5 height 5
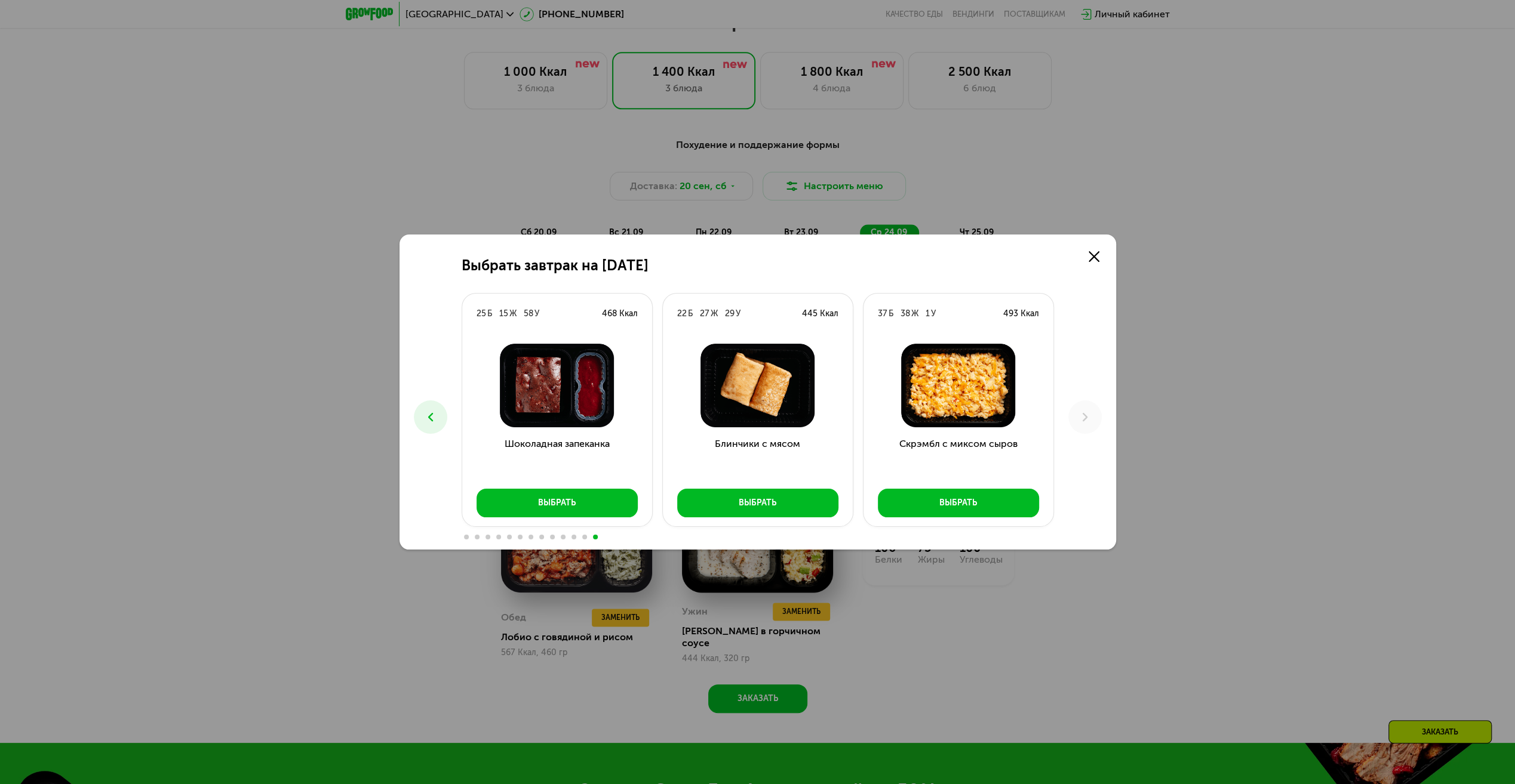
click at [585, 538] on span at bounding box center [584, 536] width 5 height 5
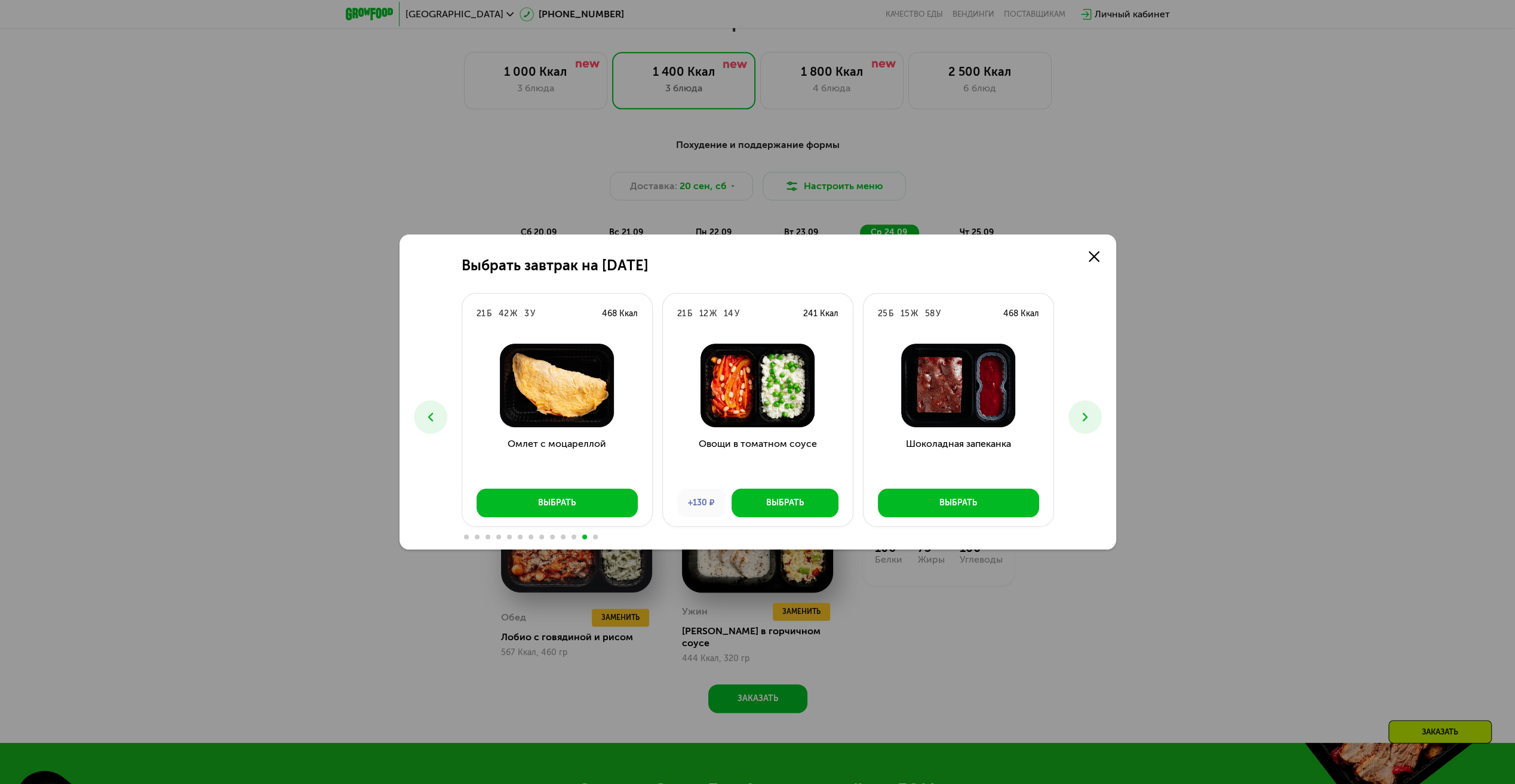
click at [574, 535] on span at bounding box center [574, 536] width 5 height 5
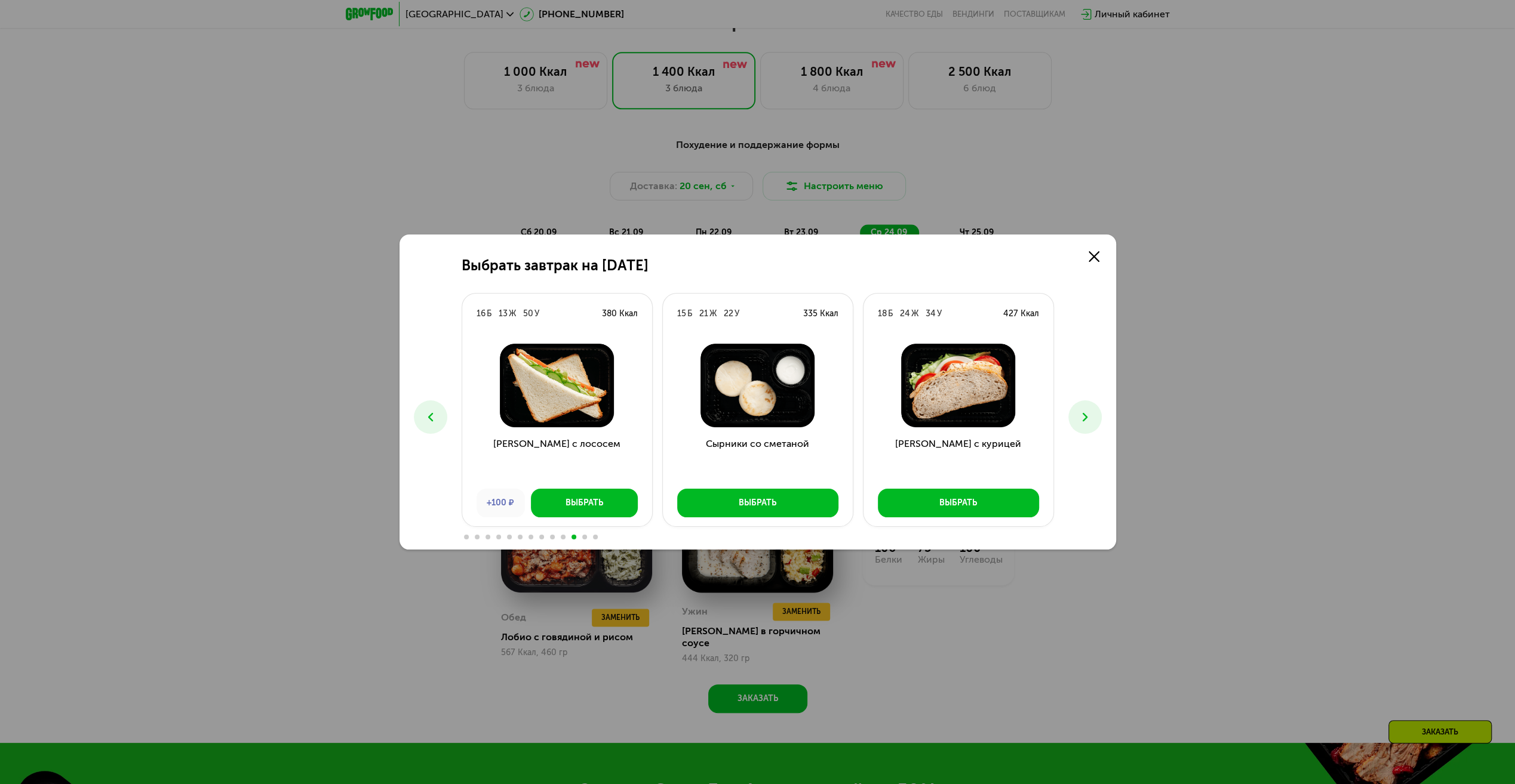
click at [562, 539] on span at bounding box center [562, 536] width 5 height 5
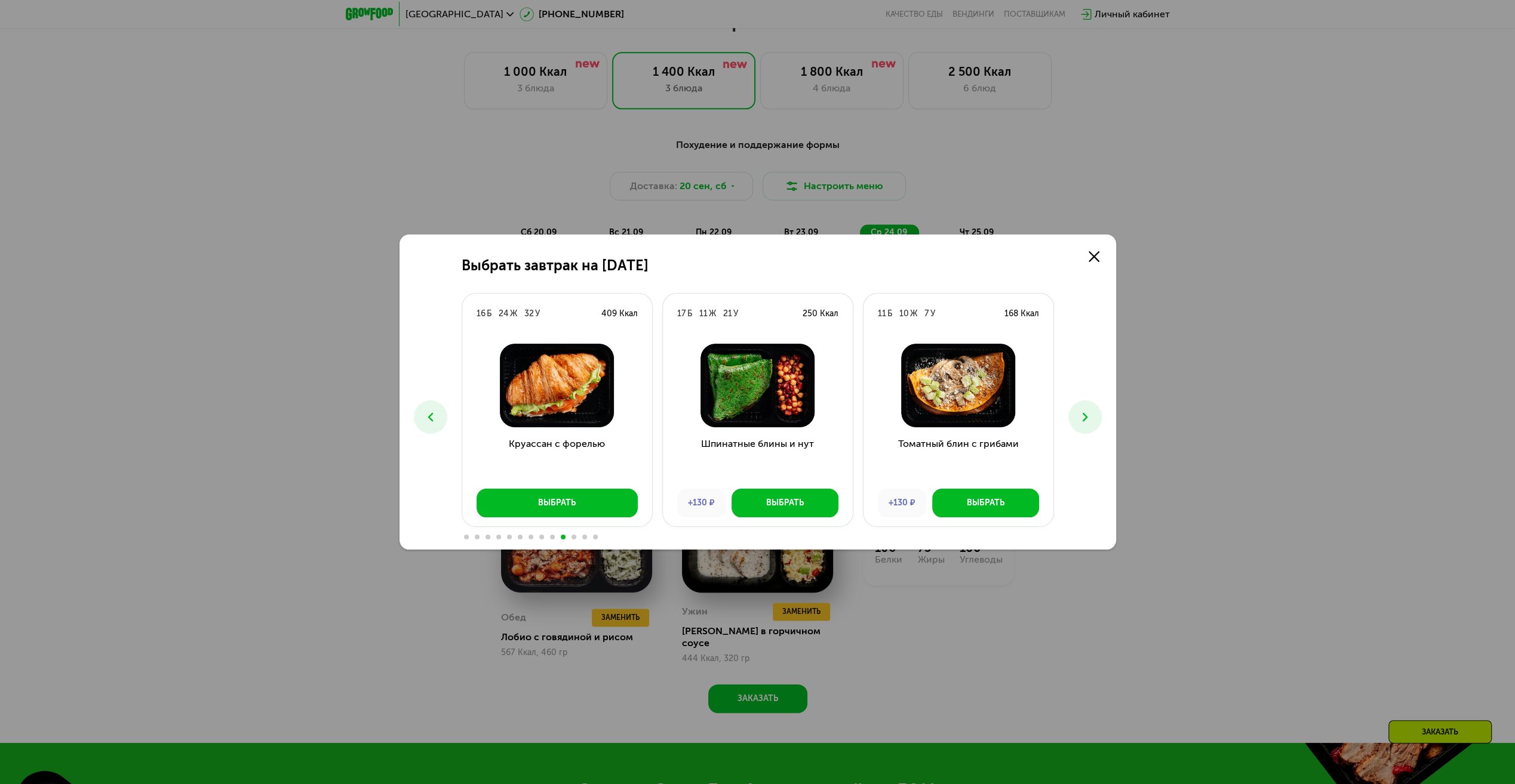
click at [554, 535] on span at bounding box center [552, 536] width 5 height 5
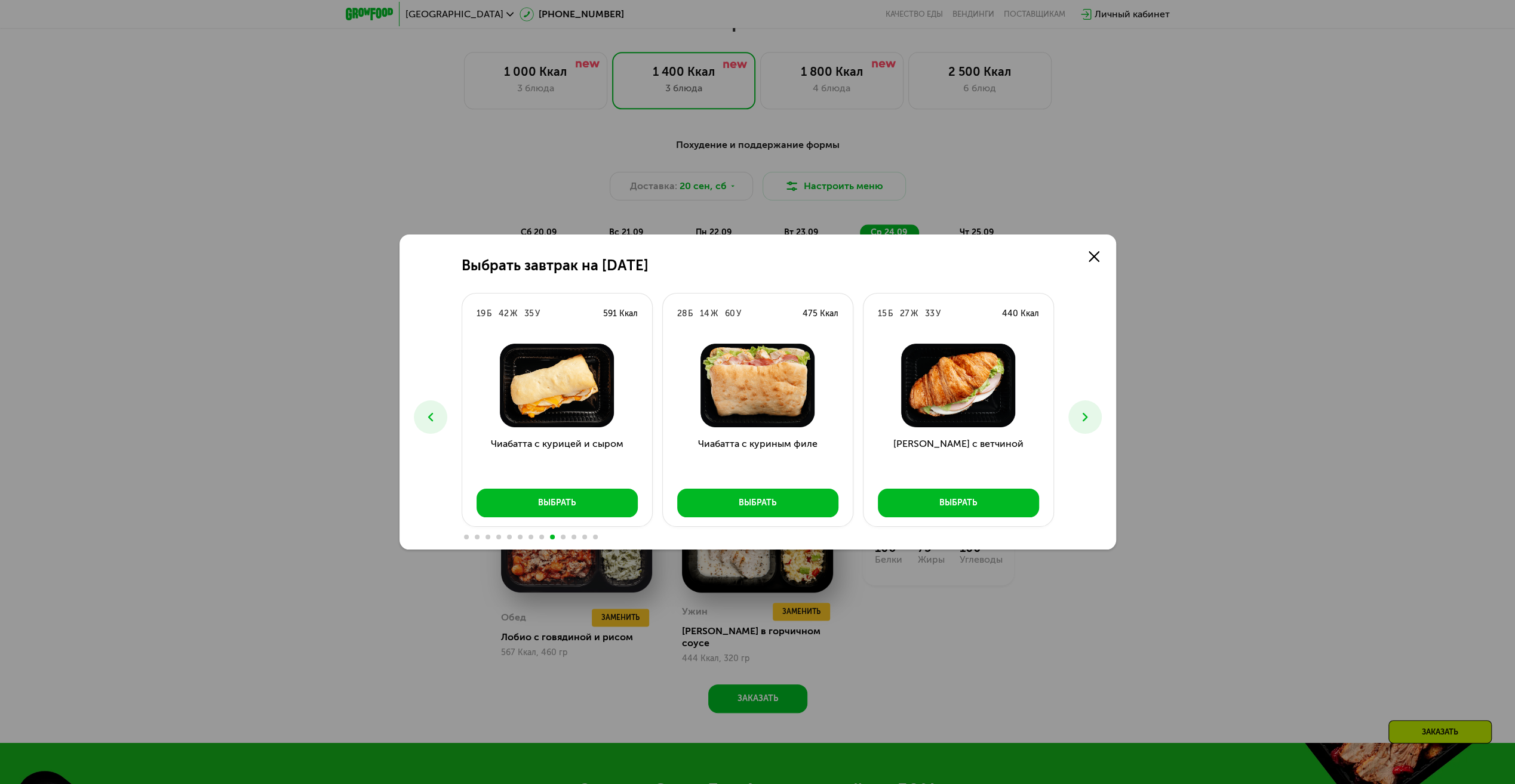
click at [541, 536] on span at bounding box center [541, 536] width 5 height 5
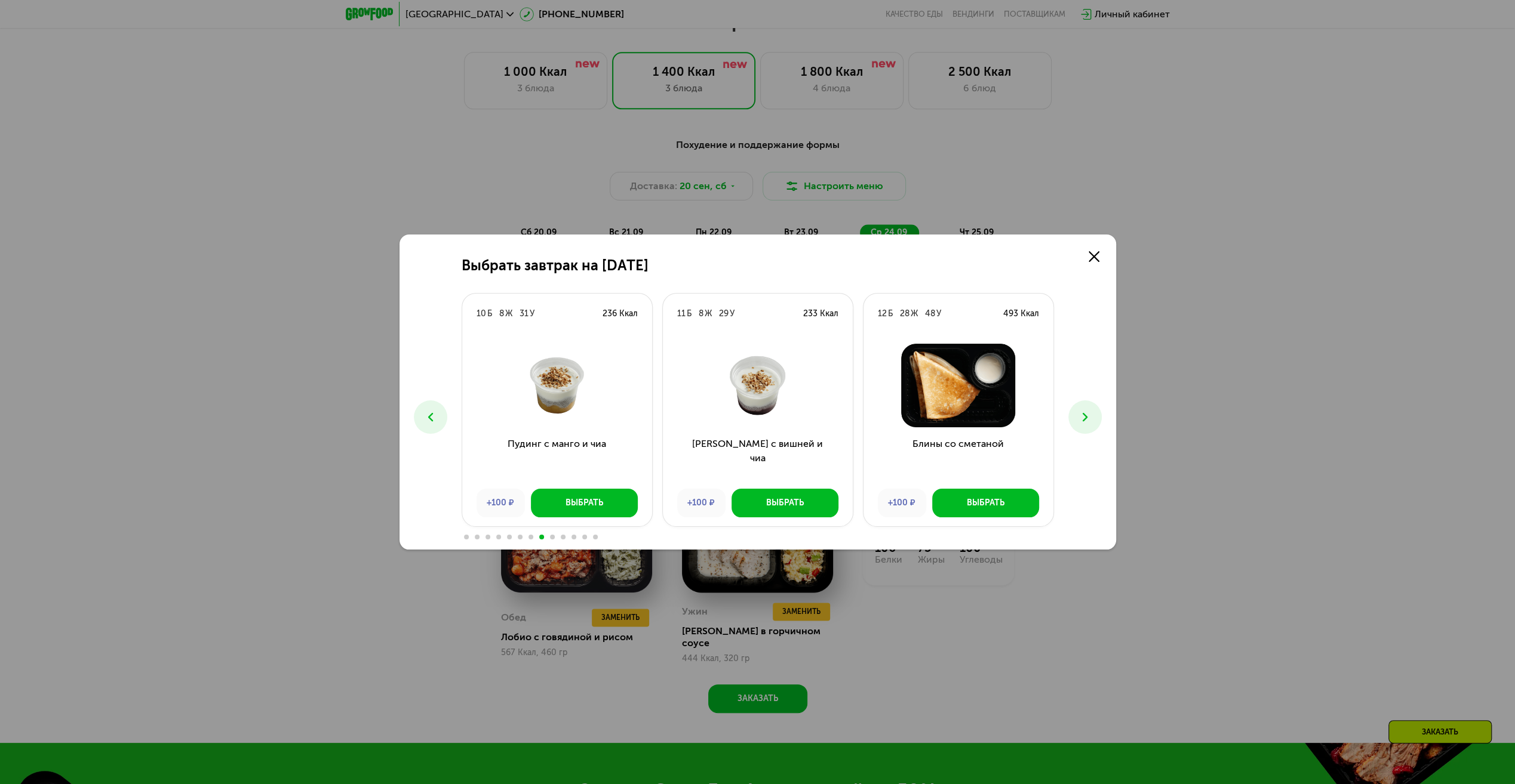
click at [529, 538] on span at bounding box center [531, 536] width 5 height 5
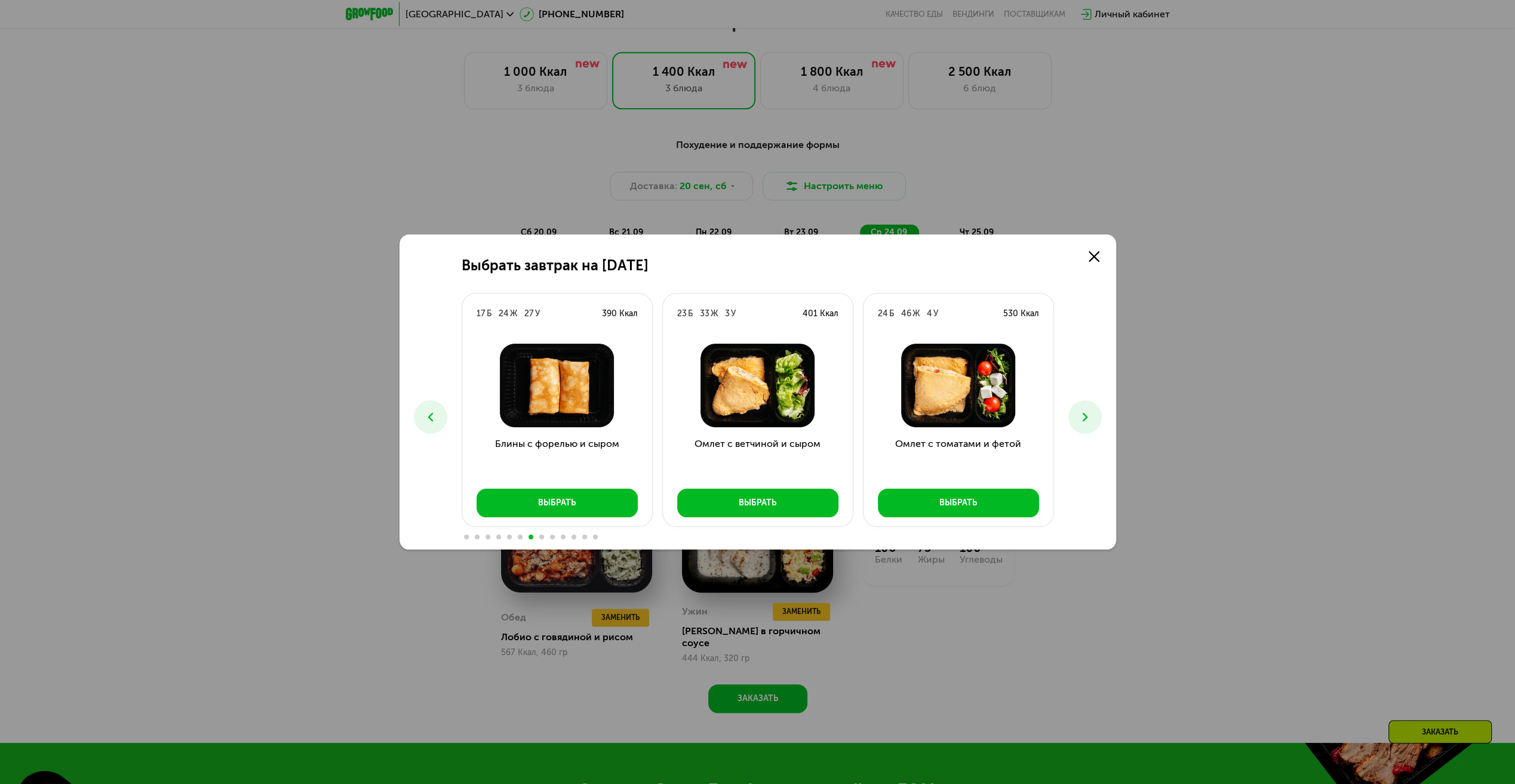
click at [519, 538] on span at bounding box center [519, 536] width 5 height 5
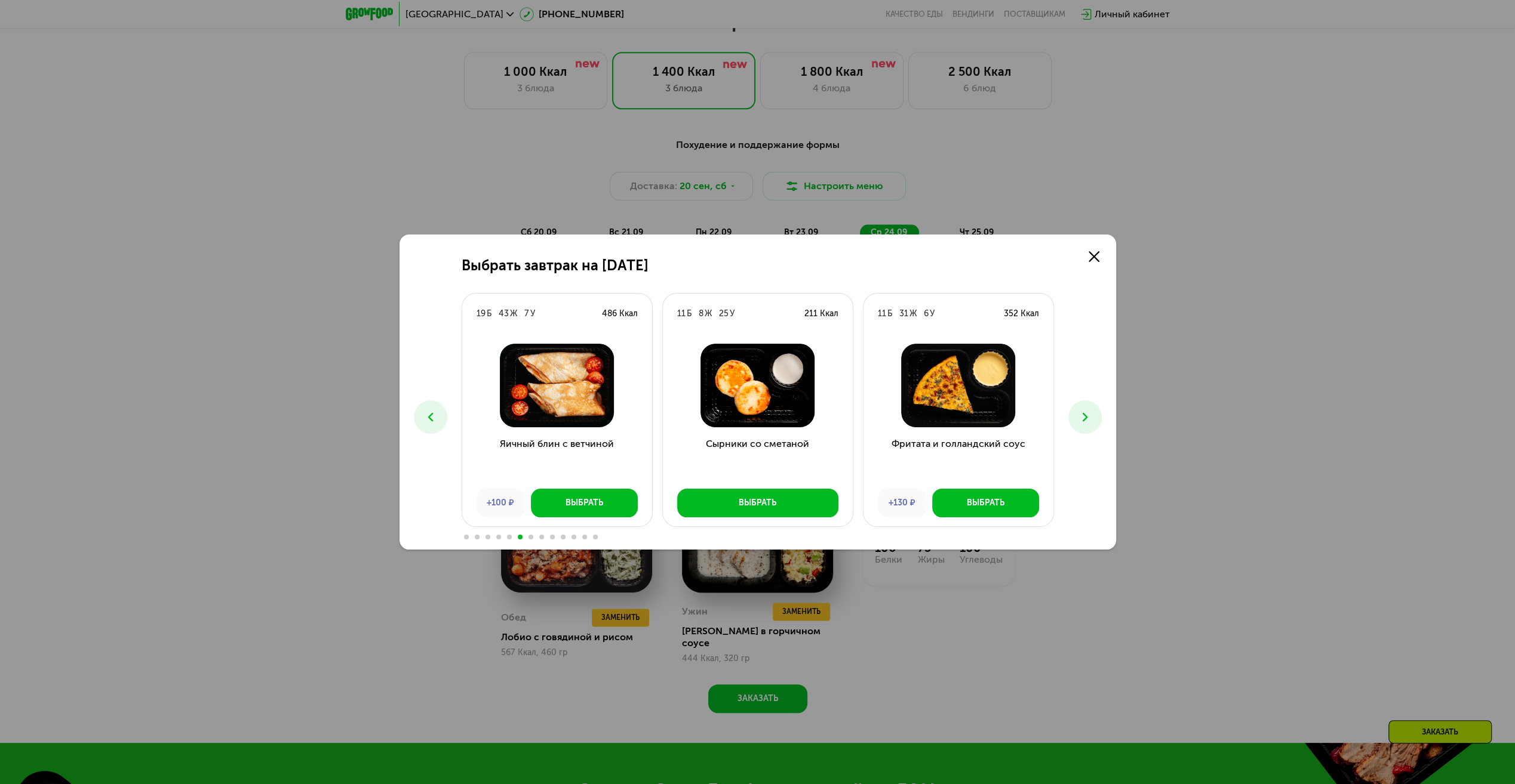
click at [509, 538] on span at bounding box center [509, 536] width 5 height 5
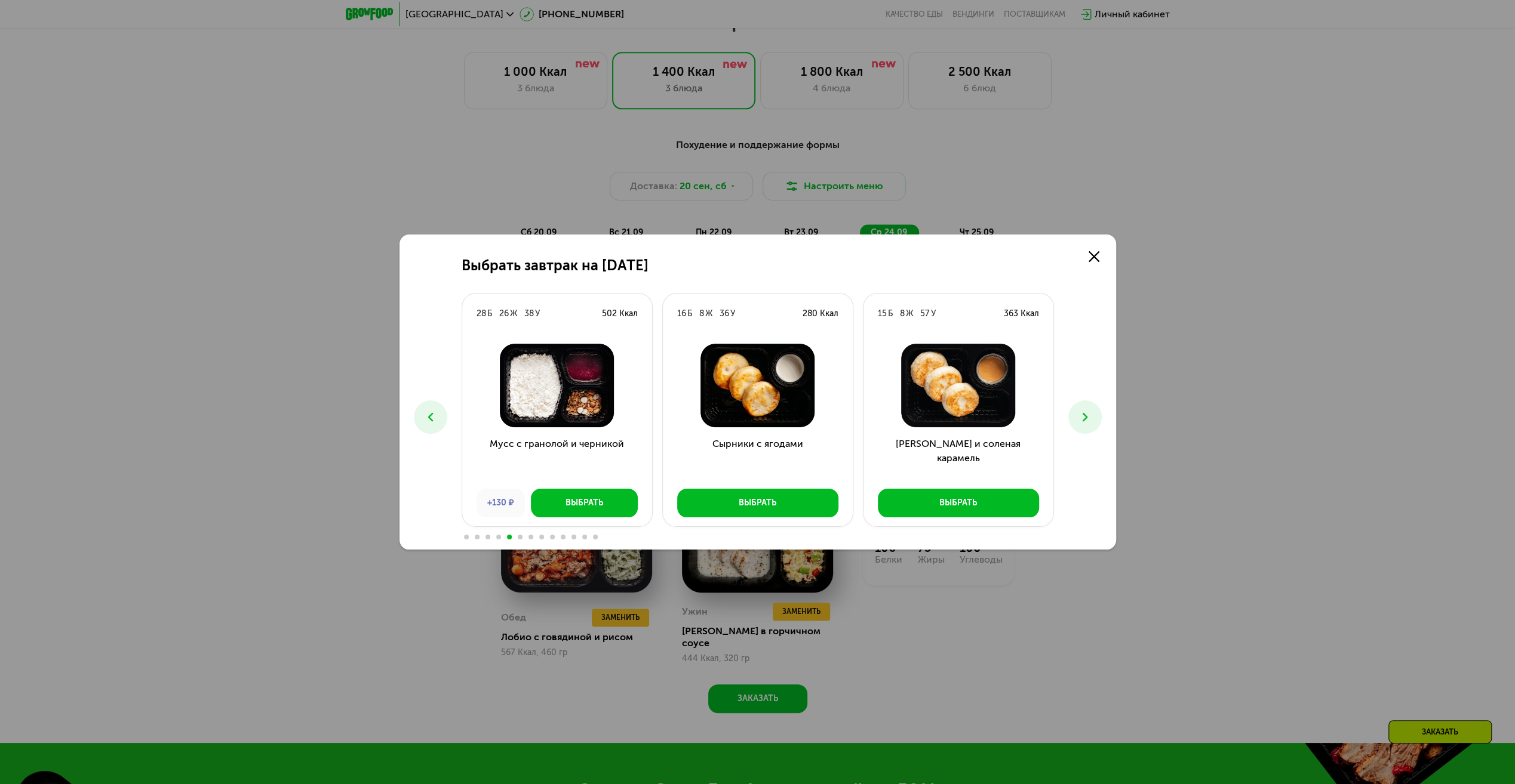
click at [498, 536] on span at bounding box center [498, 536] width 5 height 5
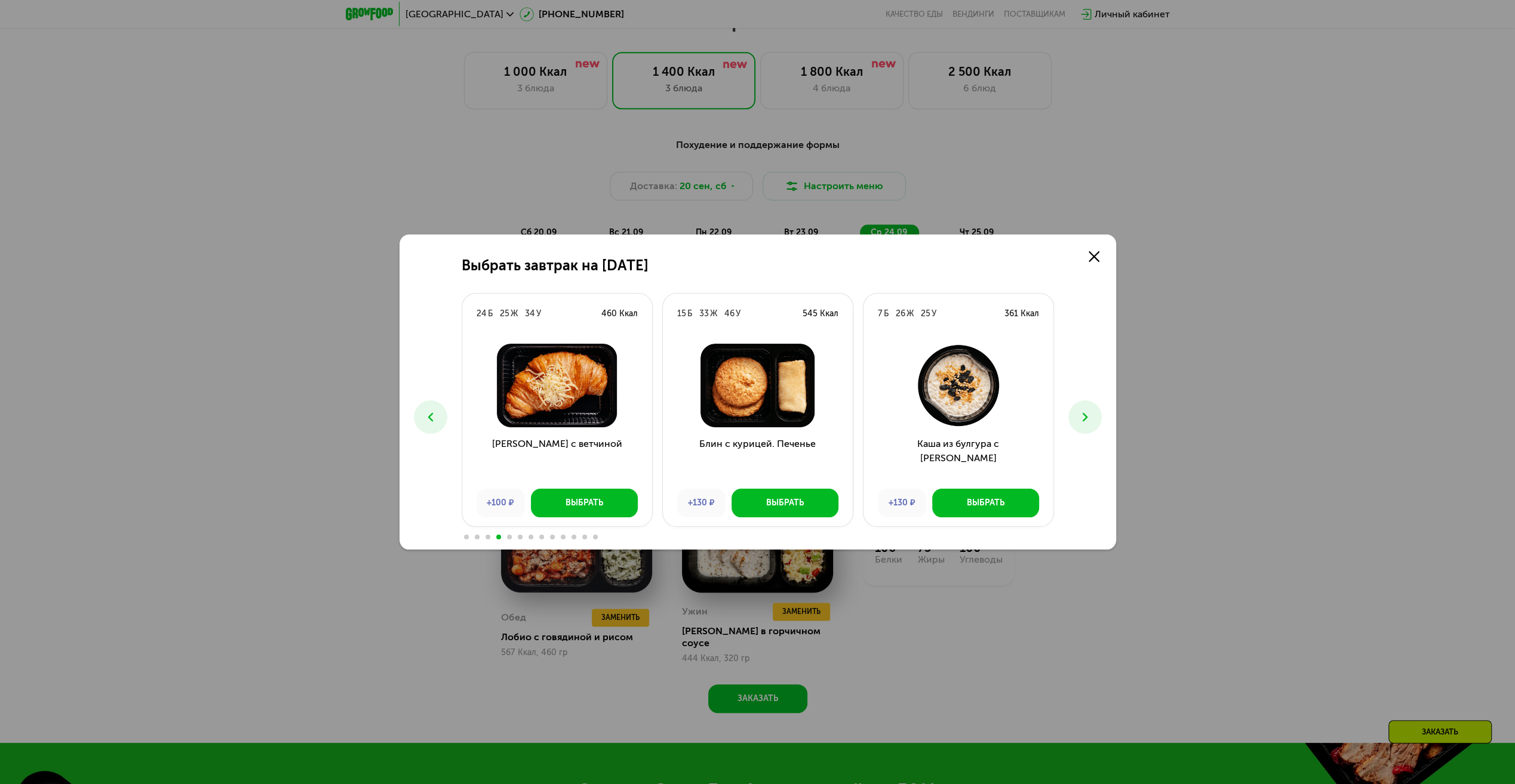
click at [489, 536] on span at bounding box center [487, 536] width 5 height 5
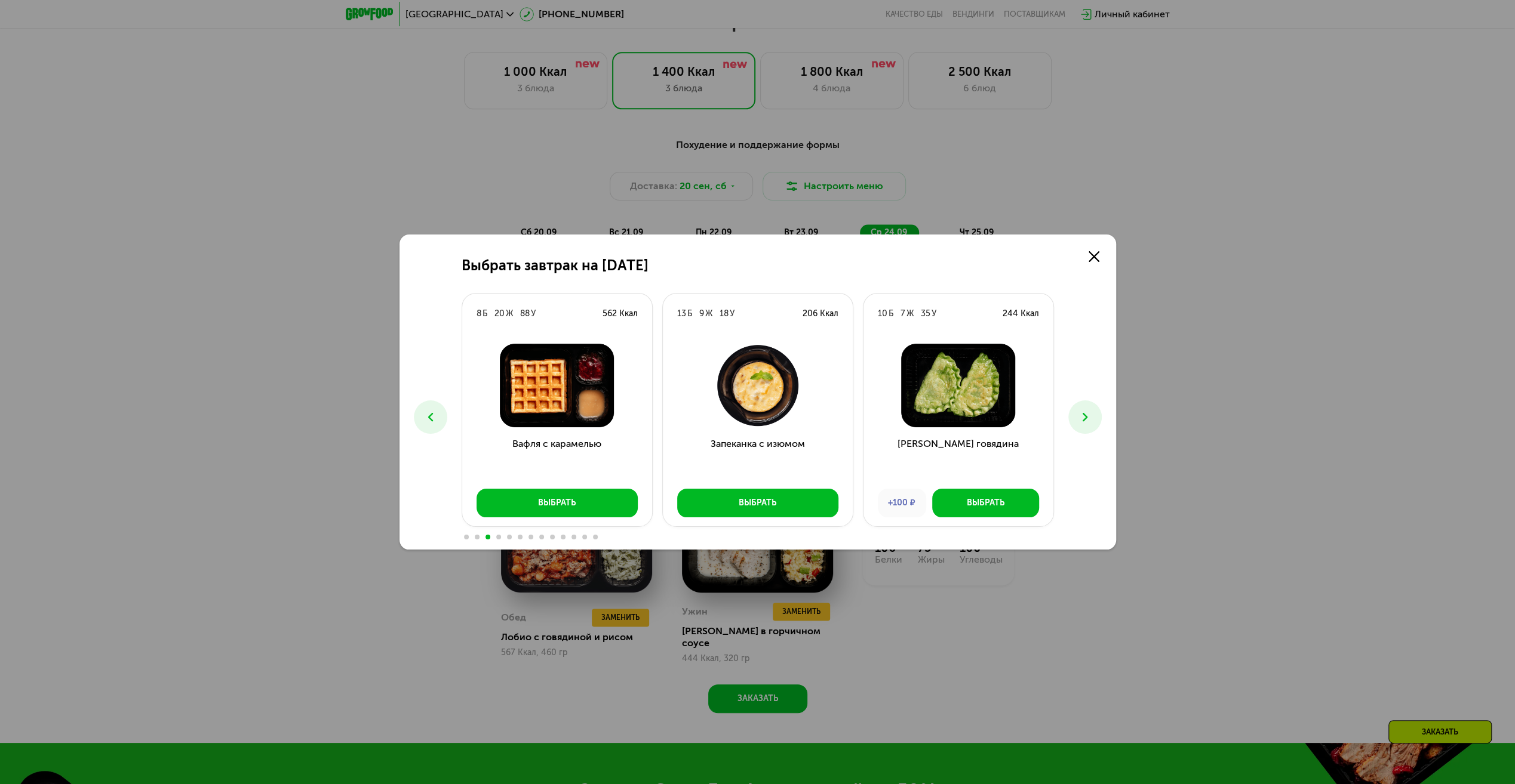
click at [477, 536] on span at bounding box center [476, 536] width 5 height 5
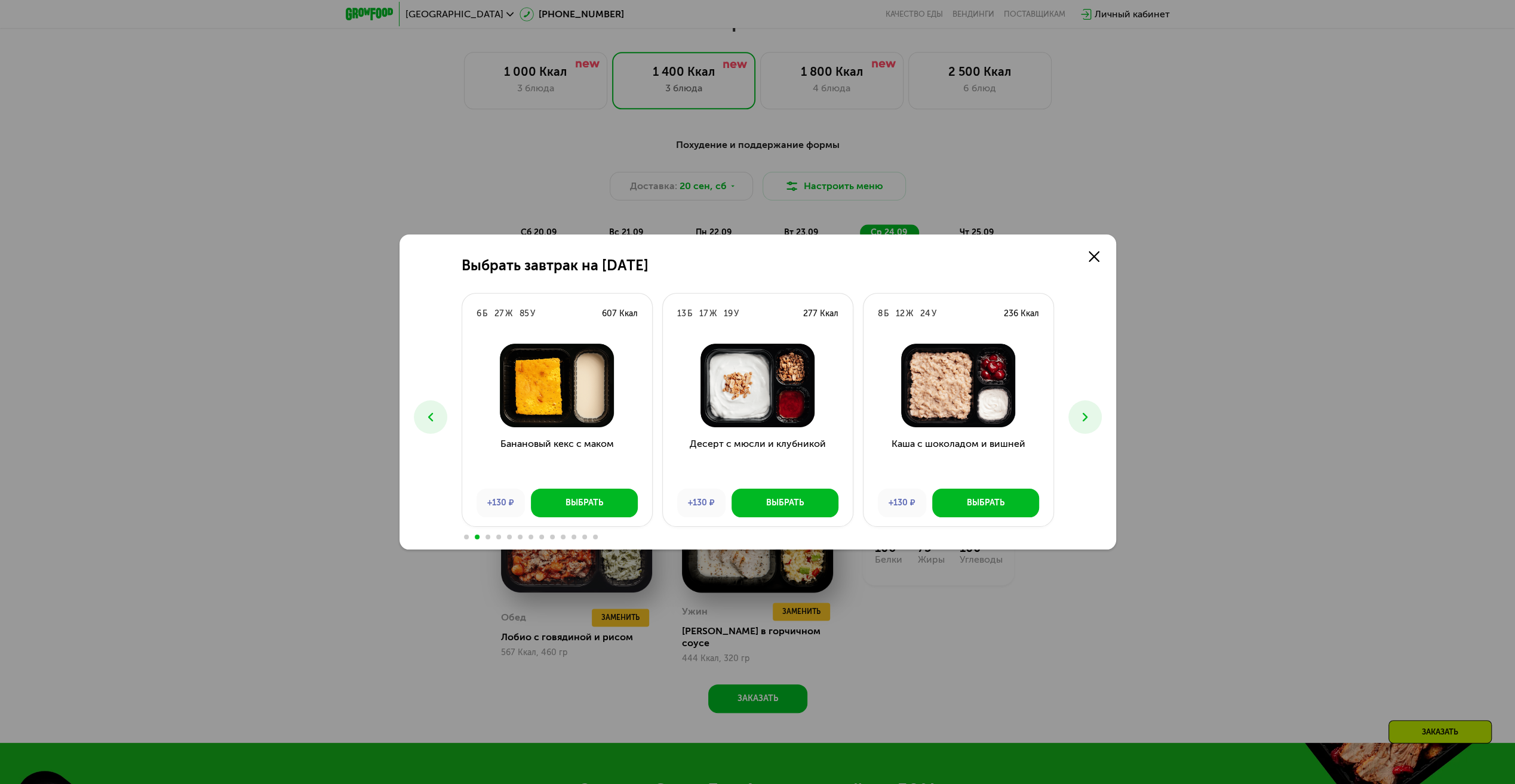
click at [466, 541] on div at bounding box center [758, 536] width 593 height 10
click at [464, 539] on div at bounding box center [758, 536] width 593 height 10
click at [464, 538] on span at bounding box center [466, 536] width 5 height 5
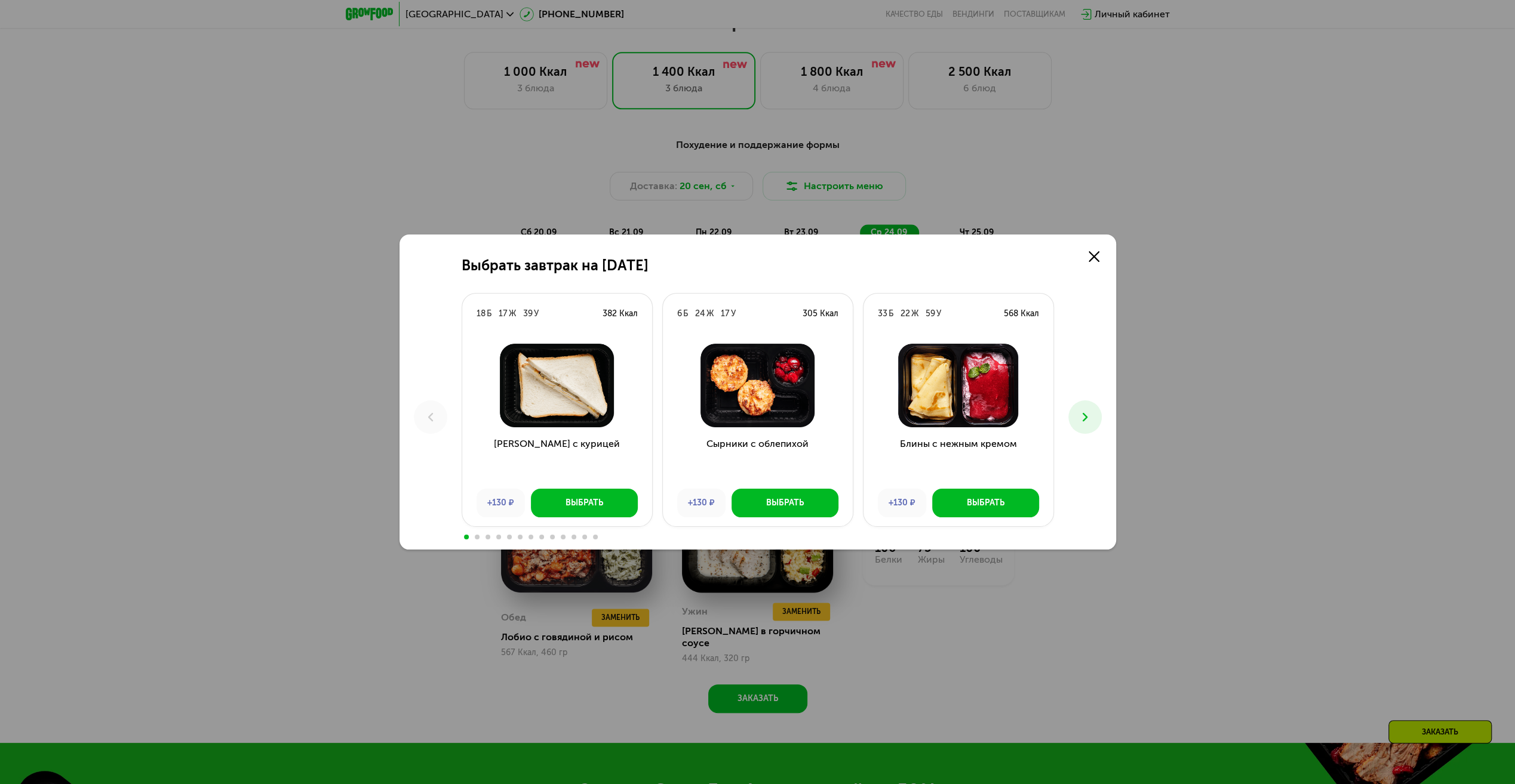
click at [595, 537] on span at bounding box center [595, 536] width 5 height 5
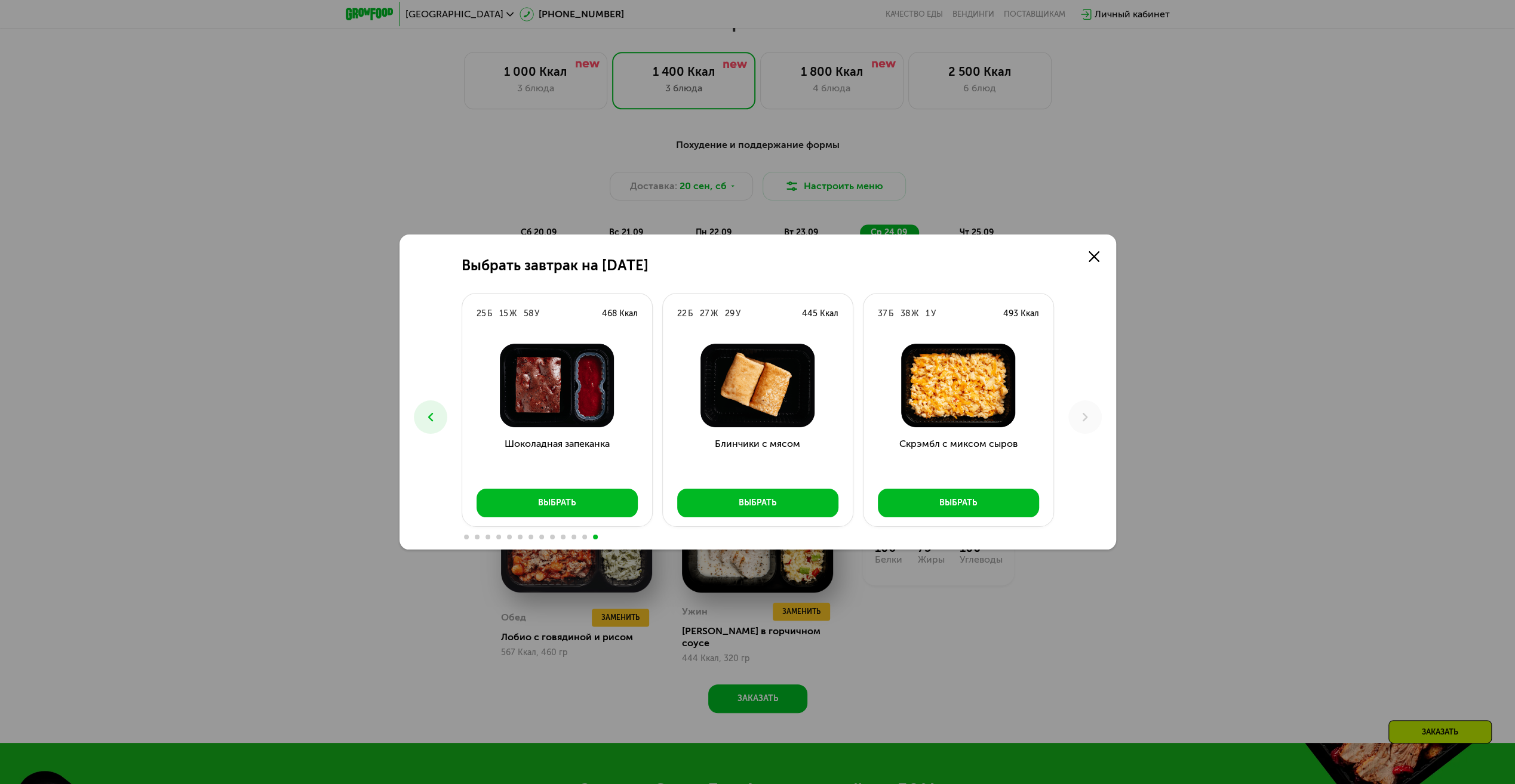
click at [584, 538] on span at bounding box center [584, 536] width 5 height 5
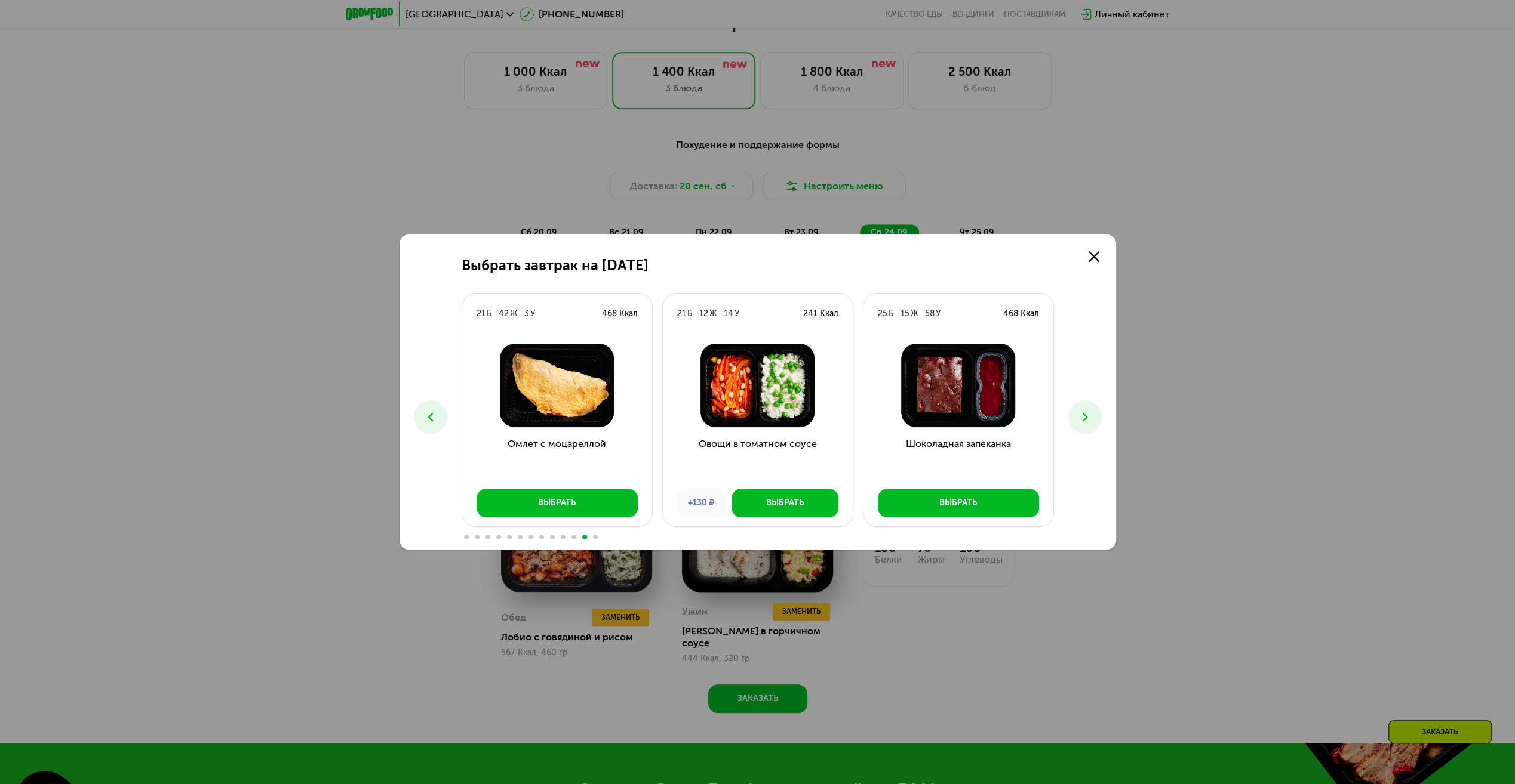
click at [571, 534] on div at bounding box center [758, 536] width 593 height 10
click at [576, 537] on div at bounding box center [758, 536] width 593 height 10
click at [576, 537] on div at bounding box center [758, 536] width 593 height 10
click at [576, 538] on div at bounding box center [758, 536] width 593 height 10
click at [574, 538] on span at bounding box center [574, 536] width 5 height 5
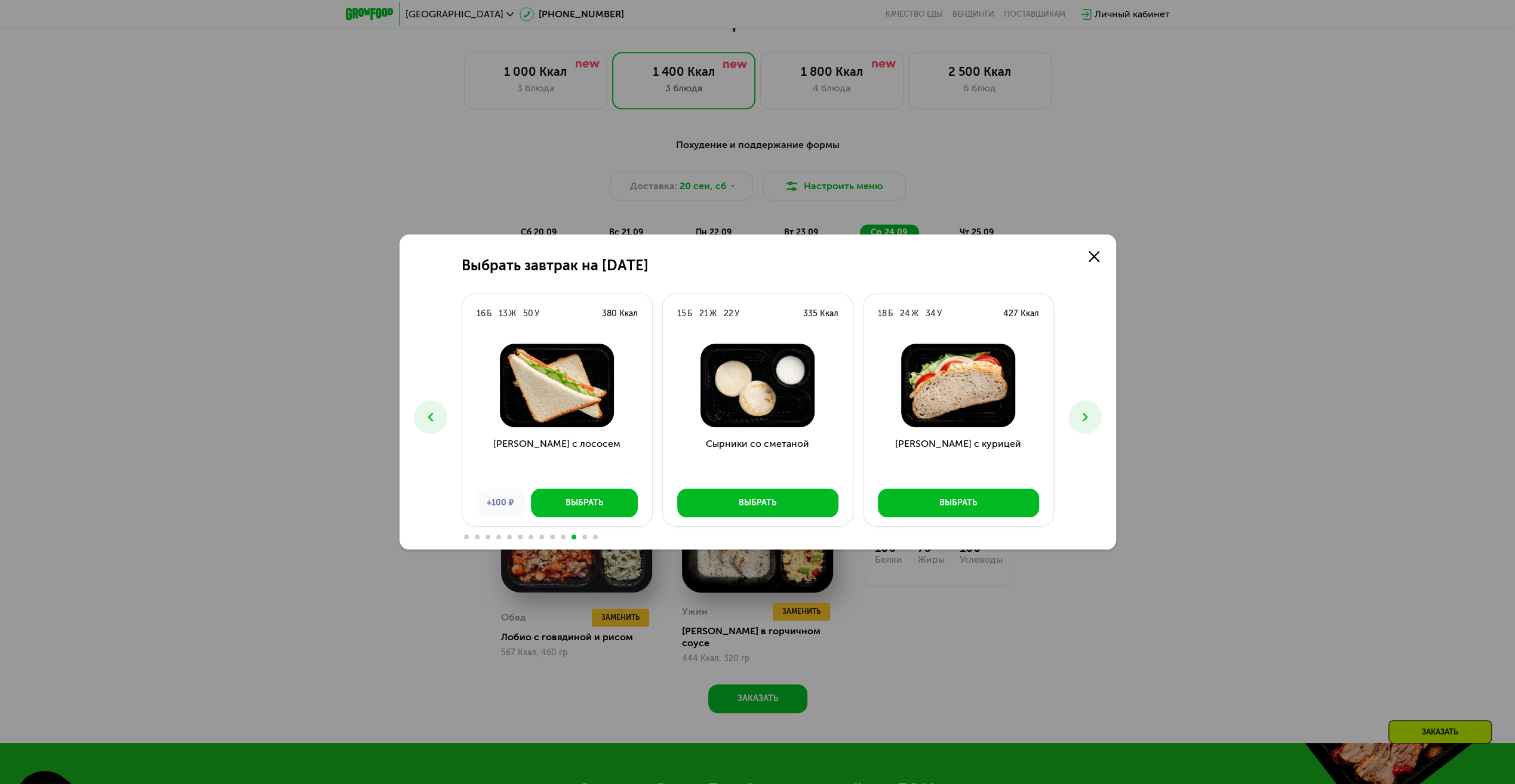
click at [562, 536] on span at bounding box center [562, 536] width 5 height 5
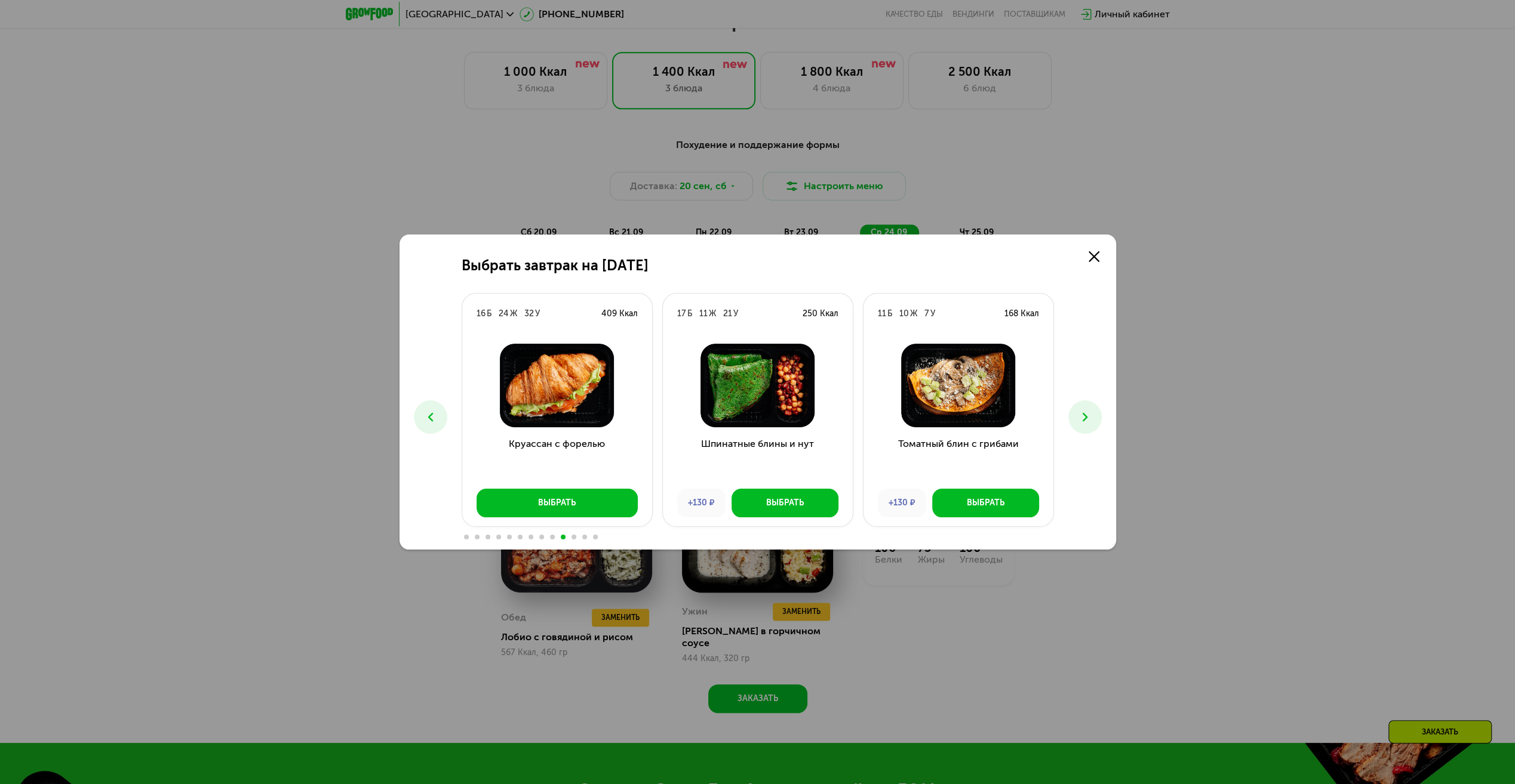
click at [553, 533] on div at bounding box center [758, 536] width 593 height 10
click at [553, 537] on span at bounding box center [552, 536] width 5 height 5
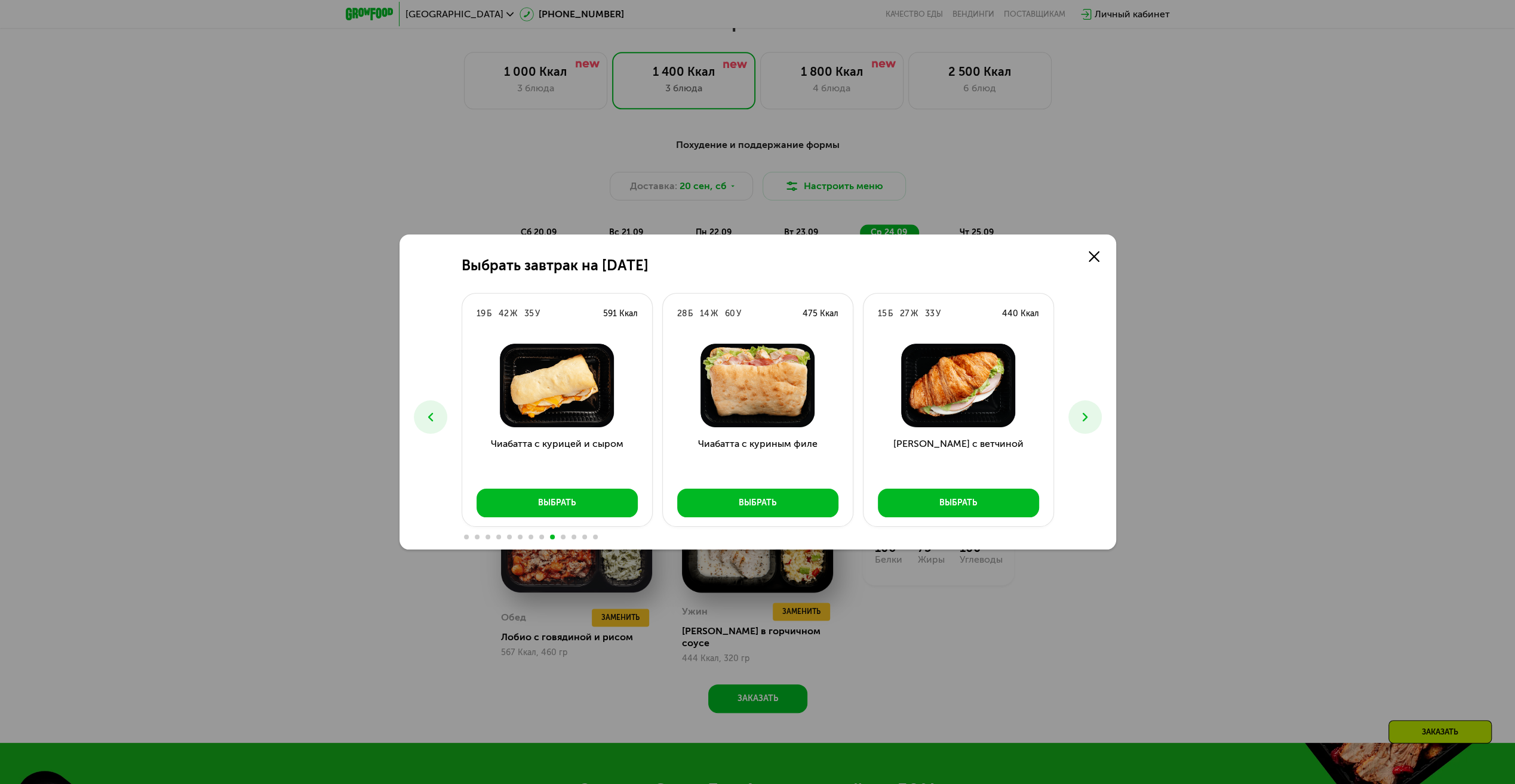
click at [541, 537] on span at bounding box center [541, 536] width 5 height 5
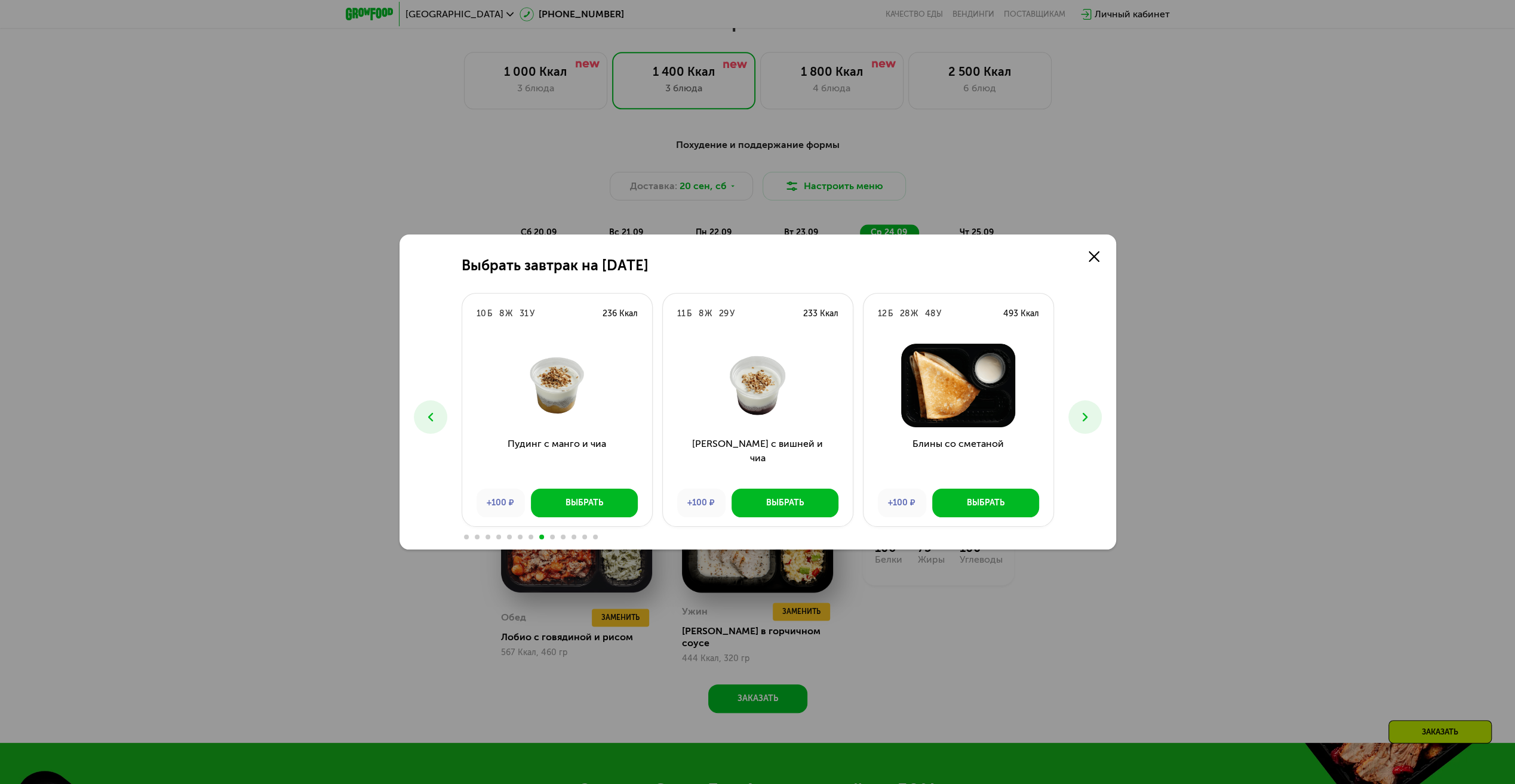
click at [532, 536] on span at bounding box center [531, 536] width 5 height 5
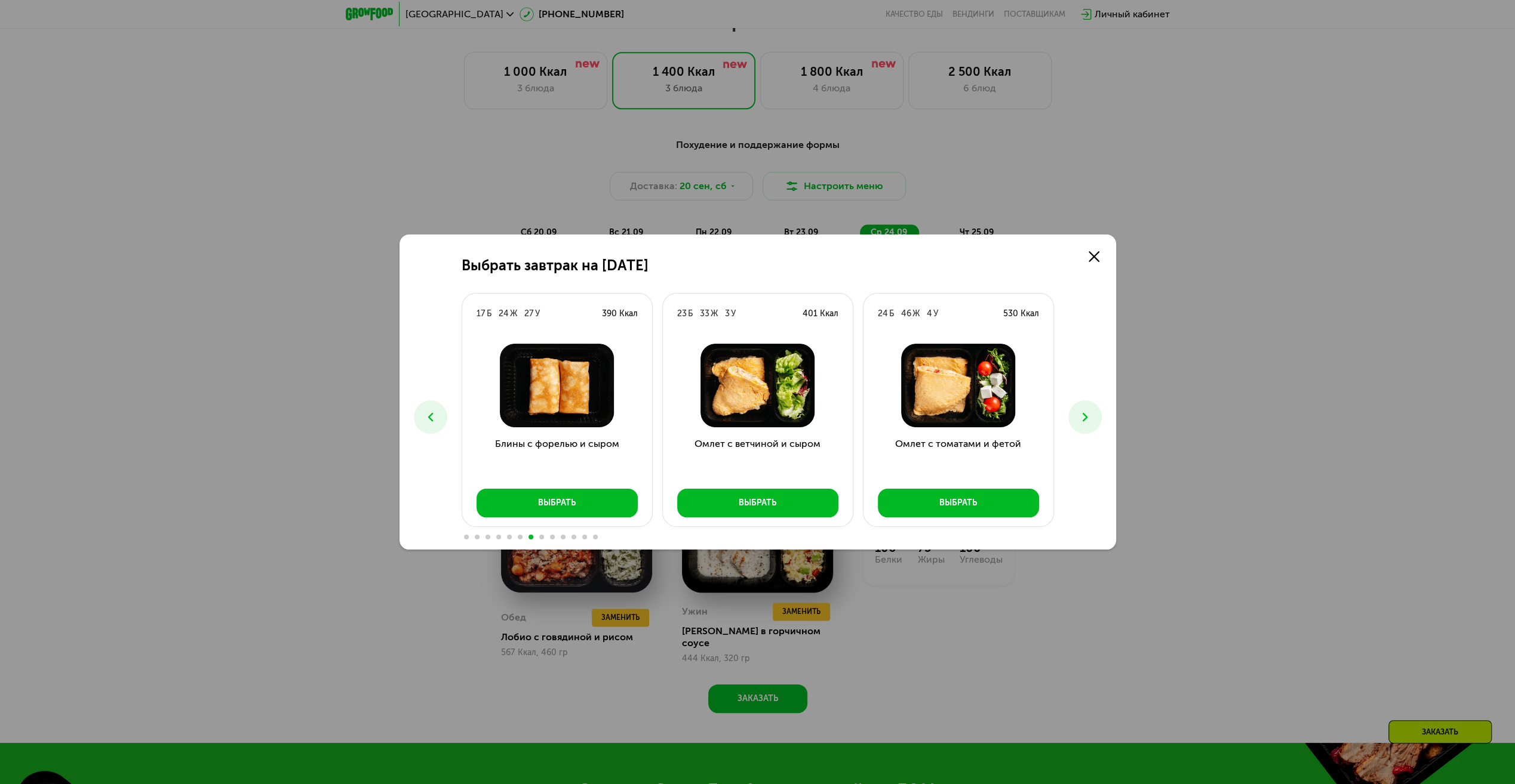
click at [520, 536] on span at bounding box center [519, 536] width 5 height 5
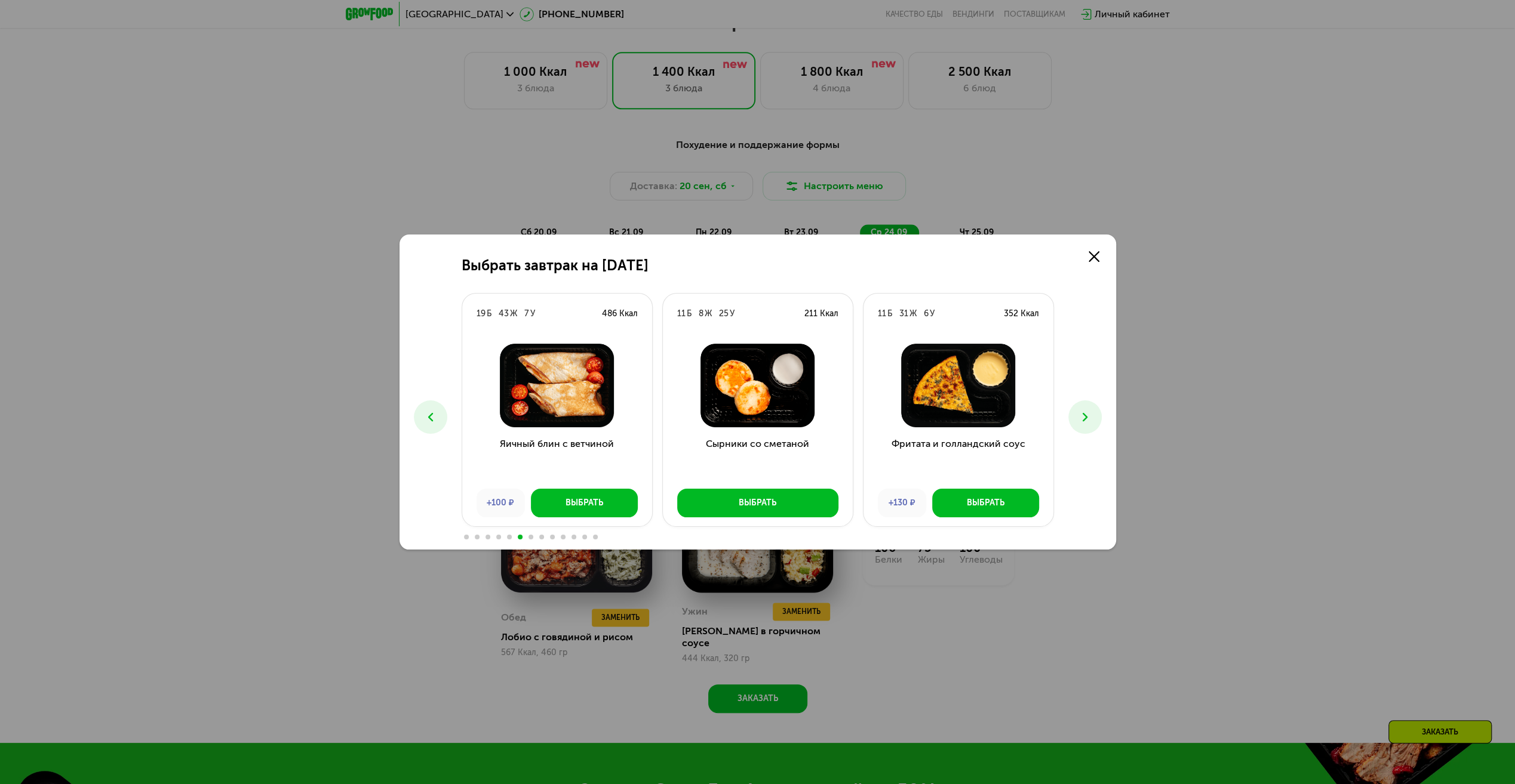
click at [582, 539] on div at bounding box center [758, 536] width 593 height 10
click at [582, 538] on span at bounding box center [584, 536] width 5 height 5
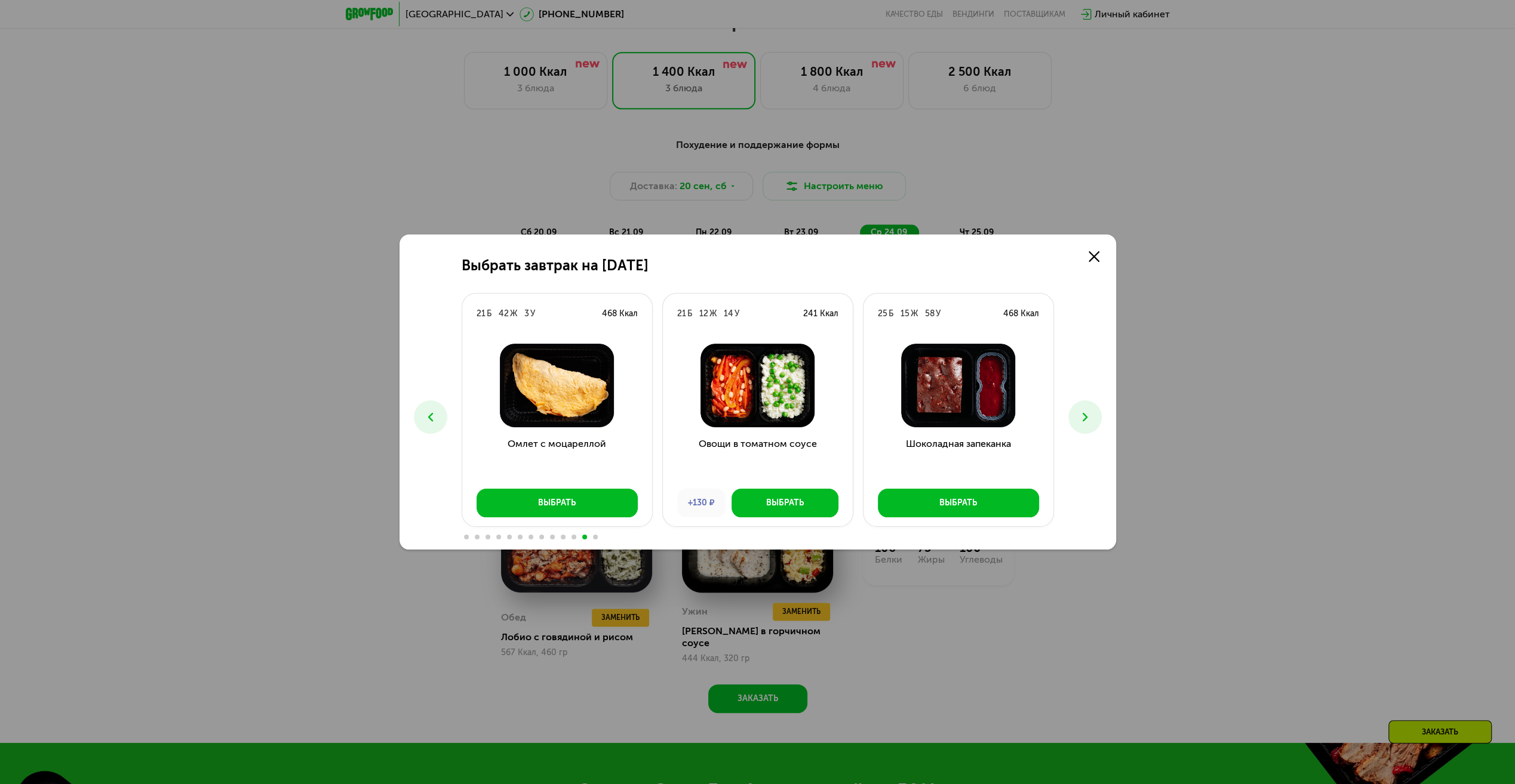
click at [593, 537] on span at bounding box center [595, 536] width 5 height 5
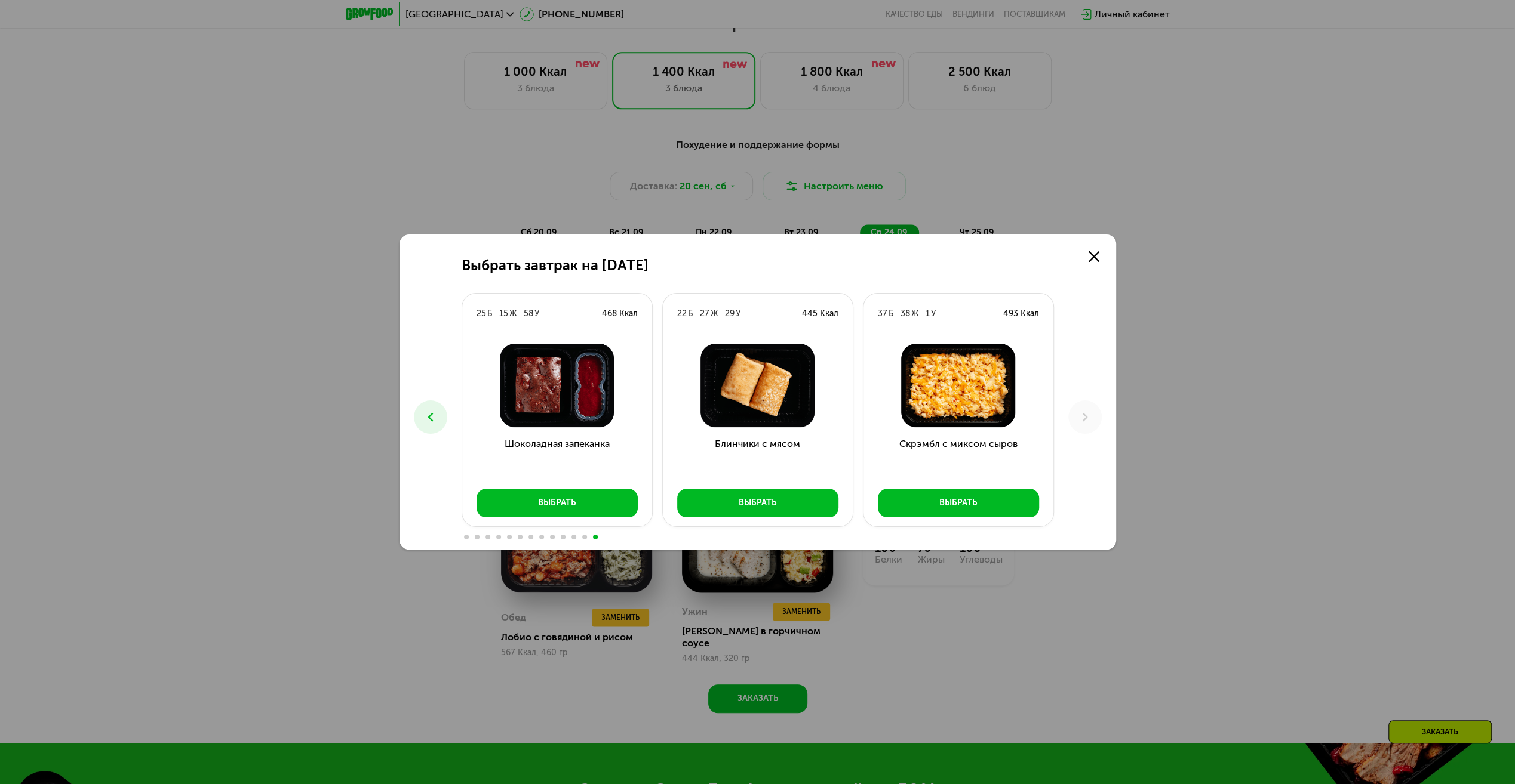
click at [572, 536] on span at bounding box center [574, 536] width 5 height 5
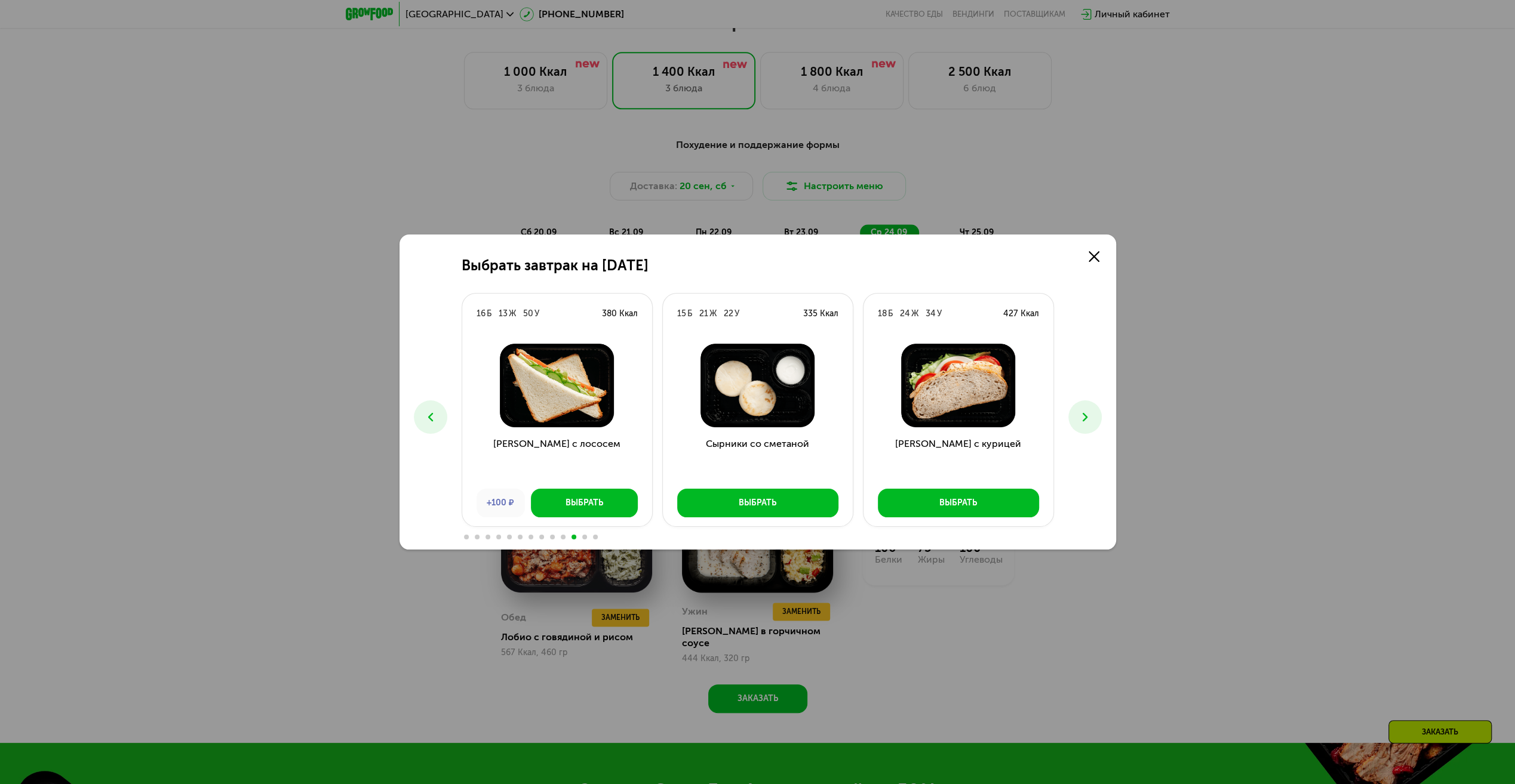
click at [532, 537] on span at bounding box center [531, 536] width 5 height 5
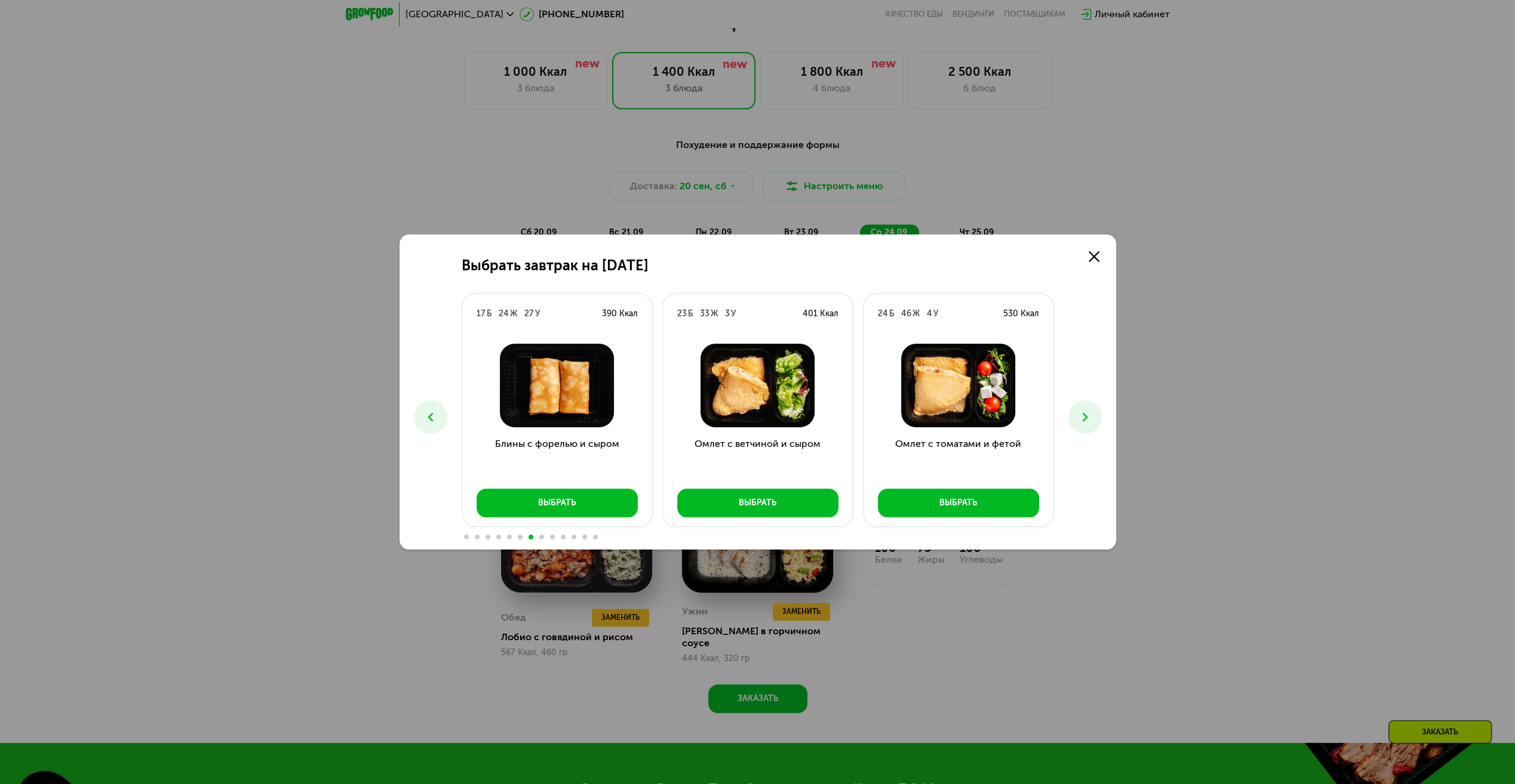
click at [517, 539] on div at bounding box center [758, 536] width 593 height 10
click at [517, 538] on span at bounding box center [519, 536] width 5 height 5
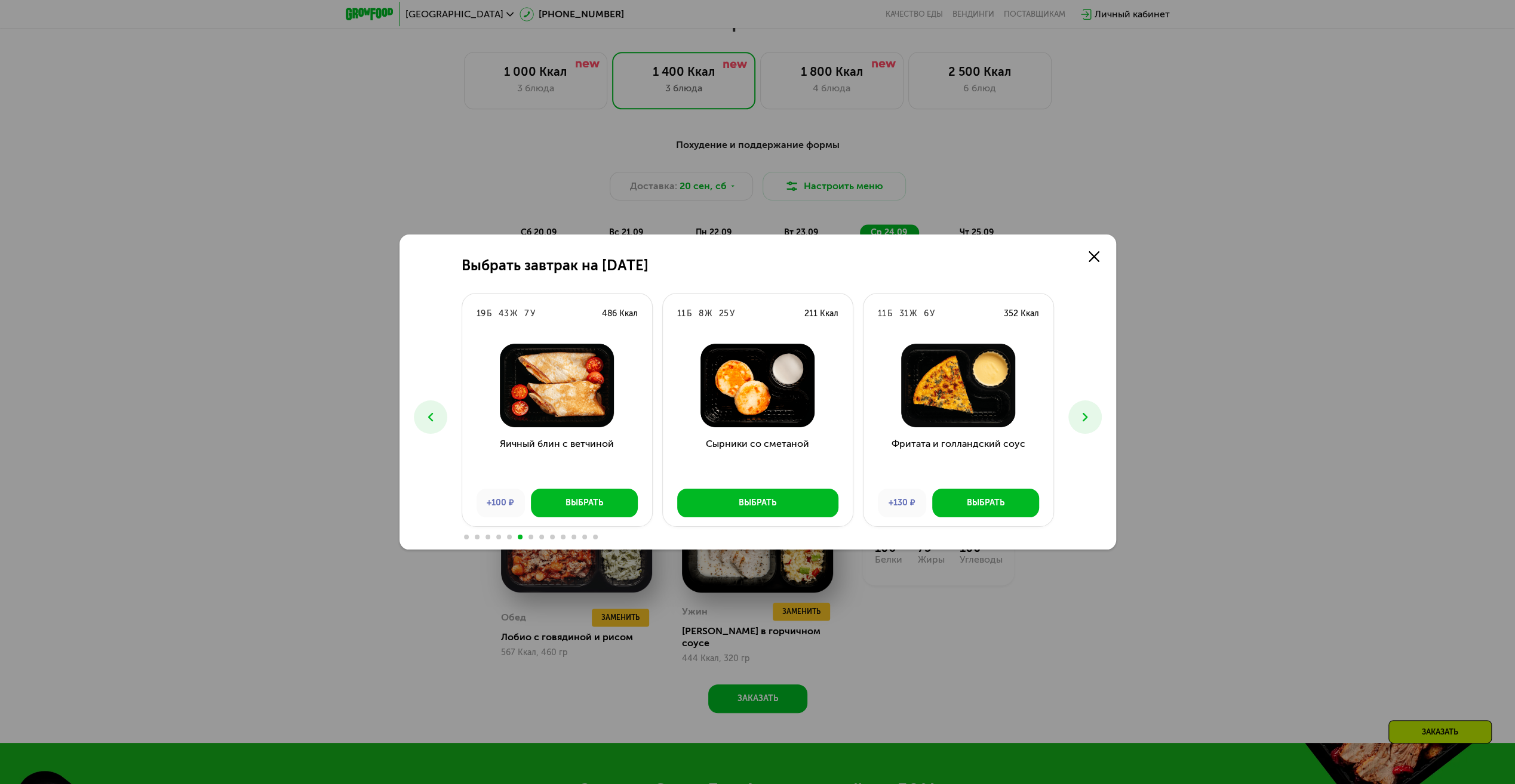
click at [508, 538] on span at bounding box center [509, 536] width 5 height 5
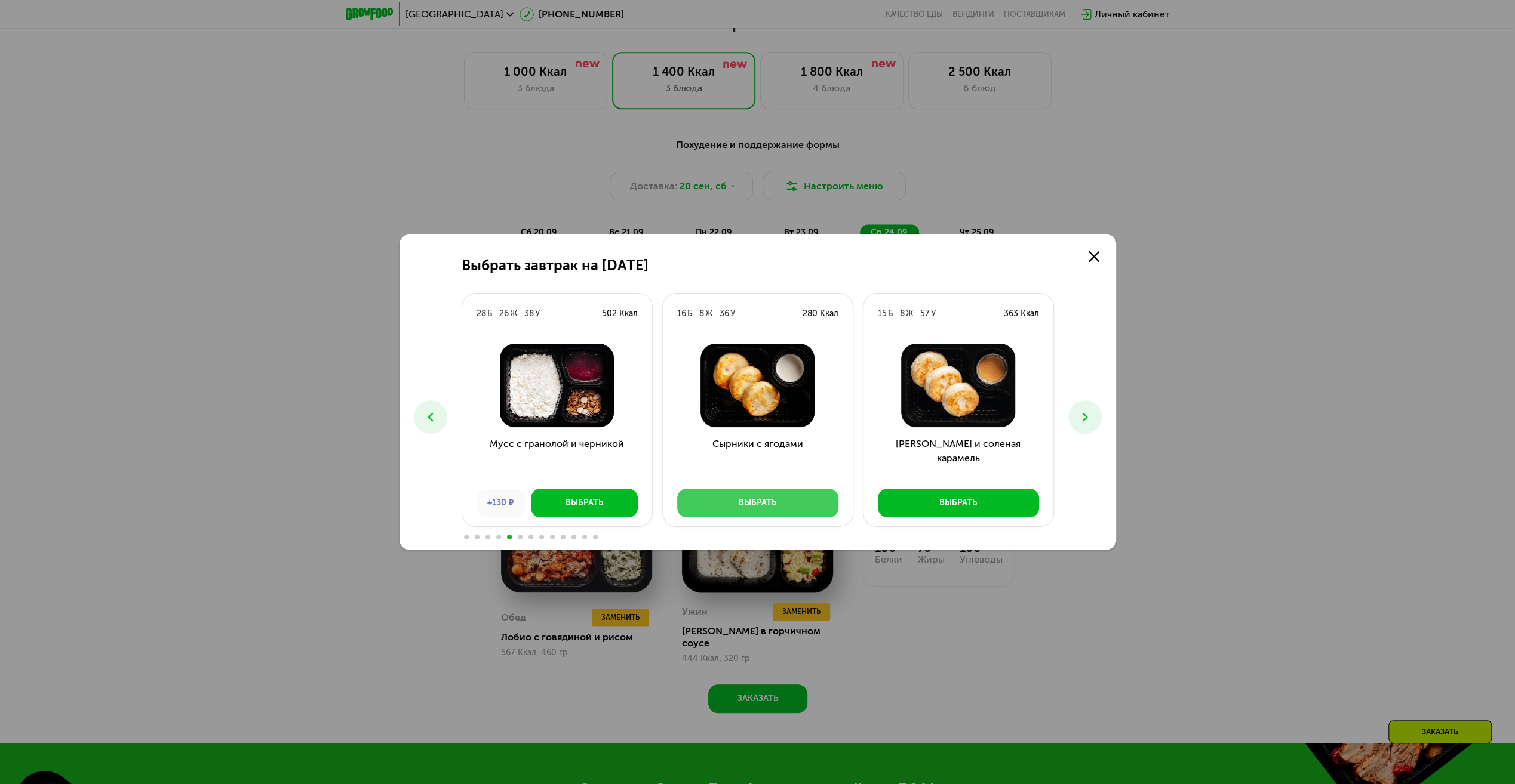
click at [749, 499] on div "Выбрать" at bounding box center [757, 503] width 37 height 12
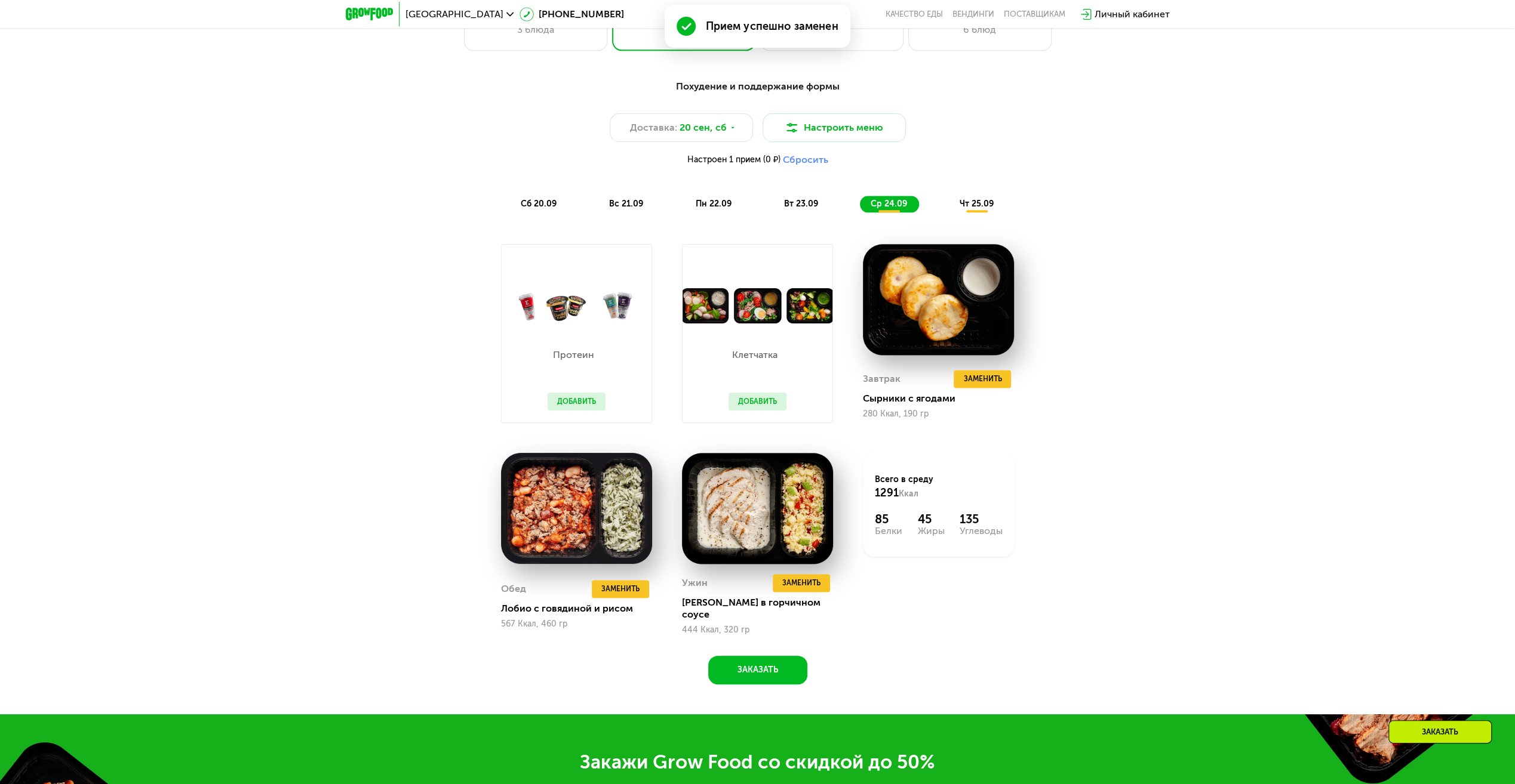
scroll to position [1373, 0]
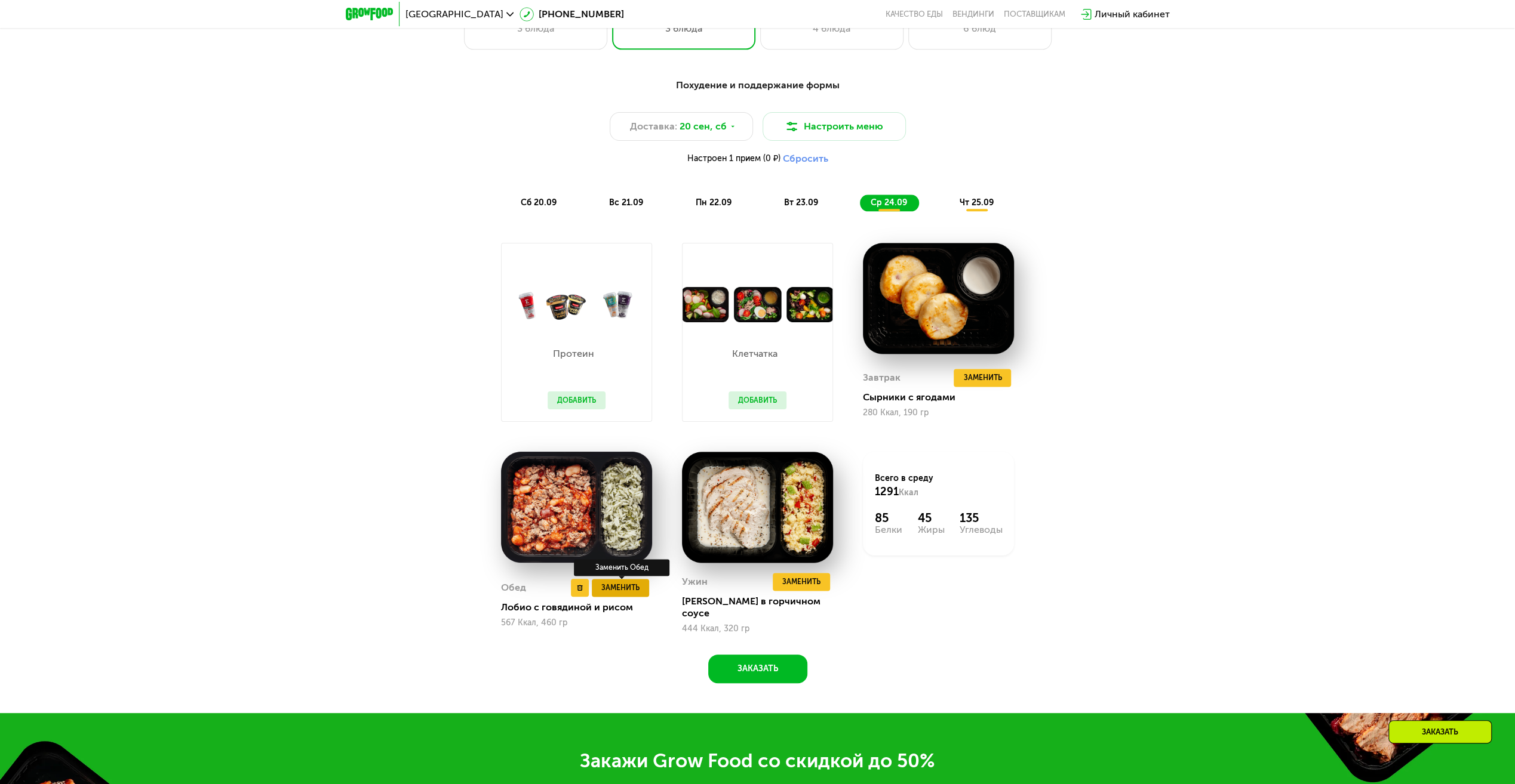
click at [618, 586] on span "Заменить" at bounding box center [620, 588] width 38 height 12
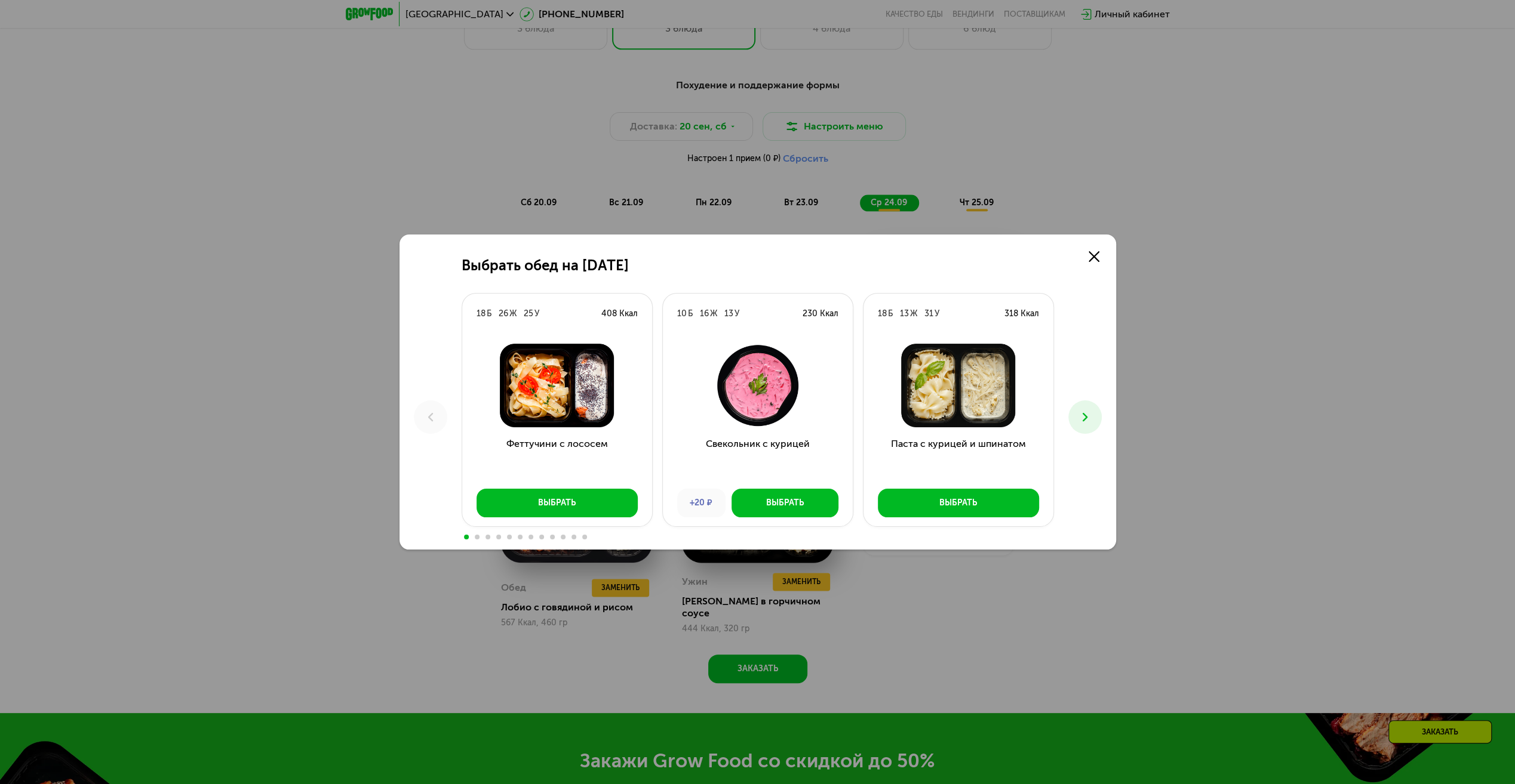
click at [476, 535] on span at bounding box center [476, 536] width 5 height 5
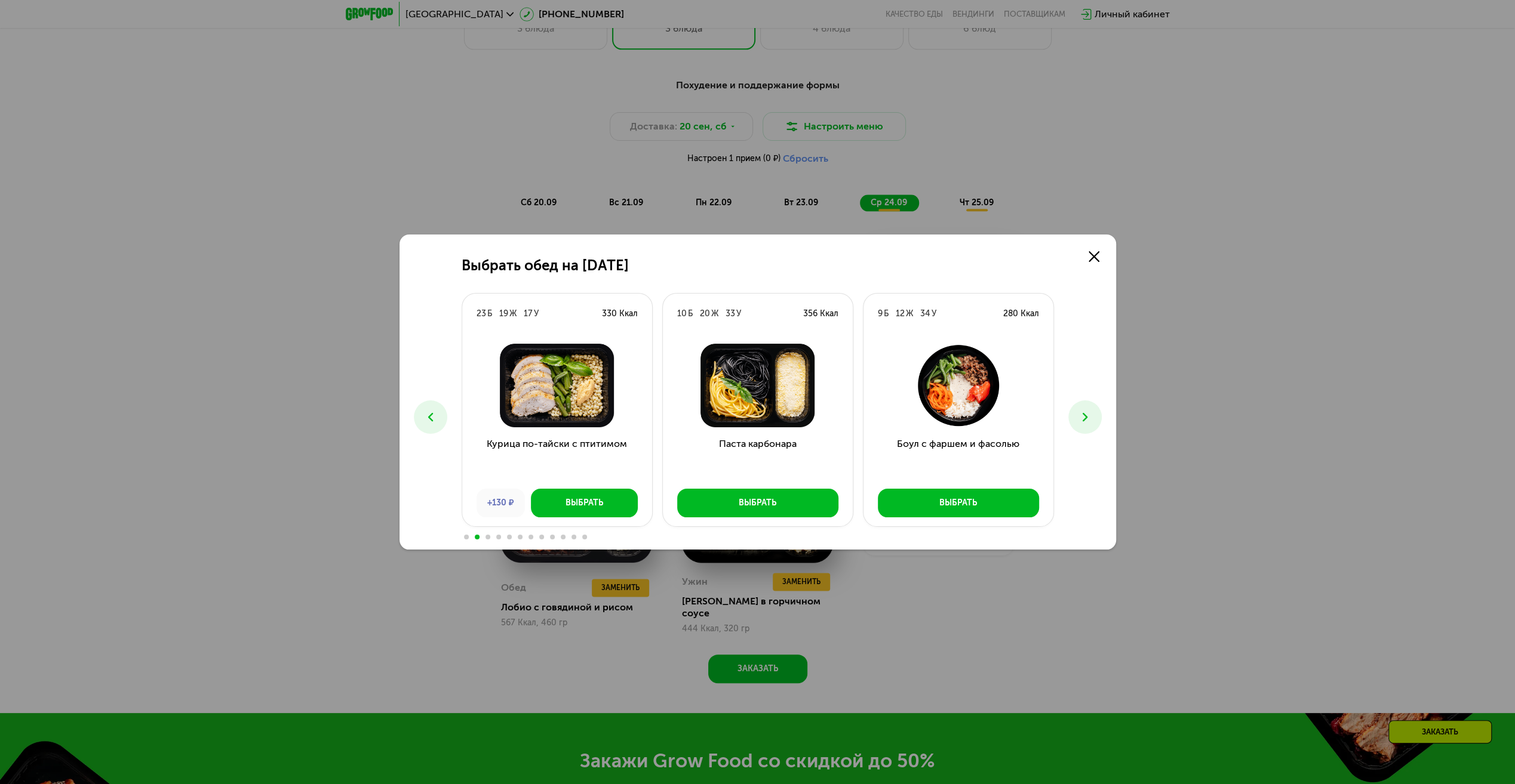
click at [489, 535] on span at bounding box center [487, 536] width 5 height 5
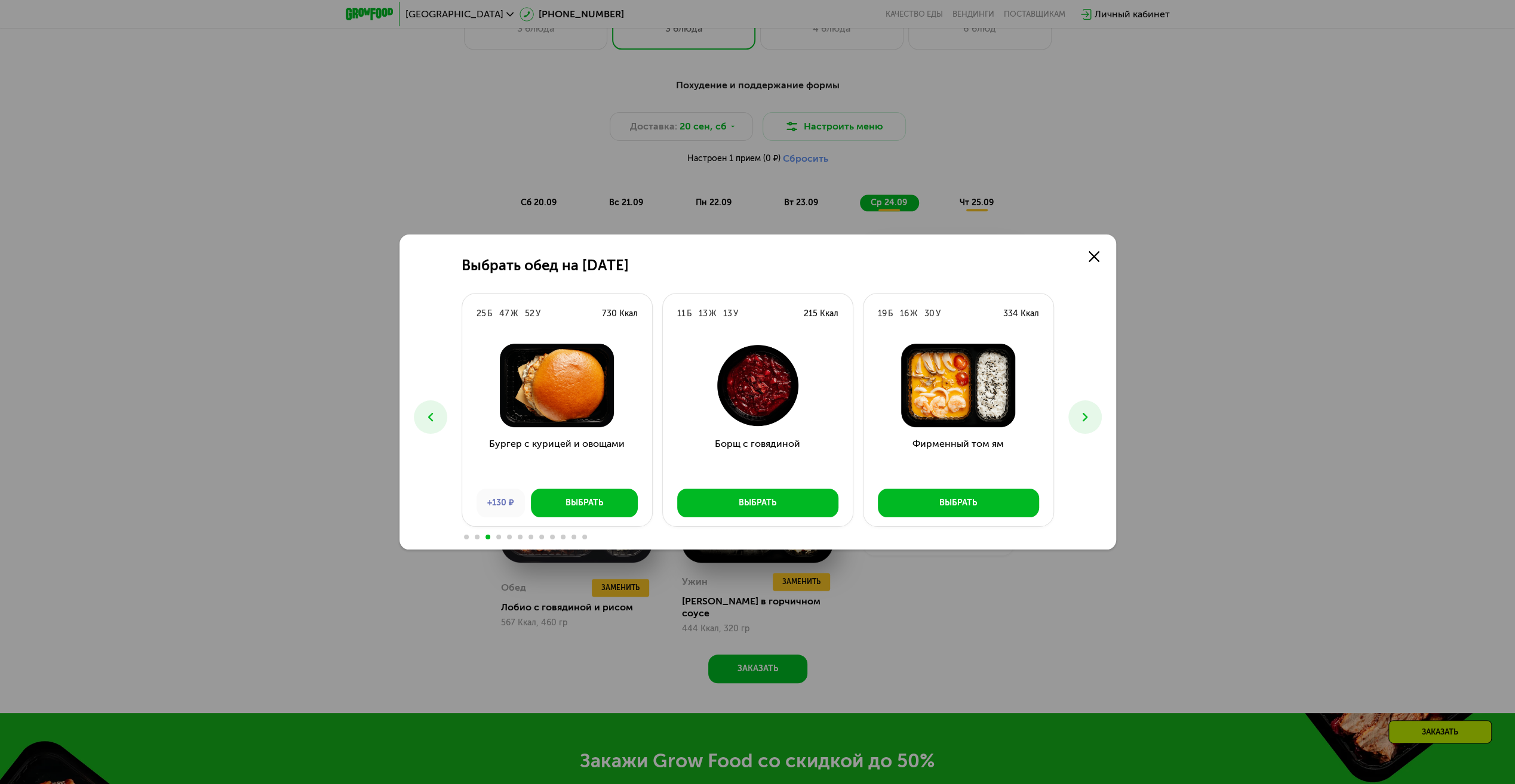
click at [496, 536] on span at bounding box center [498, 536] width 5 height 5
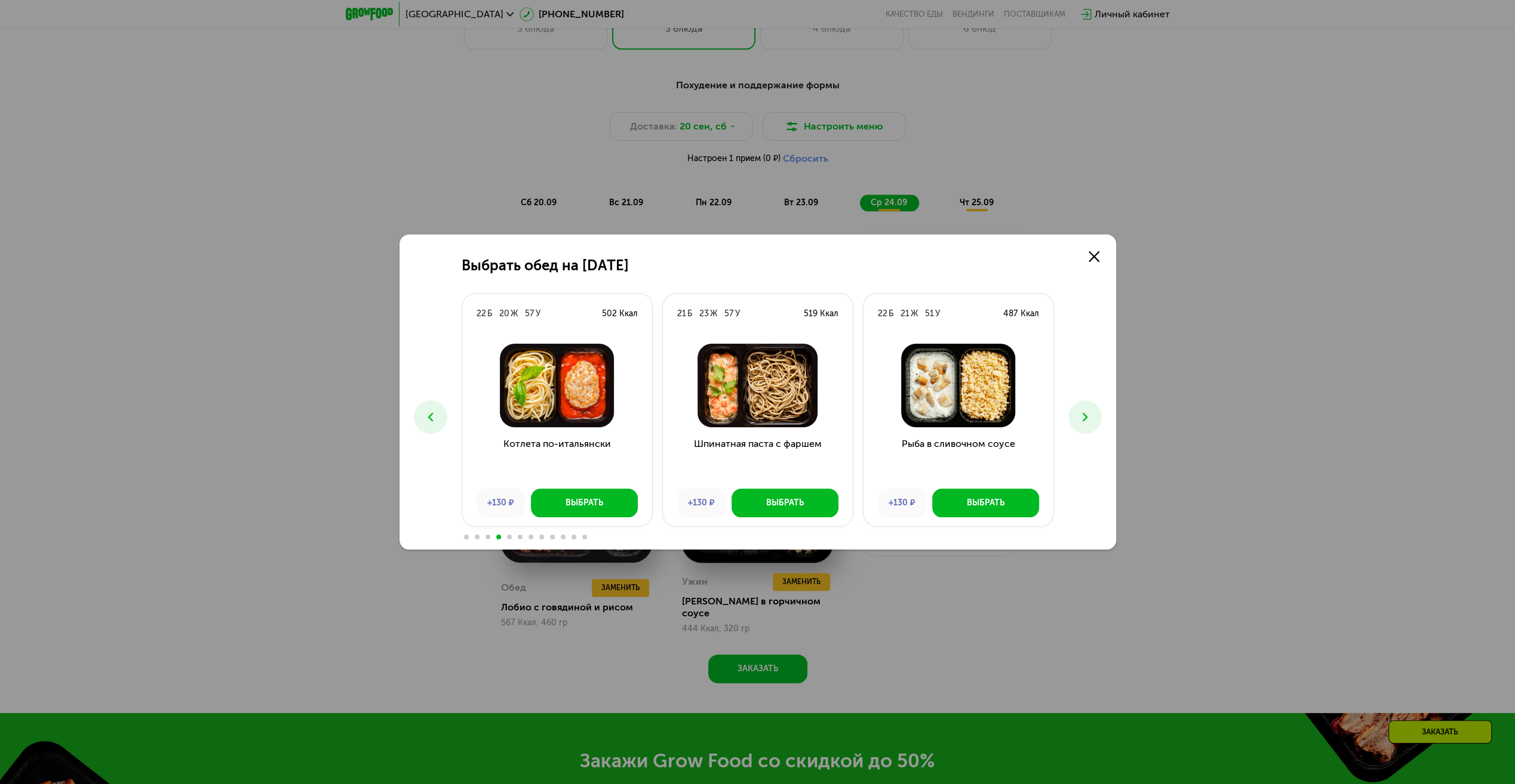
click at [507, 536] on span at bounding box center [509, 536] width 5 height 5
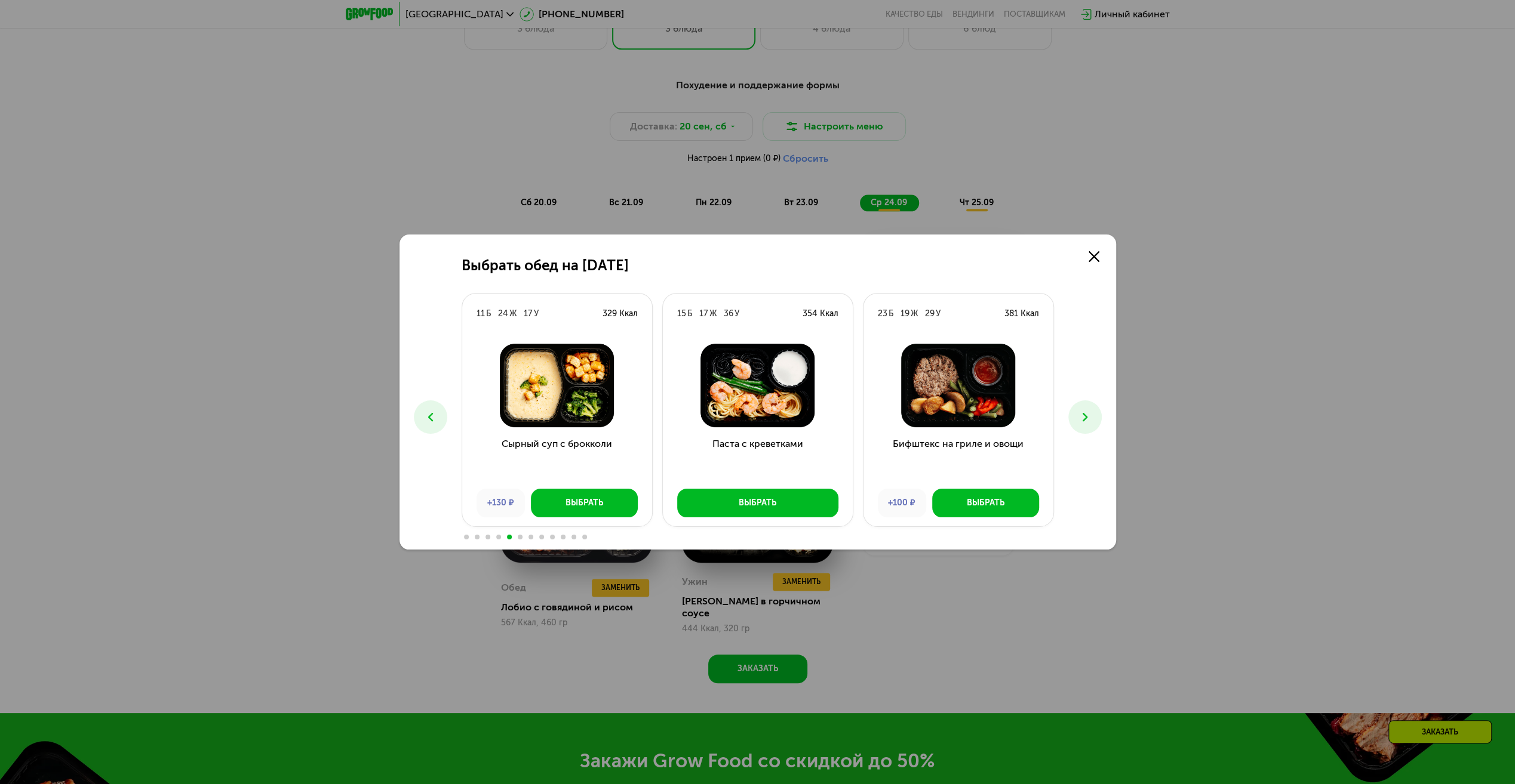
click at [522, 539] on div at bounding box center [758, 536] width 593 height 10
click at [520, 537] on span at bounding box center [519, 536] width 5 height 5
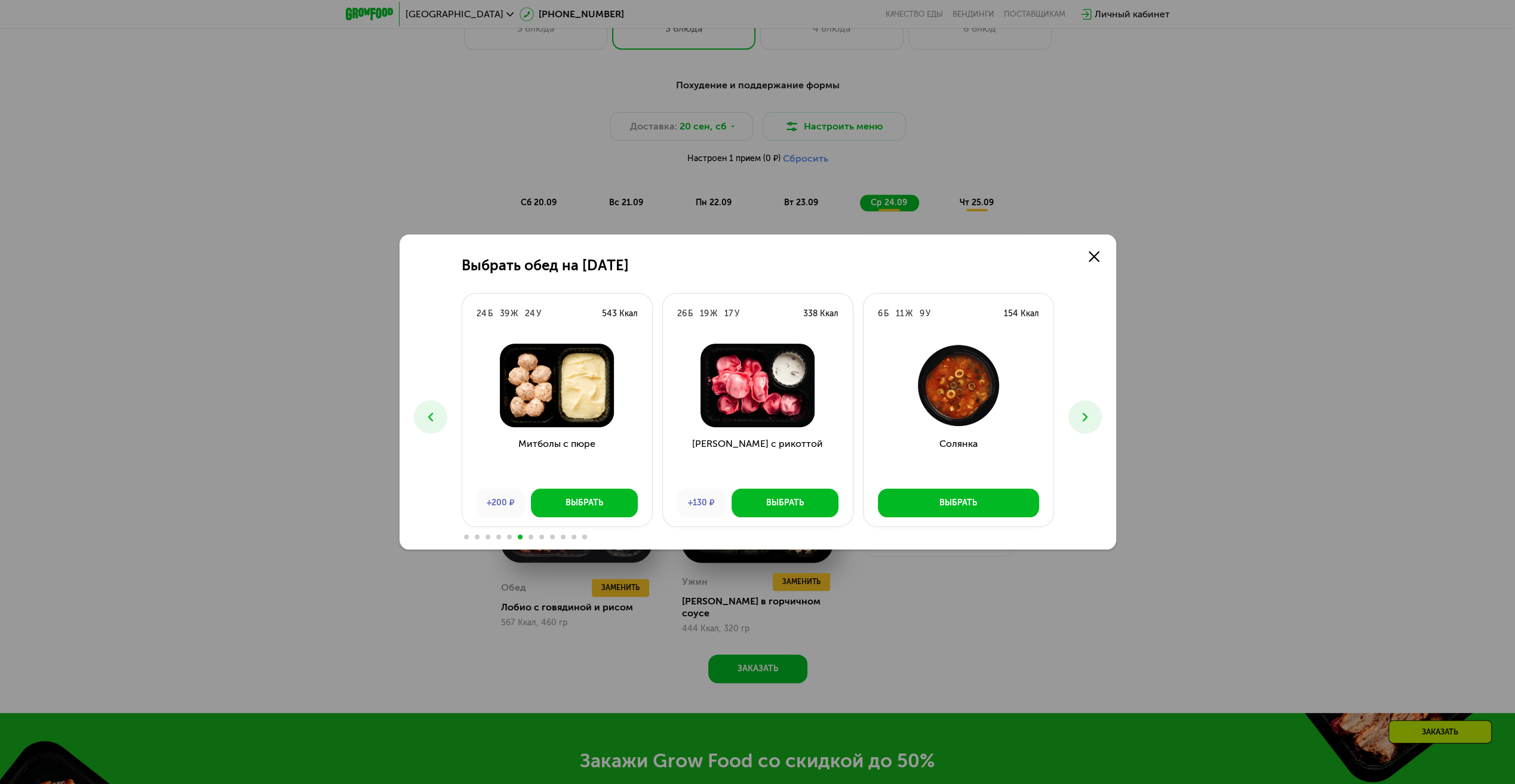
click at [529, 536] on span at bounding box center [531, 536] width 5 height 5
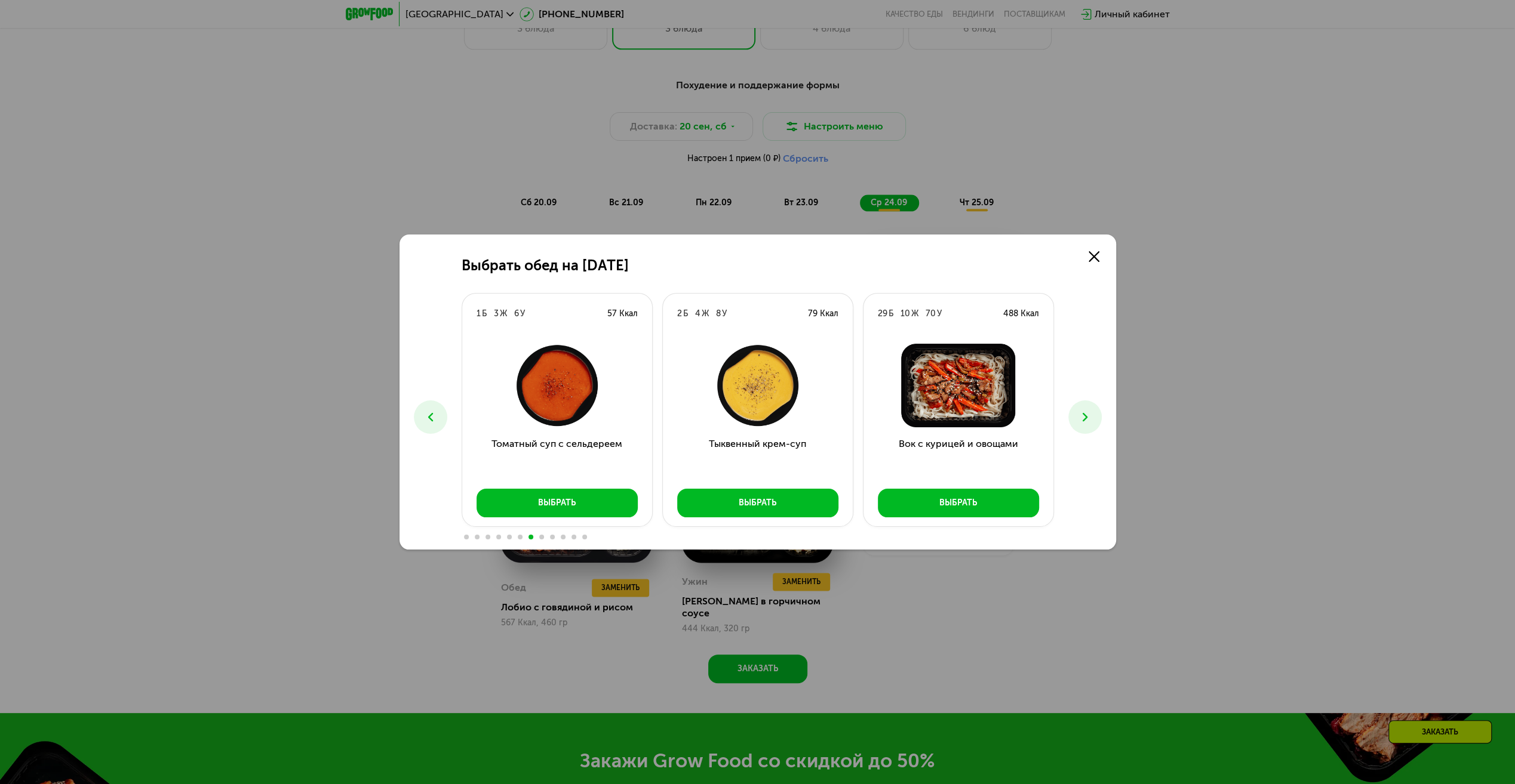
click at [540, 537] on span at bounding box center [541, 536] width 5 height 5
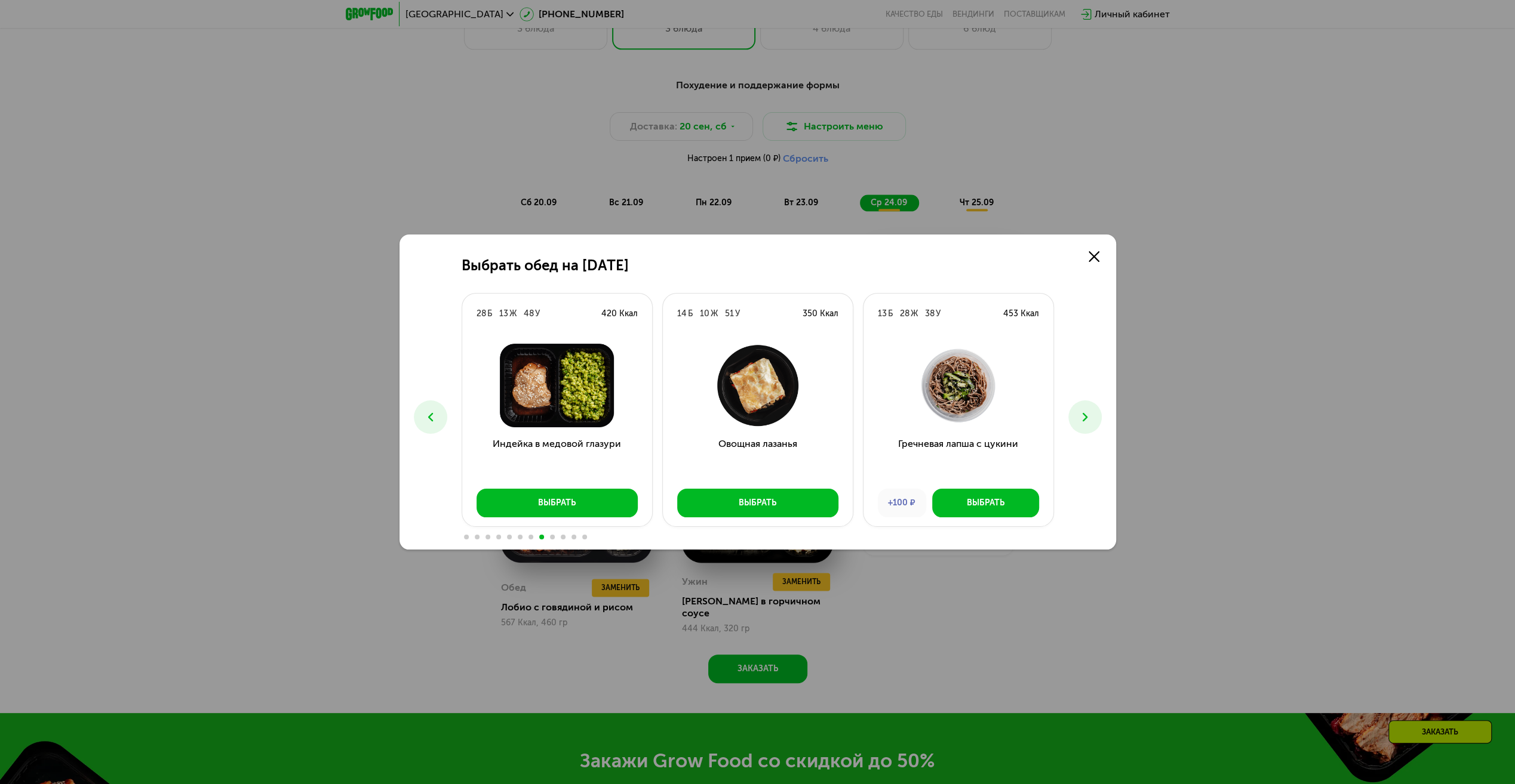
click at [550, 536] on span at bounding box center [552, 536] width 5 height 5
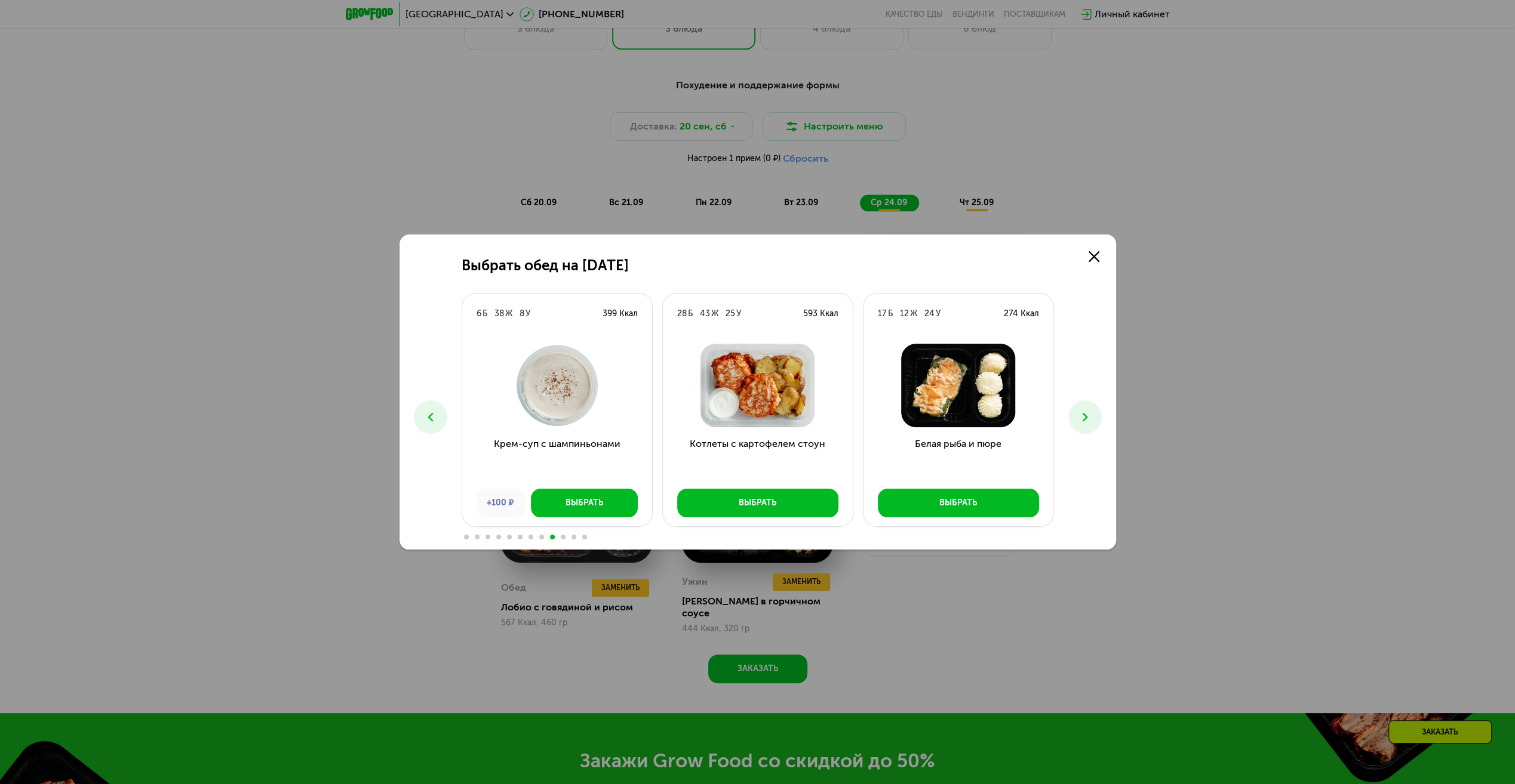
click at [564, 534] on span at bounding box center [562, 536] width 5 height 5
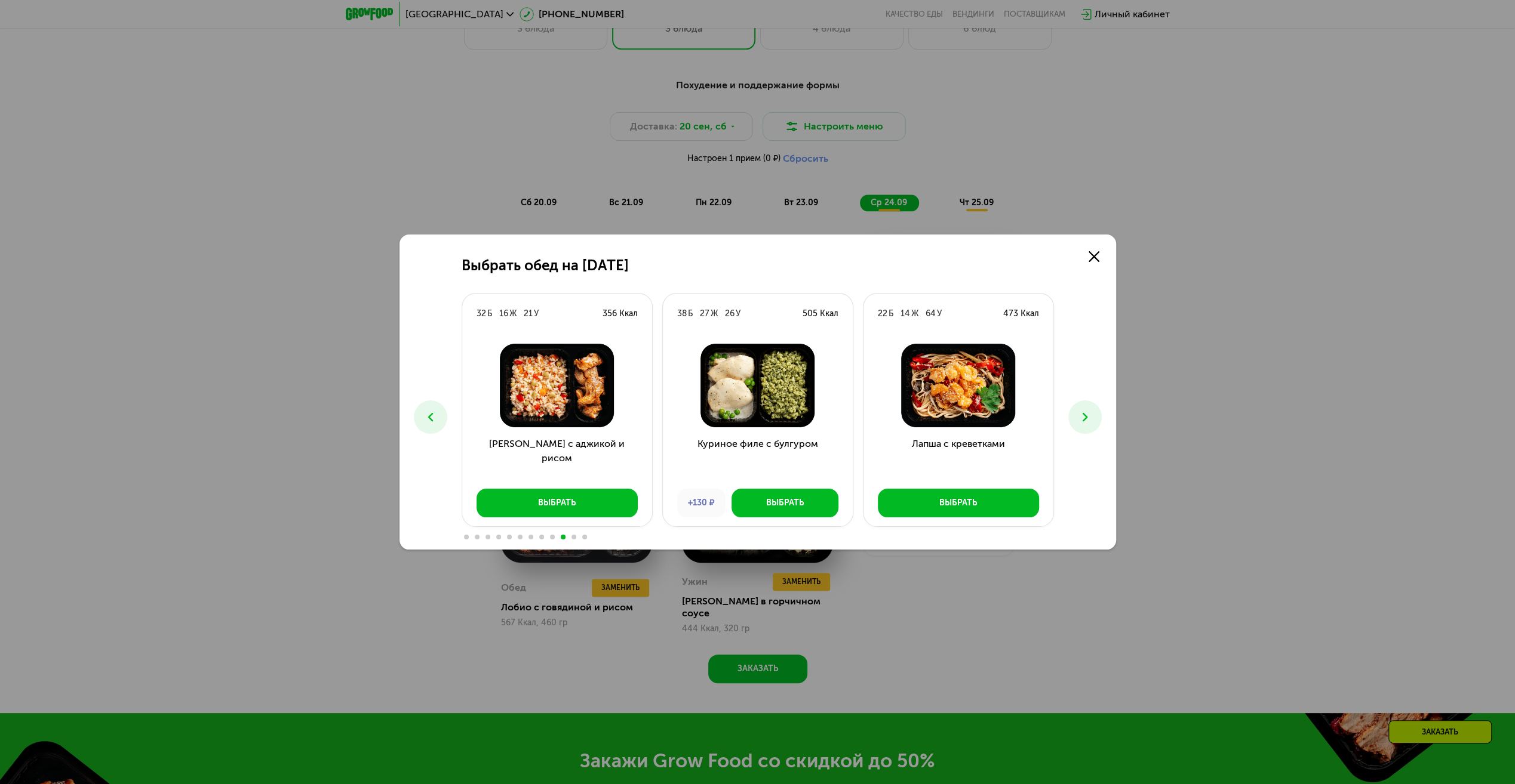
click at [575, 536] on span at bounding box center [574, 536] width 5 height 5
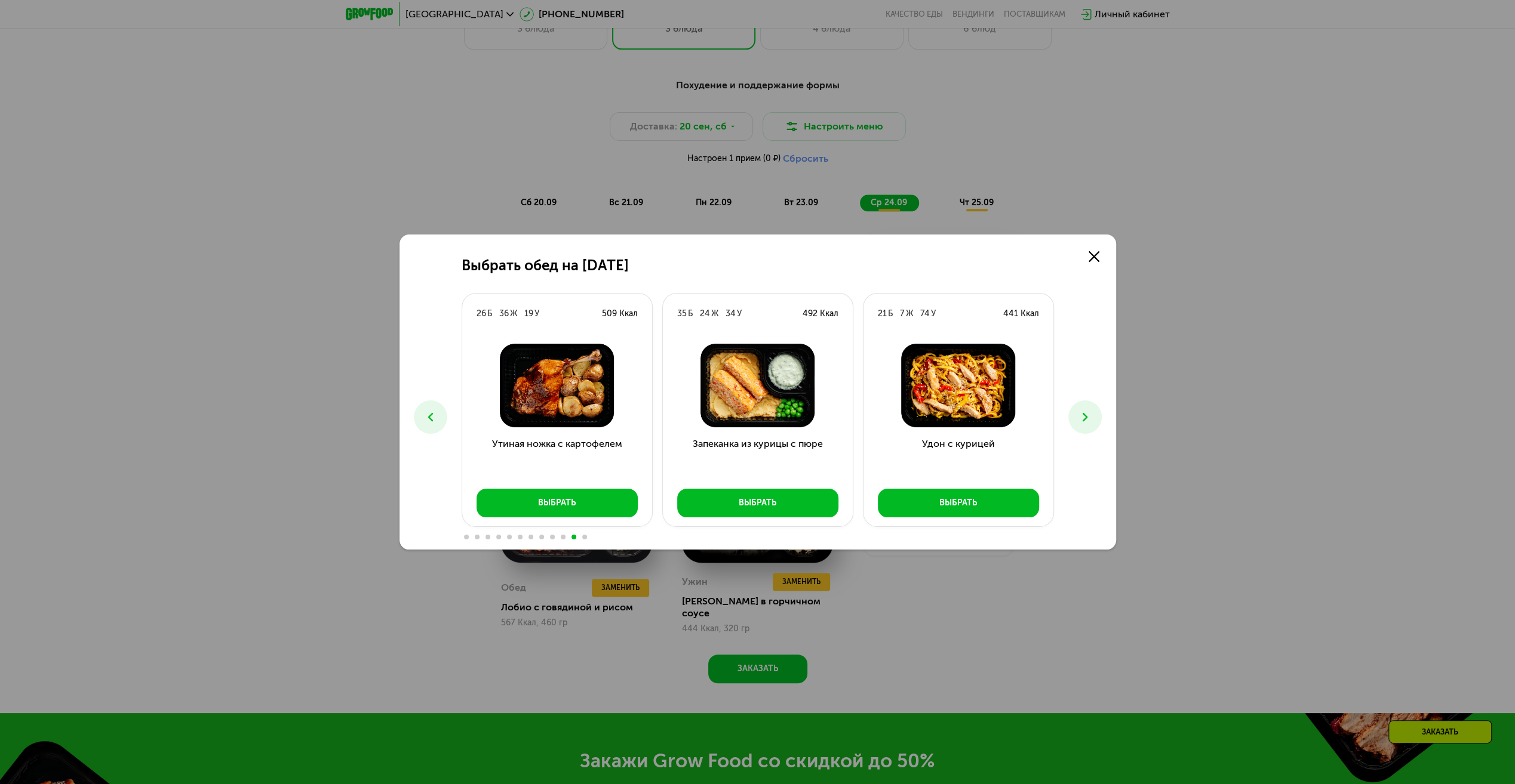
click at [588, 536] on div at bounding box center [758, 536] width 593 height 10
click at [583, 538] on span at bounding box center [584, 536] width 5 height 5
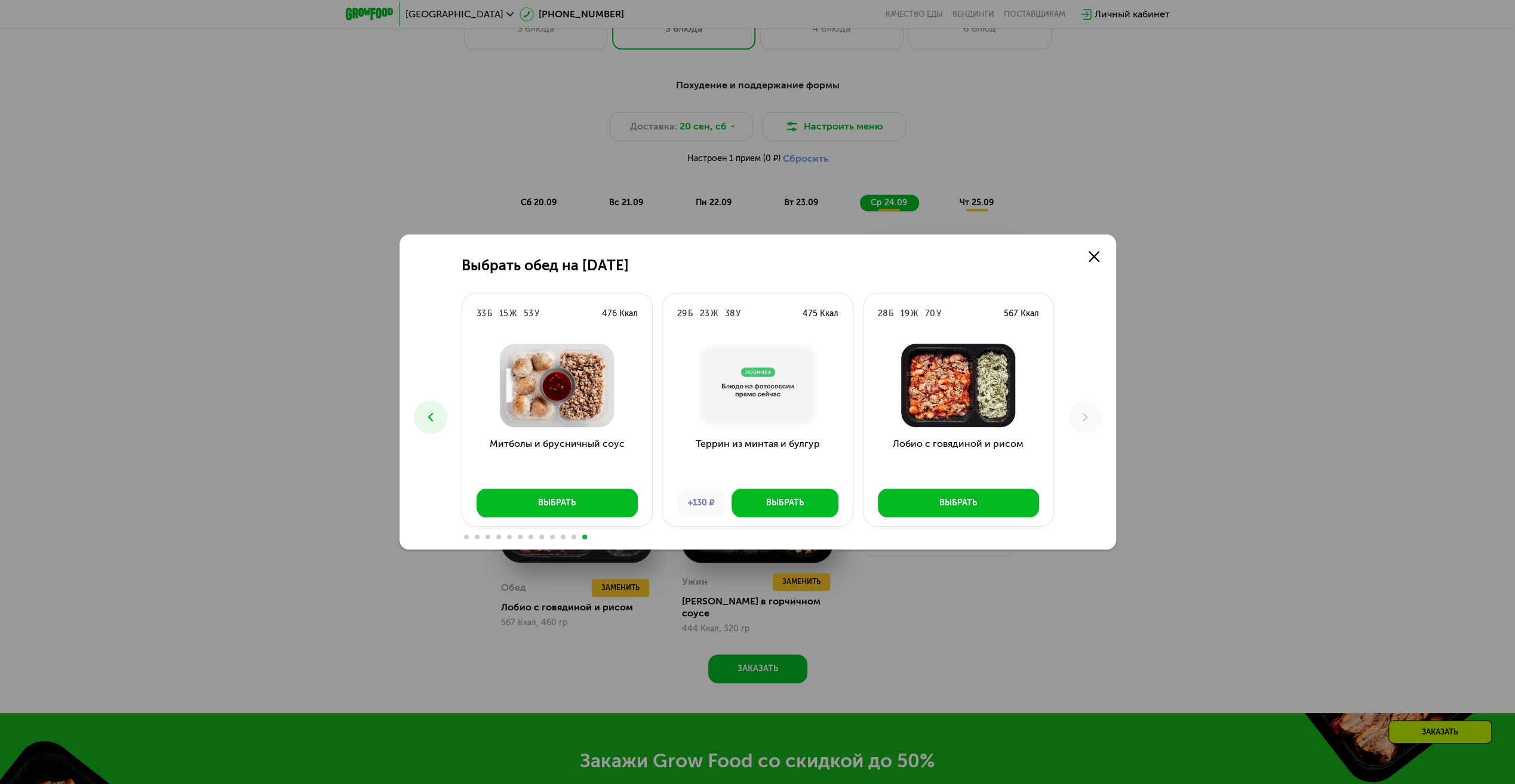
click at [575, 536] on span at bounding box center [574, 536] width 5 height 5
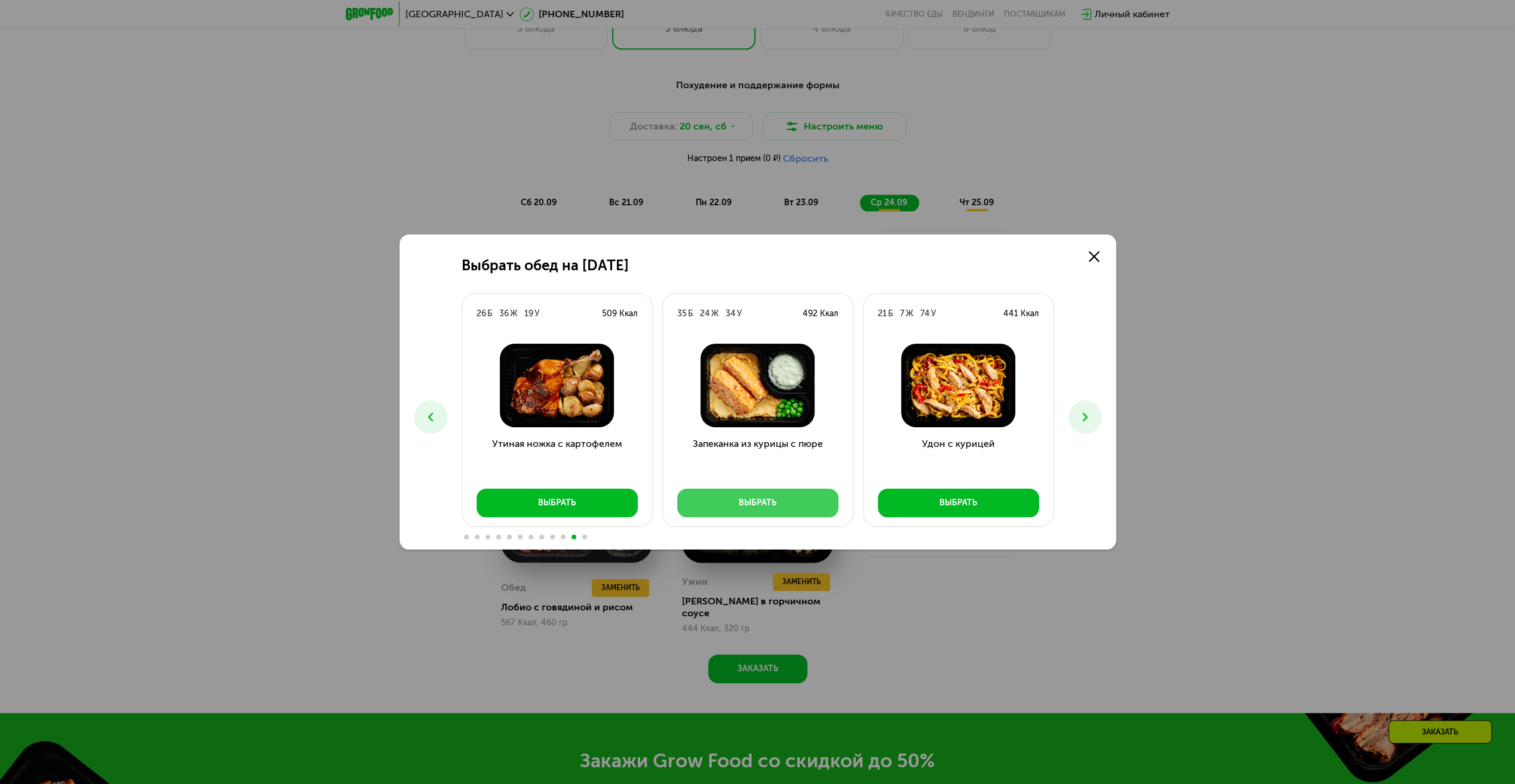
click at [774, 501] on div "Выбрать" at bounding box center [757, 503] width 37 height 12
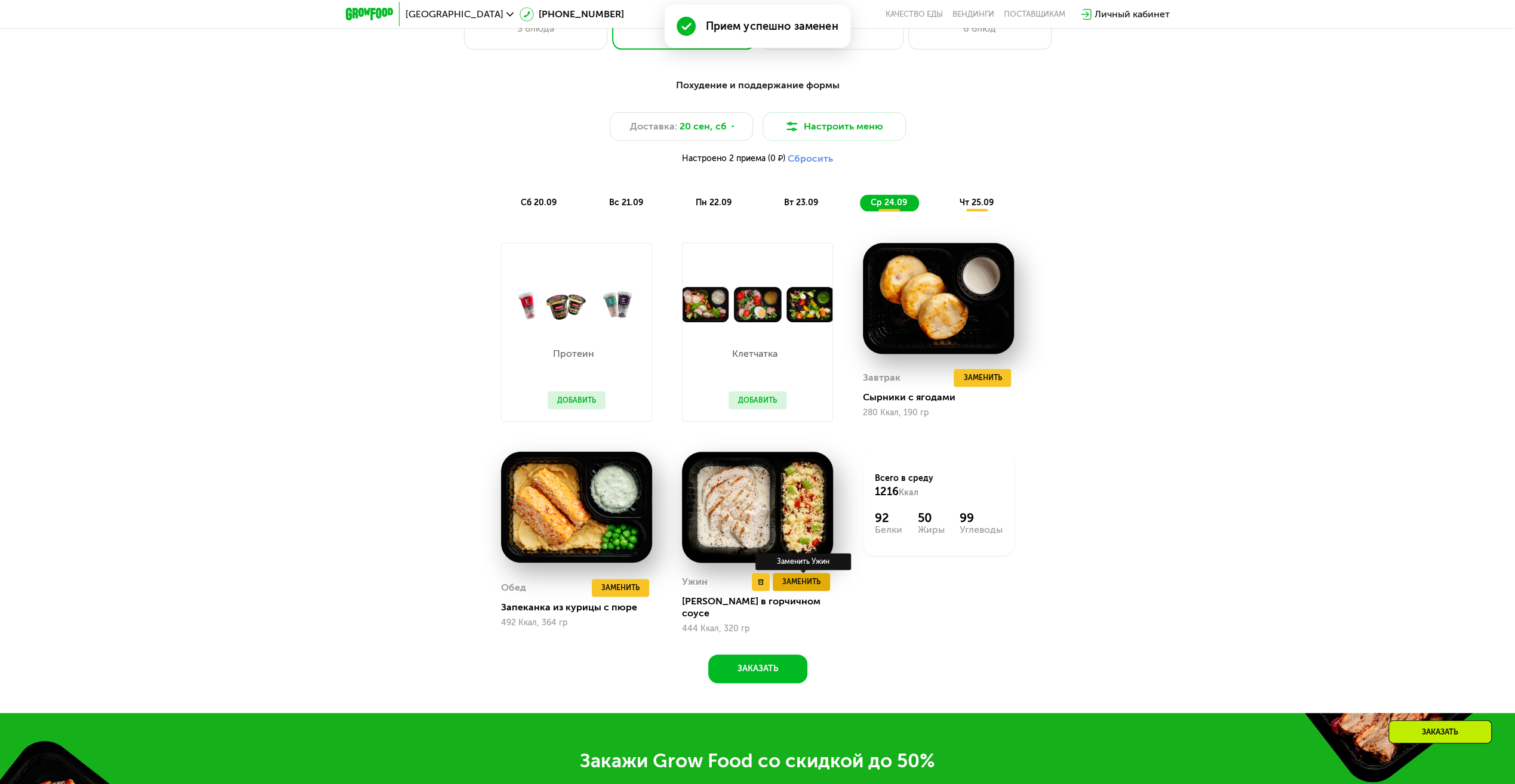
click at [805, 584] on span "Заменить" at bounding box center [801, 582] width 38 height 12
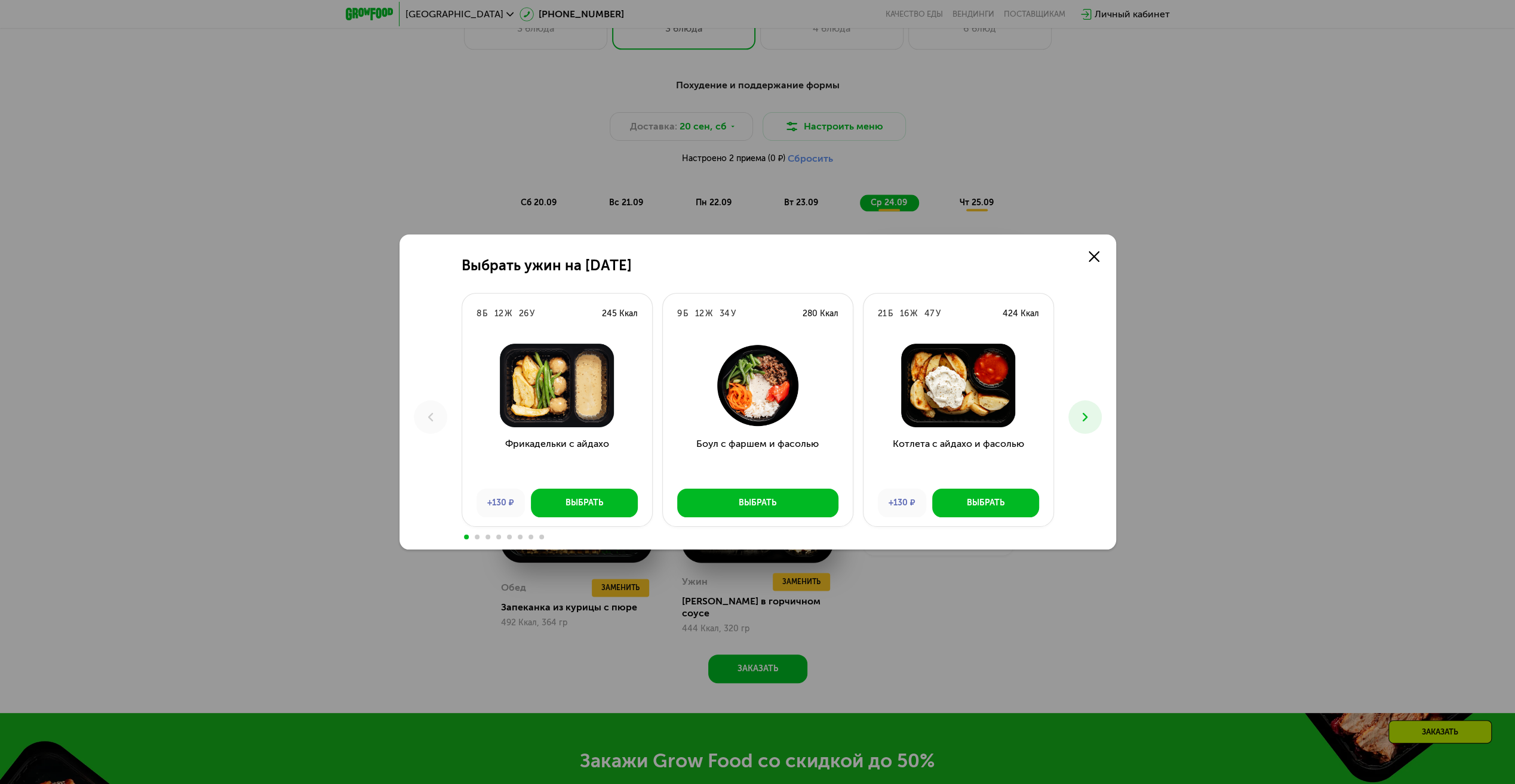
click at [476, 537] on span at bounding box center [476, 536] width 5 height 5
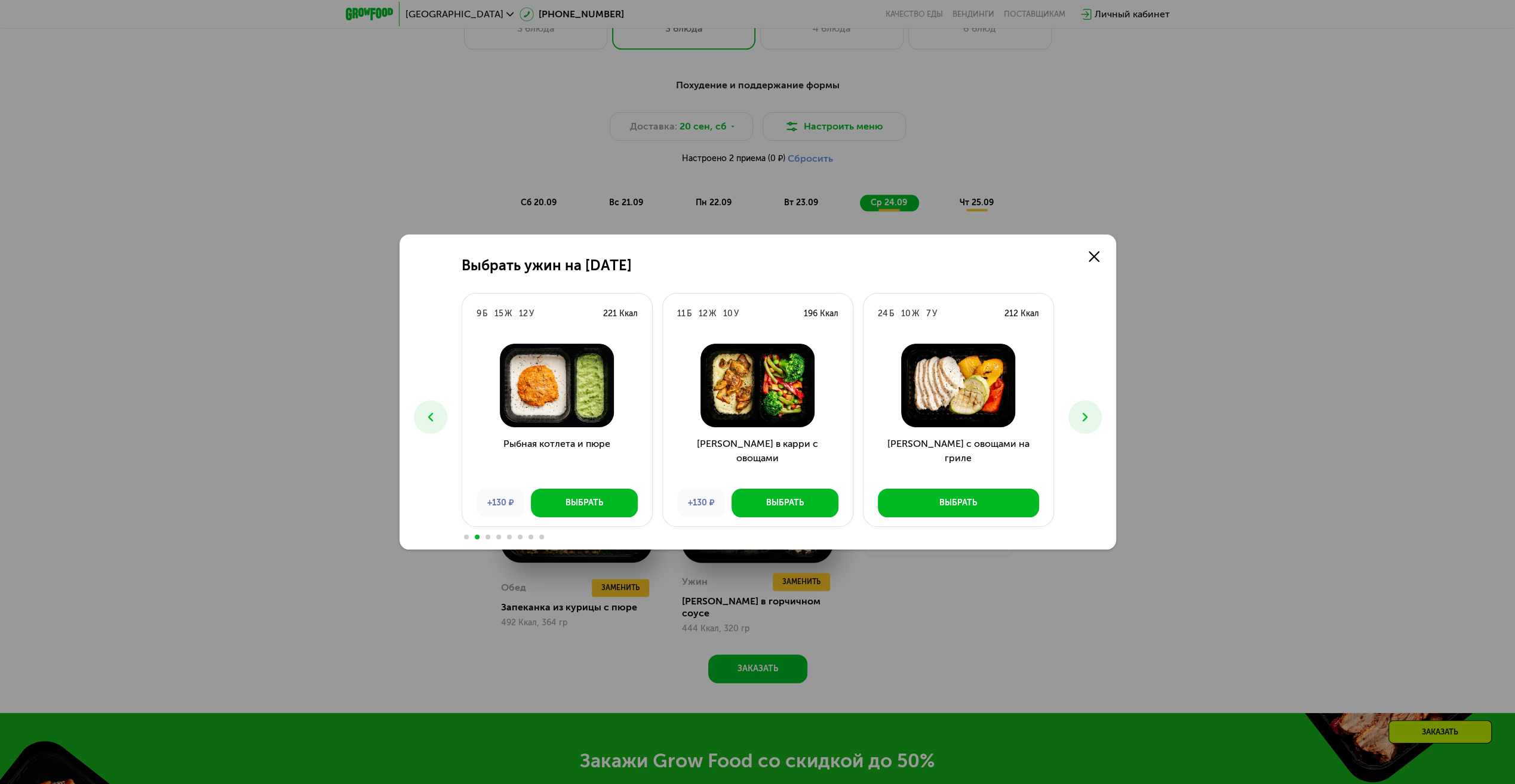
click at [487, 536] on span at bounding box center [487, 536] width 5 height 5
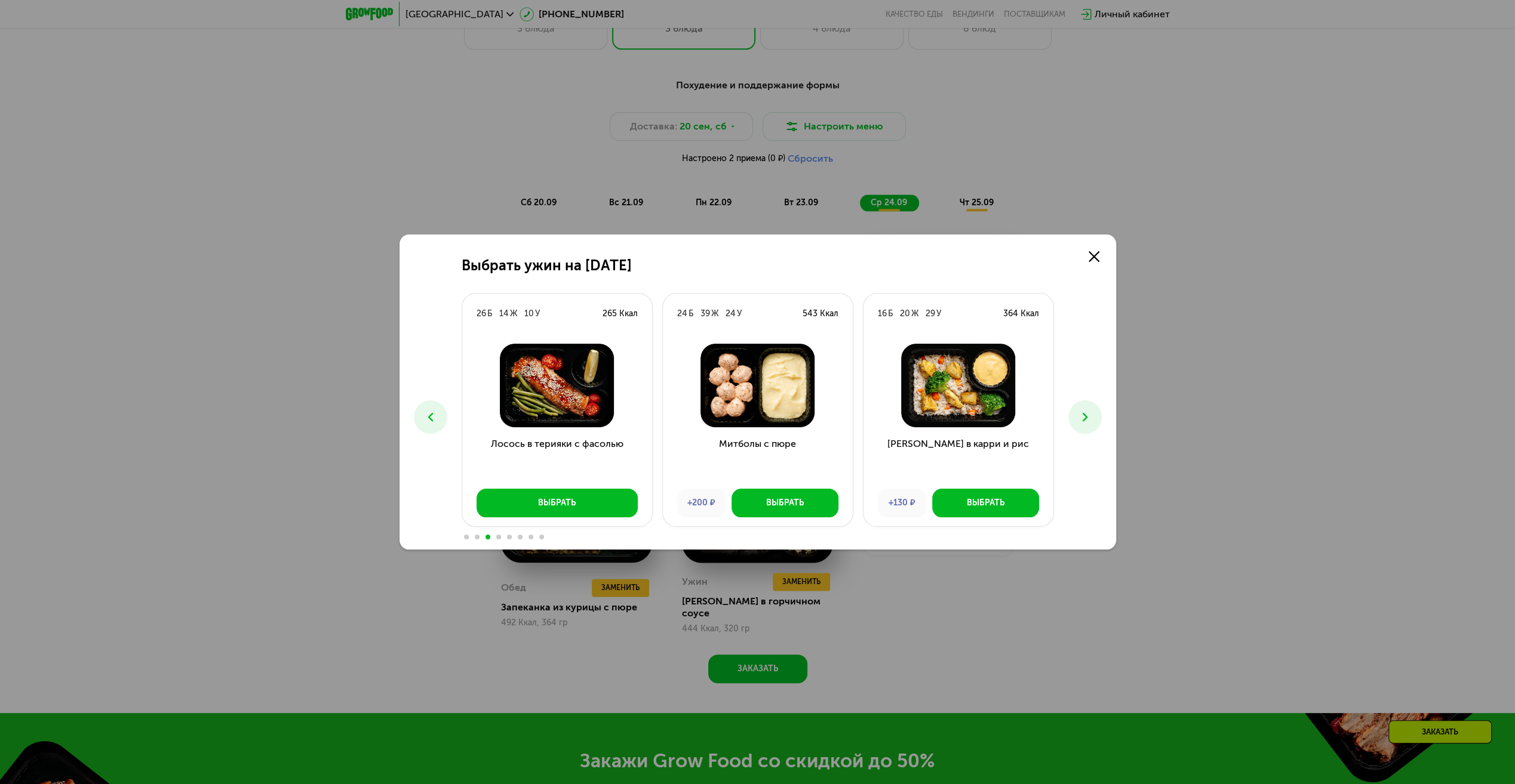
click at [500, 538] on span at bounding box center [498, 536] width 5 height 5
click at [499, 538] on span at bounding box center [498, 536] width 5 height 5
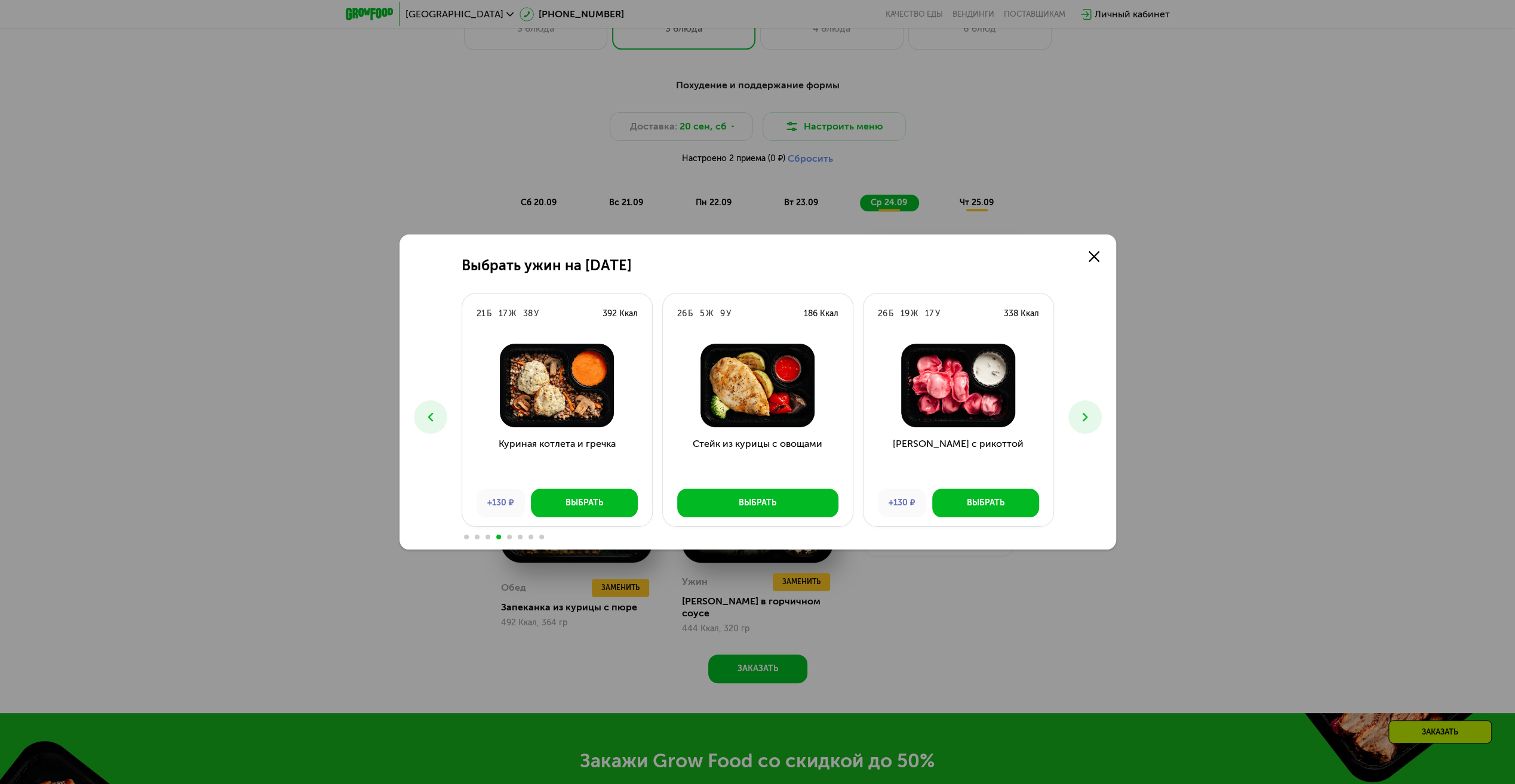
click at [509, 537] on span at bounding box center [509, 536] width 5 height 5
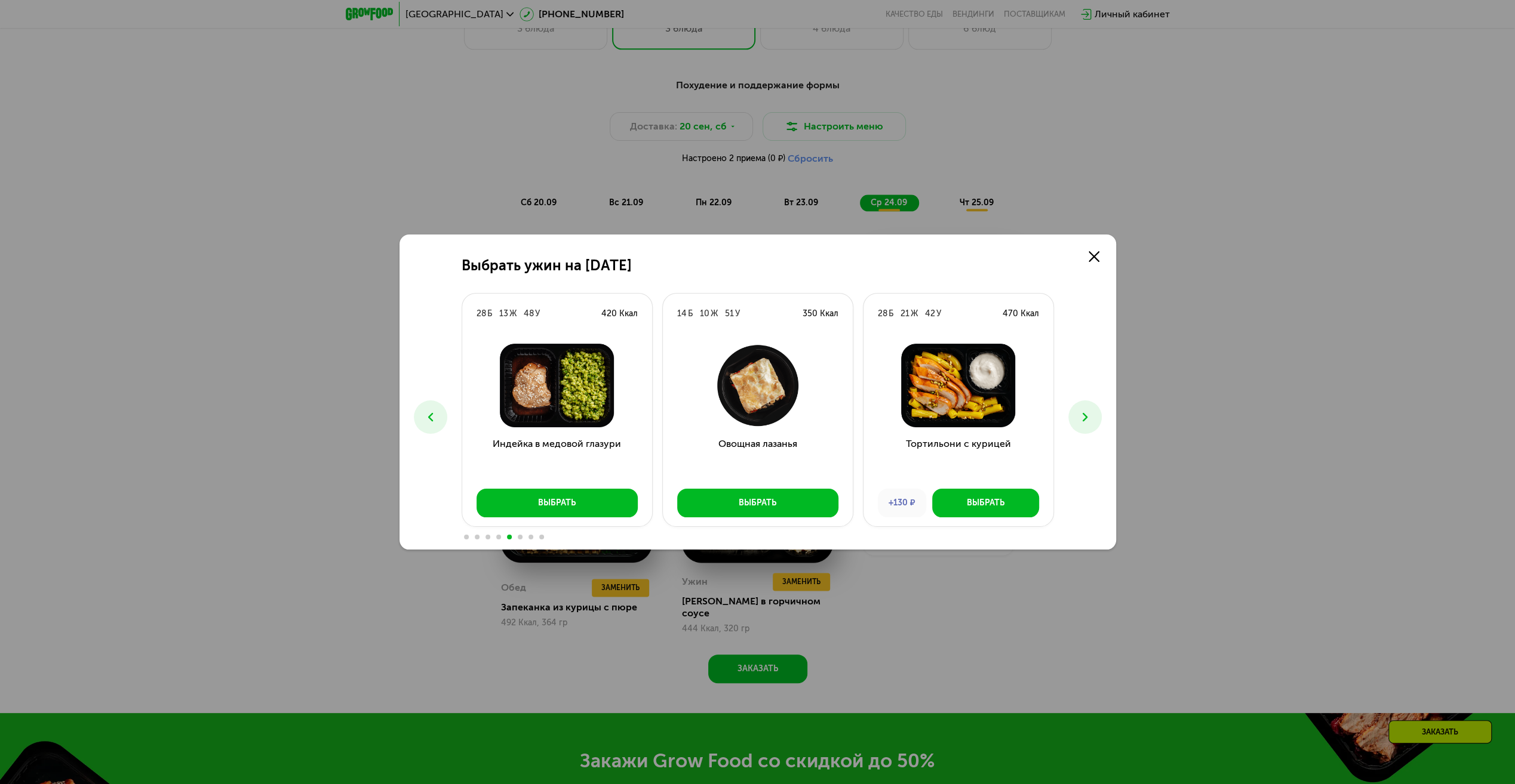
click at [519, 537] on span at bounding box center [519, 536] width 5 height 5
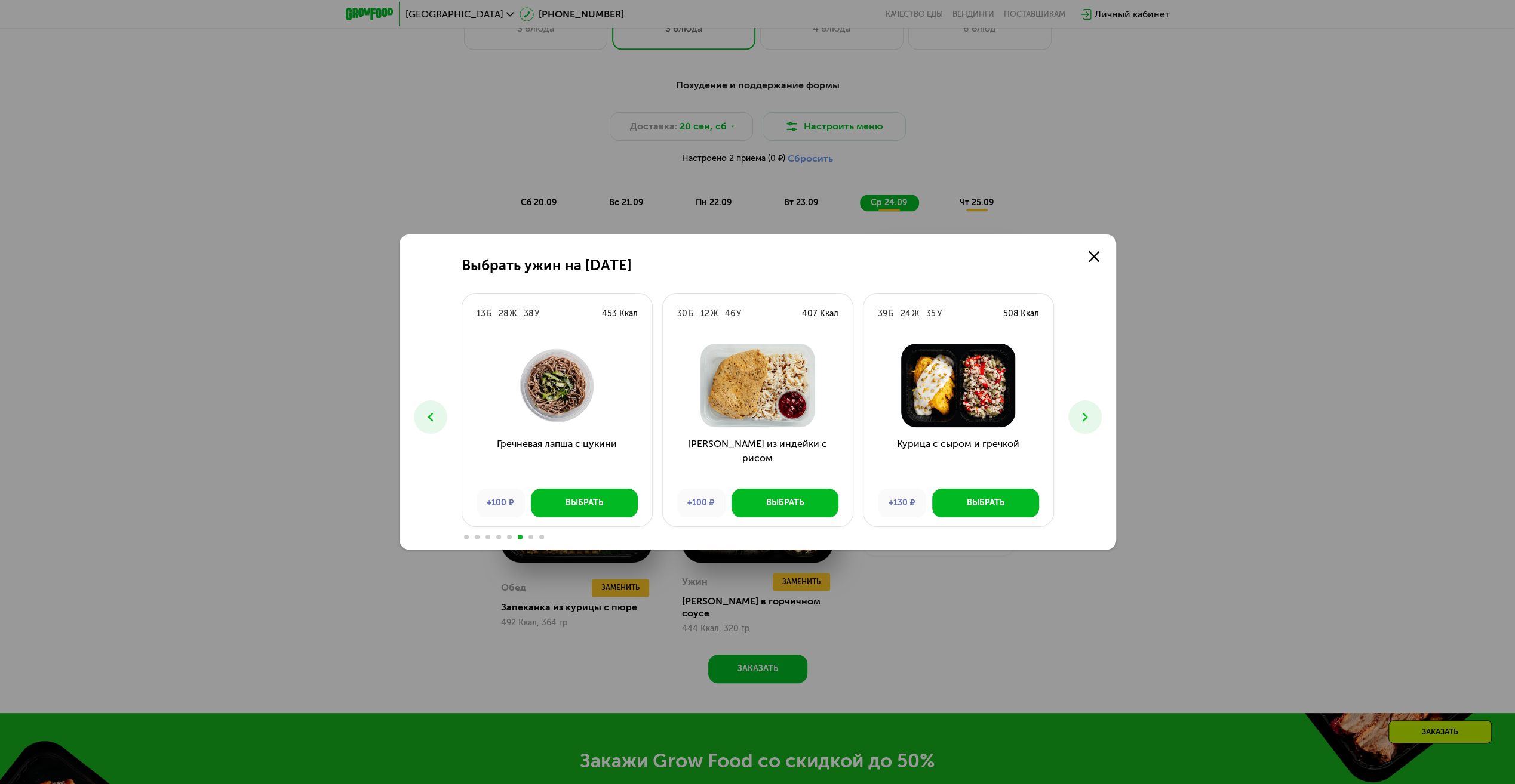
click at [530, 536] on span at bounding box center [531, 536] width 5 height 5
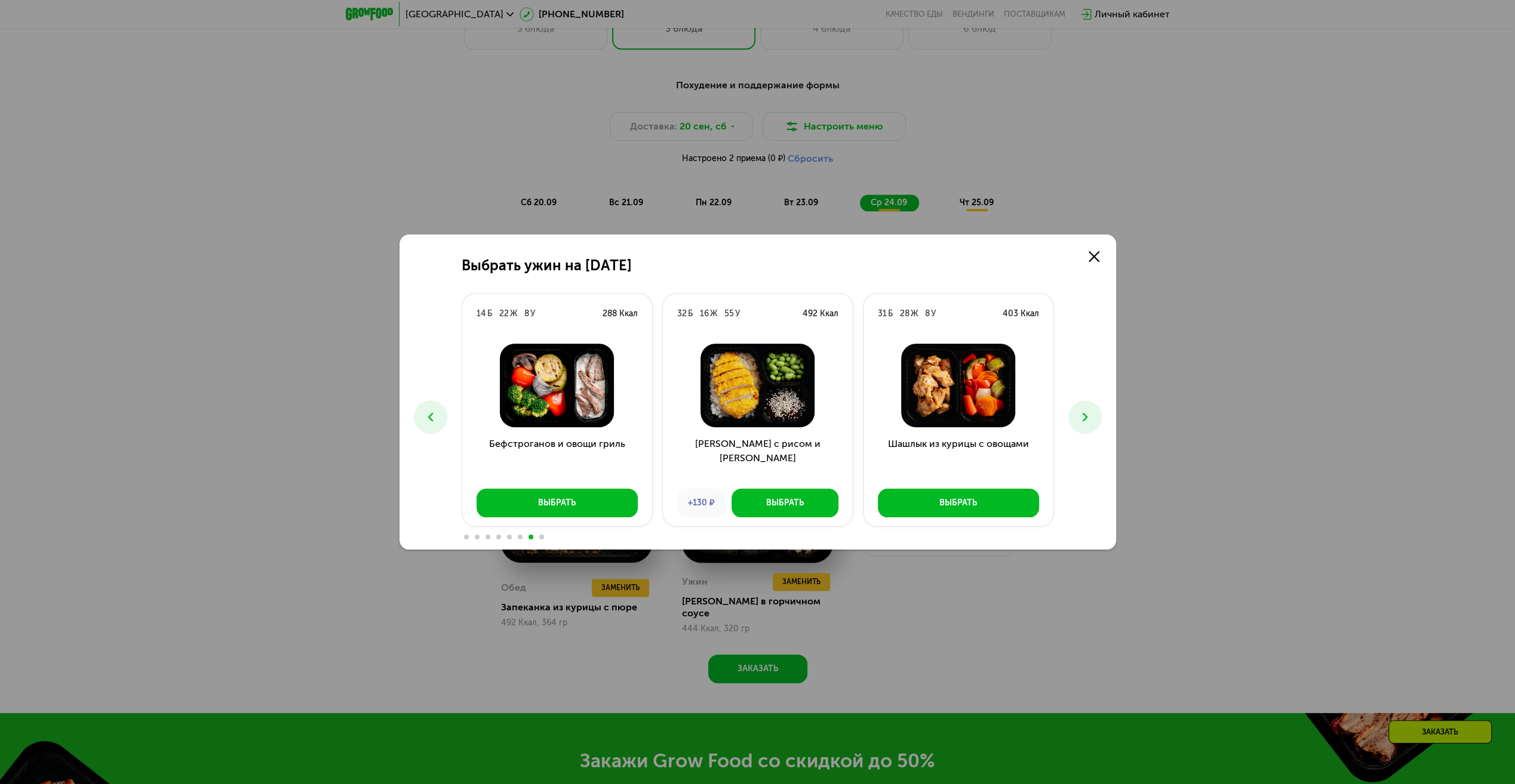
click at [543, 537] on div at bounding box center [758, 536] width 593 height 10
click at [543, 537] on span at bounding box center [541, 536] width 5 height 5
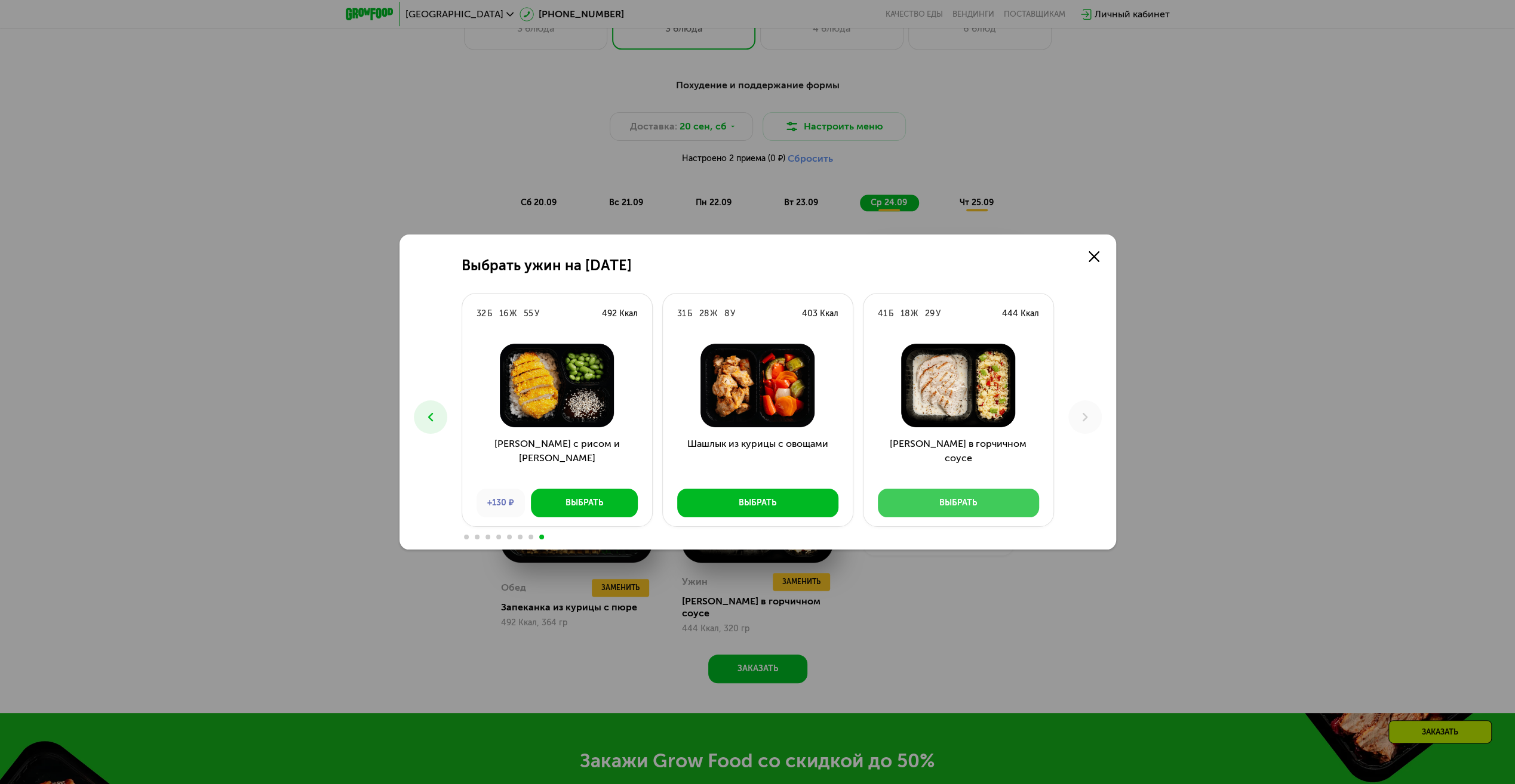
click at [984, 494] on button "Выбрать" at bounding box center [958, 503] width 161 height 29
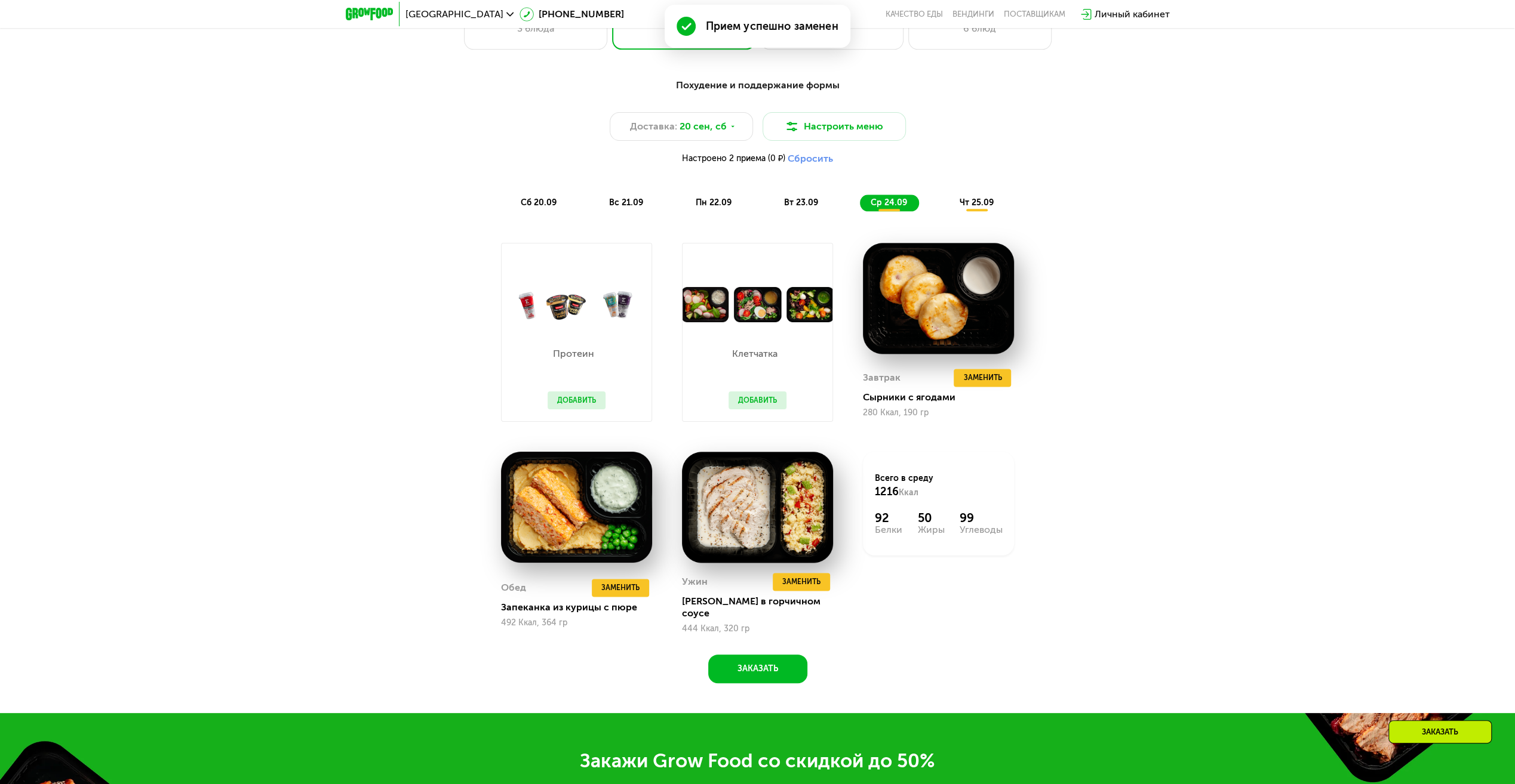
drag, startPoint x: 989, startPoint y: 194, endPoint x: 985, endPoint y: 206, distance: 12.6
click at [988, 198] on div "Похудение и поддержание формы Доставка: 20 сен, сб Настроить меню Настроено 2 п…" at bounding box center [758, 145] width 707 height 133
click at [985, 206] on span "чт 25.09" at bounding box center [977, 202] width 34 height 10
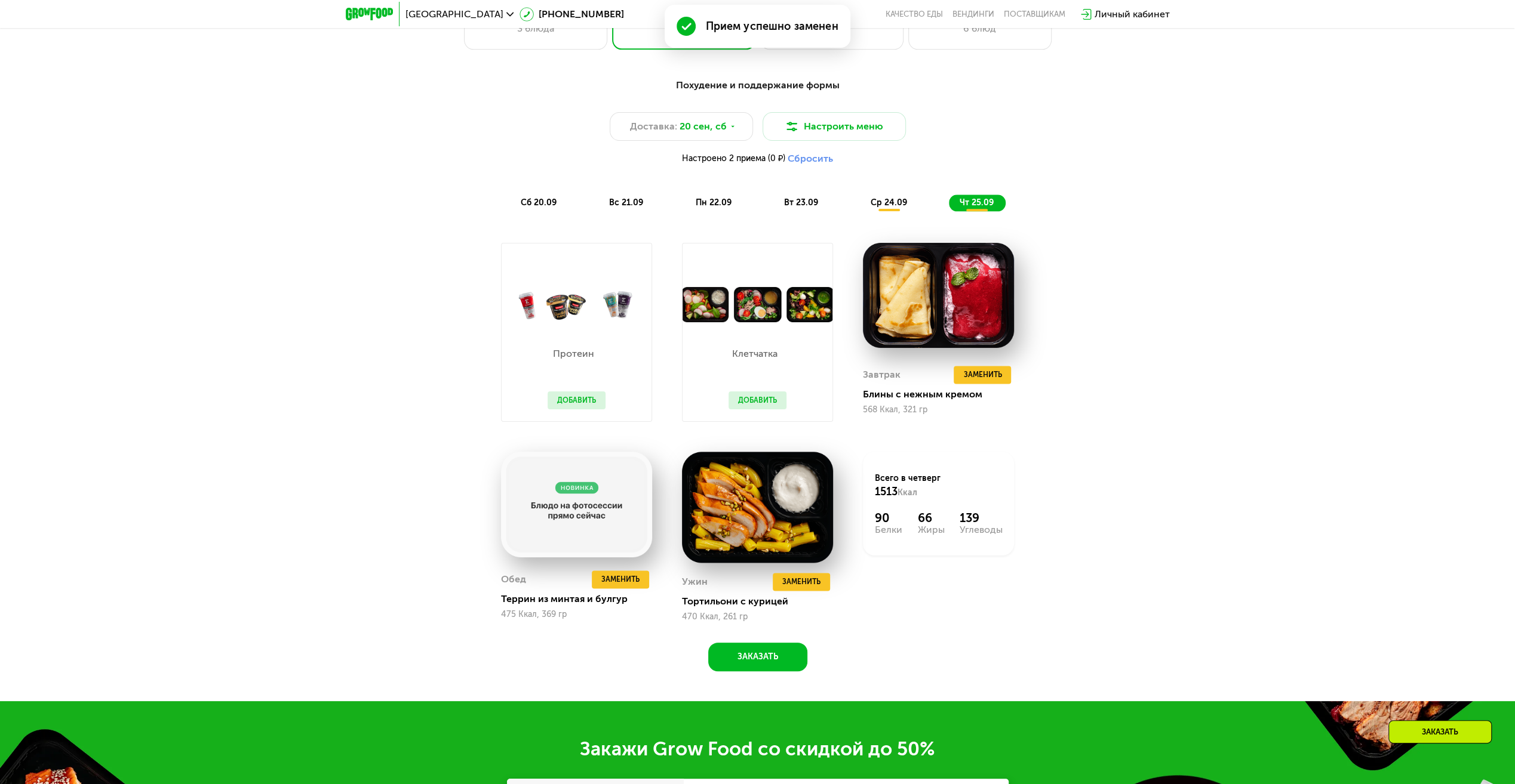
click at [874, 192] on div "Похудение и поддержание формы Доставка: 20 сен, сб Настроить меню Настроено 2 п…" at bounding box center [758, 145] width 707 height 133
click at [874, 203] on span "ср 24.09" at bounding box center [889, 202] width 36 height 10
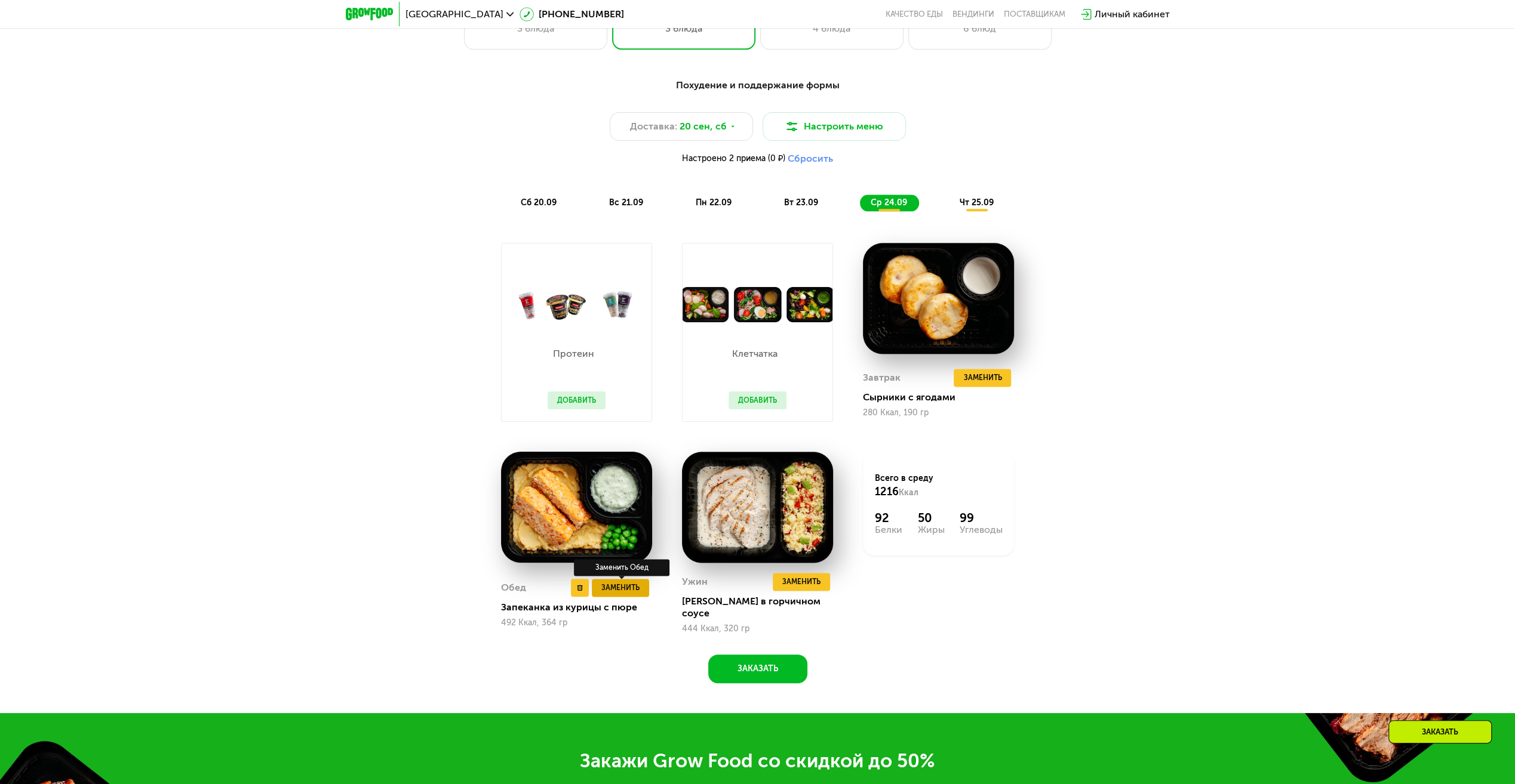
click at [628, 588] on span "Заменить" at bounding box center [620, 588] width 38 height 12
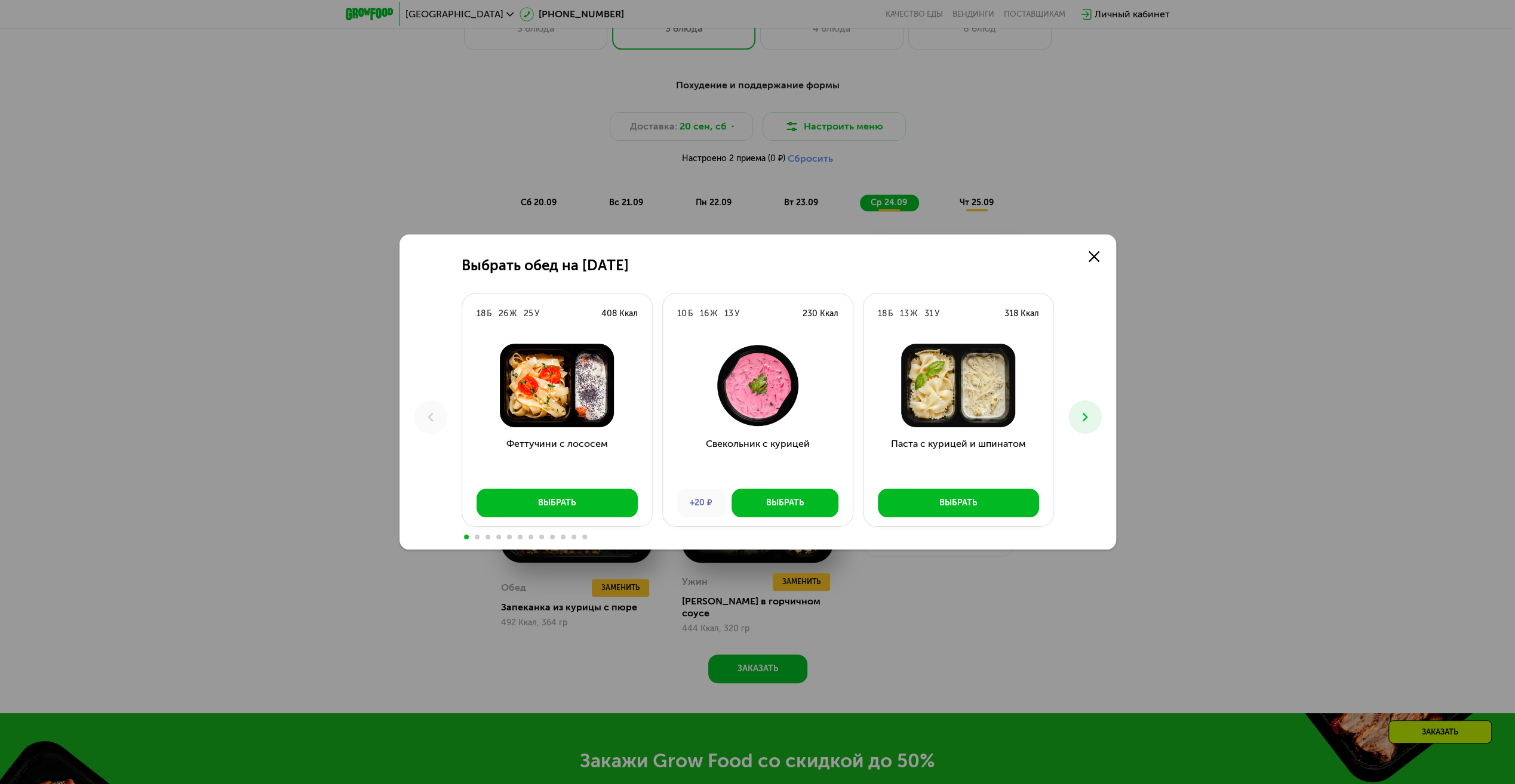
click at [478, 536] on span at bounding box center [476, 536] width 5 height 5
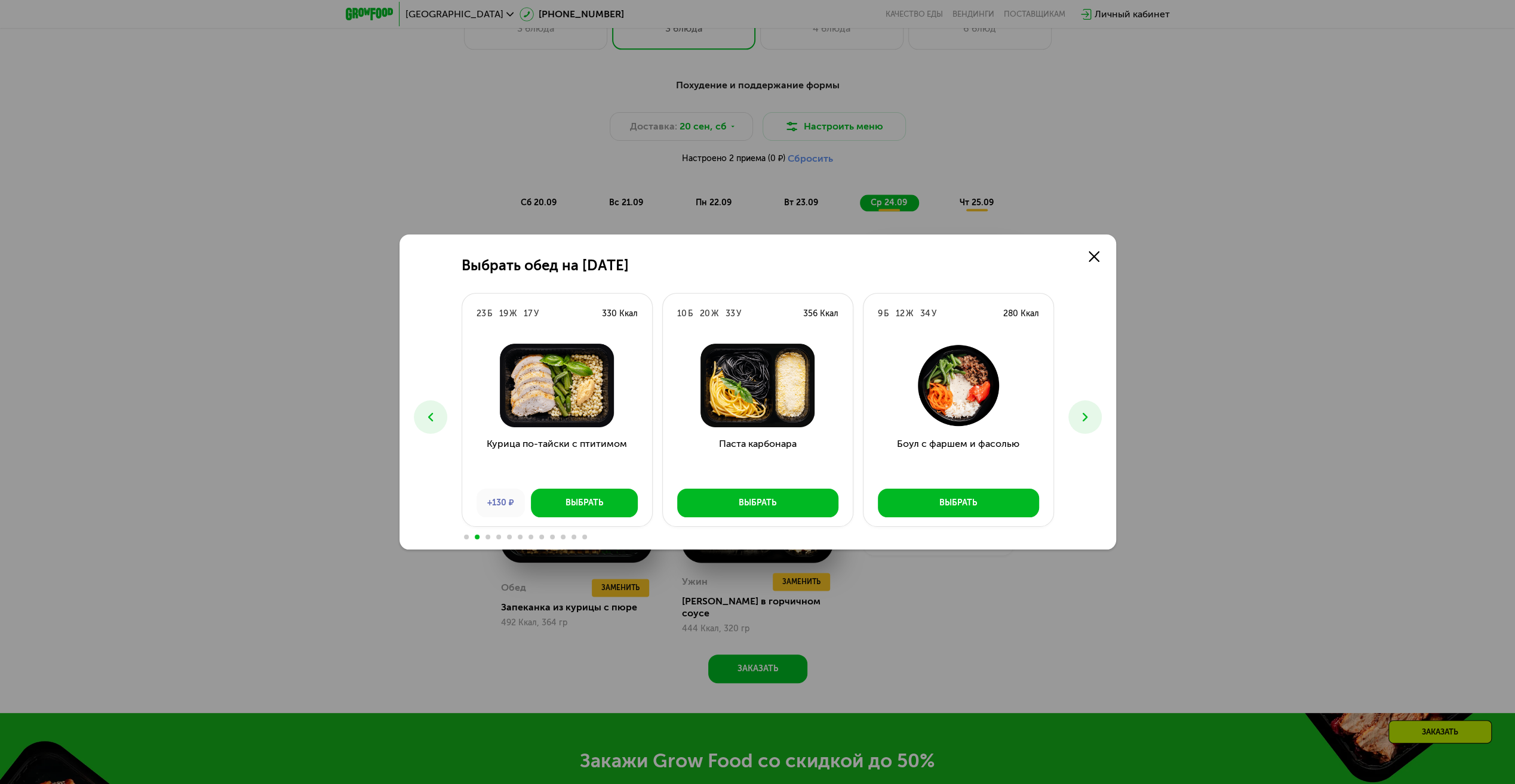
click at [466, 539] on div at bounding box center [758, 536] width 593 height 10
click at [468, 534] on div at bounding box center [758, 536] width 593 height 10
click at [463, 534] on div at bounding box center [758, 536] width 593 height 10
click at [466, 534] on span at bounding box center [466, 536] width 5 height 5
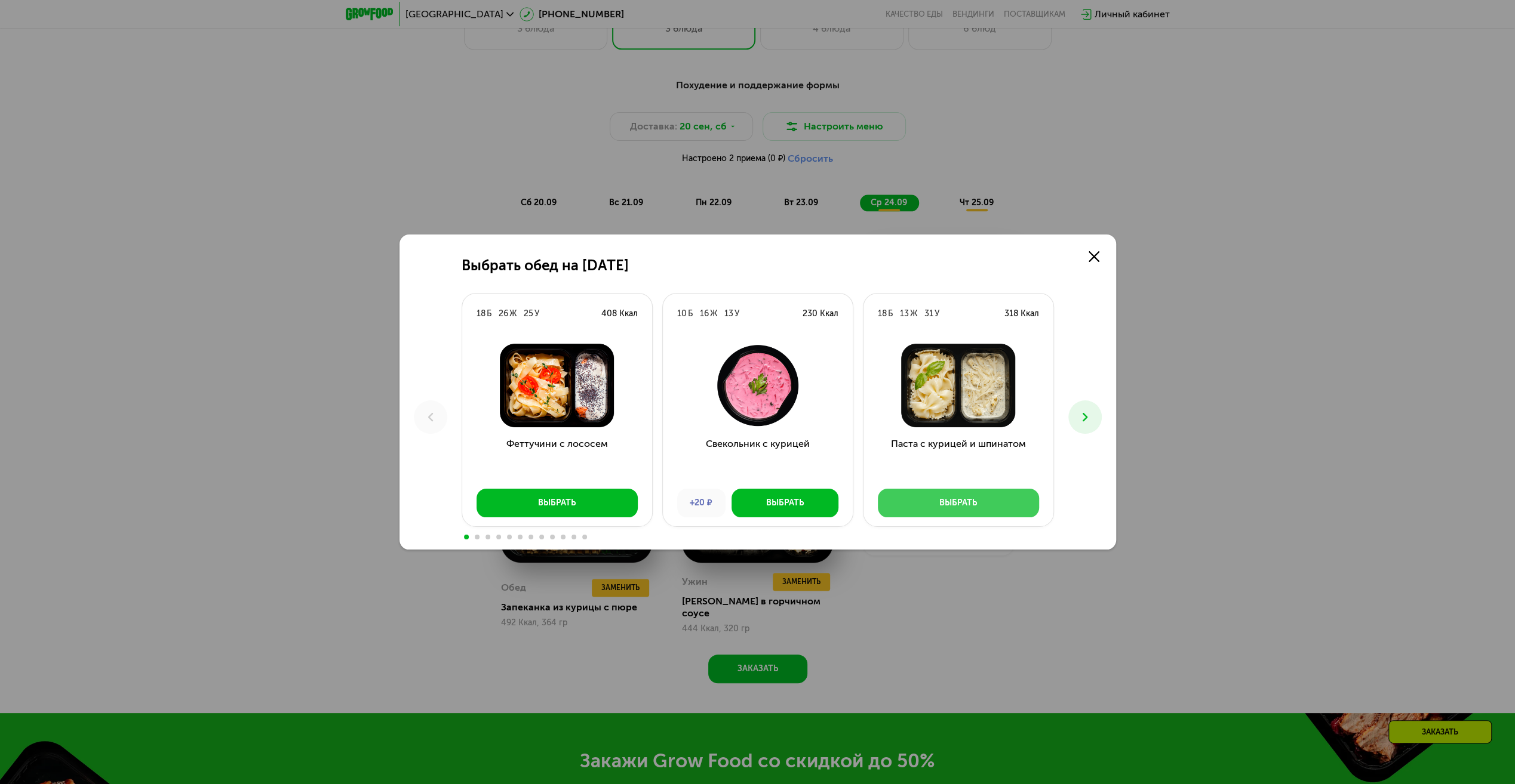
click at [939, 506] on div "Выбрать" at bounding box center [958, 503] width 37 height 12
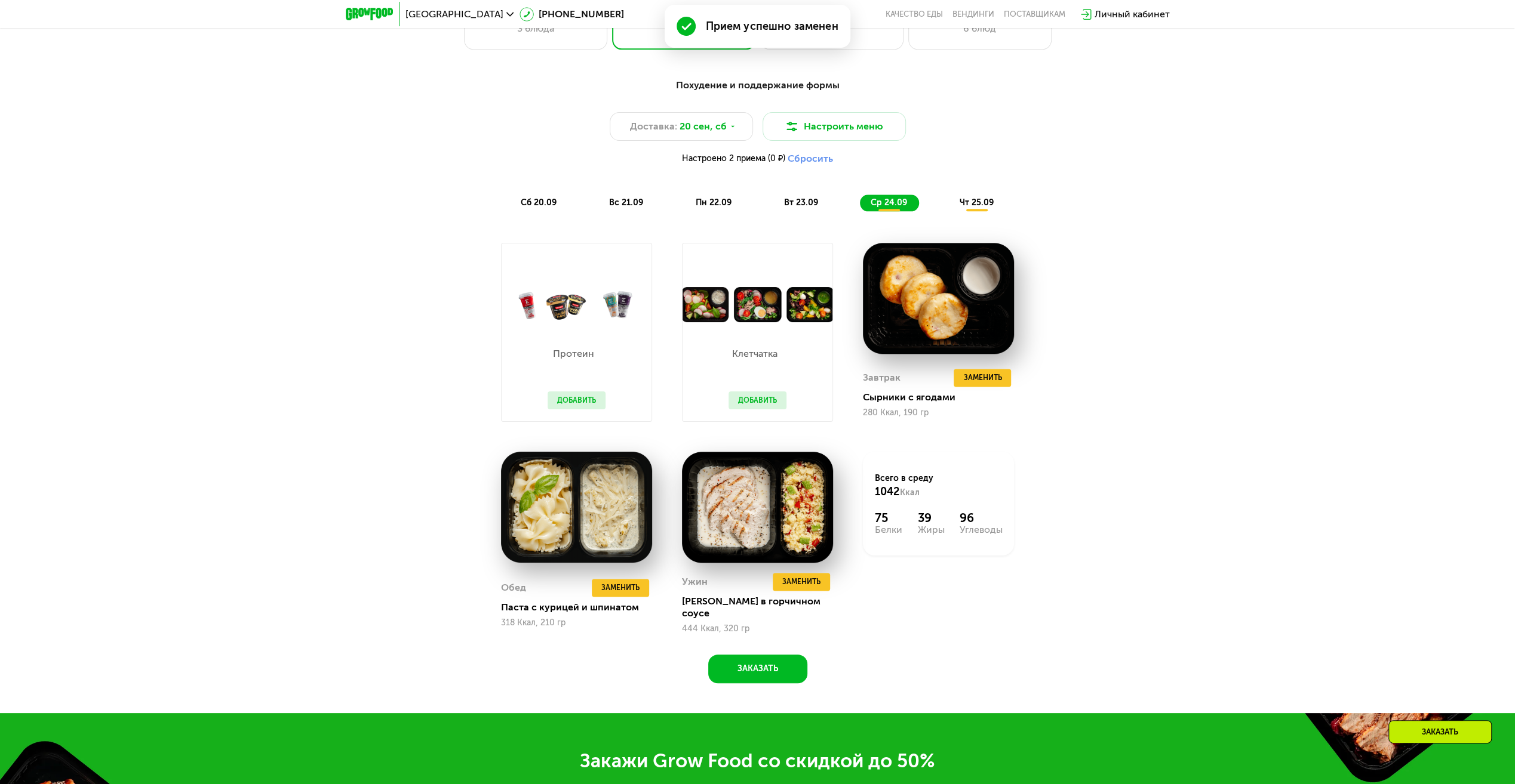
click at [980, 208] on span "чт 25.09" at bounding box center [977, 202] width 34 height 10
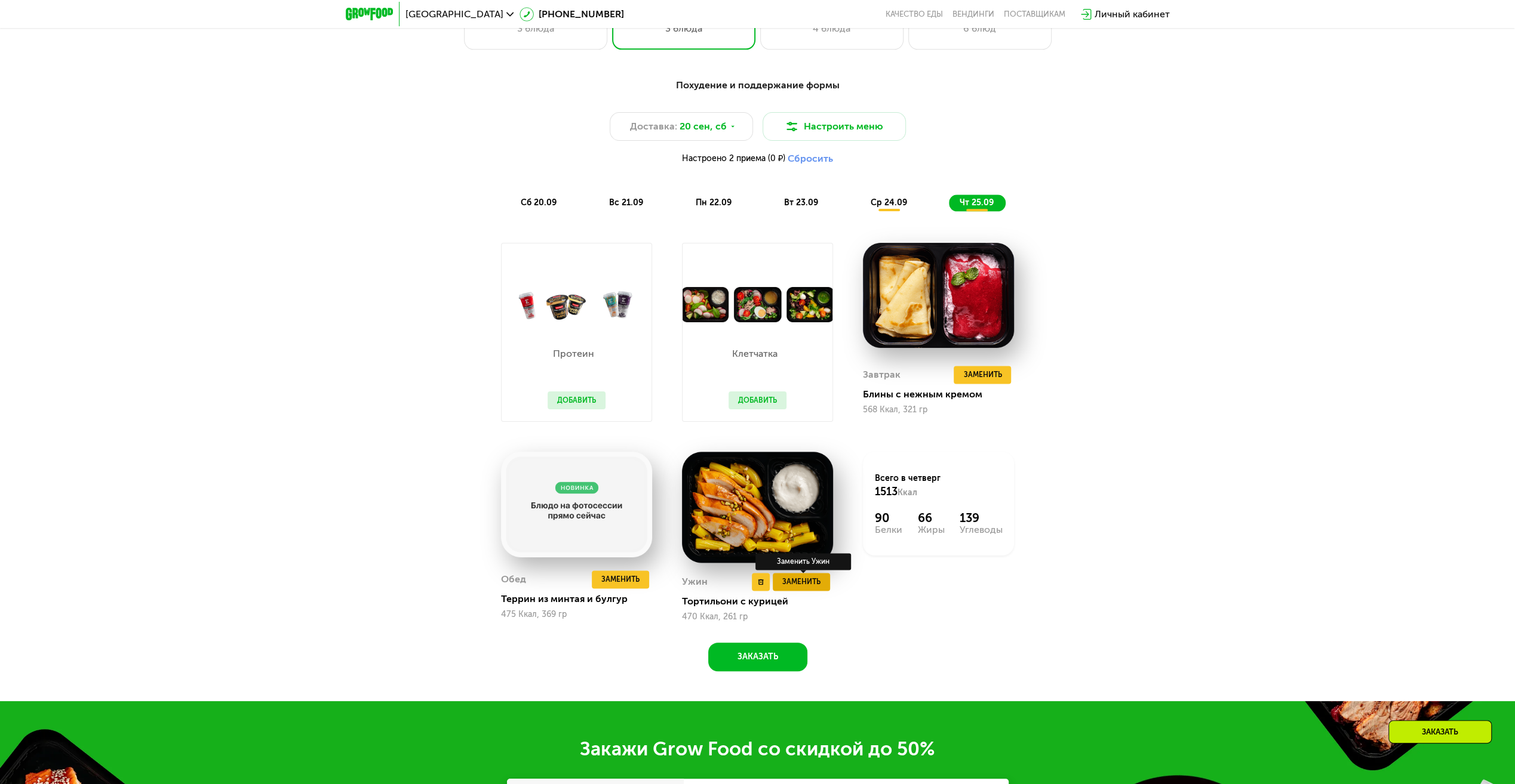
click at [800, 587] on span "Заменить" at bounding box center [801, 582] width 38 height 12
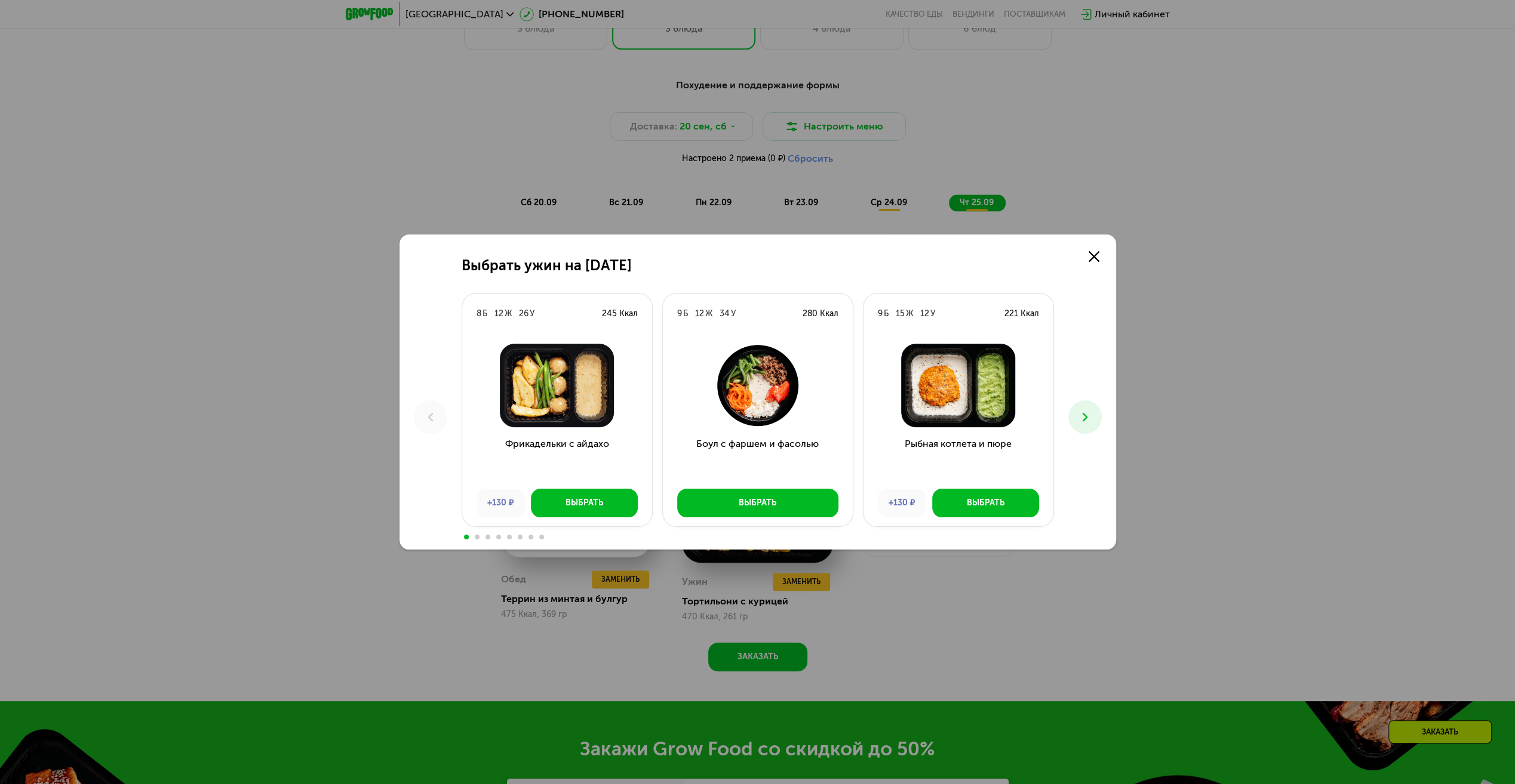
click at [475, 541] on div "Выбрать ужин на 25 сентября 8 Б 12 Ж 26 У 245 Ккал Фрикадельки с айдахо +130 ₽ …" at bounding box center [758, 392] width 717 height 315
click at [475, 540] on div at bounding box center [758, 536] width 593 height 10
click at [475, 537] on span at bounding box center [476, 536] width 5 height 5
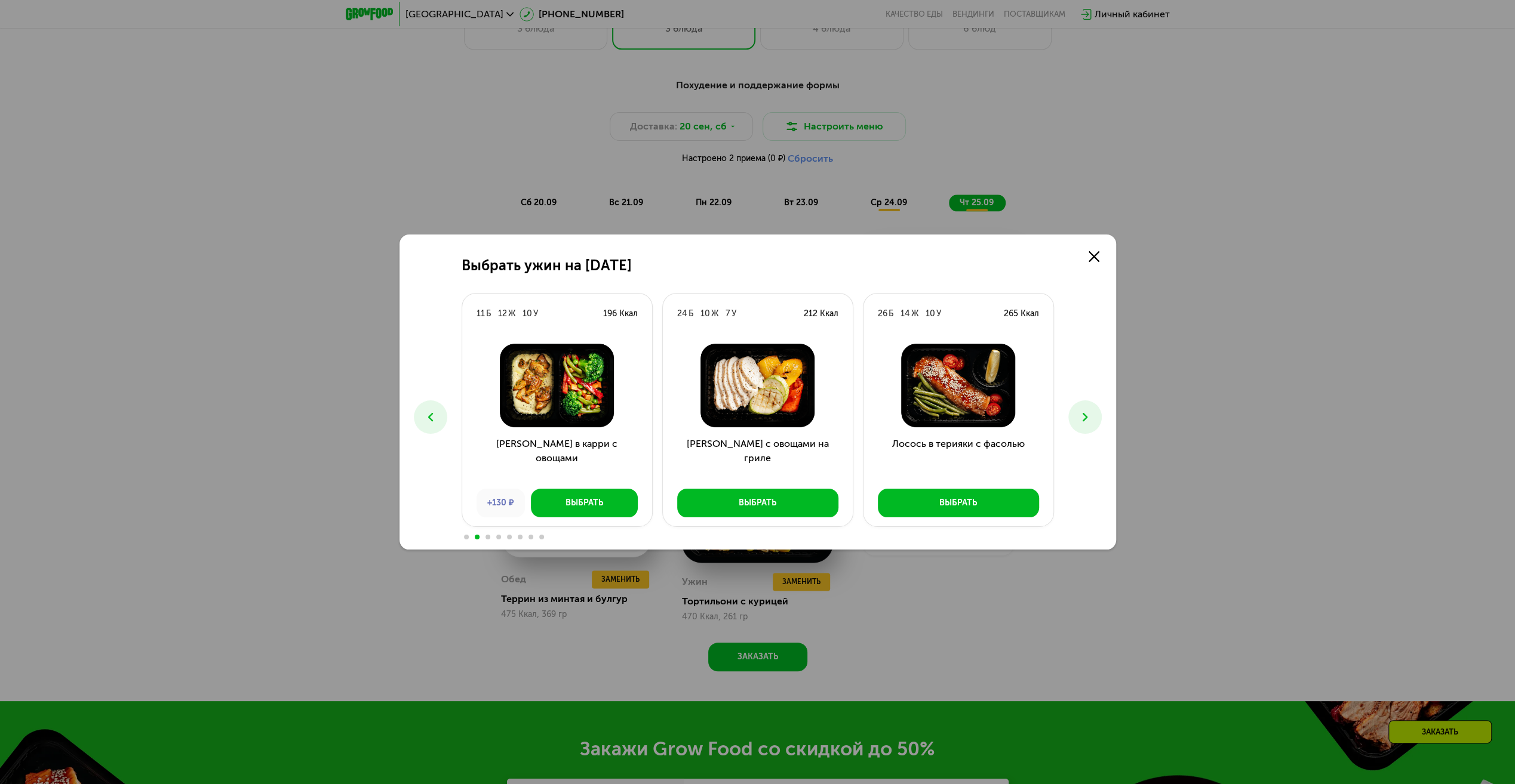
click at [486, 536] on span at bounding box center [487, 536] width 5 height 5
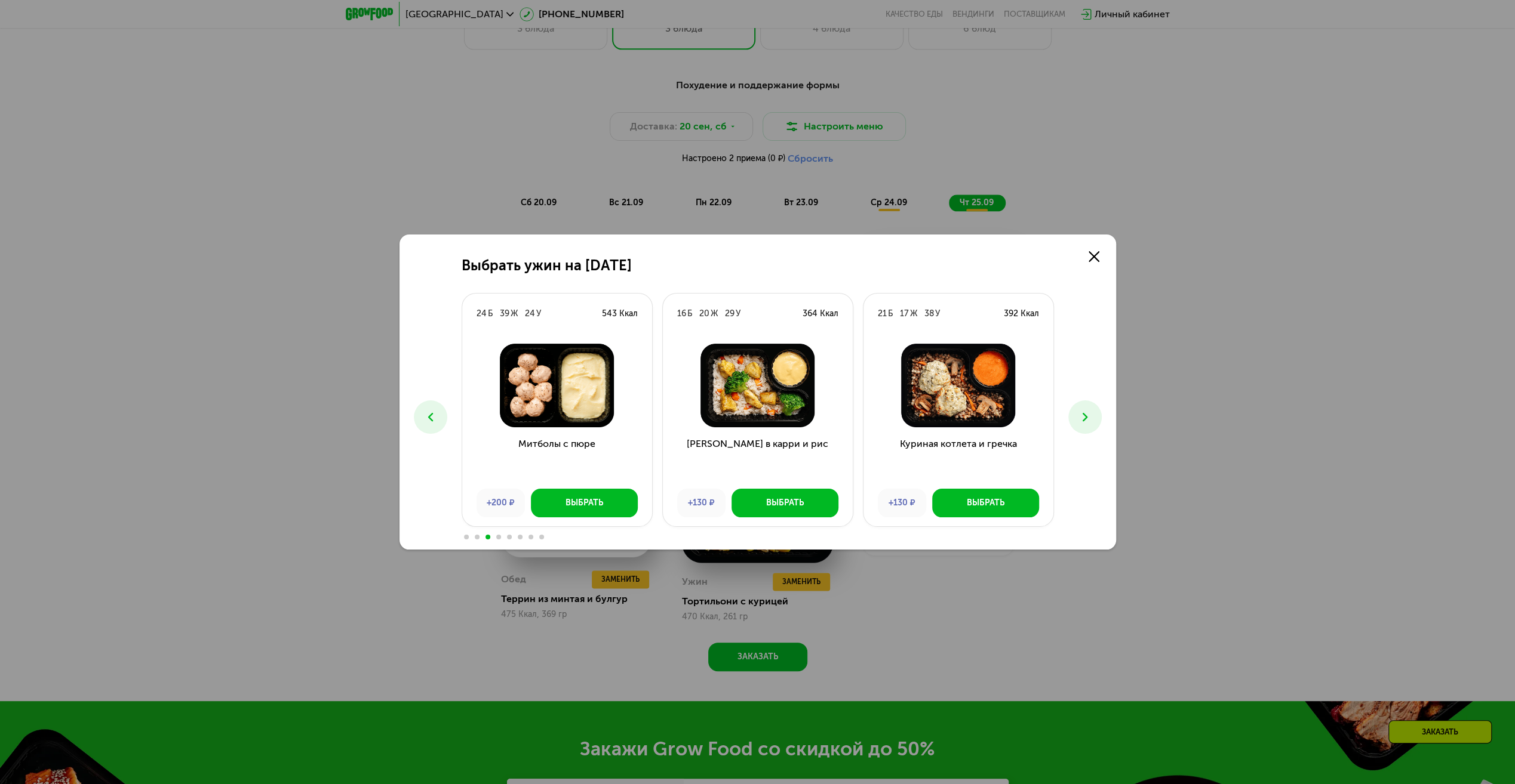
click at [498, 536] on span at bounding box center [498, 536] width 5 height 5
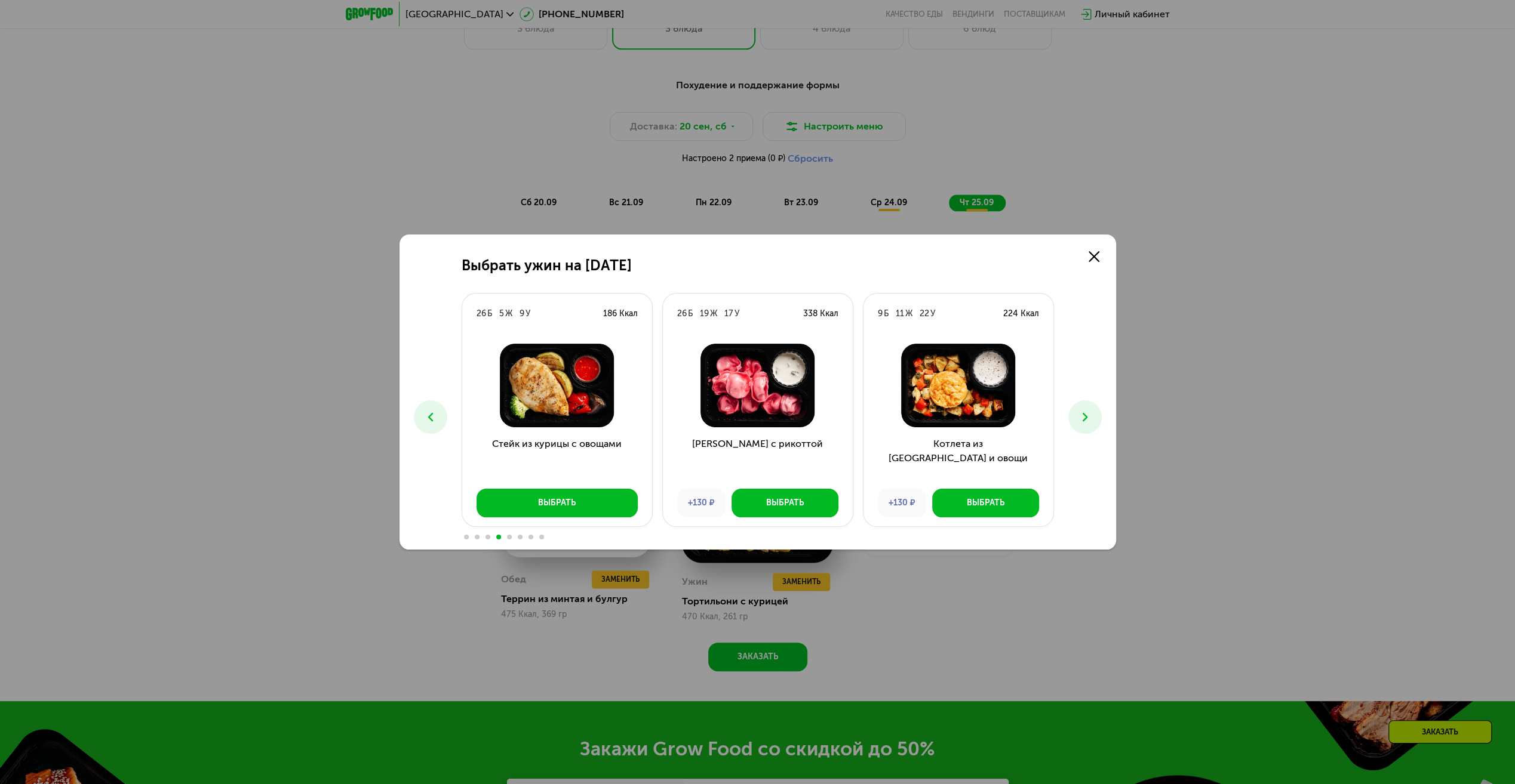
click at [507, 537] on span at bounding box center [509, 536] width 5 height 5
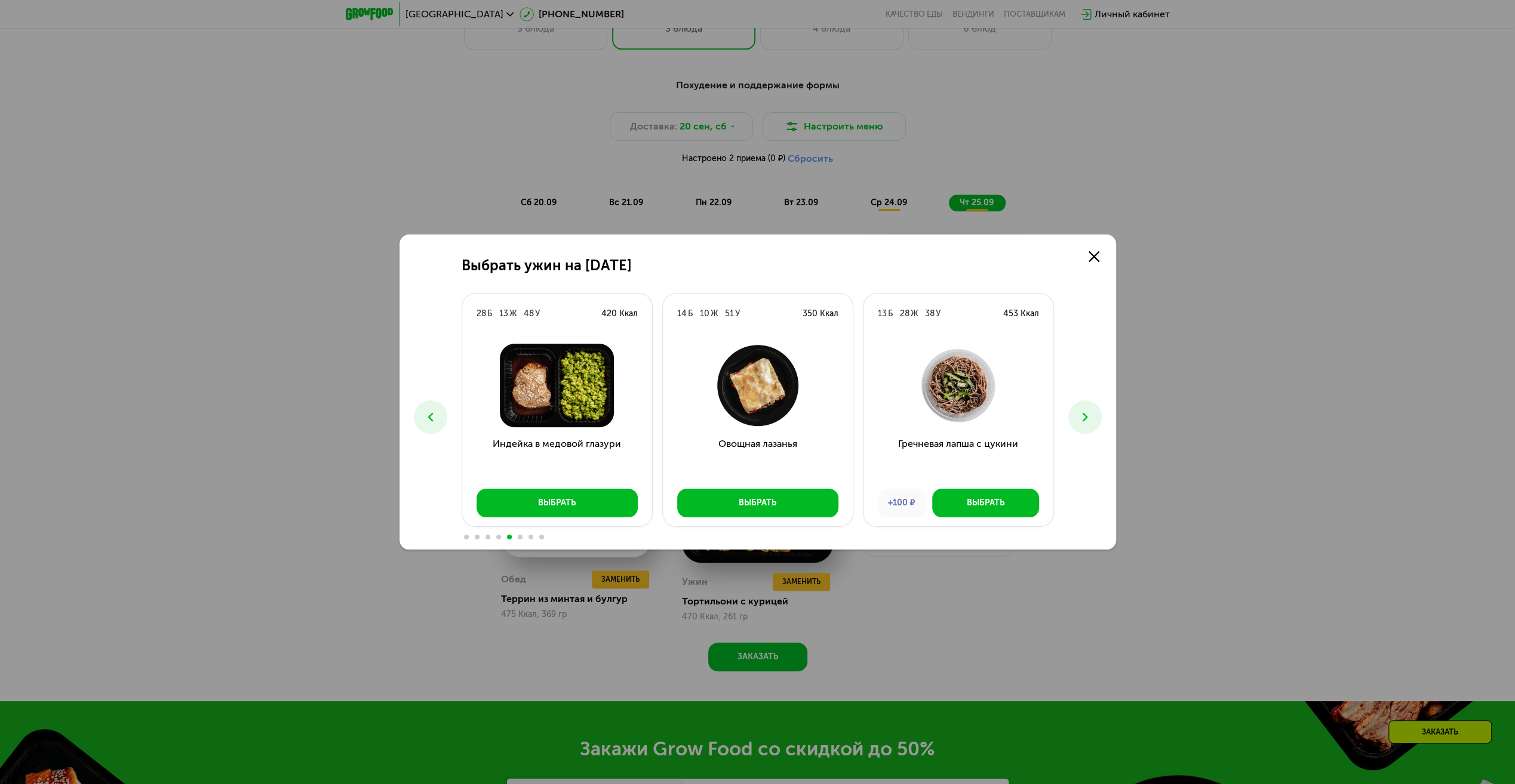
click at [520, 536] on span at bounding box center [519, 536] width 5 height 5
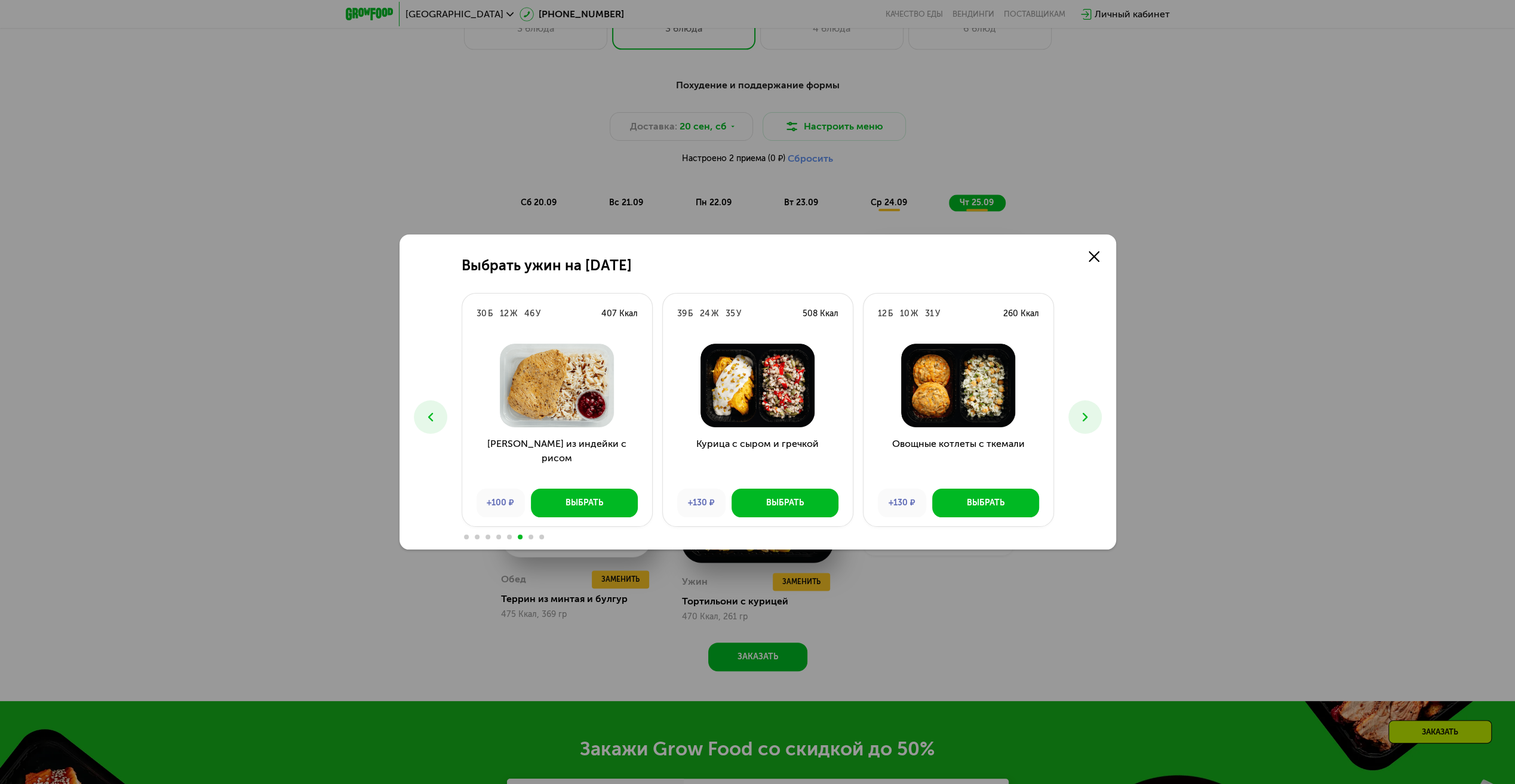
click at [530, 538] on span at bounding box center [531, 536] width 5 height 5
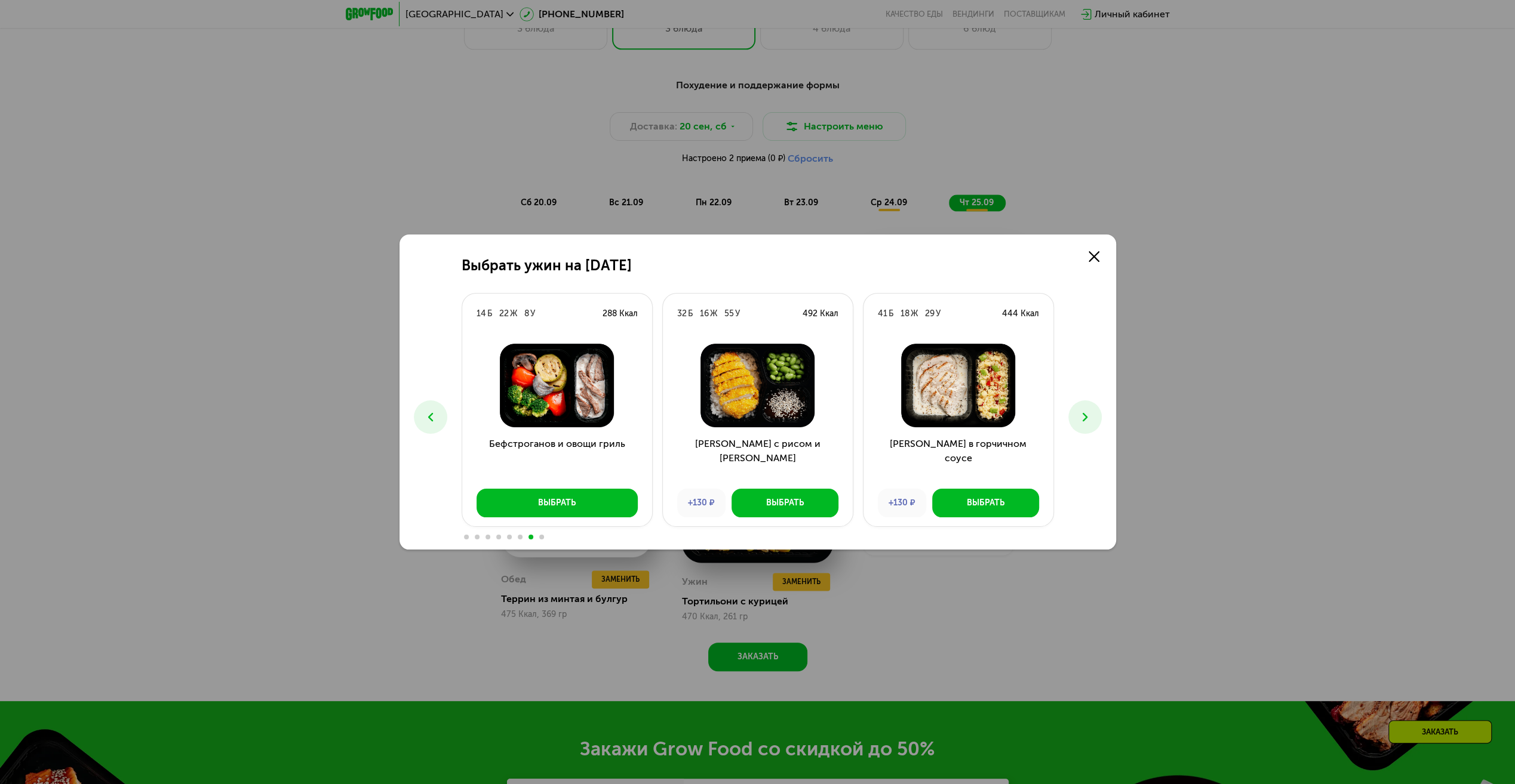
click at [541, 537] on span at bounding box center [541, 536] width 5 height 5
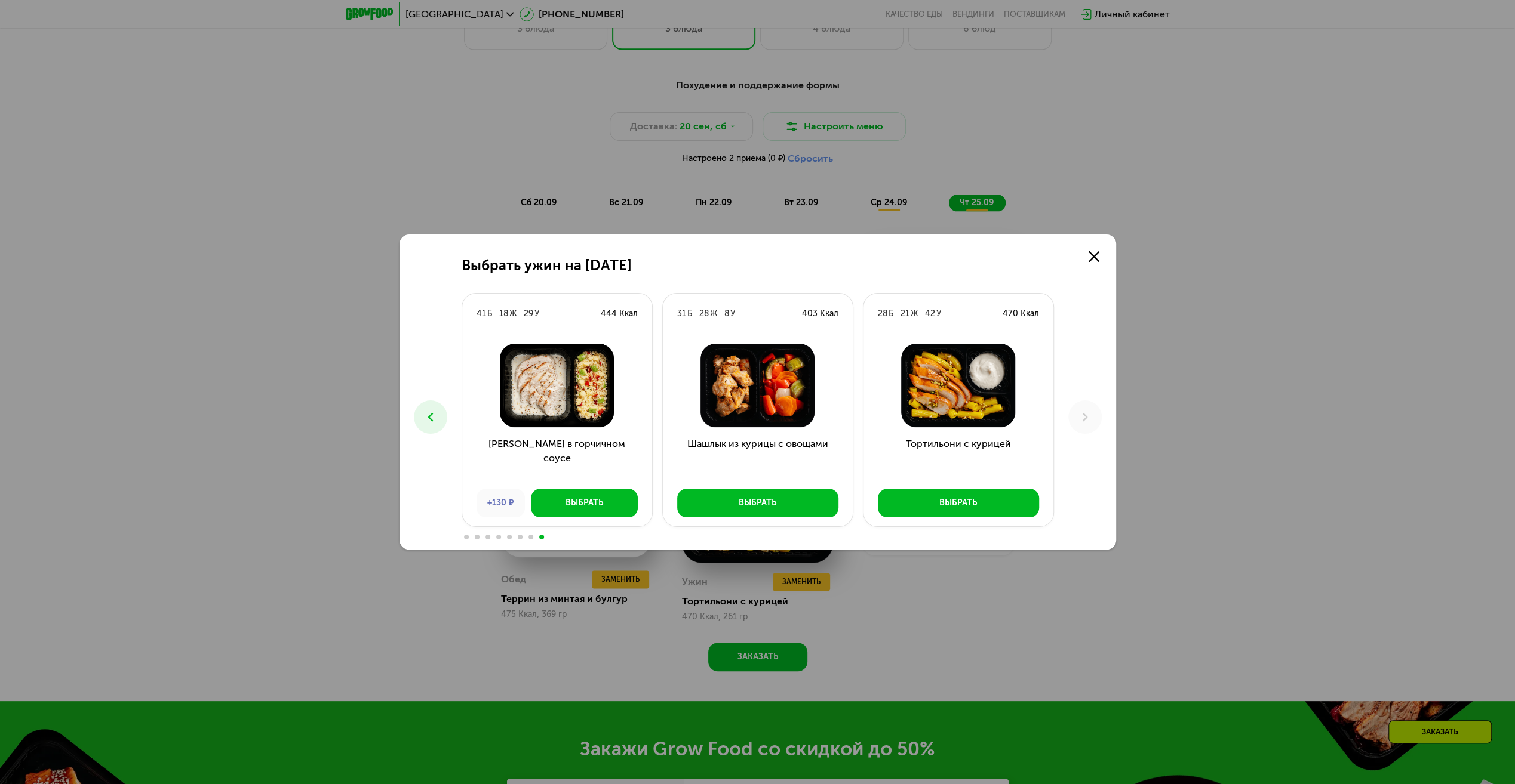
click at [968, 628] on div "Выбрать ужин на 25 сентября 8 Б 12 Ж 26 У 245 Ккал Фрикадельки с айдахо +130 ₽ …" at bounding box center [758, 392] width 1515 height 784
click at [869, 641] on div "Выбрать ужин на 25 сентября 8 Б 12 Ж 26 У 245 Ккал Фрикадельки с айдахо +130 ₽ …" at bounding box center [758, 392] width 1515 height 784
click at [818, 664] on div "Выбрать ужин на 25 сентября 8 Б 12 Ж 26 У 245 Ккал Фрикадельки с айдахо +130 ₽ …" at bounding box center [758, 392] width 1515 height 784
click at [802, 668] on div "Выбрать ужин на 25 сентября 8 Б 12 Ж 26 У 245 Ккал Фрикадельки с айдахо +130 ₽ …" at bounding box center [758, 392] width 1515 height 784
click at [1088, 258] on icon at bounding box center [1093, 256] width 10 height 10
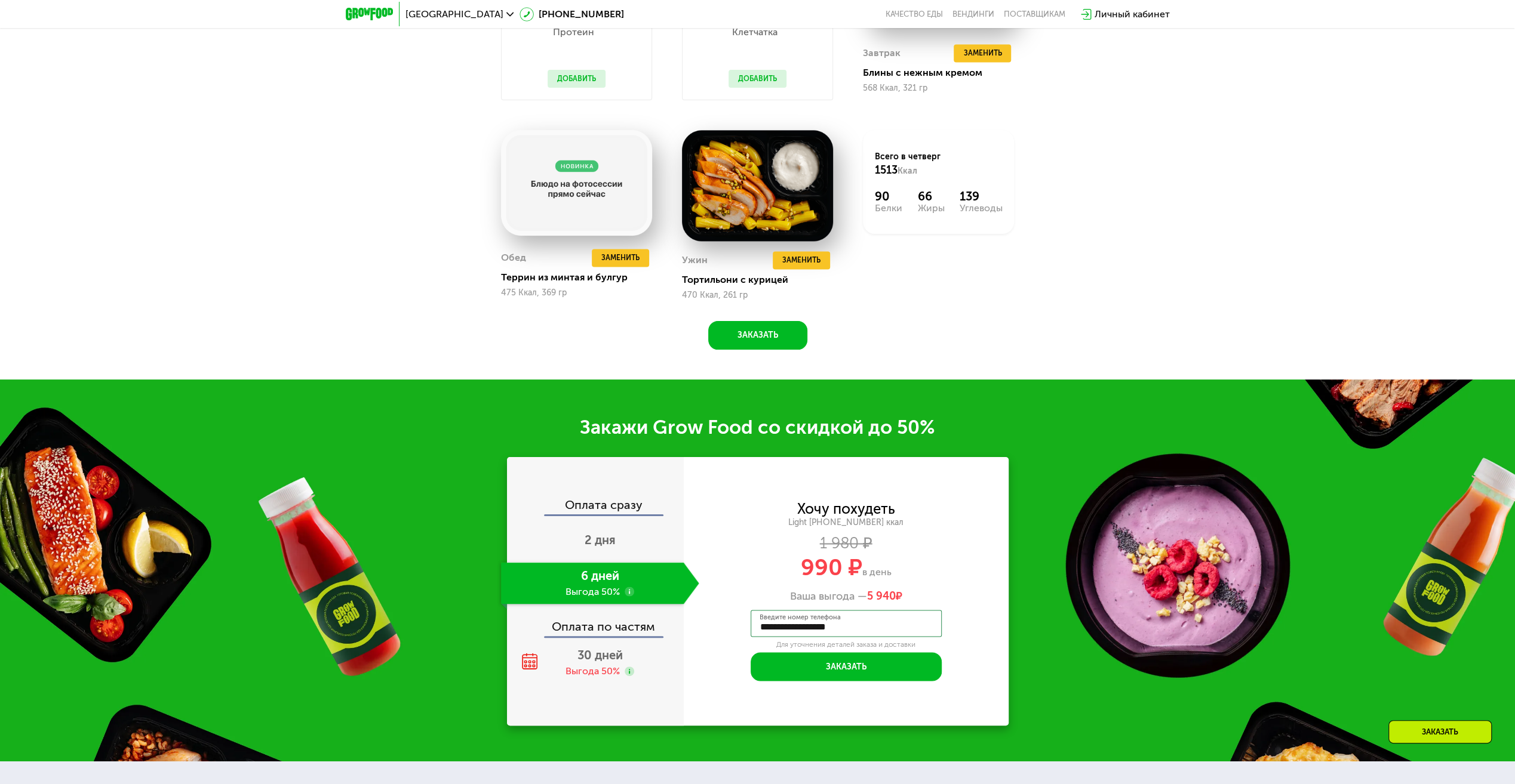
scroll to position [1791, 0]
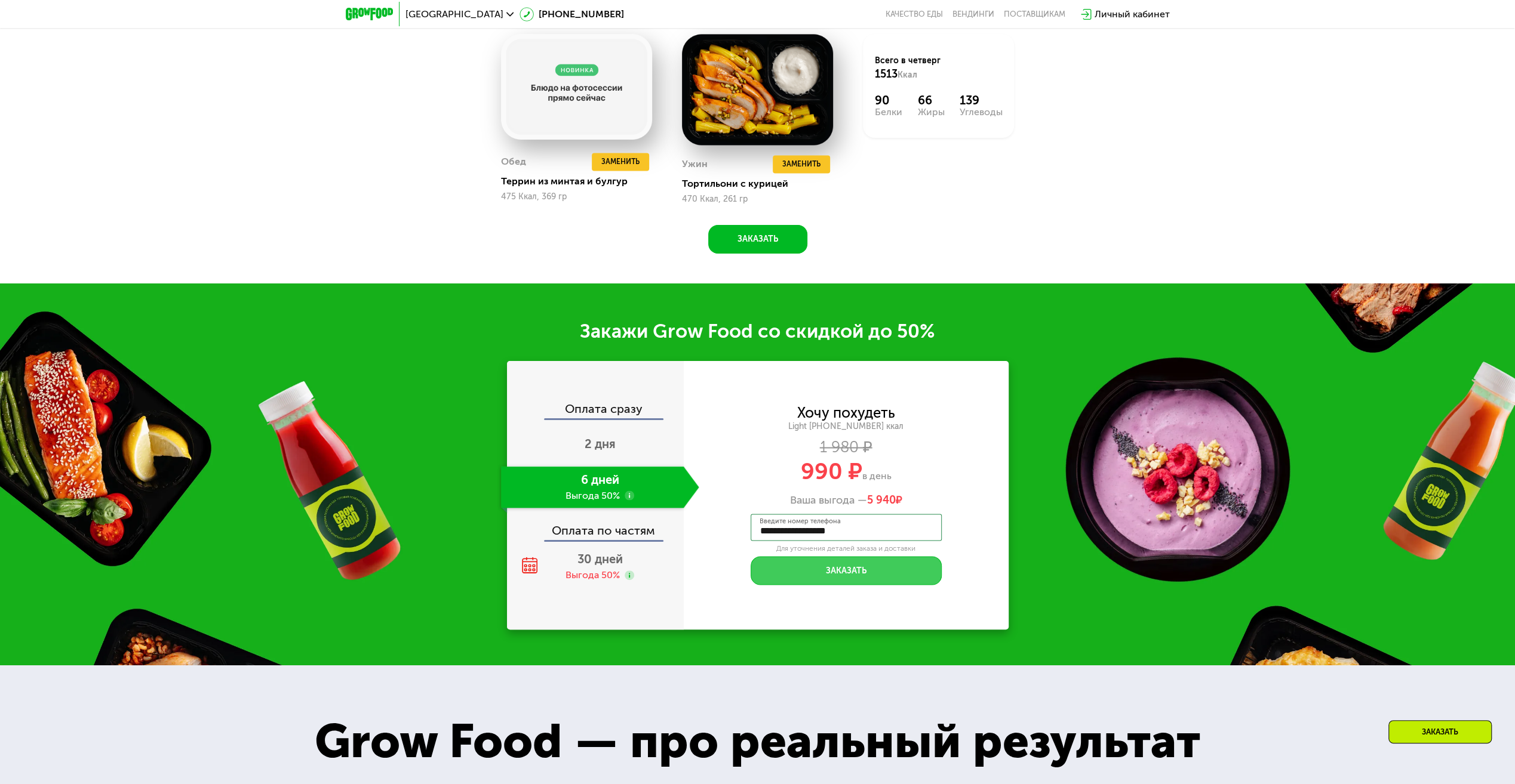
click at [826, 578] on button "Заказать" at bounding box center [846, 571] width 192 height 29
type input "****"
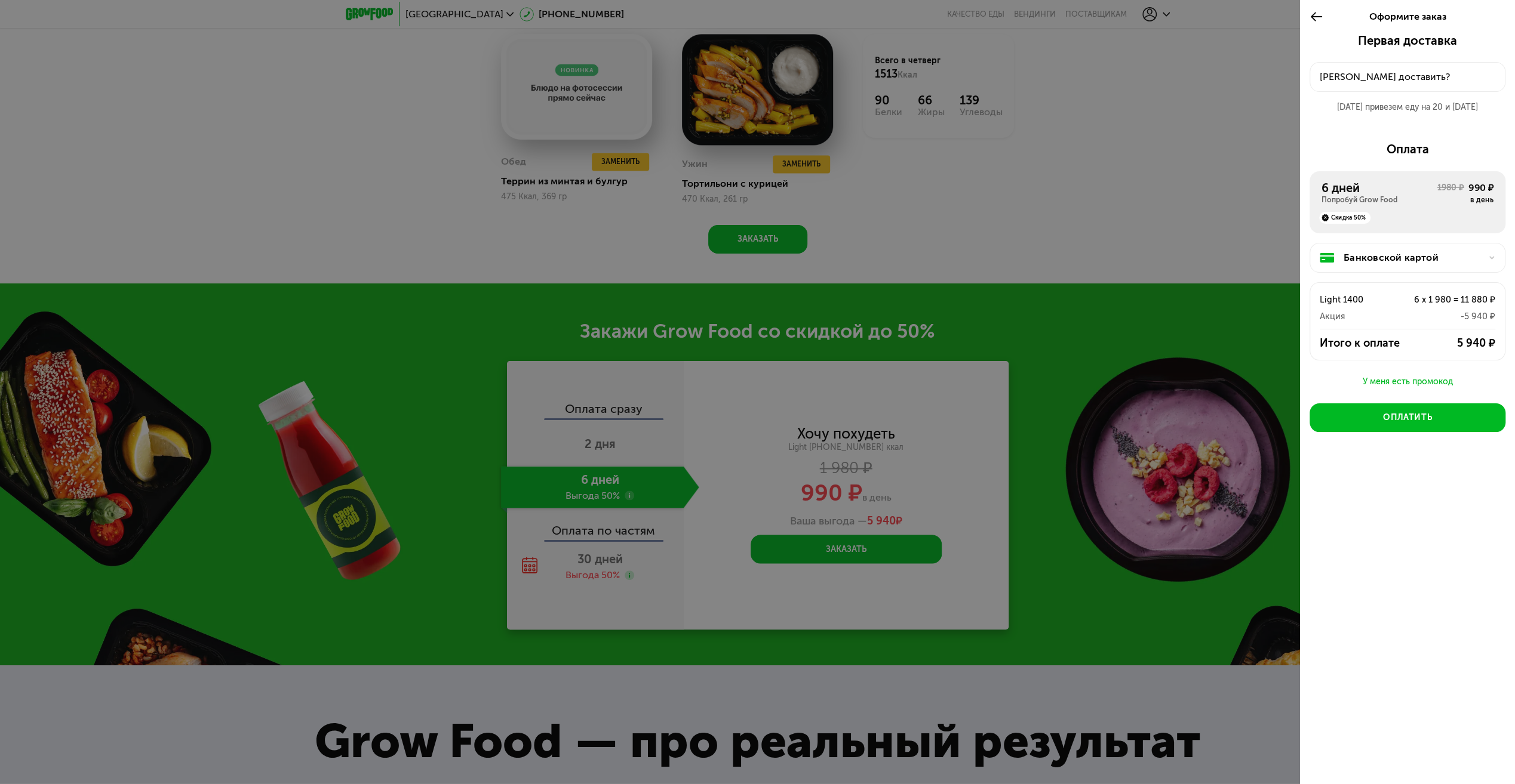
click at [1361, 70] on div "Куда доставить?" at bounding box center [1407, 76] width 175 height 14
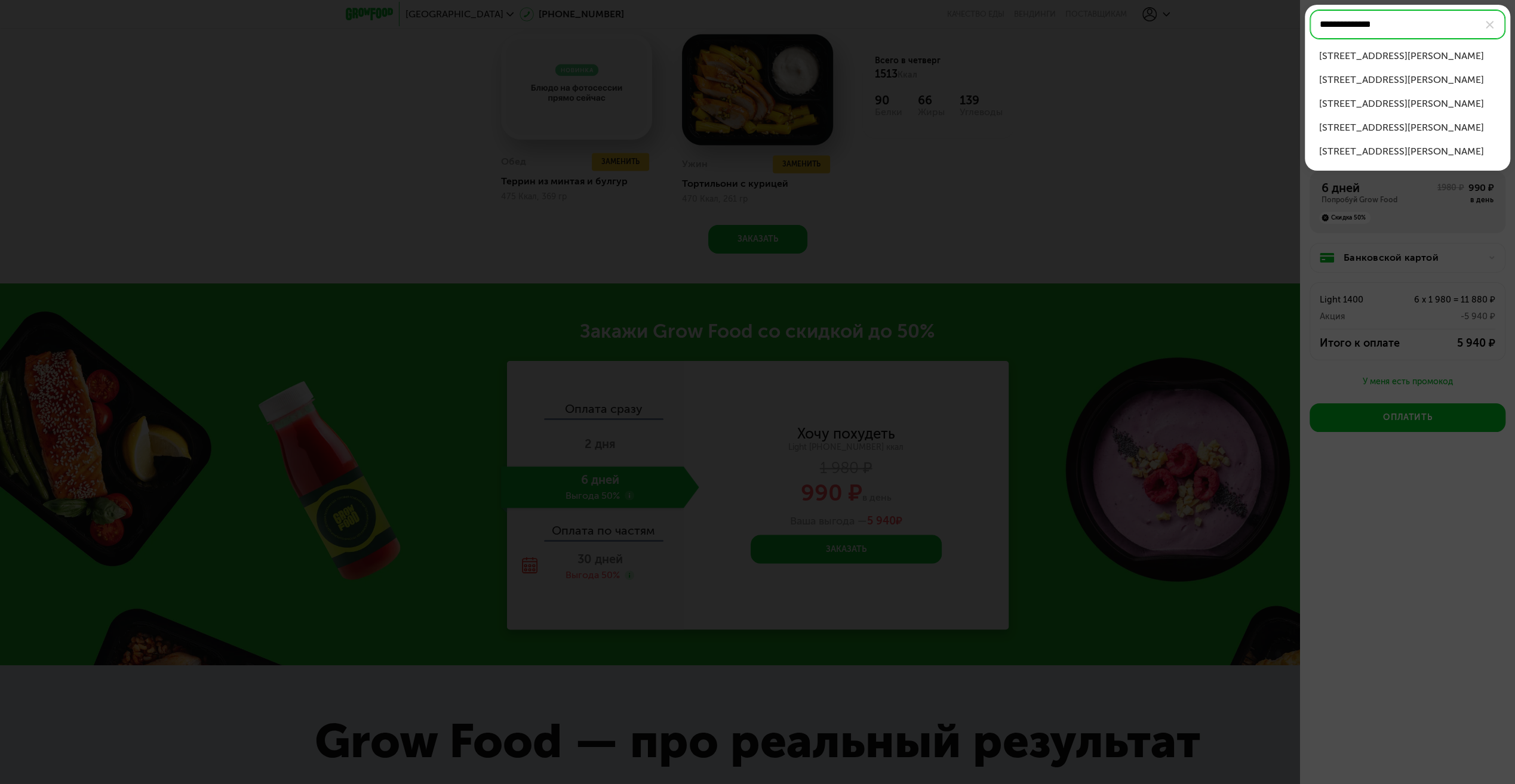
click at [1370, 48] on li "г Королёв, ул Гагарина, д 12/14" at bounding box center [1407, 55] width 196 height 24
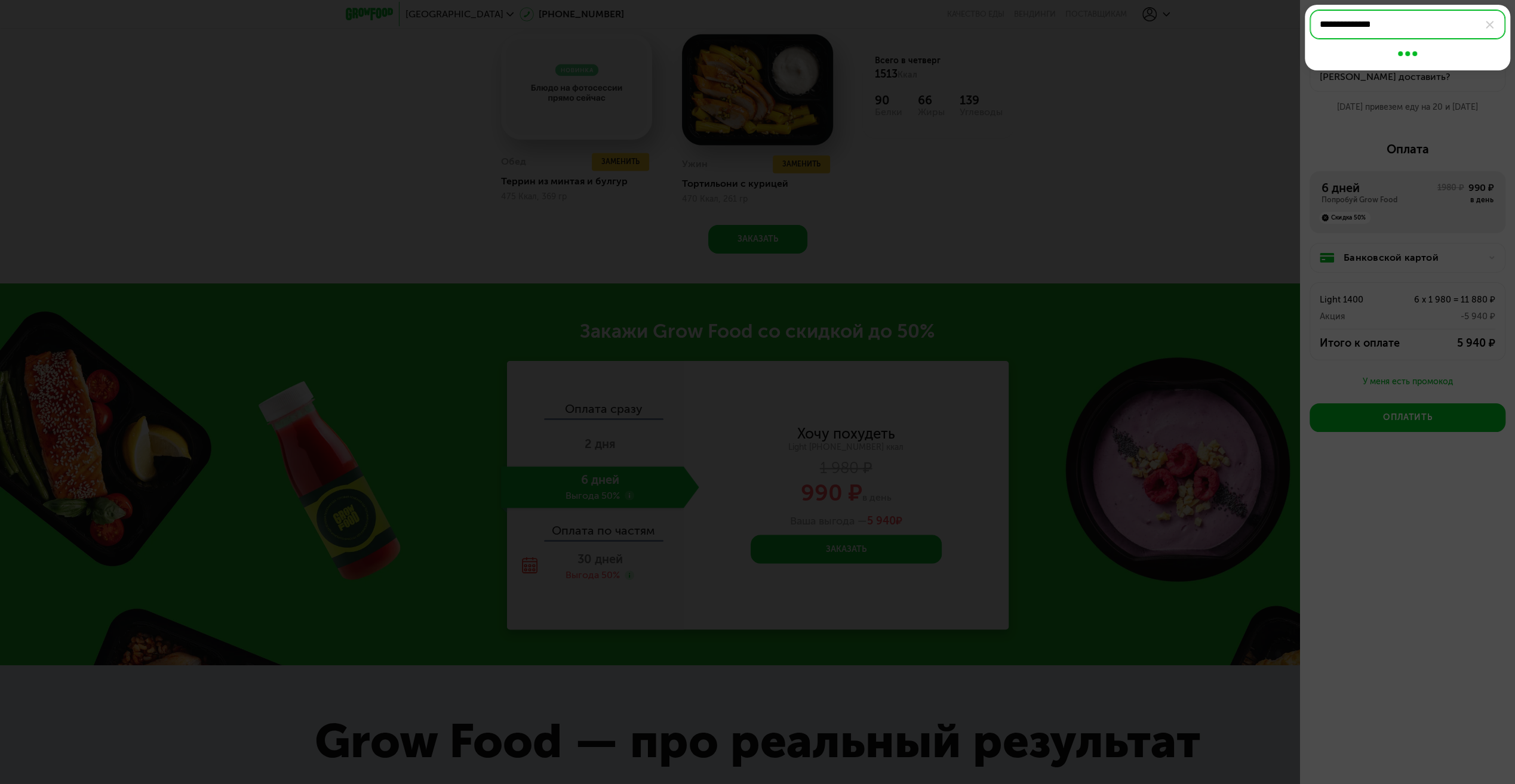
type input "**********"
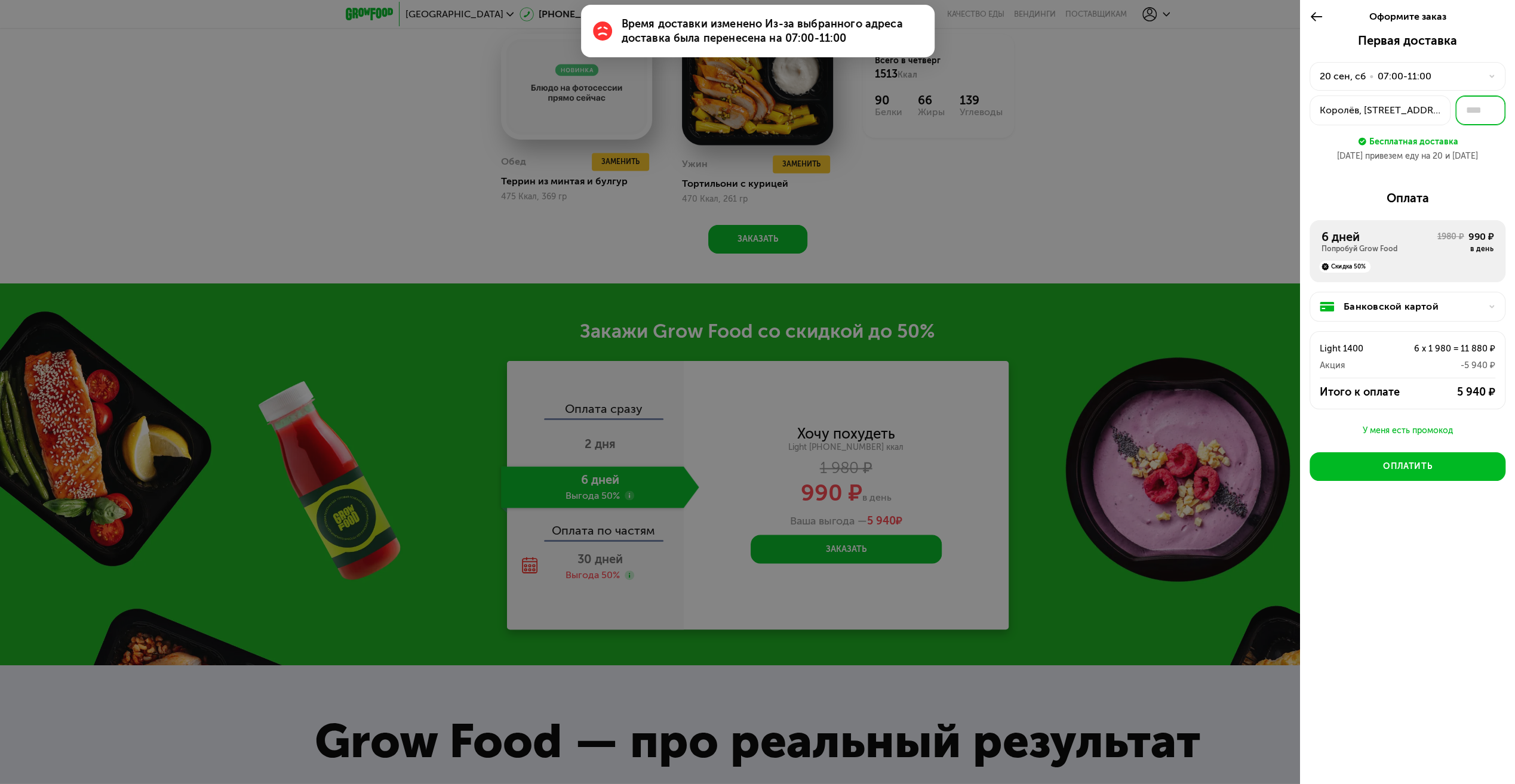
click at [1474, 114] on input "text" at bounding box center [1480, 110] width 50 height 30
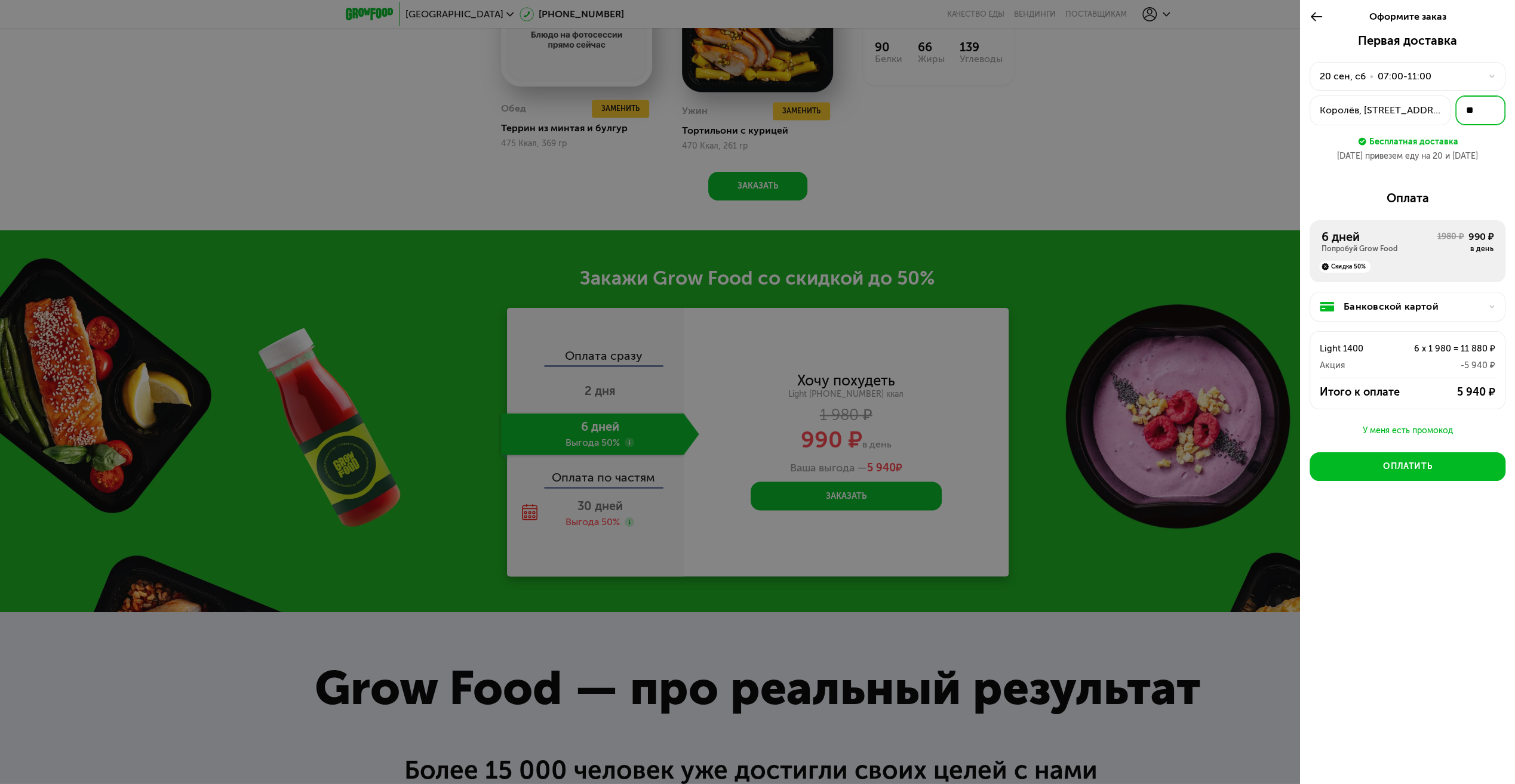
scroll to position [1791, 0]
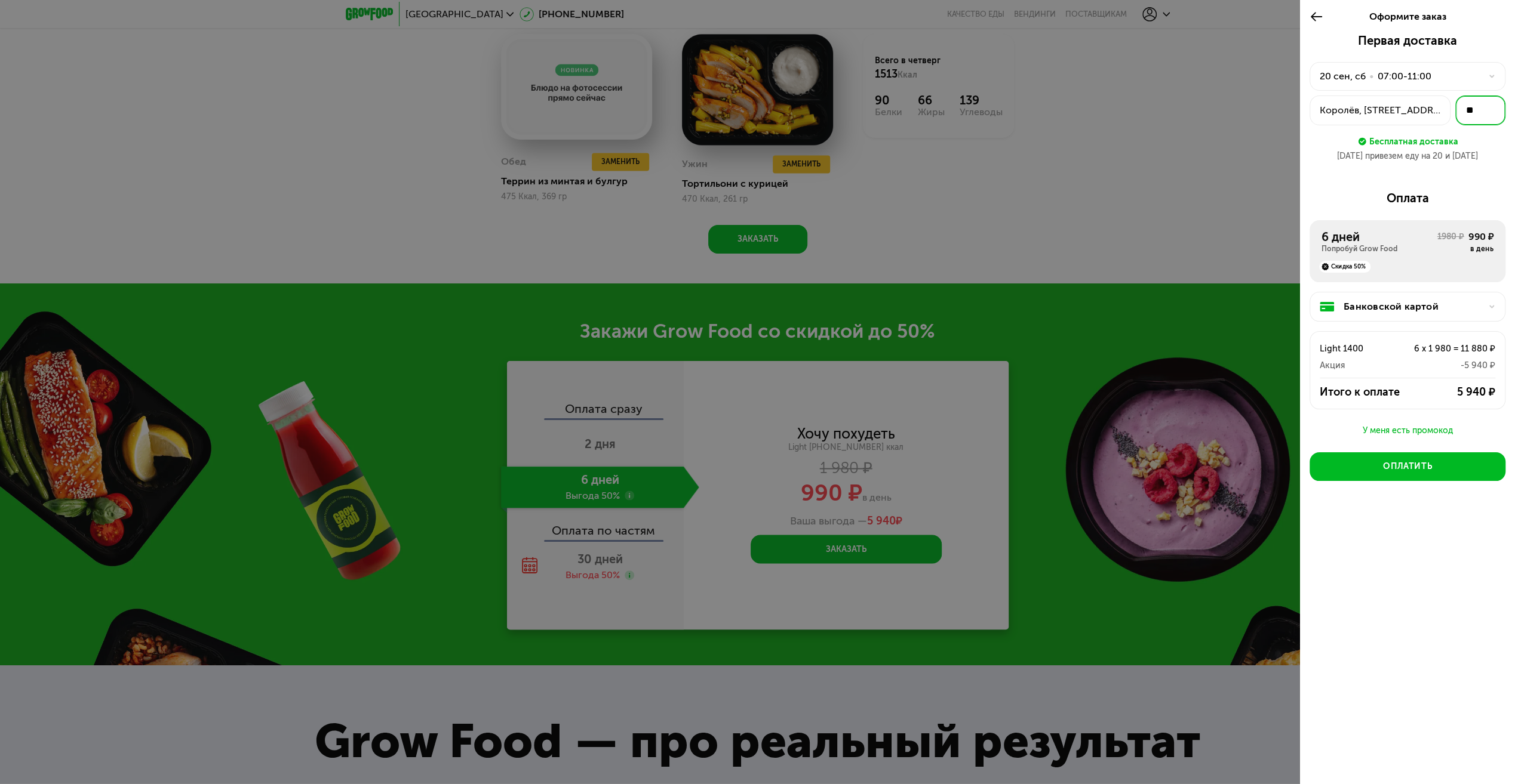
type input "**"
click at [1428, 429] on div "У меня есть промокод" at bounding box center [1407, 431] width 196 height 14
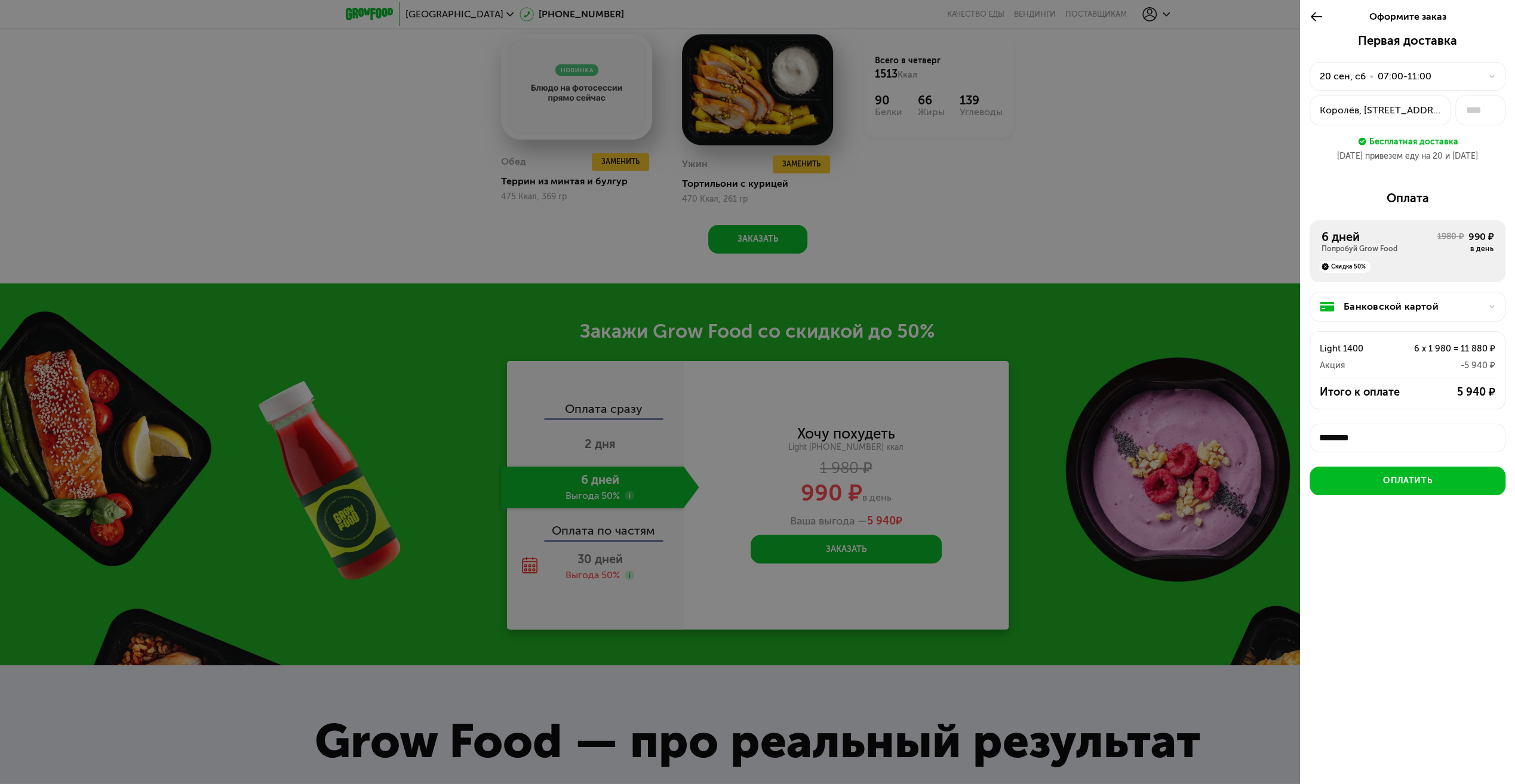
scroll to position [4, 0]
type input "********"
click at [1461, 426] on button "Применить" at bounding box center [1472, 434] width 62 height 24
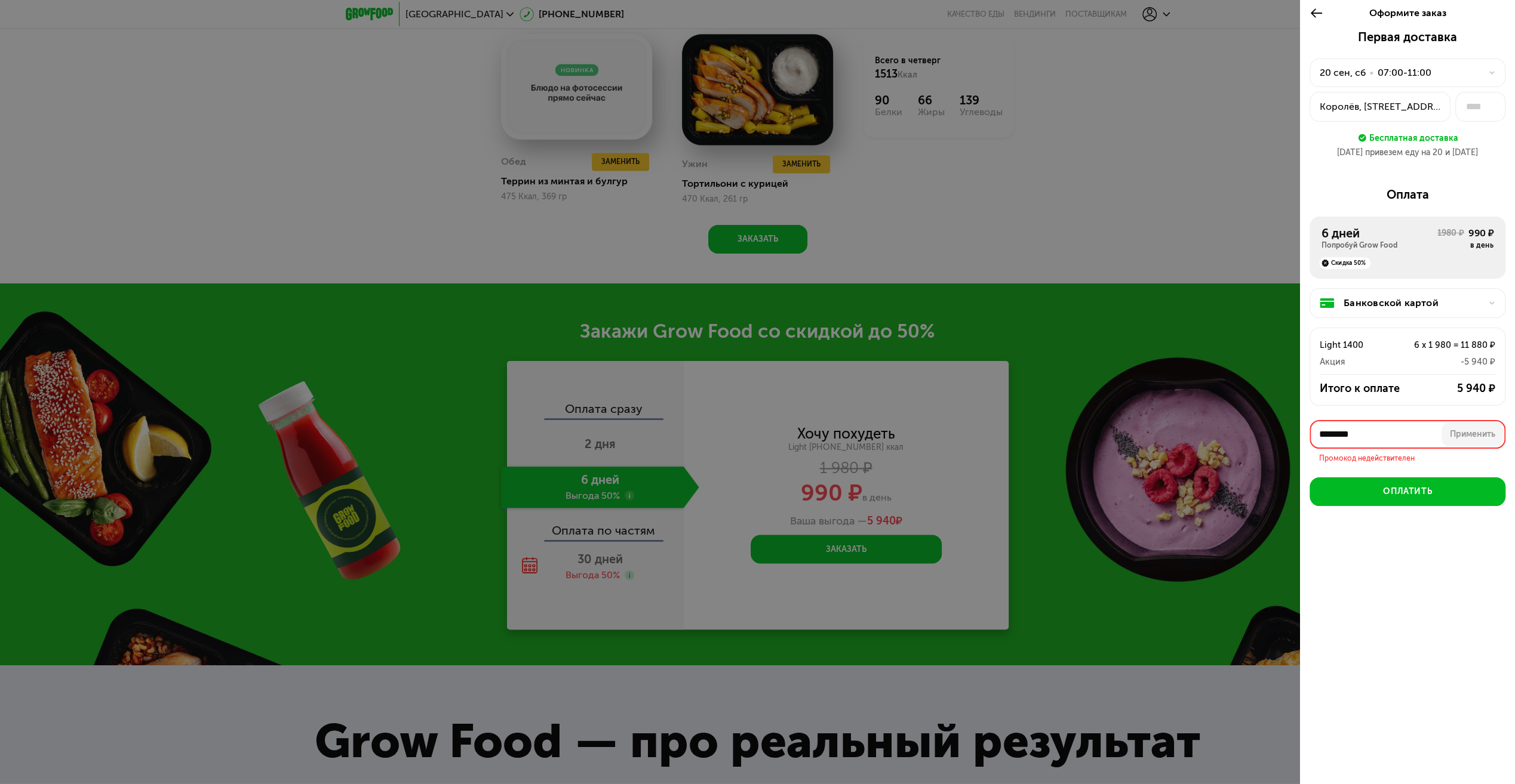
drag, startPoint x: 1335, startPoint y: 434, endPoint x: 1263, endPoint y: 432, distance: 72.0
click at [1263, 432] on div "Оформите заказ Первая доставка 20 сен, сб • 07:00-11:00 Королёв, ул Гагарина, 1…" at bounding box center [758, 392] width 1515 height 784
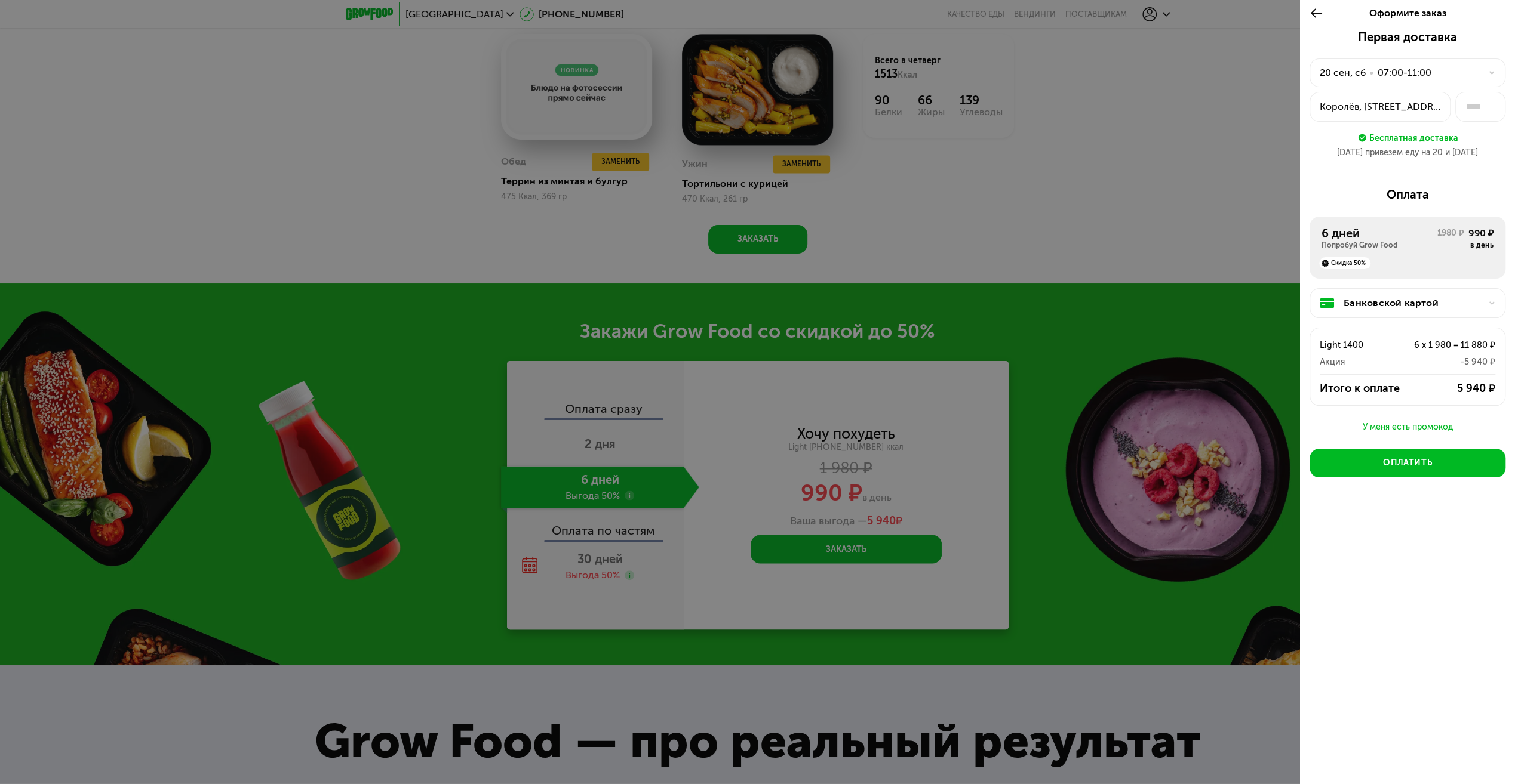
click at [1388, 424] on div "У меня есть промокод" at bounding box center [1407, 427] width 196 height 14
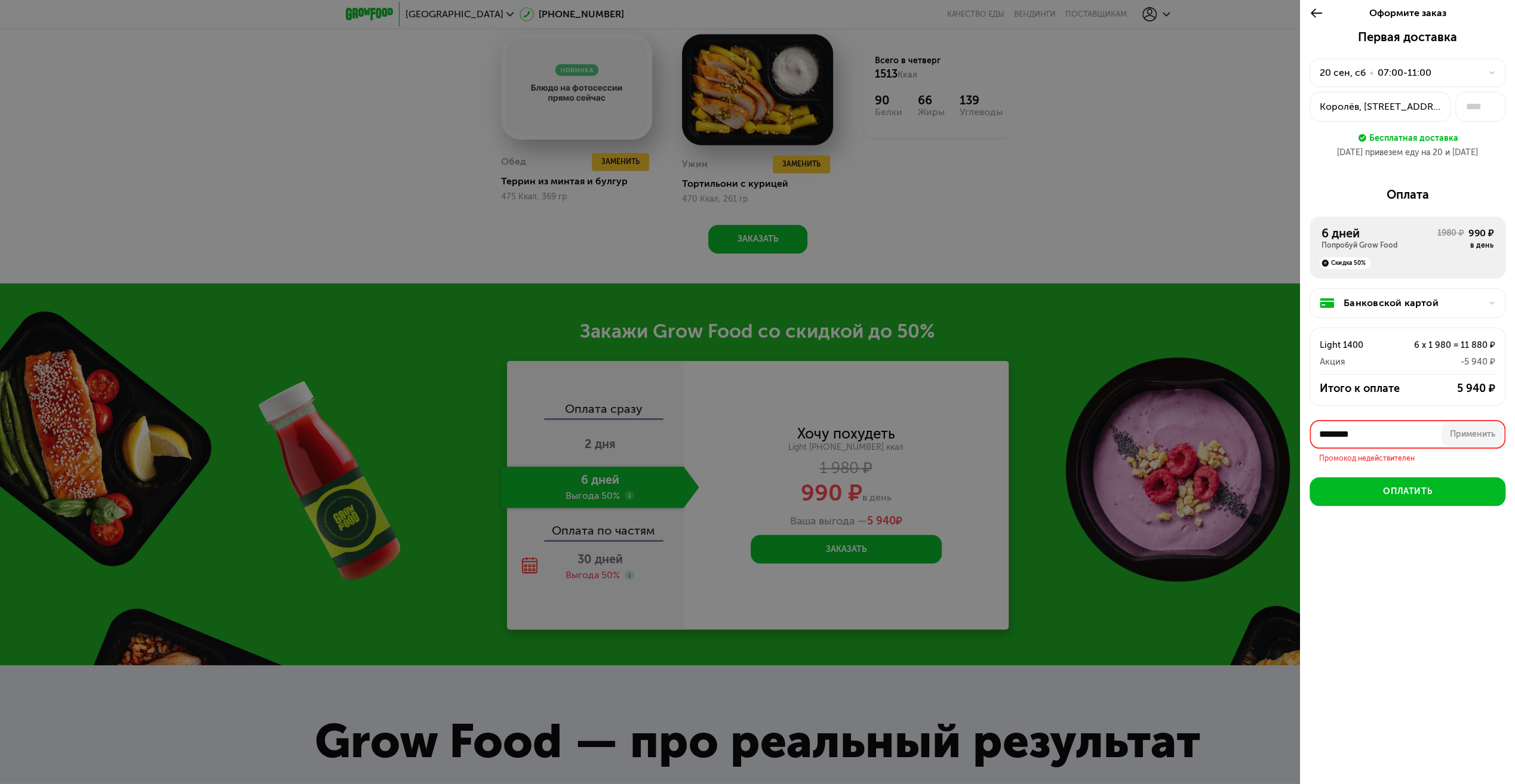
drag, startPoint x: 1357, startPoint y: 432, endPoint x: 1287, endPoint y: 435, distance: 70.1
click at [1287, 435] on div "Оформите заказ Первая доставка 20 сен, сб • 07:00-11:00 Королёв, ул Гагарина, 1…" at bounding box center [758, 392] width 1515 height 784
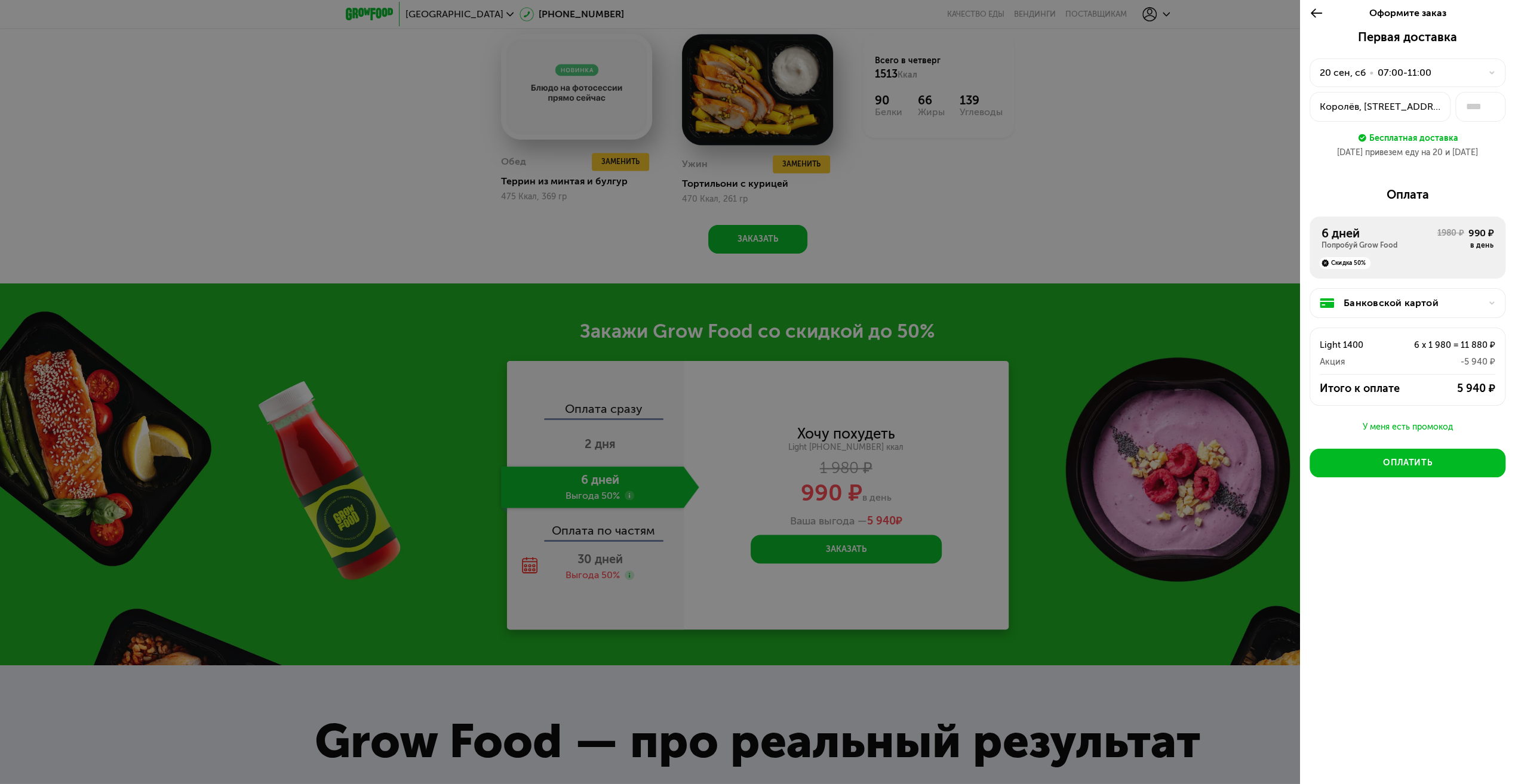
click at [1425, 407] on div "Банковской картой Light 1400 6 x 1 980 = 11 880 ₽ Акция -5 940 ₽ Итого к оплате…" at bounding box center [1407, 350] width 196 height 142
click at [1423, 420] on div "У меня есть промокод" at bounding box center [1407, 427] width 196 height 14
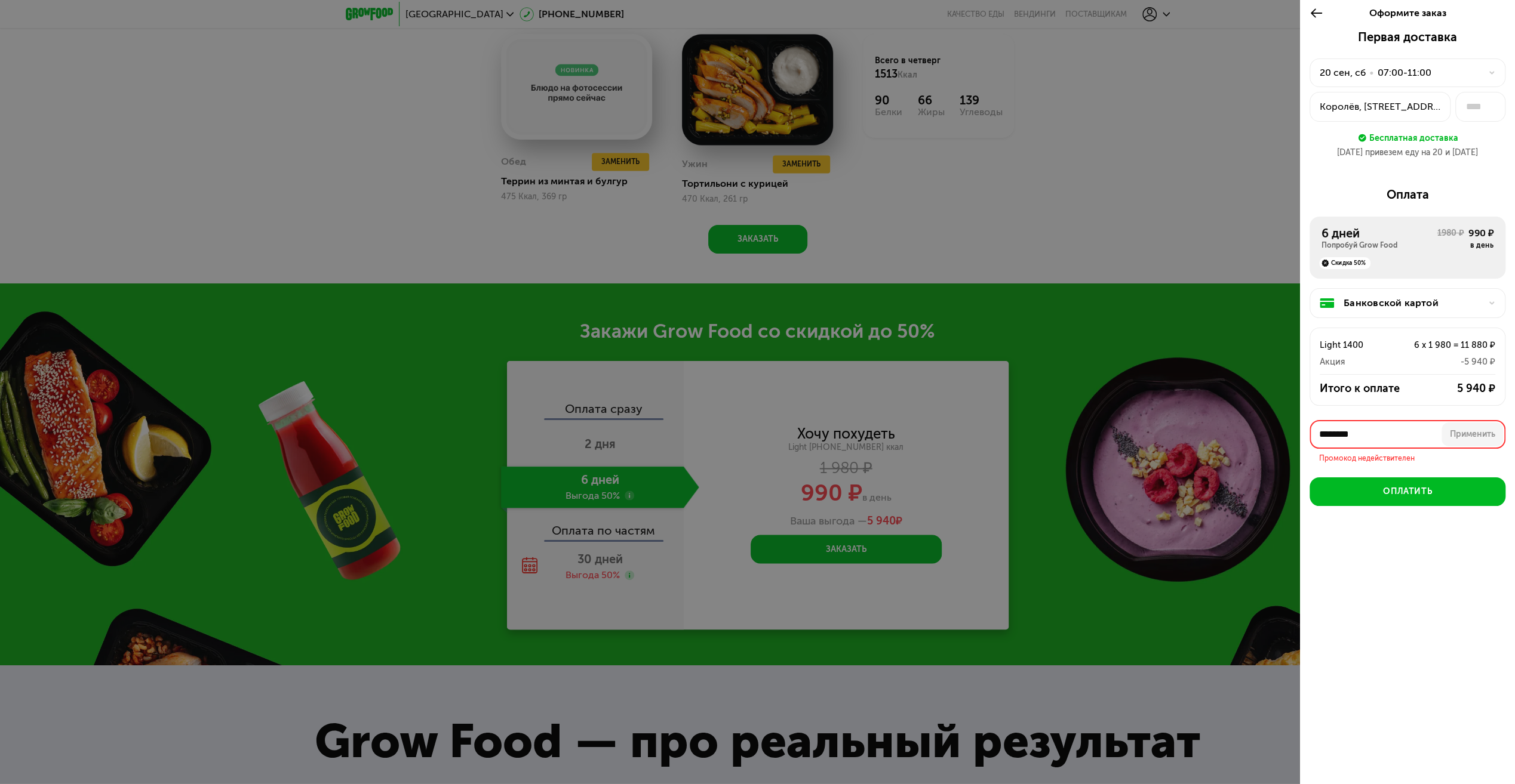
drag, startPoint x: 1383, startPoint y: 430, endPoint x: 1290, endPoint y: 434, distance: 93.1
click at [1290, 434] on div "Оформите заказ Первая доставка 20 сен, сб • 07:00-11:00 Королёв, ул Гагарина, 1…" at bounding box center [758, 392] width 1515 height 784
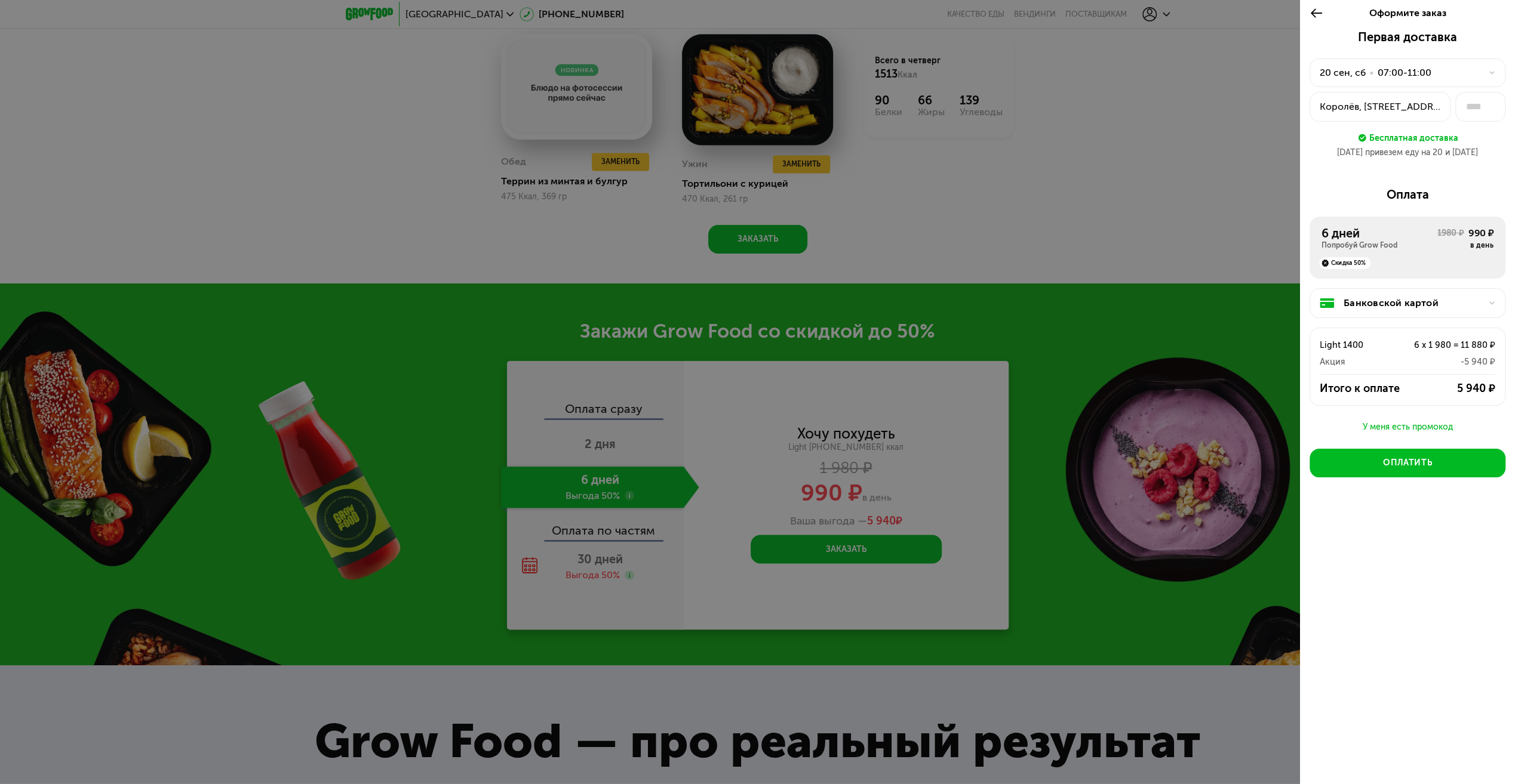
click at [1385, 426] on div "У меня есть промокод" at bounding box center [1407, 427] width 196 height 14
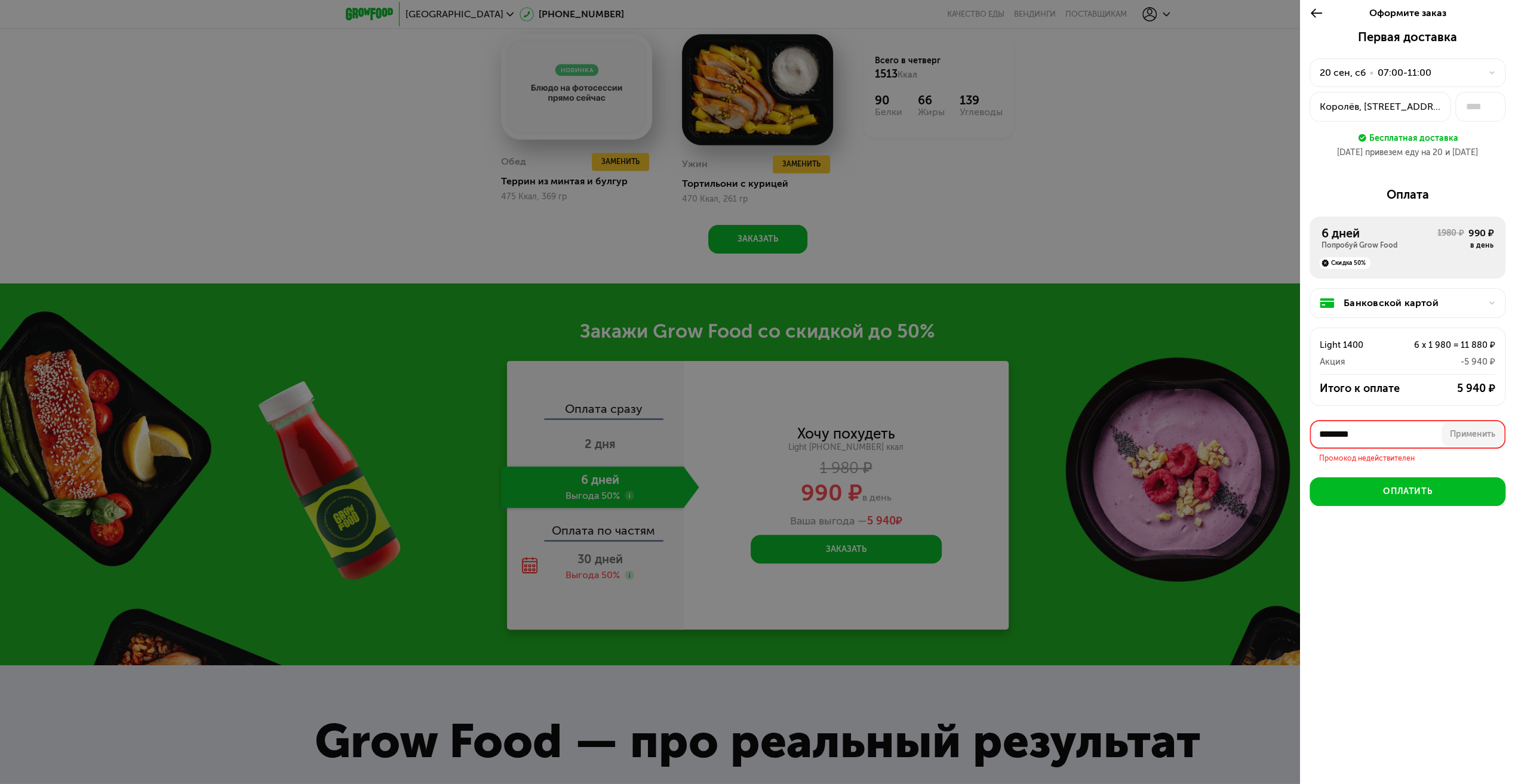
click at [1375, 429] on input "********" at bounding box center [1407, 434] width 196 height 29
type input "*"
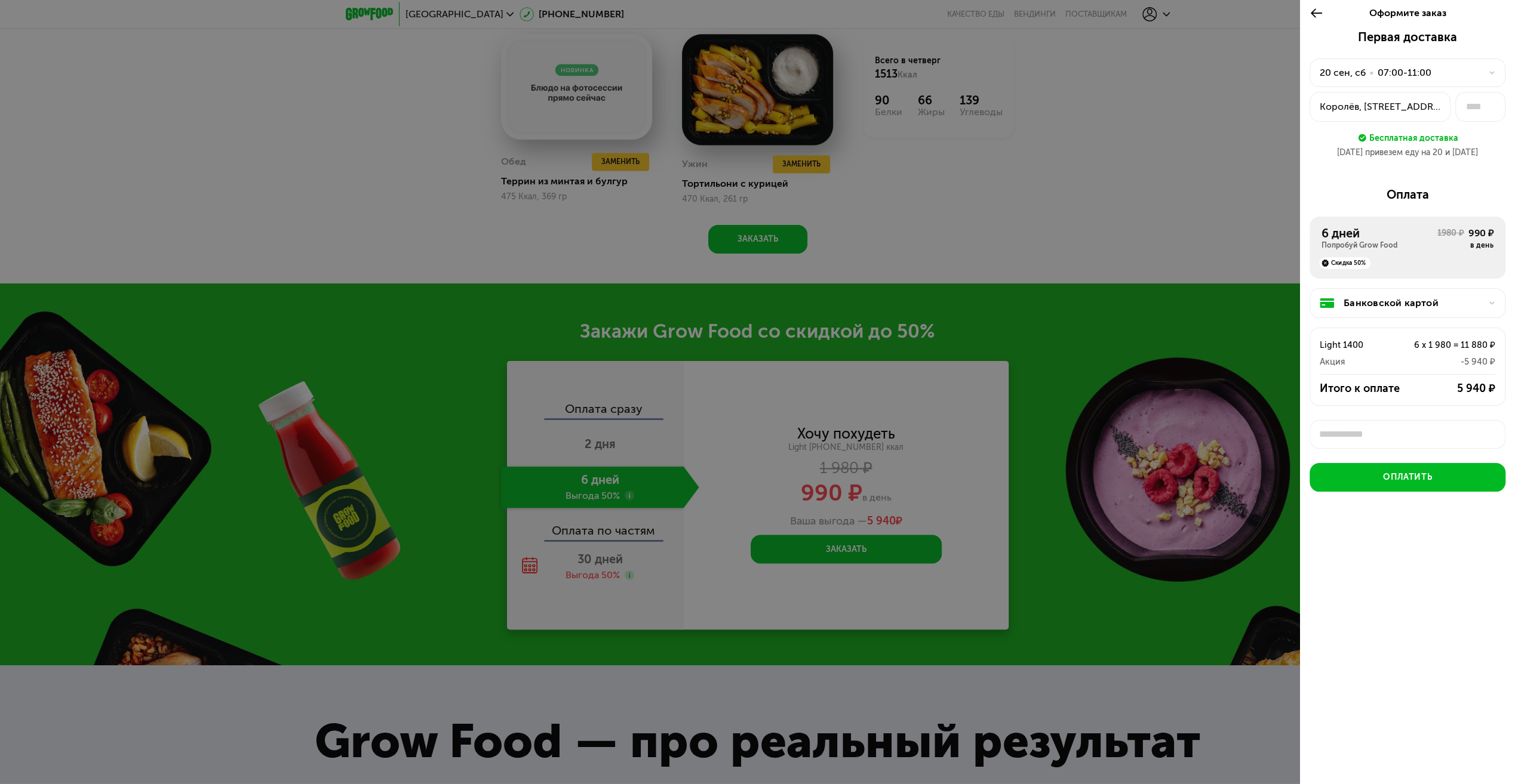
type input "********"
click at [1467, 431] on div "Применить" at bounding box center [1473, 434] width 46 height 12
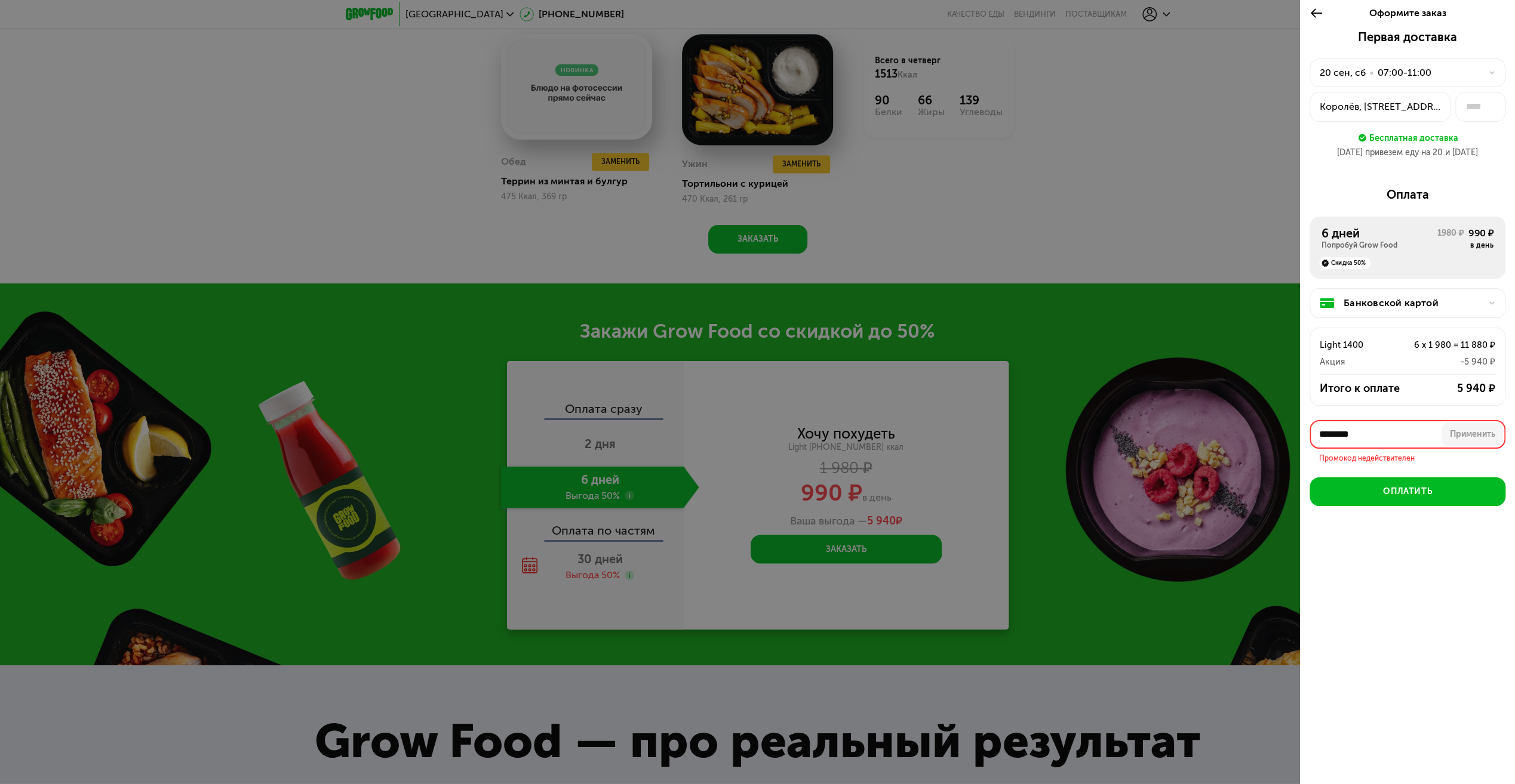
click at [1055, 419] on div at bounding box center [758, 392] width 1515 height 784
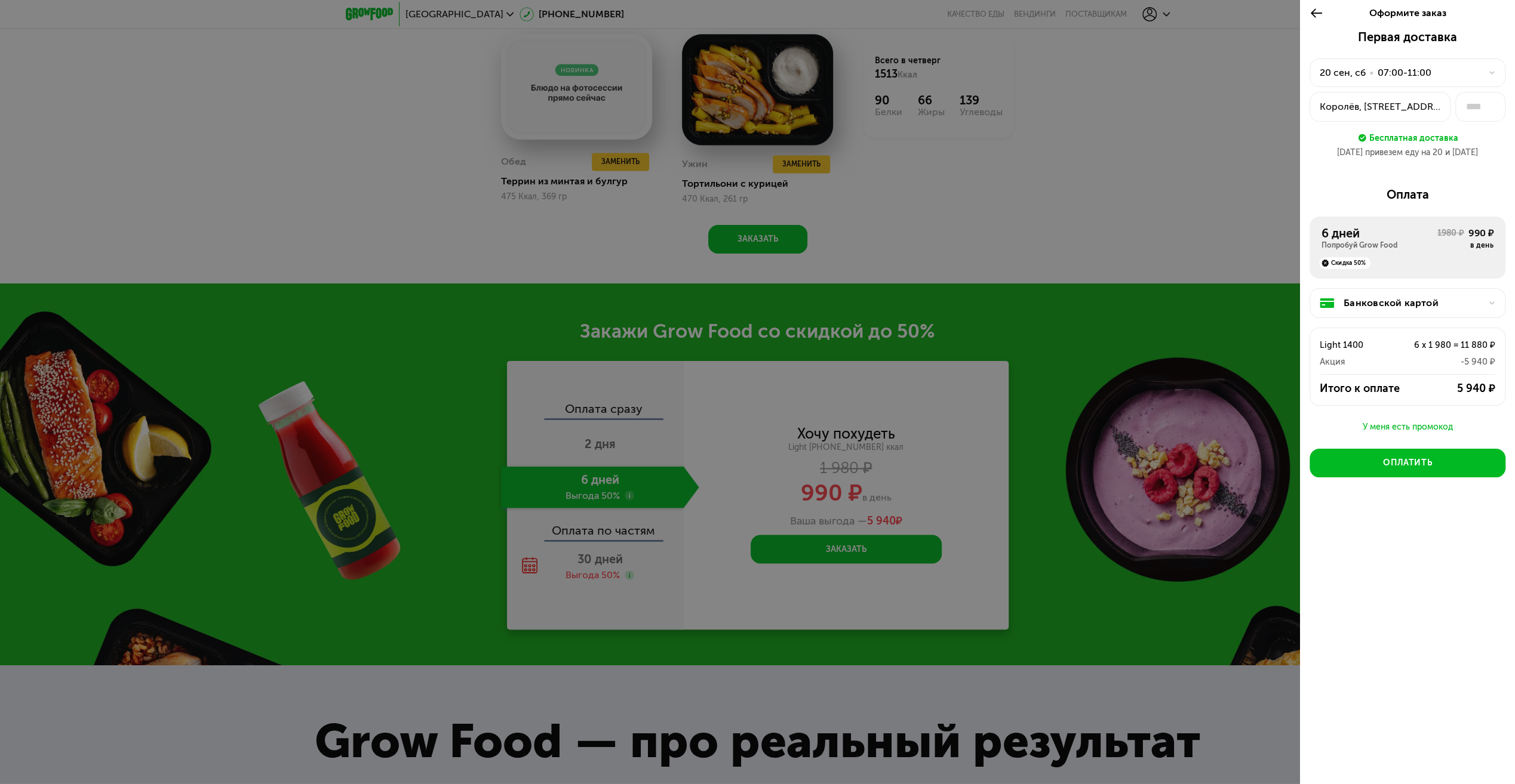
drag, startPoint x: 1137, startPoint y: 442, endPoint x: 1140, endPoint y: 452, distance: 10.4
click at [1140, 452] on div at bounding box center [758, 392] width 1515 height 784
click at [1313, 8] on icon at bounding box center [1316, 12] width 13 height 14
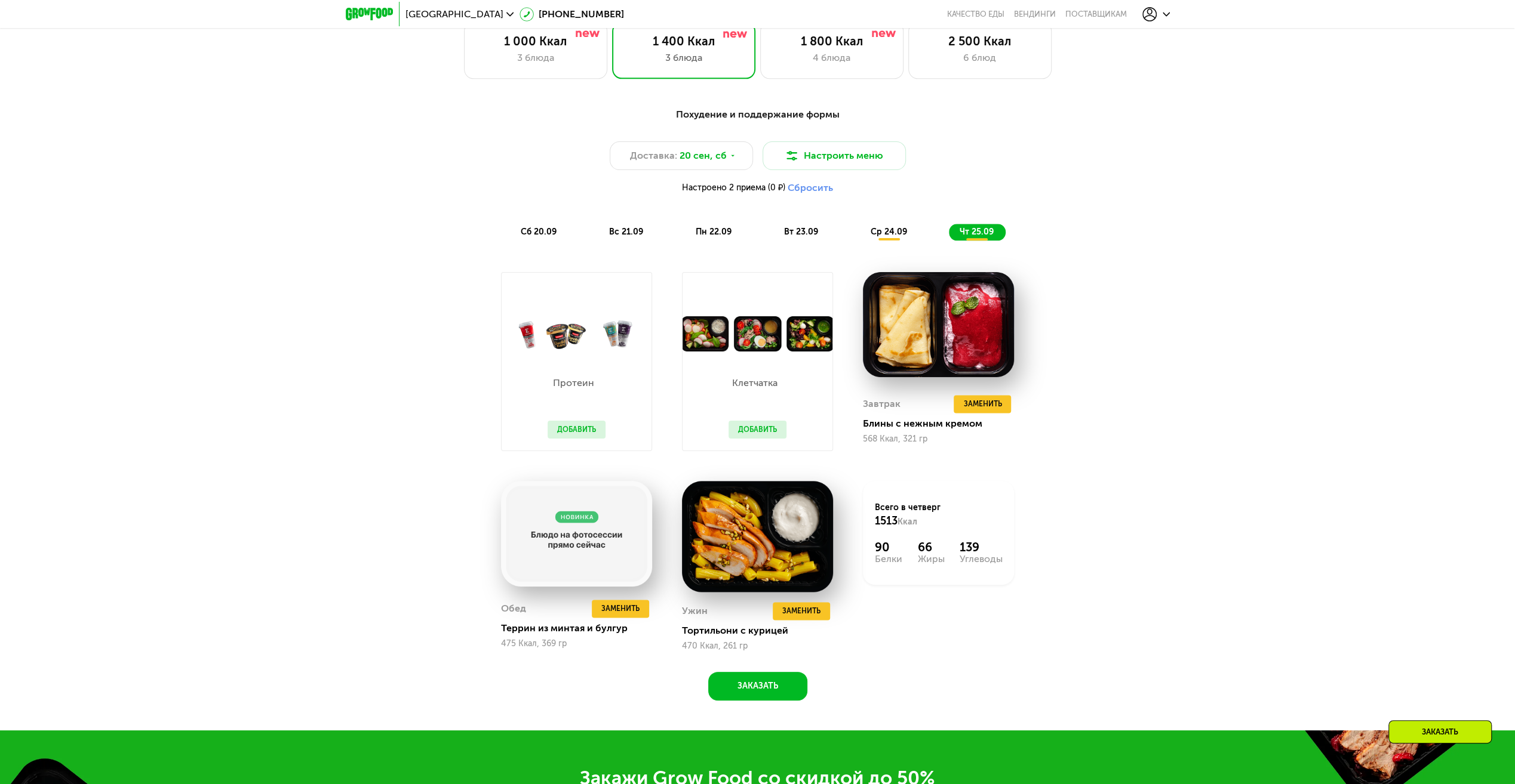
scroll to position [1326, 0]
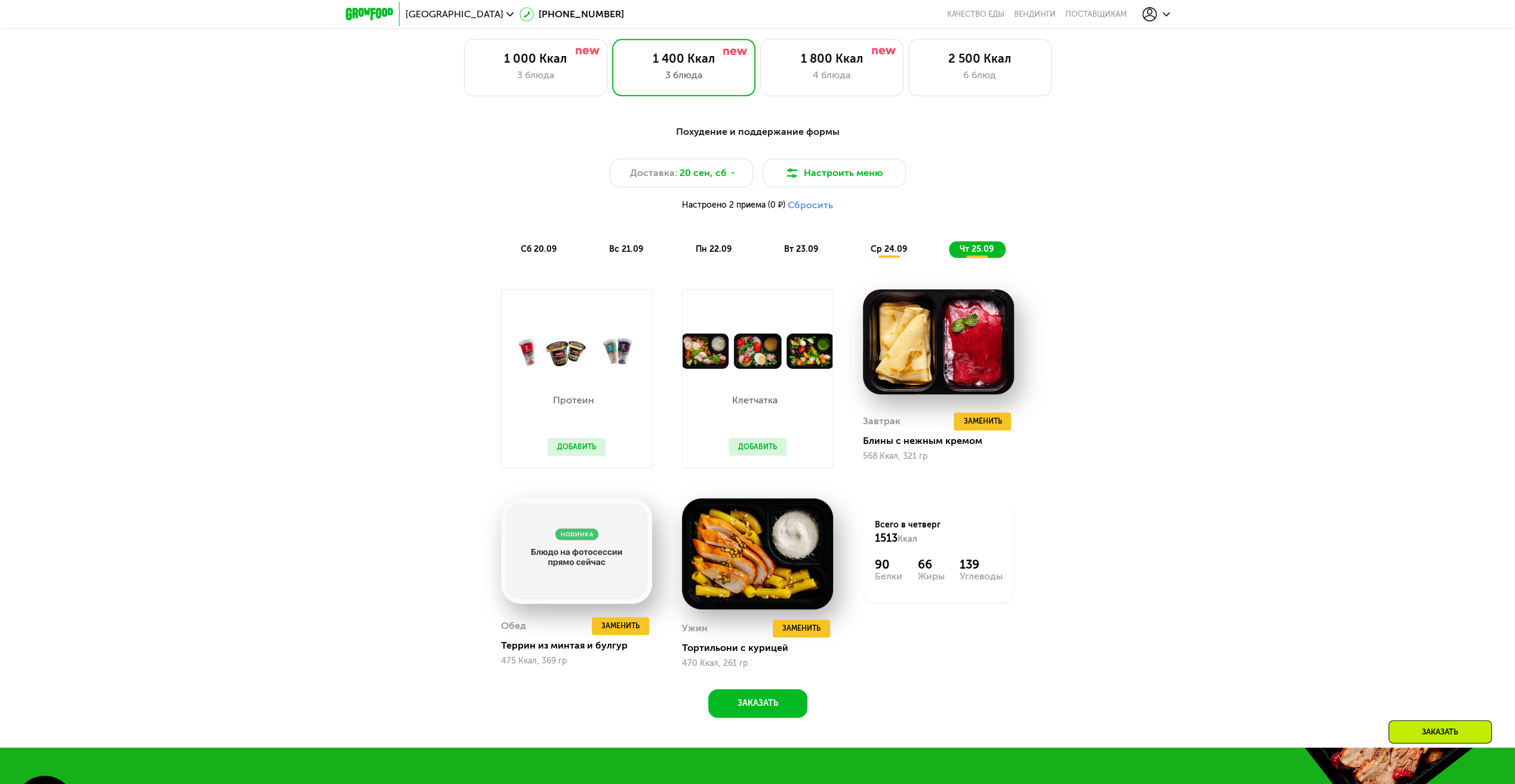
click at [1145, 12] on icon at bounding box center [1149, 14] width 14 height 14
click at [1298, 388] on div "Похудение и поддержание формы Доставка: 20 сен, сб Настроить меню Настроено 2 п…" at bounding box center [758, 428] width 1515 height 640
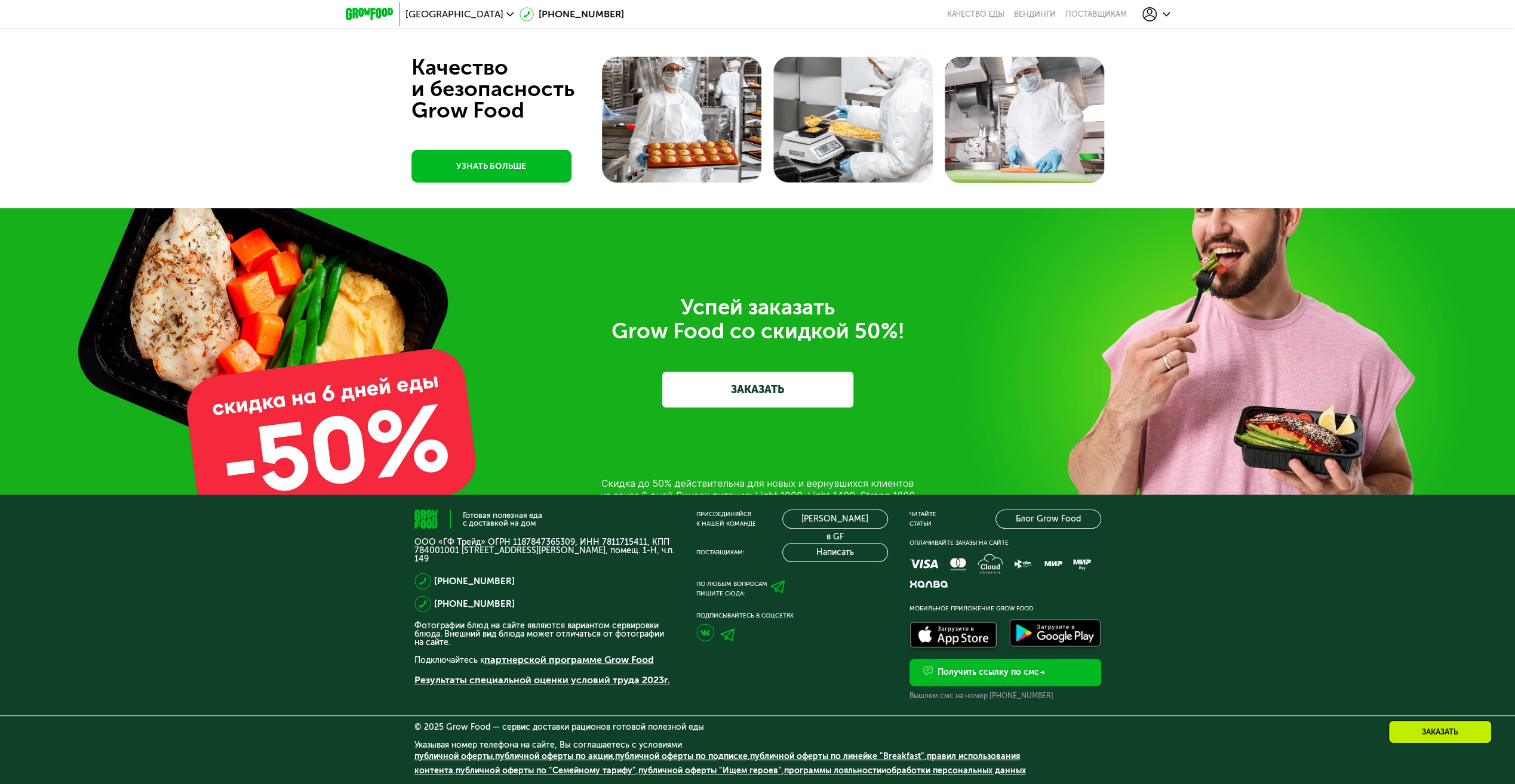
scroll to position [4469, 0]
click at [778, 583] on icon at bounding box center [778, 587] width 15 height 15
